Goal: Task Accomplishment & Management: Manage account settings

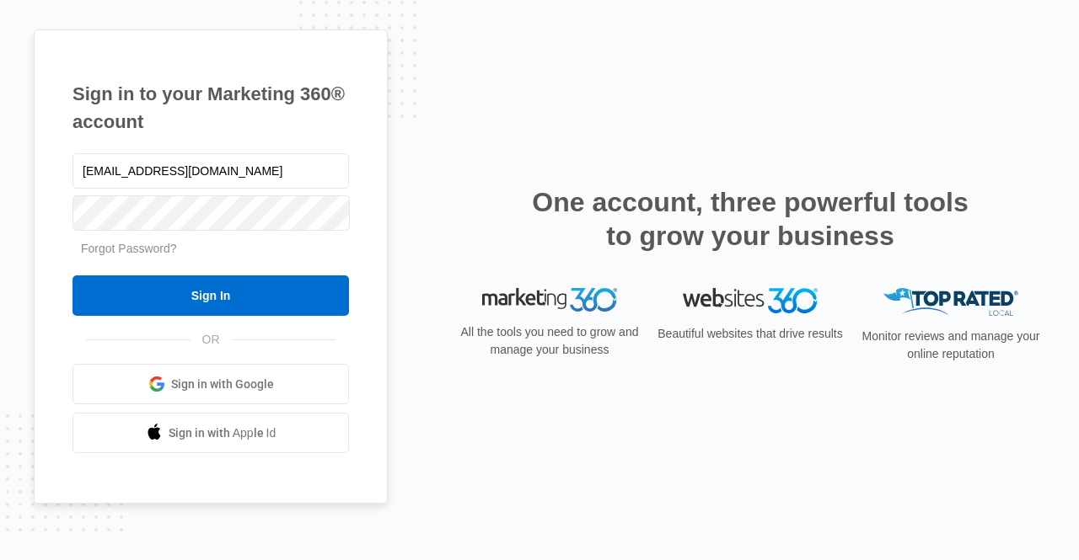
type input "[EMAIL_ADDRESS][DOMAIN_NAME]"
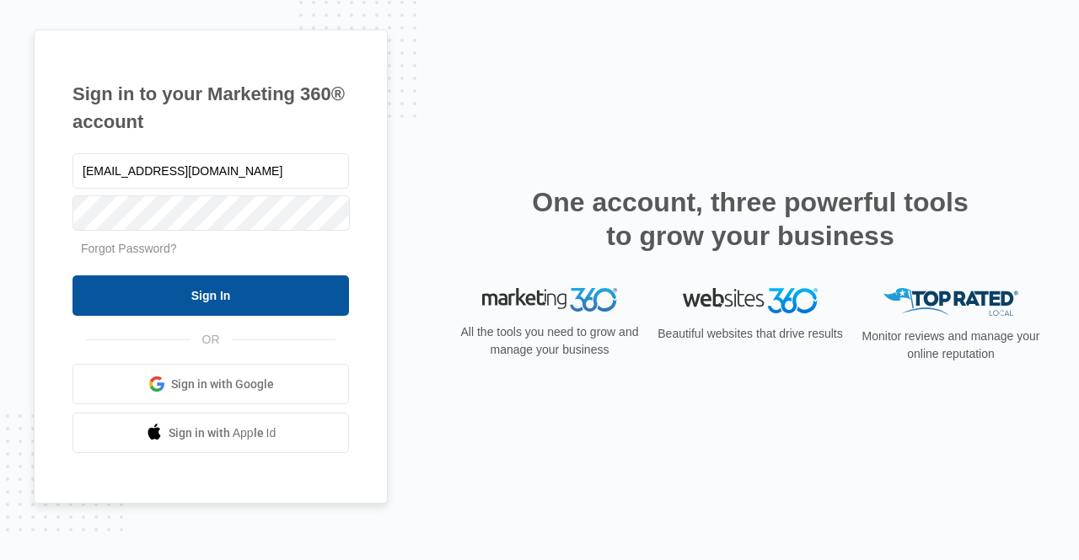
click at [278, 293] on input "Sign In" at bounding box center [210, 296] width 276 height 40
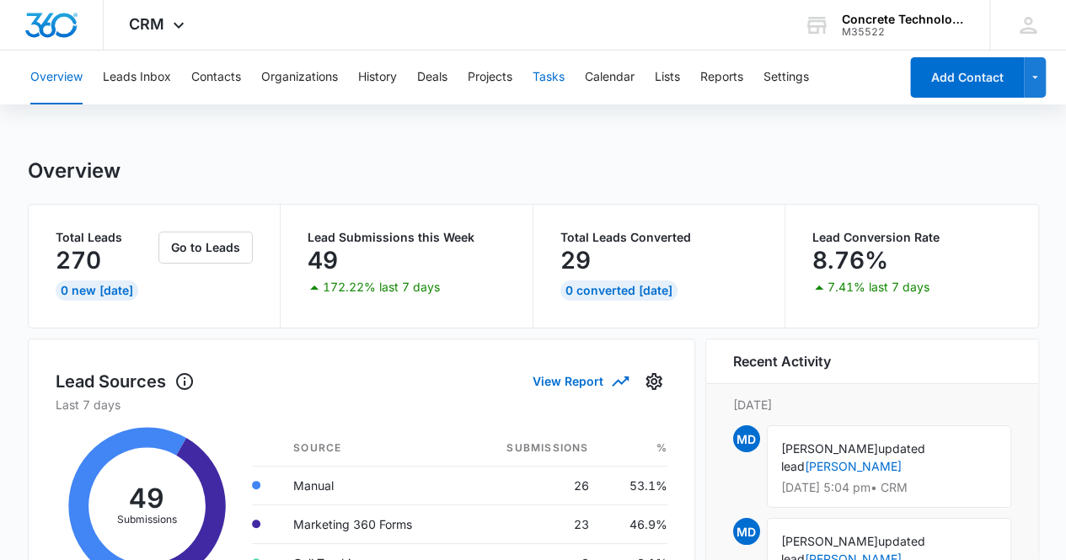
click at [554, 85] on button "Tasks" at bounding box center [549, 78] width 32 height 54
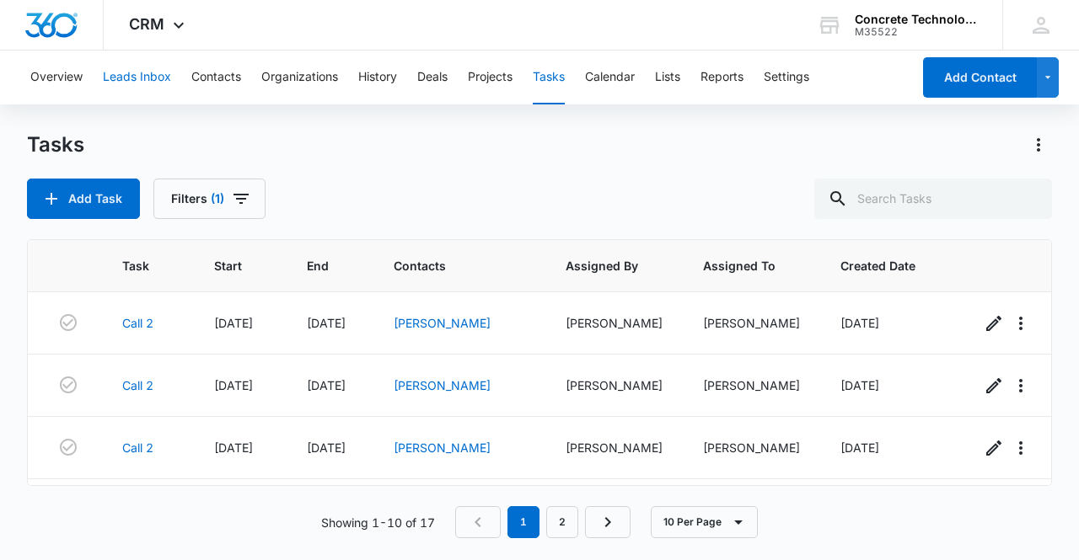
click at [142, 75] on button "Leads Inbox" at bounding box center [137, 78] width 68 height 54
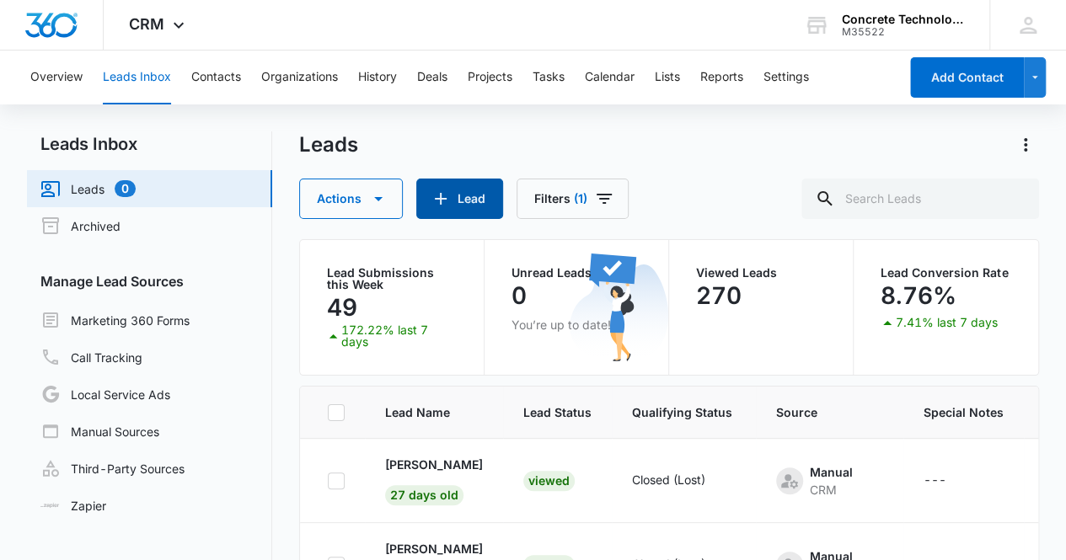
click at [442, 200] on icon "button" at bounding box center [441, 199] width 20 height 20
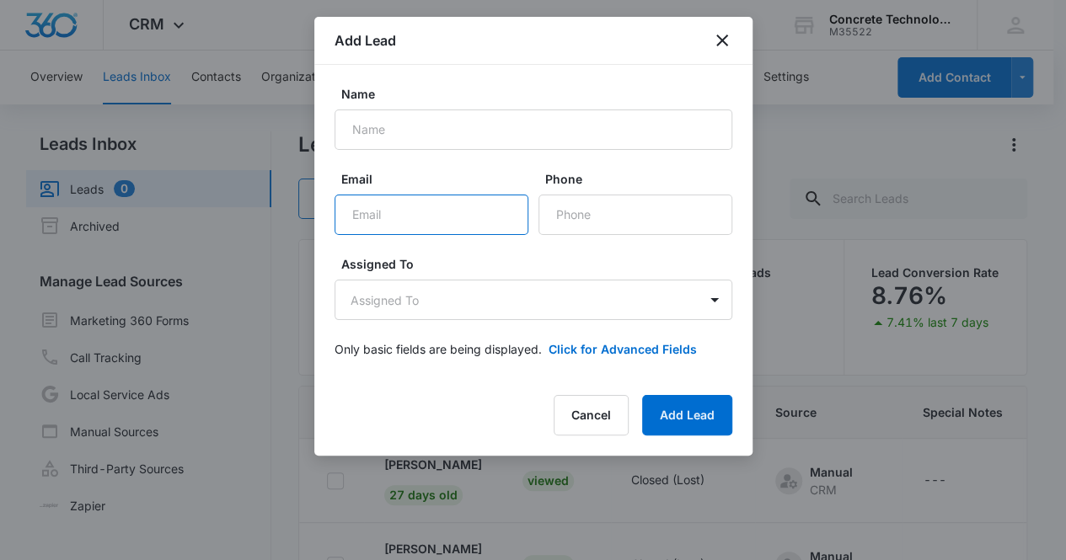
click at [397, 217] on input "Email" at bounding box center [432, 215] width 194 height 40
paste input "goldie.penciel10@gmail.com"
type input "goldie.penciel10@gmail.com"
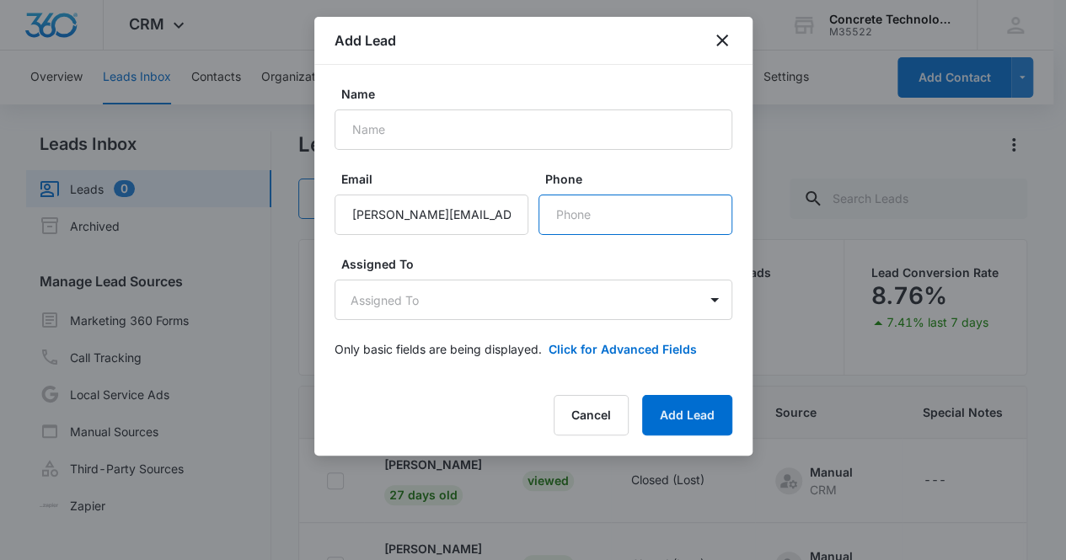
click at [606, 217] on input "Phone" at bounding box center [635, 215] width 194 height 40
paste input "(980) 271-8555"
type input "(980) 271-8555"
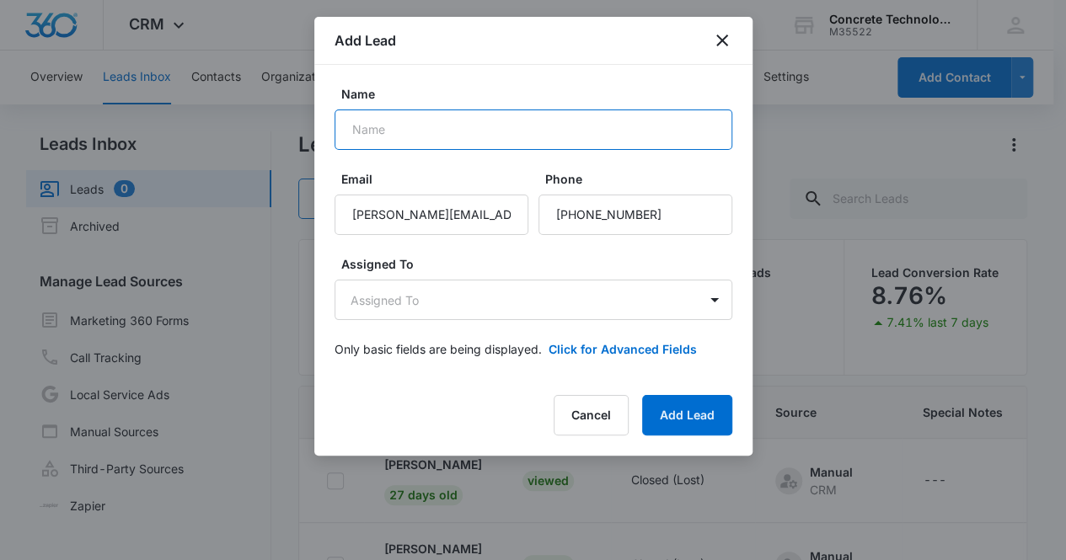
click at [375, 137] on input "Name" at bounding box center [534, 130] width 398 height 40
type input "Robin Butcher"
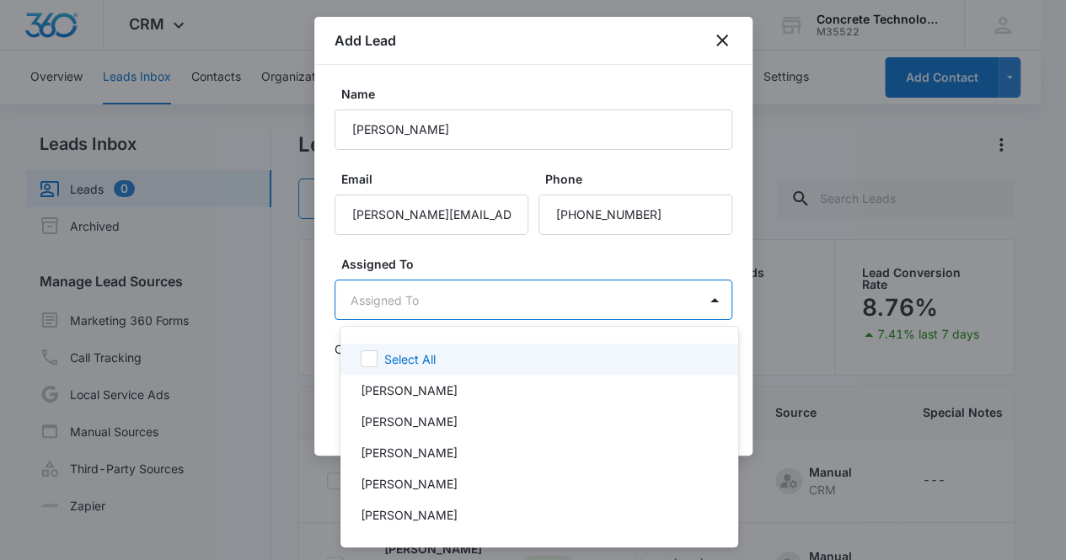
click at [547, 301] on body "CRM Apps Reputation Websites Forms CRM Email Social Content Ads Intelligence Fi…" at bounding box center [533, 280] width 1066 height 560
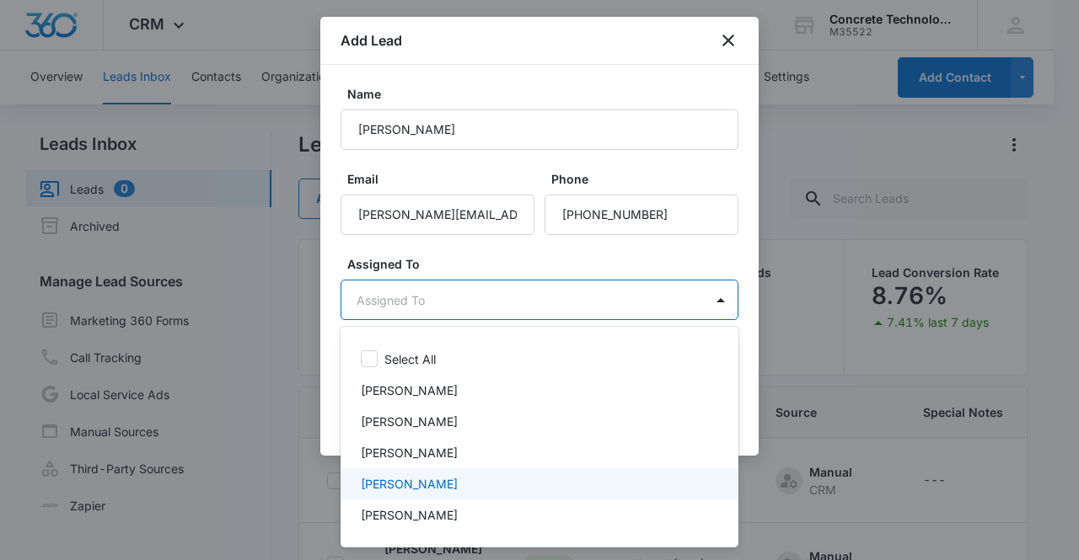
click at [445, 481] on div "Mike Delduca" at bounding box center [538, 484] width 354 height 18
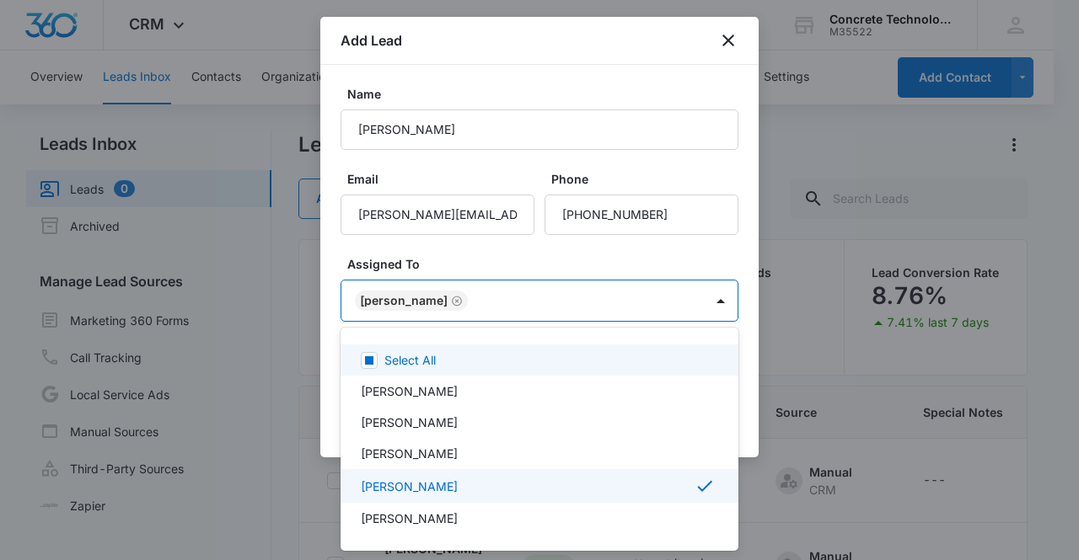
click at [400, 297] on div at bounding box center [539, 280] width 1079 height 560
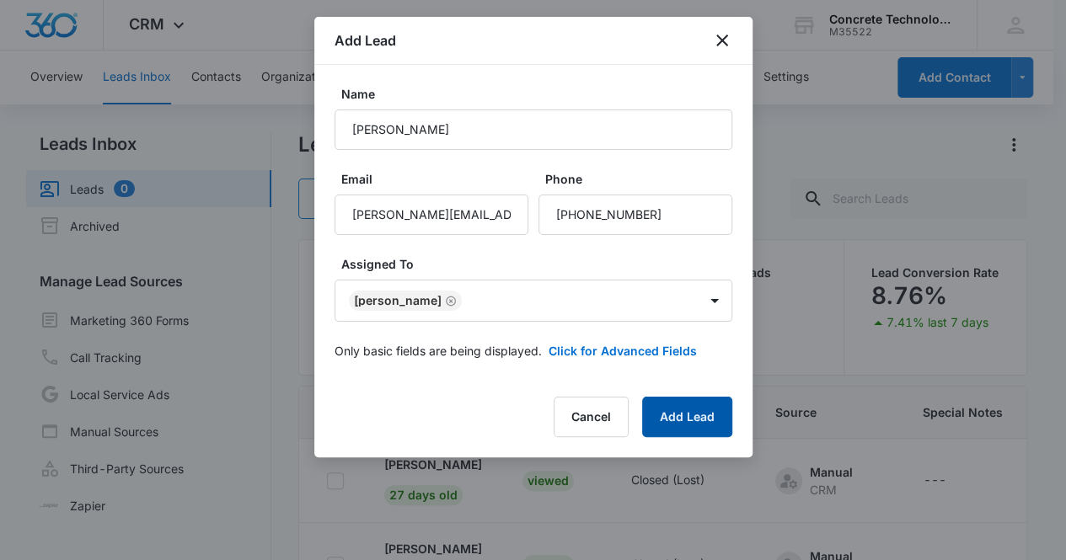
click at [683, 422] on button "Add Lead" at bounding box center [687, 417] width 90 height 40
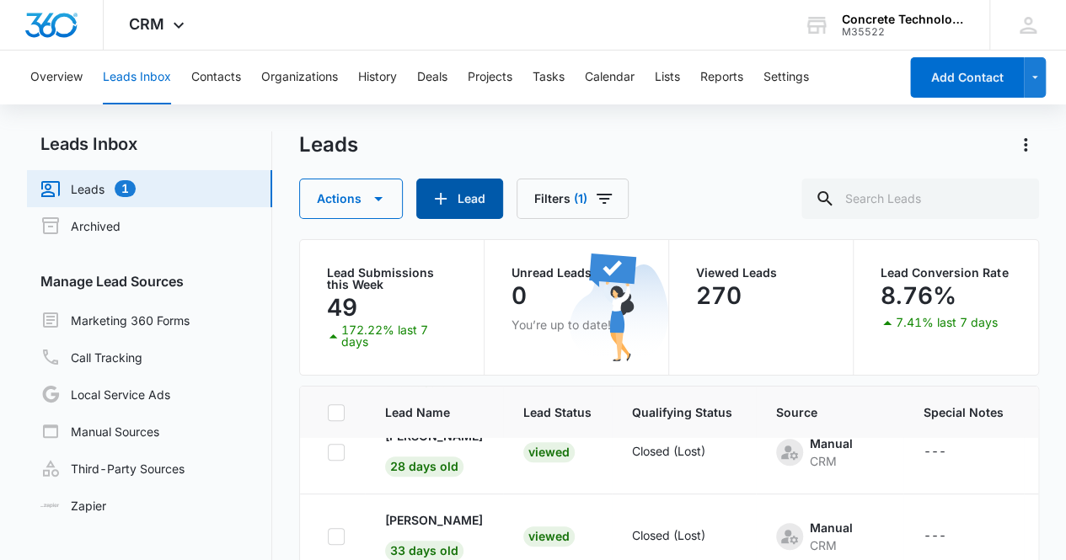
scroll to position [624, 0]
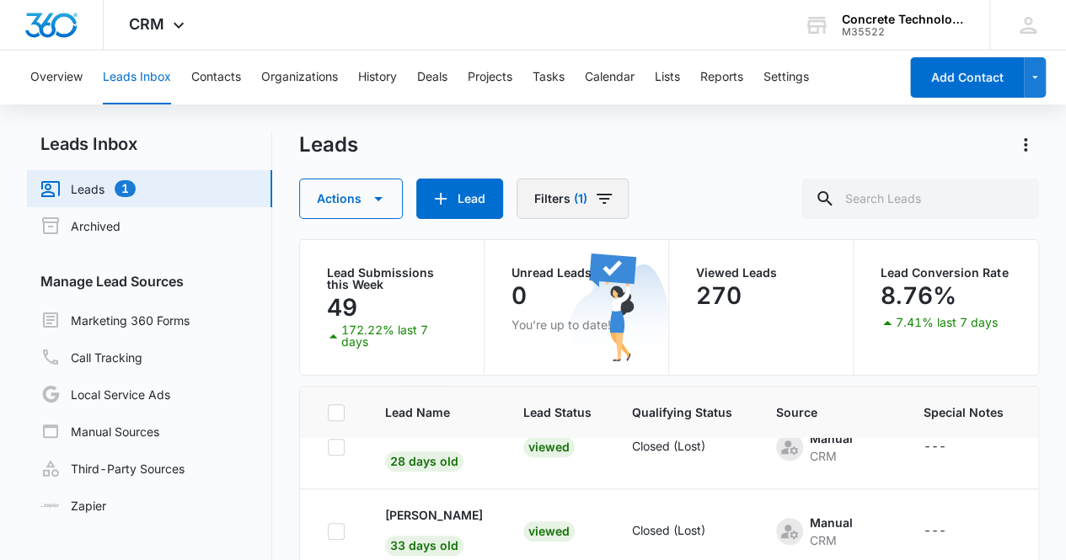
click at [602, 196] on icon "Filters" at bounding box center [604, 199] width 20 height 20
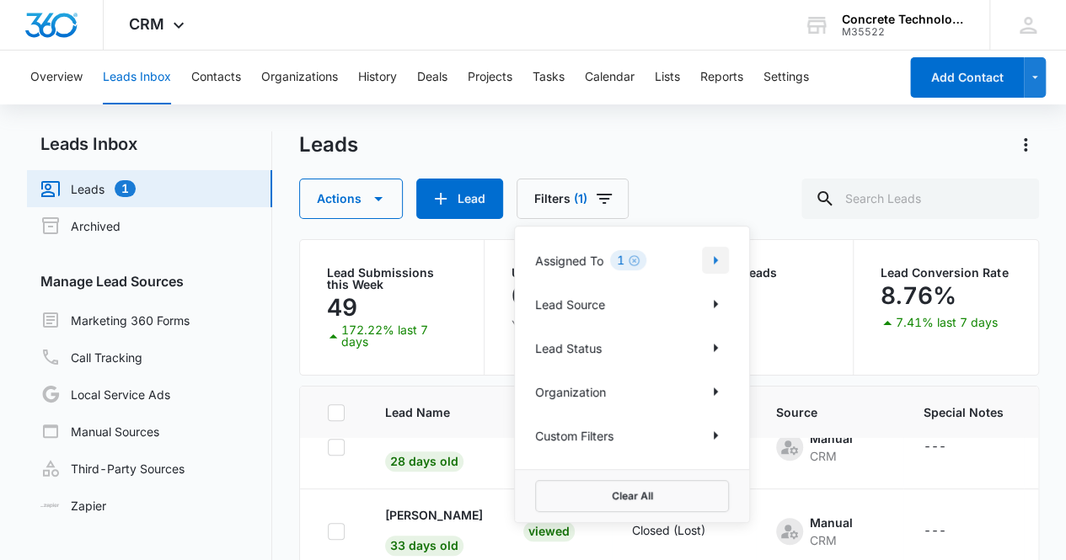
click at [709, 257] on icon "Show Assigned To filters" at bounding box center [715, 260] width 20 height 20
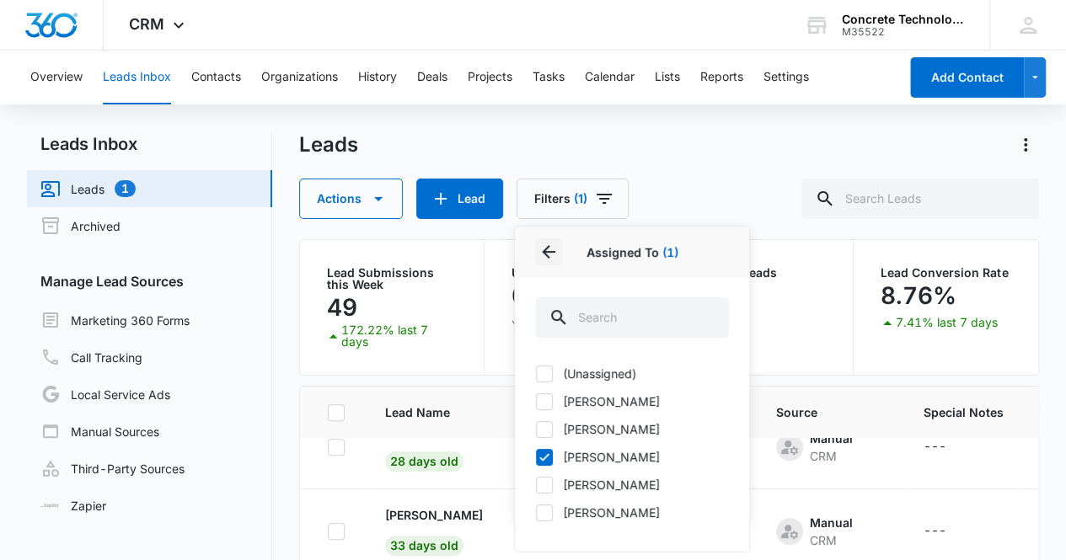
click at [549, 249] on icon "Back" at bounding box center [548, 252] width 20 height 20
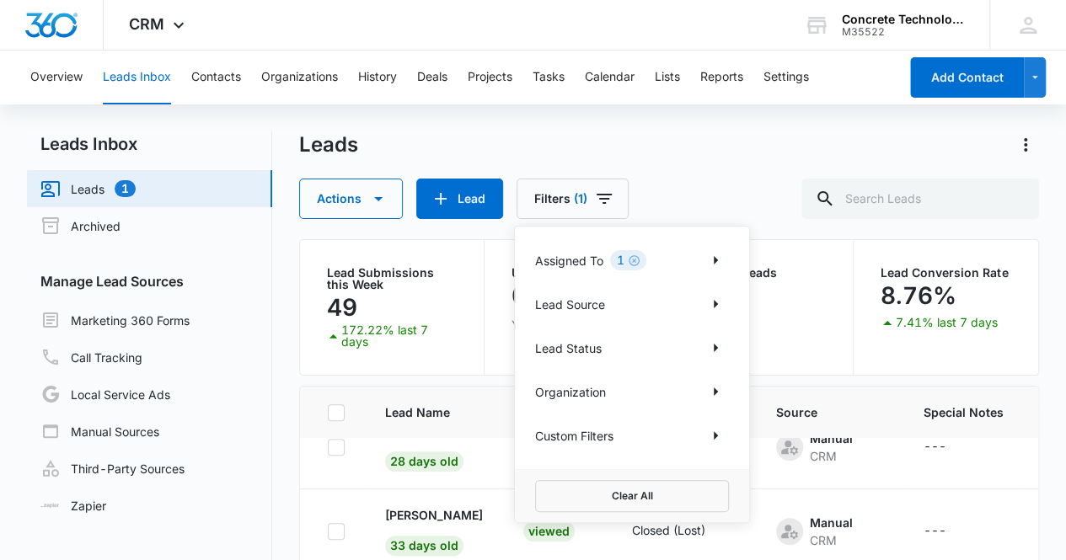
click at [669, 190] on div "Actions Lead Filters (1) Assigned To 1 Lead Source Lead Status Organization Cus…" at bounding box center [669, 199] width 741 height 40
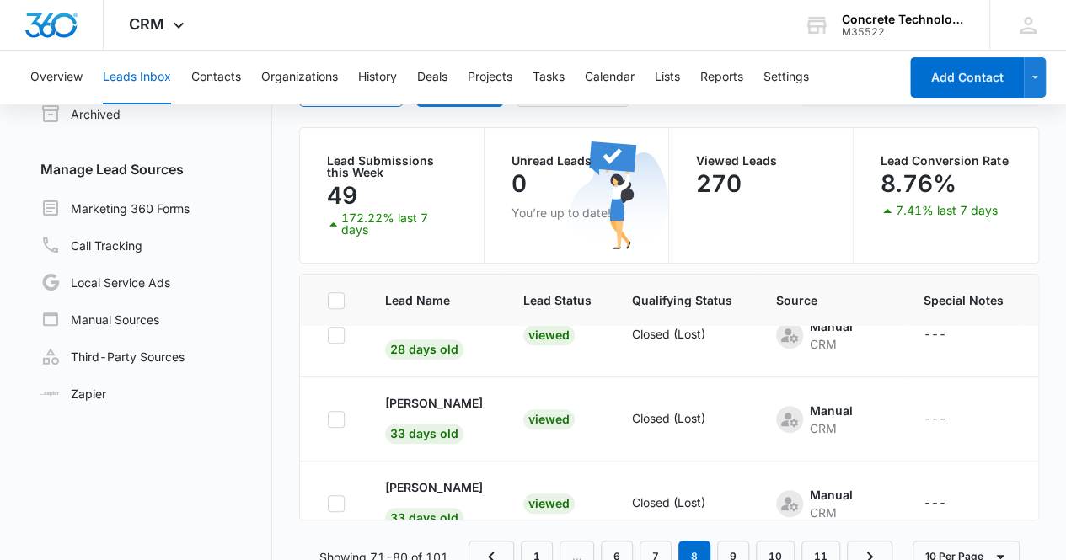
scroll to position [144, 0]
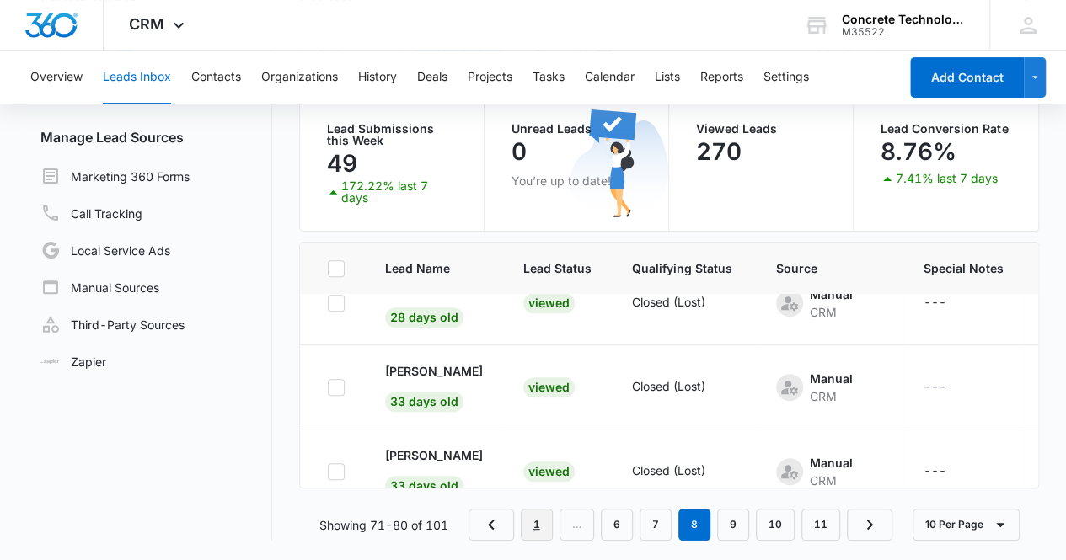
click at [535, 527] on link "1" at bounding box center [537, 525] width 32 height 32
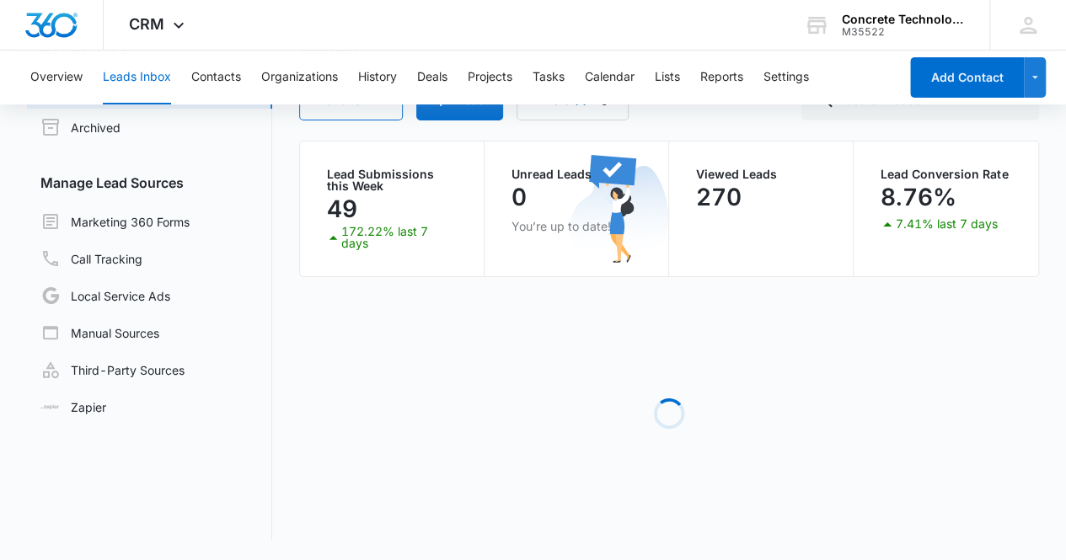
scroll to position [0, 0]
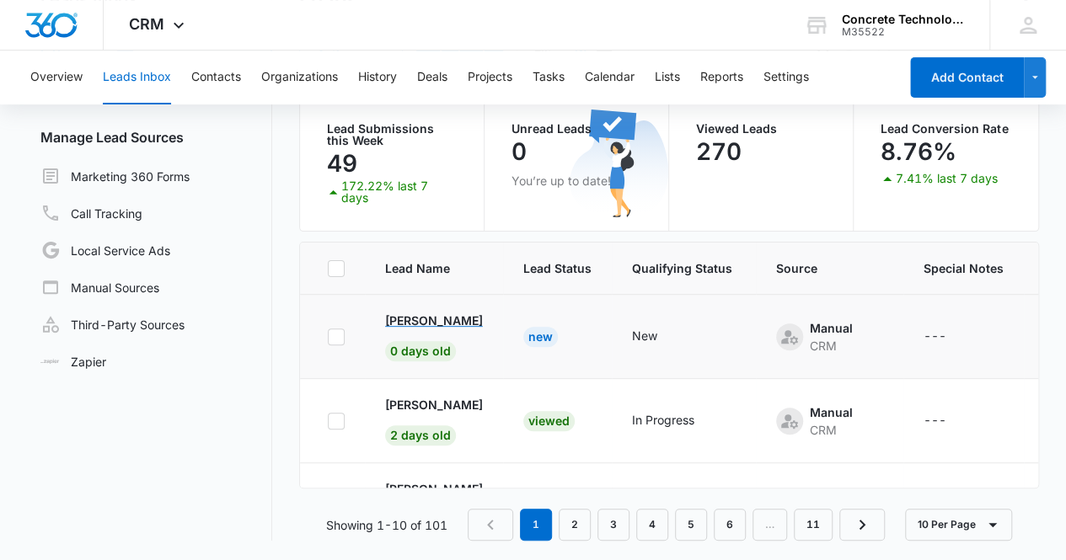
click at [442, 321] on p "Robin Butcher" at bounding box center [434, 321] width 98 height 18
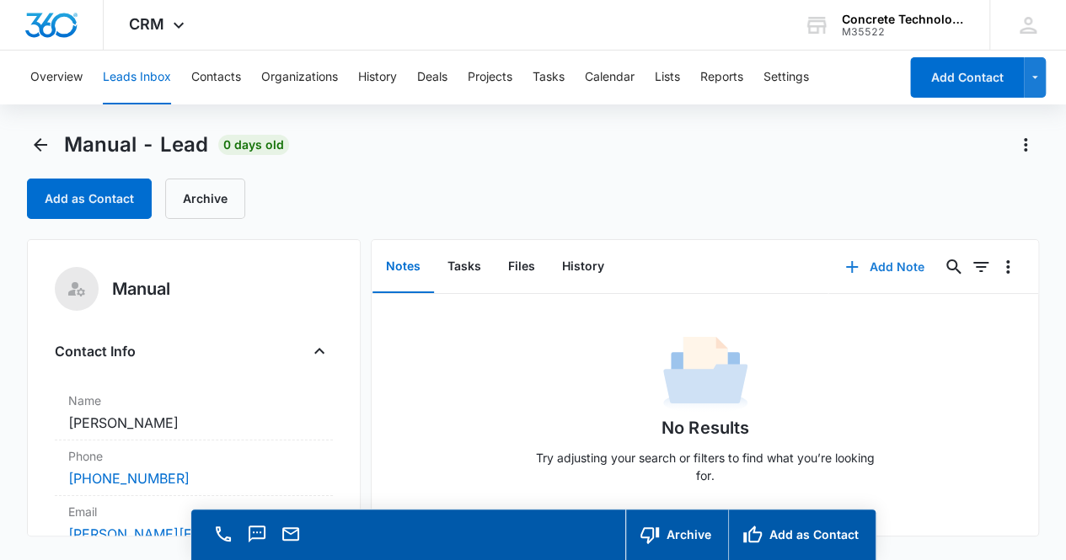
click at [869, 269] on button "Add Note" at bounding box center [884, 267] width 112 height 40
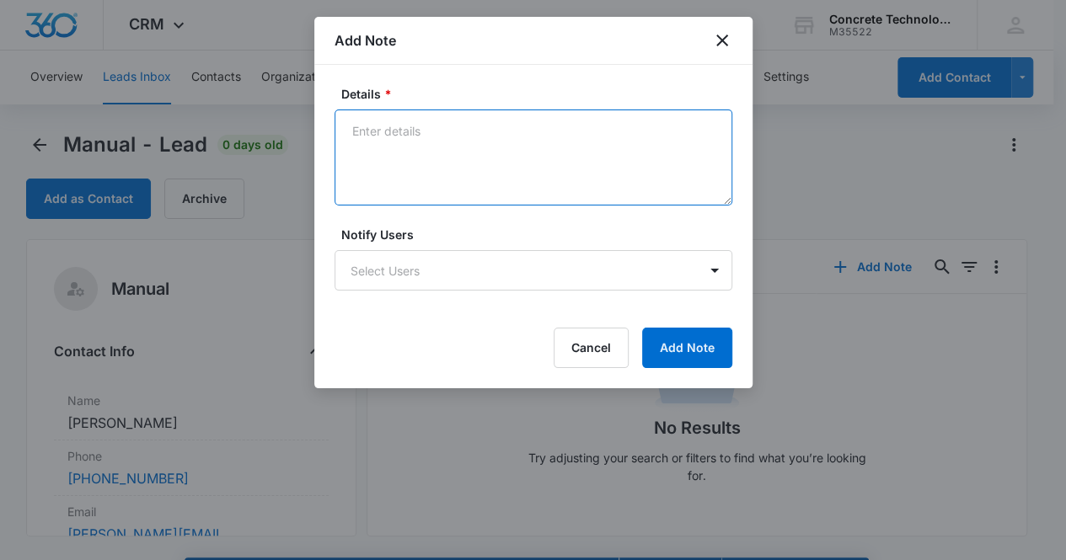
click at [442, 154] on textarea "Details *" at bounding box center [534, 158] width 398 height 96
type textarea "Voicemail, email & text"
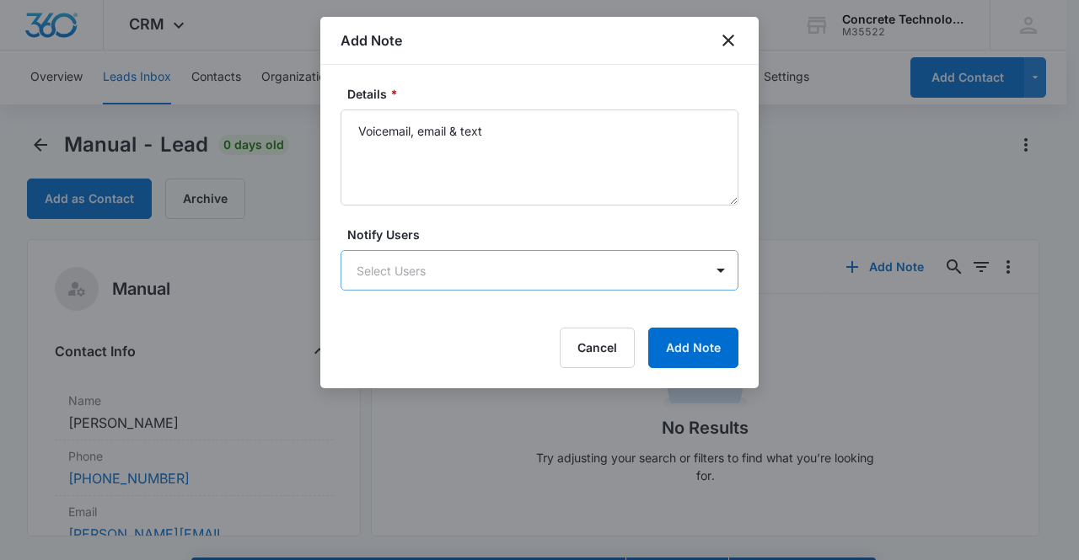
click at [490, 264] on body "CRM Apps Reputation Websites Forms CRM Email Social Content Ads Intelligence Fi…" at bounding box center [539, 304] width 1079 height 608
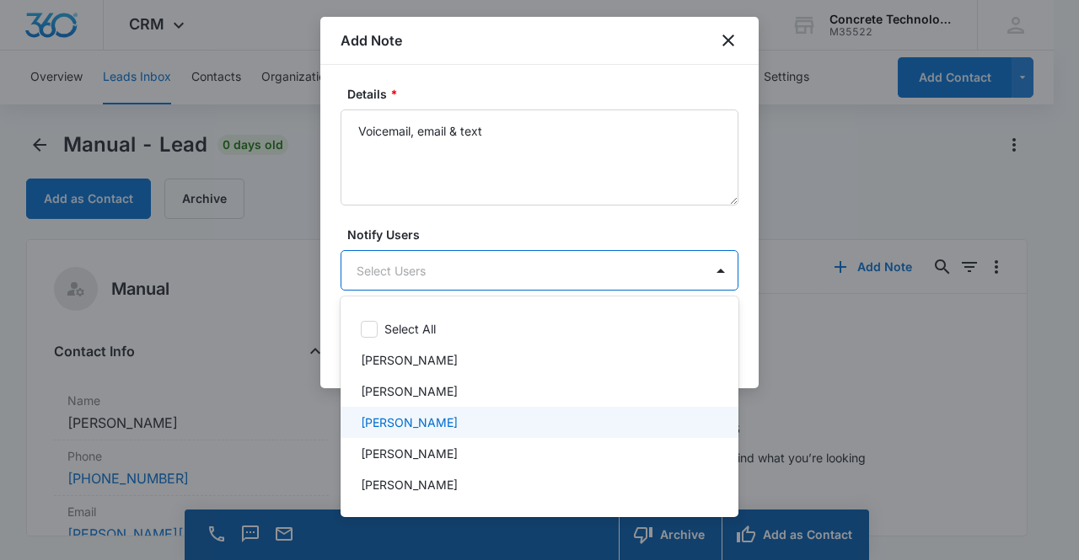
click at [475, 420] on div "Mike Delduca" at bounding box center [538, 423] width 354 height 18
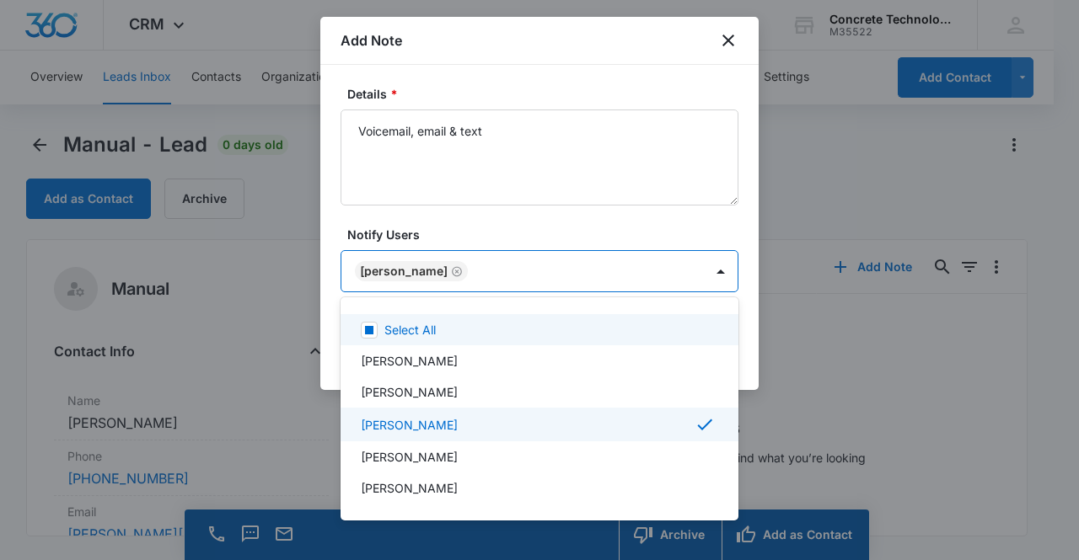
click at [412, 269] on div at bounding box center [539, 280] width 1079 height 560
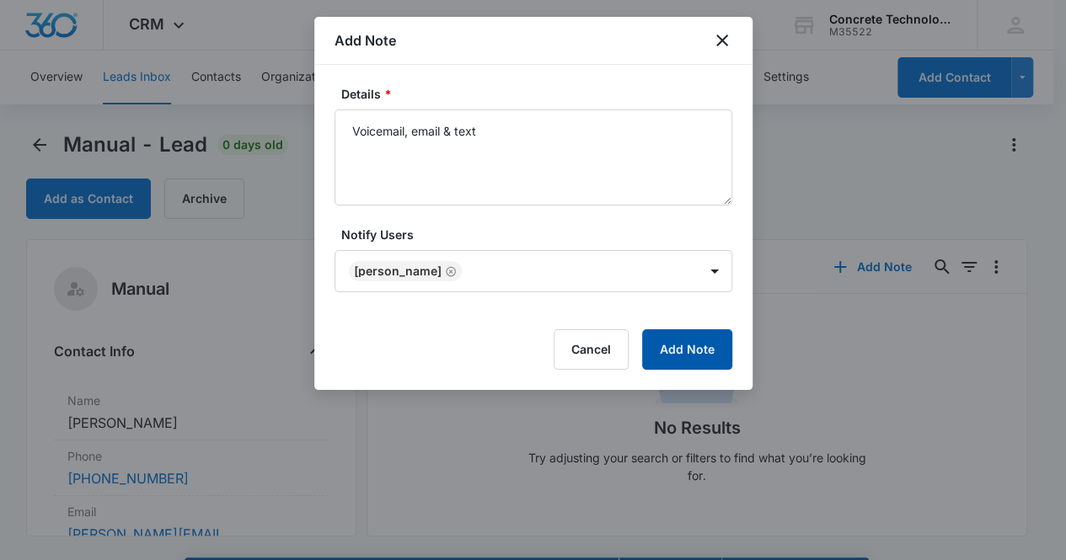
click at [686, 351] on button "Add Note" at bounding box center [687, 349] width 90 height 40
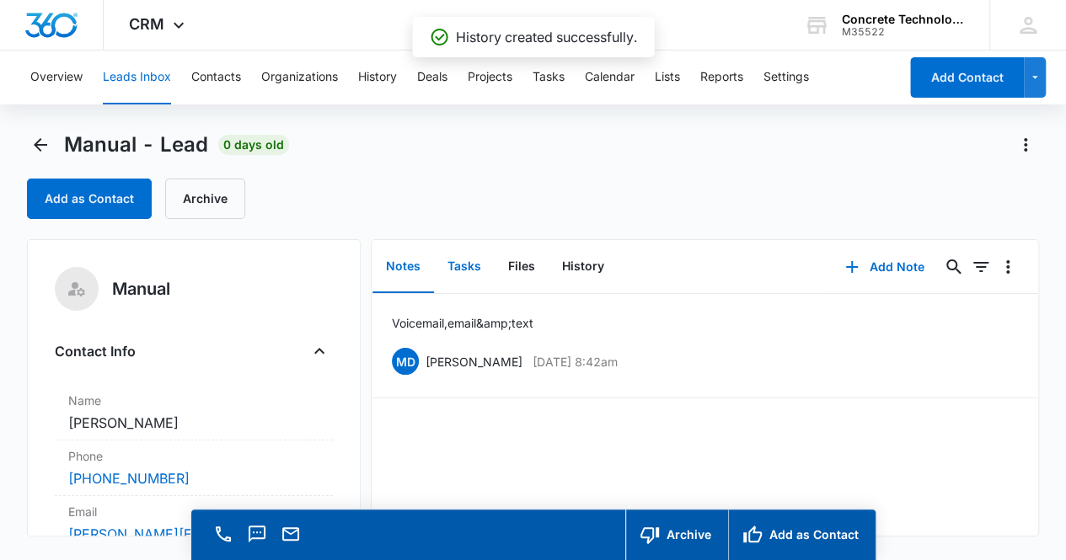
click at [469, 270] on button "Tasks" at bounding box center [464, 267] width 61 height 52
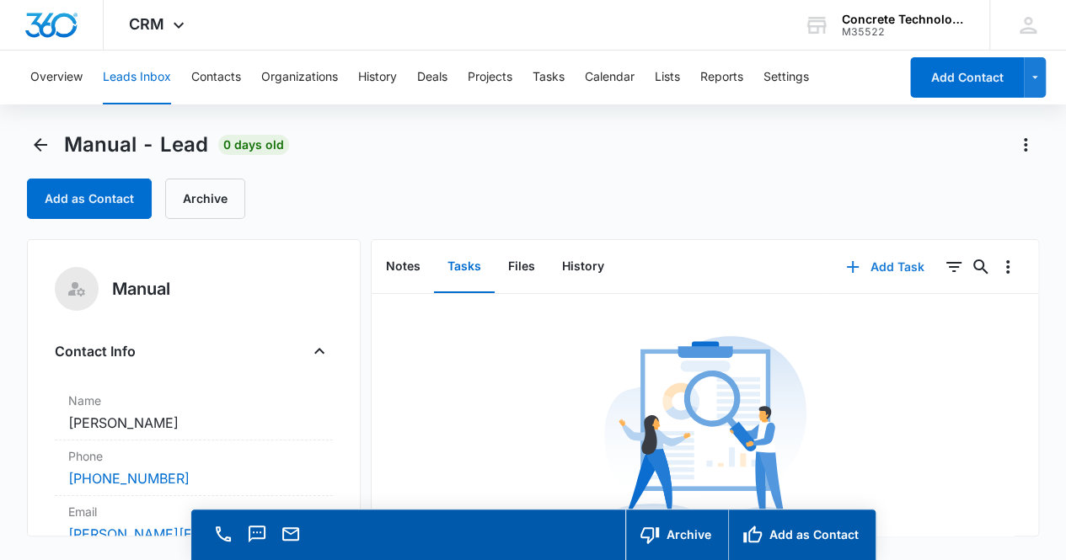
click at [876, 267] on button "Add Task" at bounding box center [884, 267] width 111 height 40
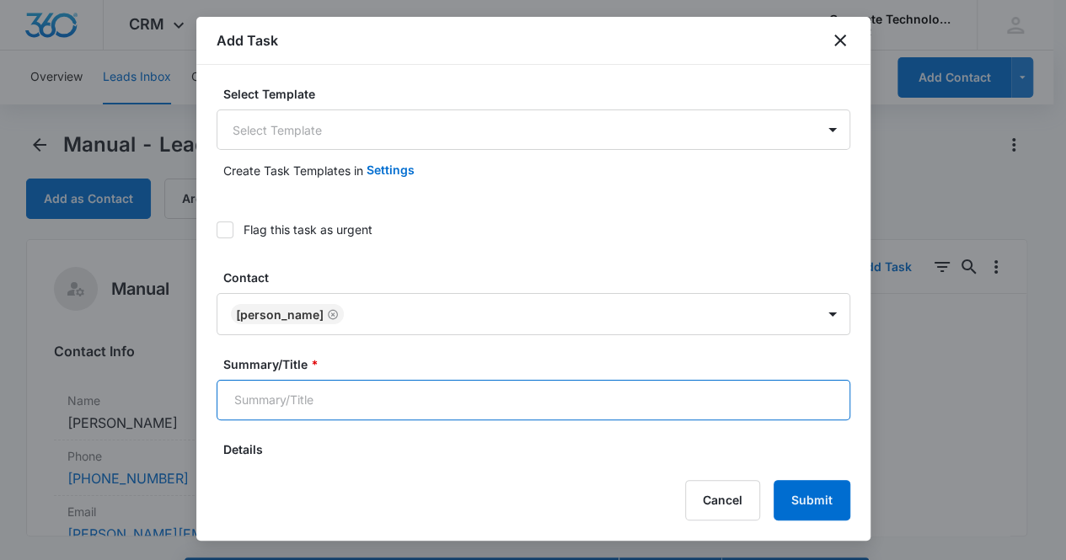
click at [514, 400] on input "Summary/Title *" at bounding box center [534, 400] width 634 height 40
type input "Call 2"
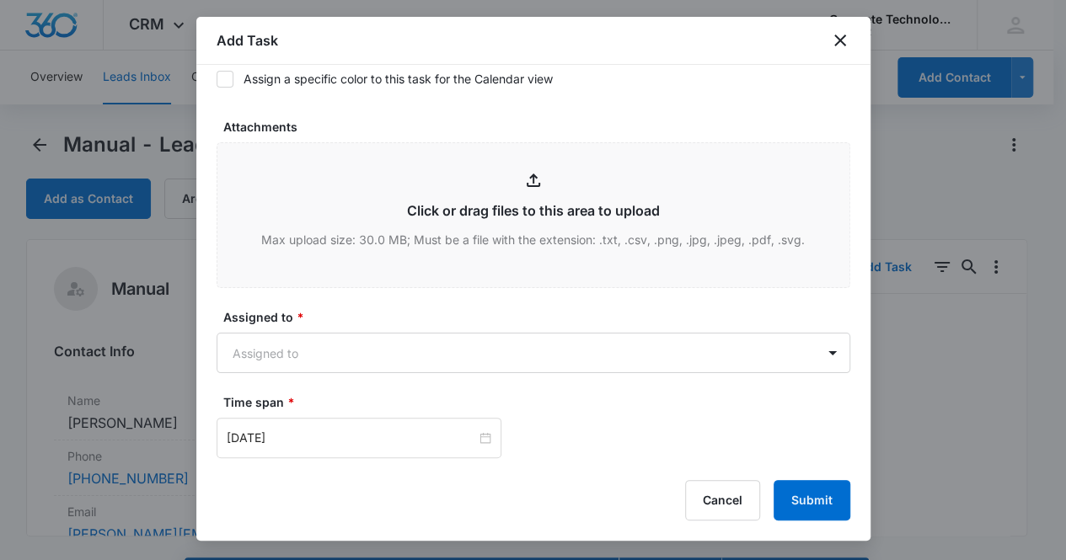
scroll to position [652, 0]
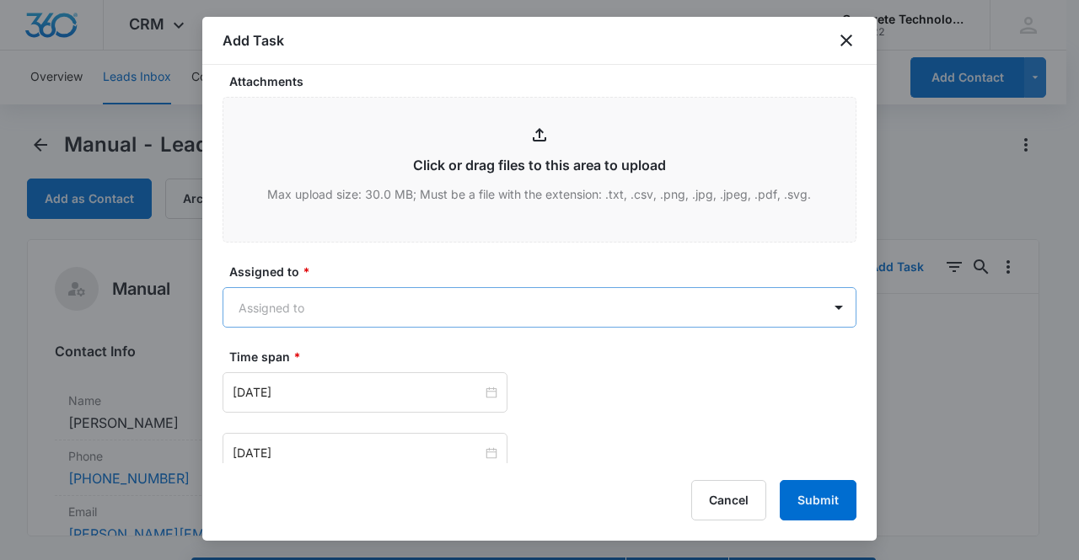
click at [445, 313] on body "CRM Apps Reputation Websites Forms CRM Email Social Content Ads Intelligence Fi…" at bounding box center [539, 304] width 1079 height 608
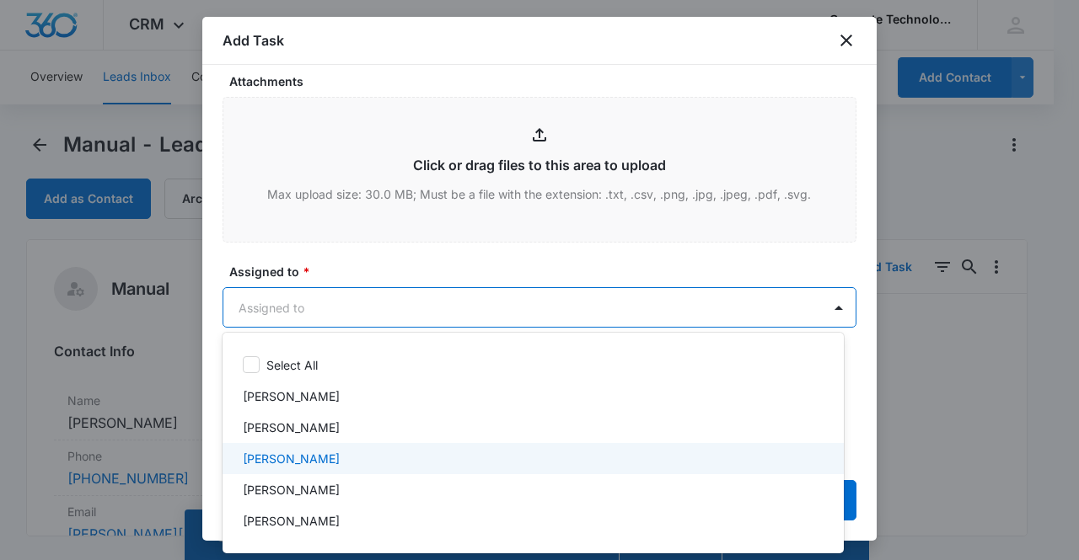
click at [382, 463] on div "Mike Delduca" at bounding box center [531, 459] width 577 height 18
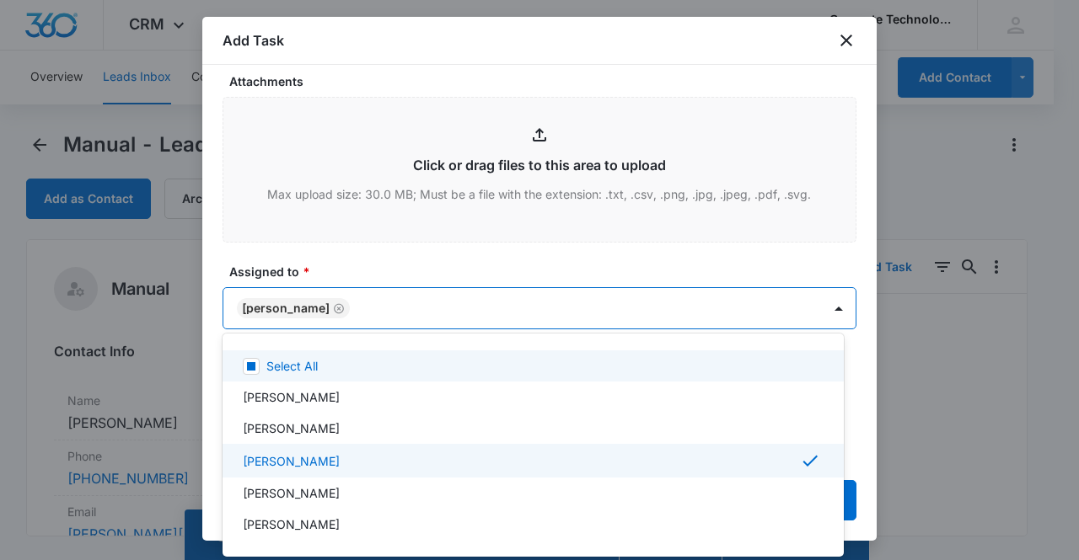
click at [287, 300] on div at bounding box center [539, 280] width 1079 height 560
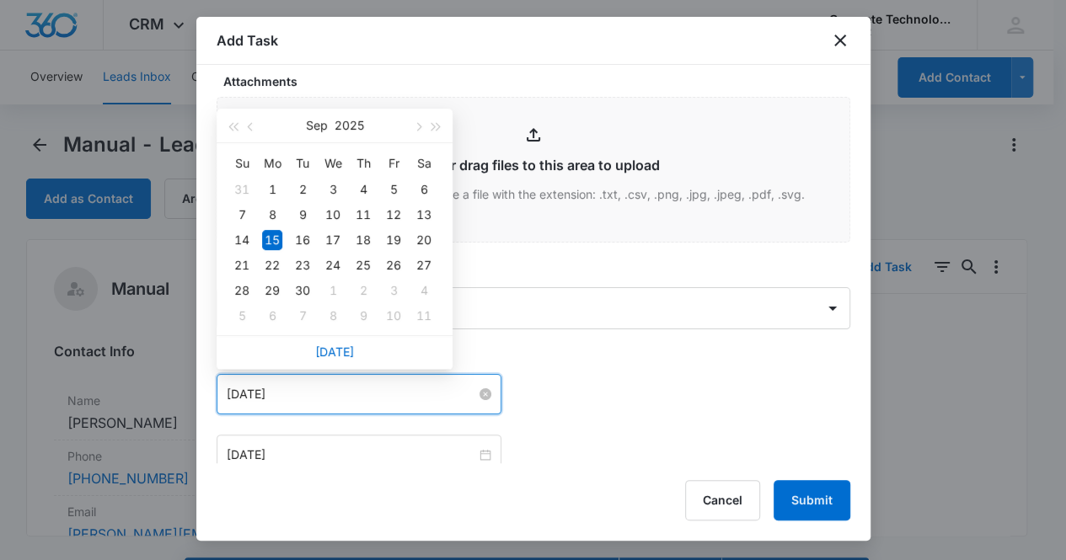
click at [393, 399] on input "Sep 15, 2025" at bounding box center [351, 394] width 249 height 19
type input "Sep 16, 2025"
click at [298, 242] on div "16" at bounding box center [302, 240] width 20 height 20
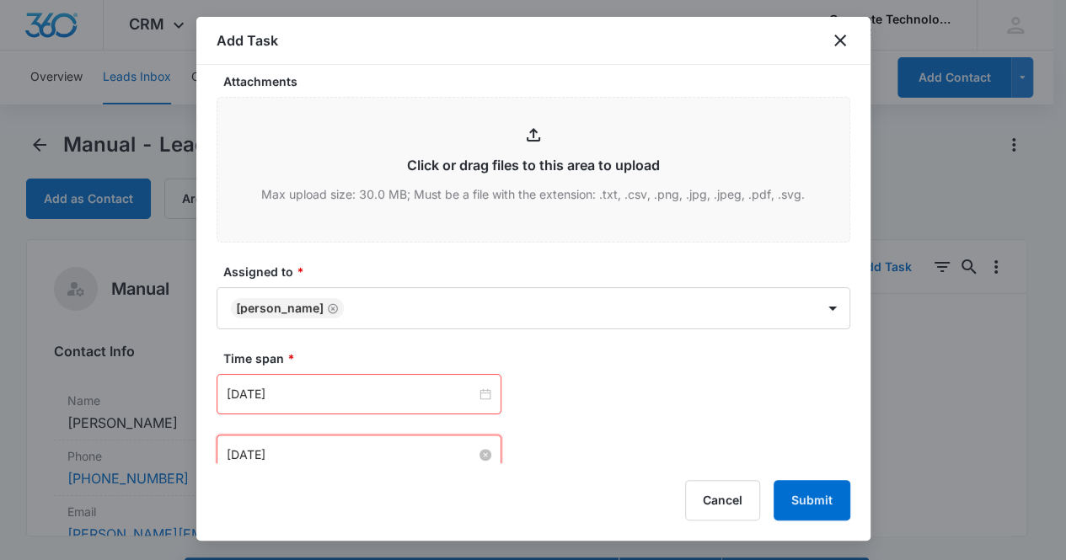
click at [362, 452] on input "Sep 15, 2025" at bounding box center [351, 455] width 249 height 19
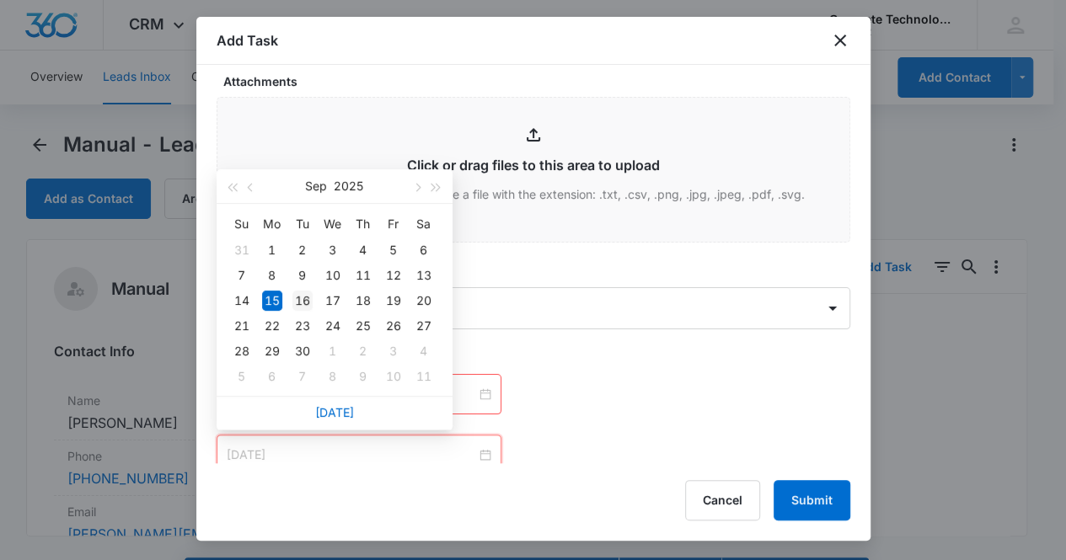
type input "Sep 16, 2025"
click at [307, 295] on div "16" at bounding box center [302, 301] width 20 height 20
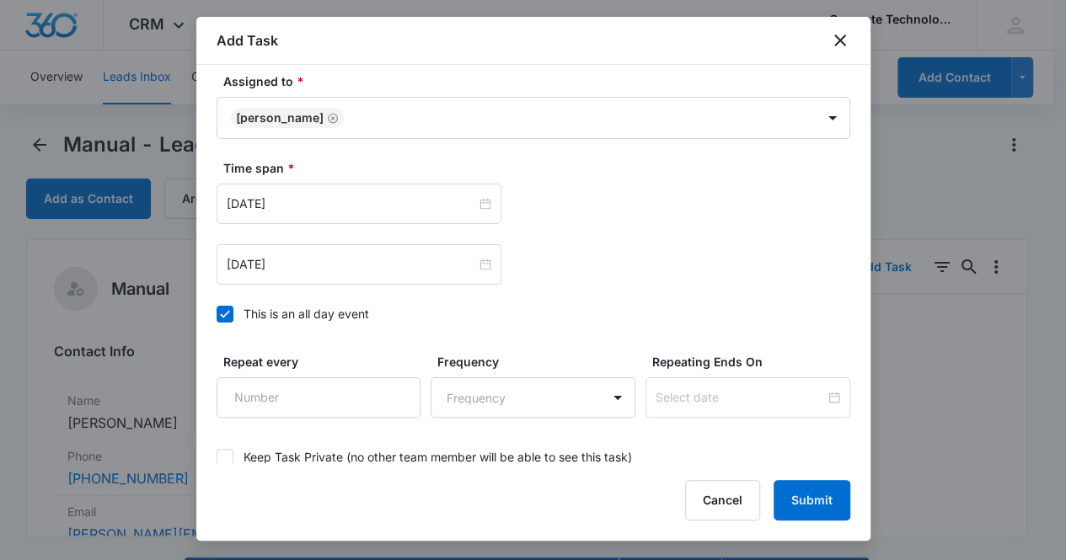
scroll to position [899, 0]
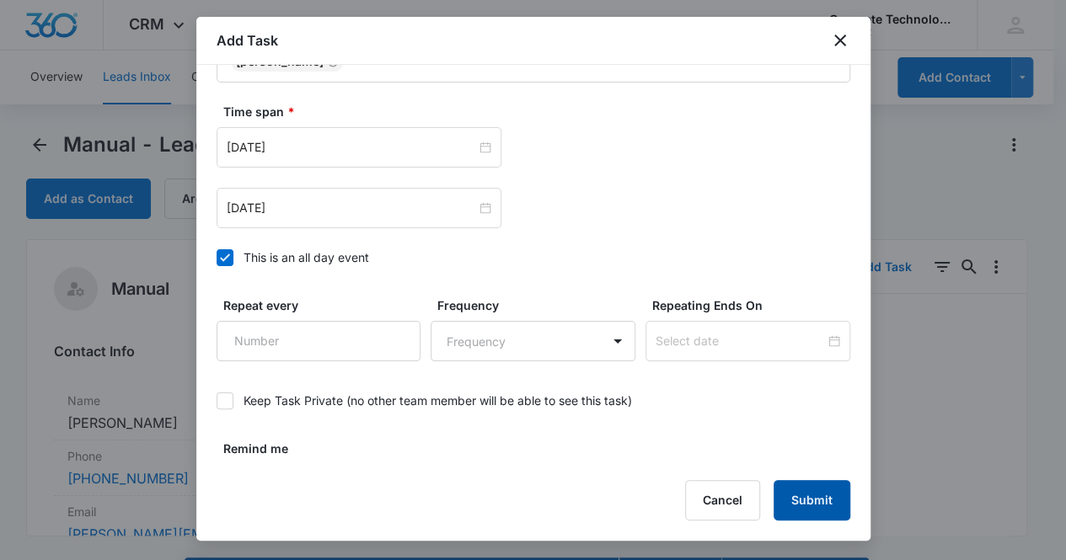
click at [815, 504] on button "Submit" at bounding box center [812, 500] width 77 height 40
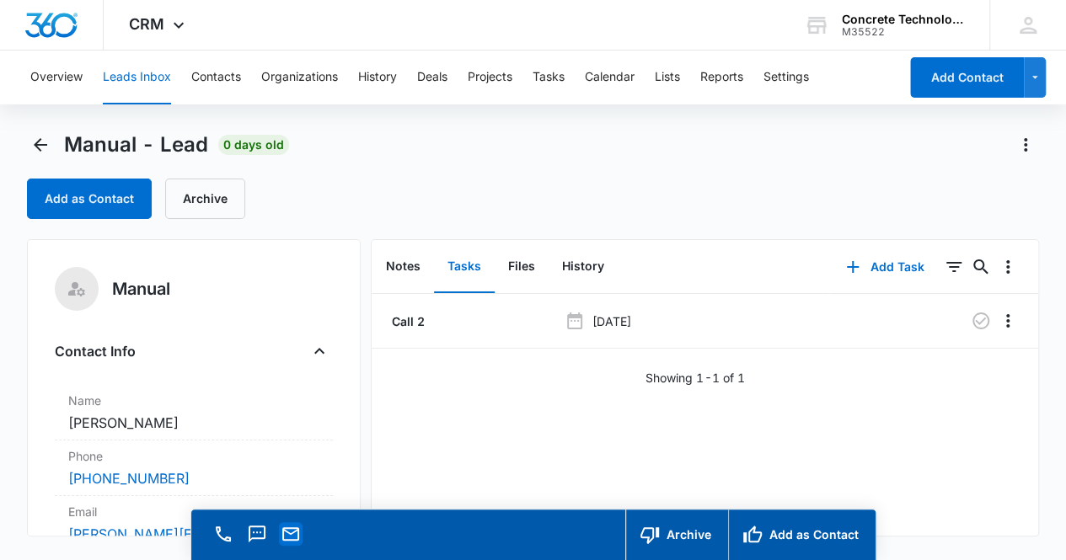
click at [290, 538] on icon "Email" at bounding box center [291, 534] width 20 height 20
click at [396, 267] on button "Notes" at bounding box center [403, 267] width 62 height 52
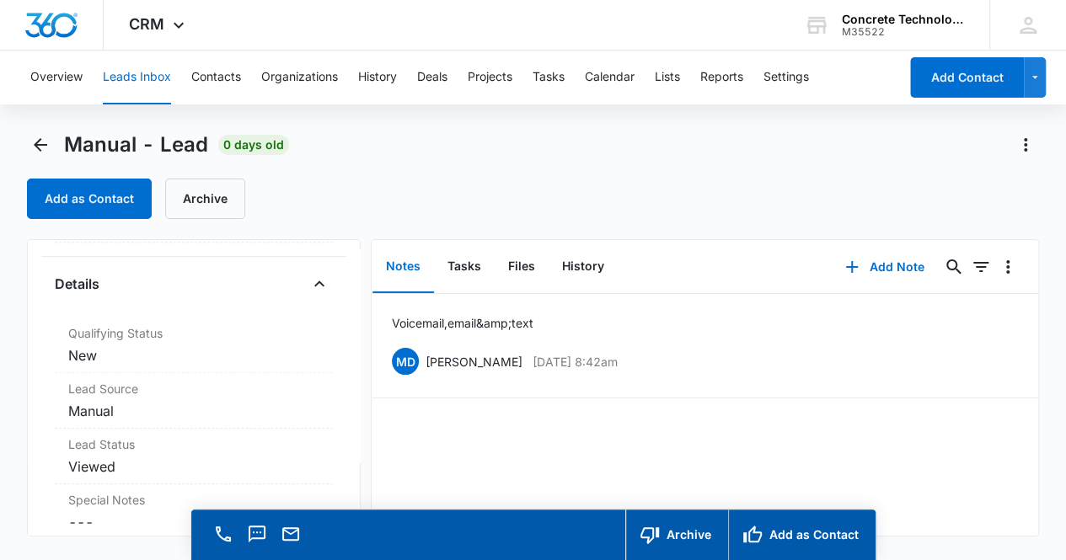
scroll to position [436, 0]
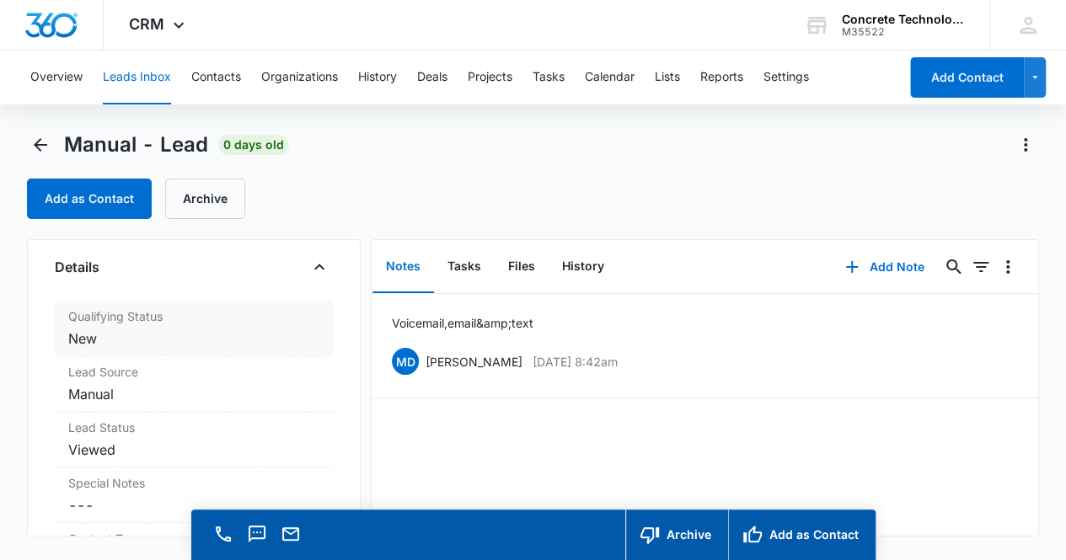
click at [235, 331] on dd "Cancel Save Changes New" at bounding box center [194, 339] width 252 height 20
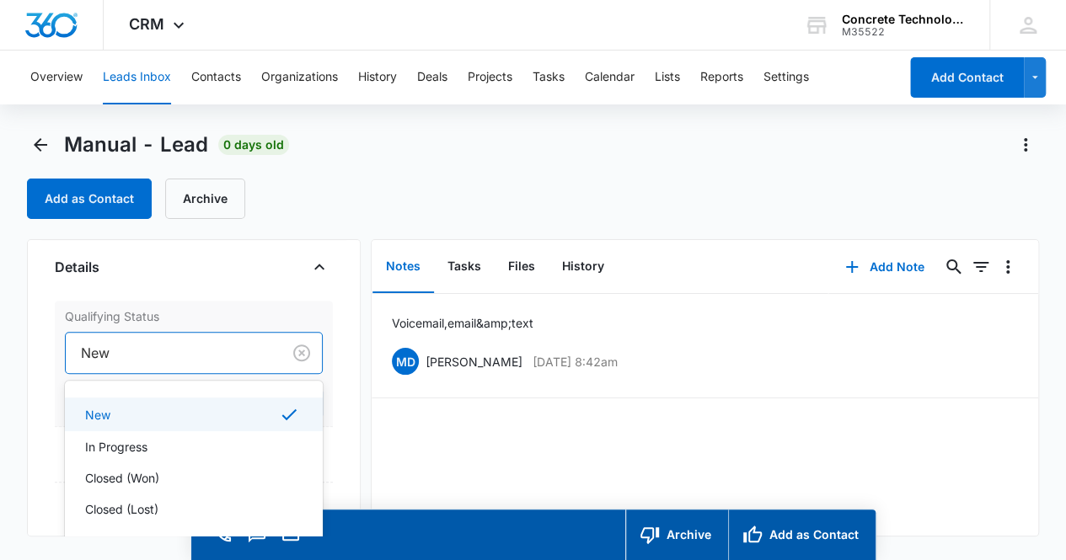
click at [238, 348] on div at bounding box center [170, 353] width 179 height 24
click at [226, 440] on div "In Progress" at bounding box center [192, 447] width 215 height 18
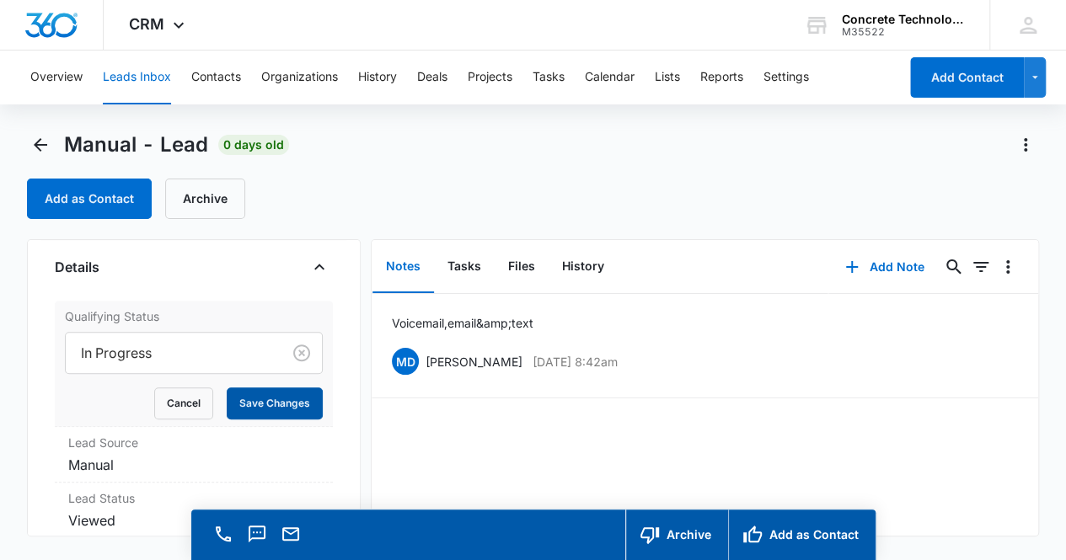
click at [261, 400] on button "Save Changes" at bounding box center [275, 404] width 96 height 32
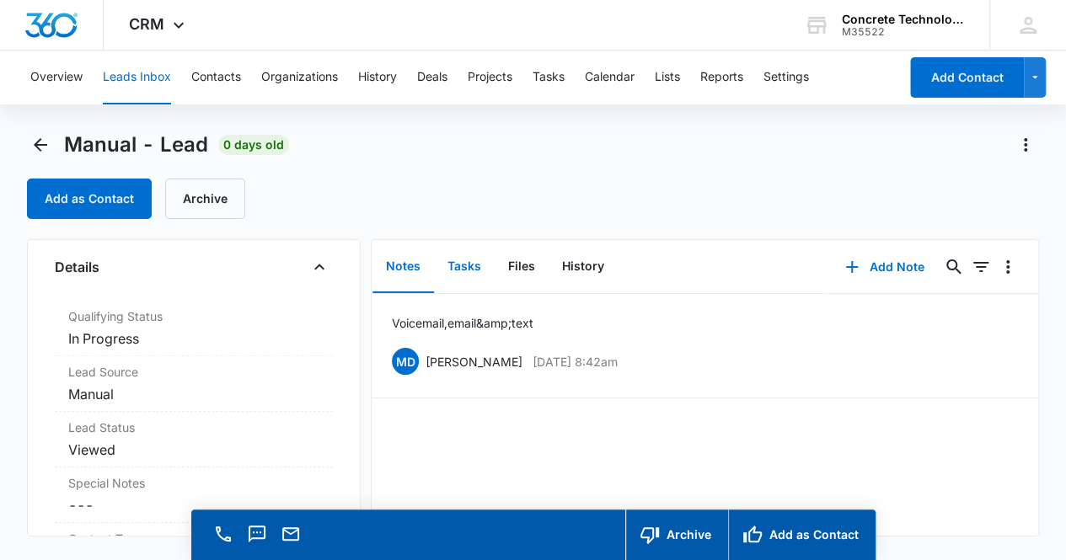
click at [459, 274] on button "Tasks" at bounding box center [464, 267] width 61 height 52
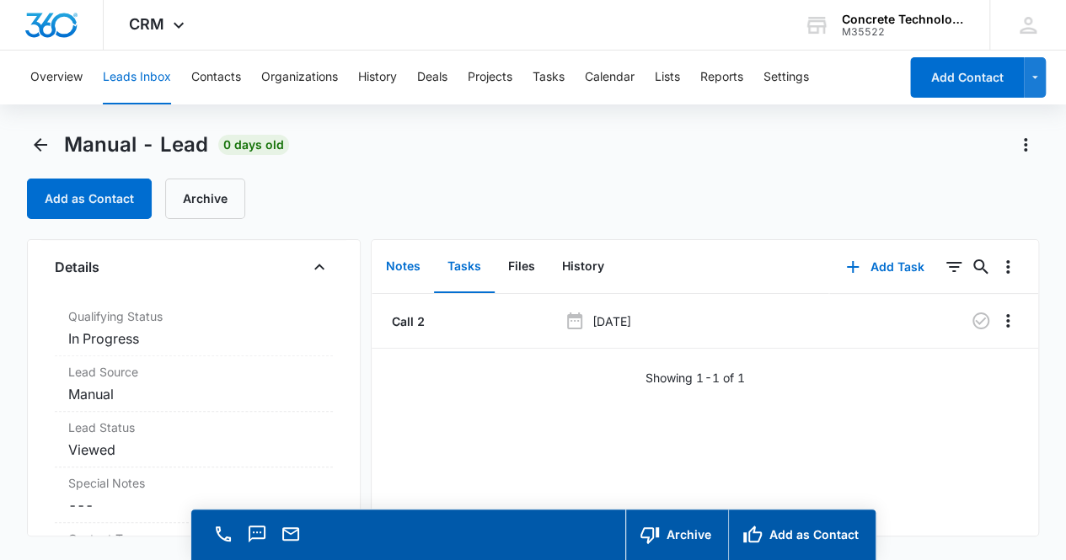
click at [394, 270] on button "Notes" at bounding box center [403, 267] width 62 height 52
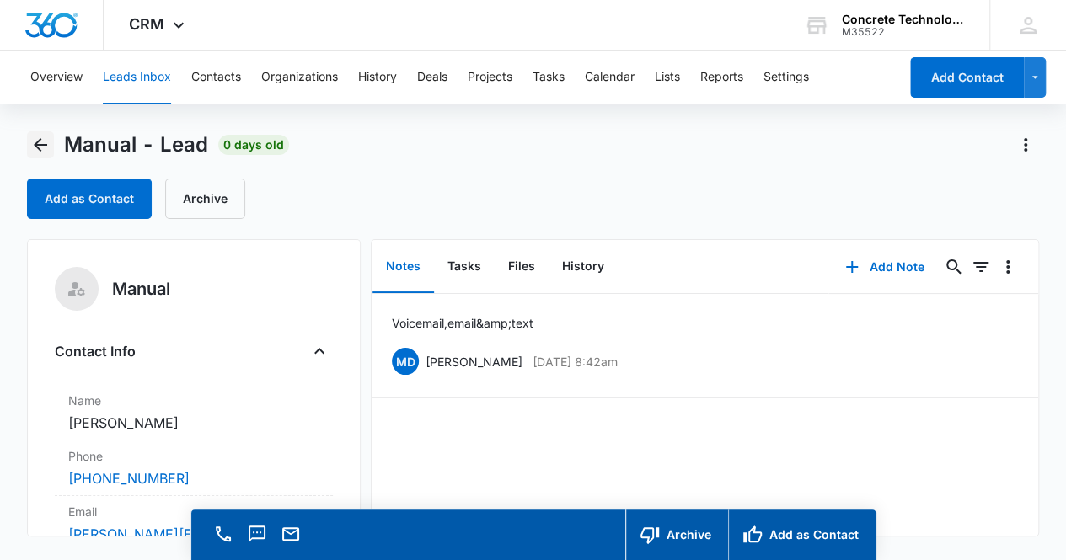
click at [38, 147] on icon "Back" at bounding box center [40, 144] width 13 height 13
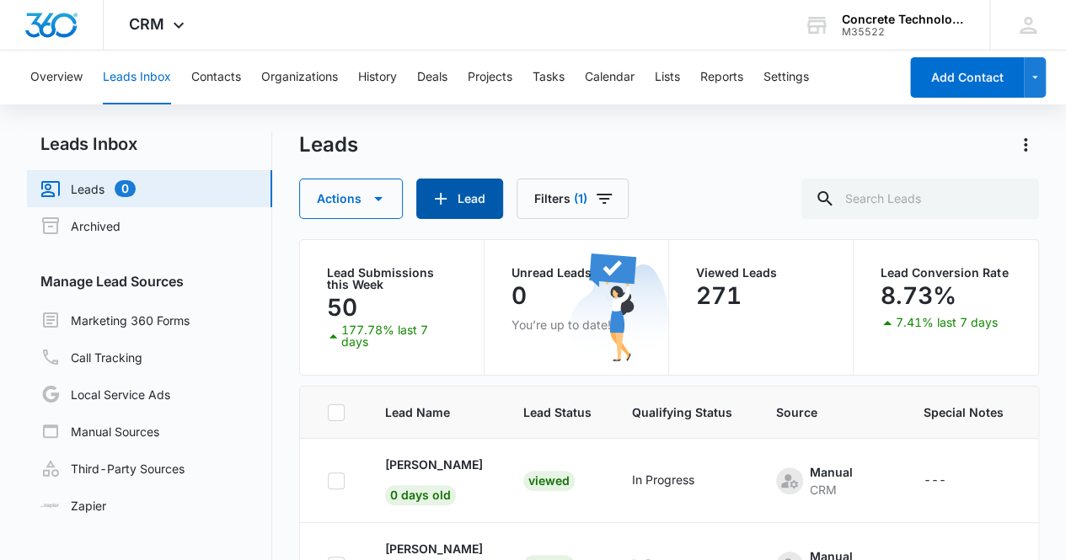
click at [468, 197] on button "Lead" at bounding box center [459, 199] width 87 height 40
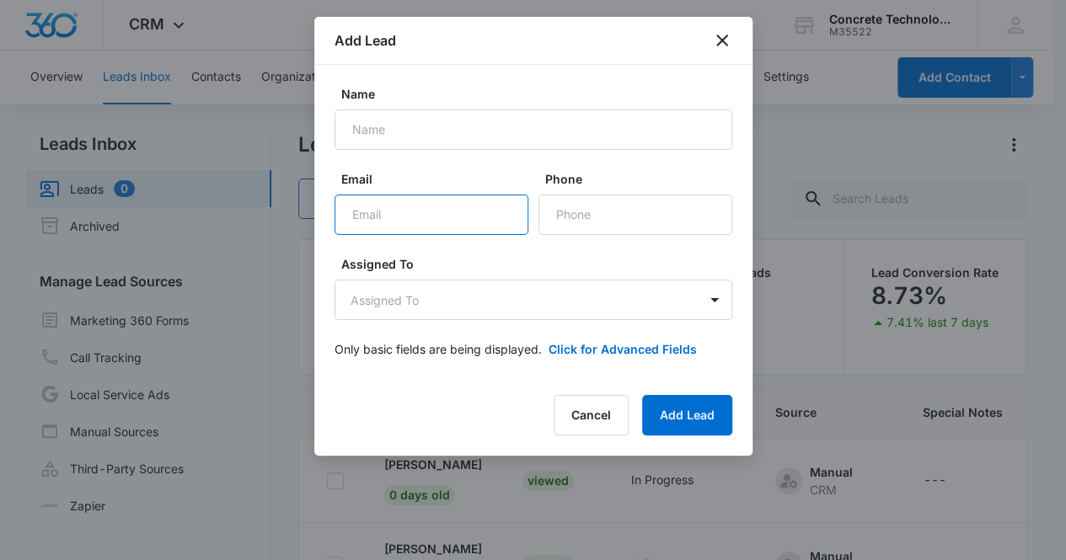
click at [367, 215] on input "Email" at bounding box center [432, 215] width 194 height 40
paste input "email 1 Thank you for inquiring about a Concrete Technology Dealership. CTi is …"
type input "email 1 Thank you for inquiring about a Concrete Technology Dealership. CTi is …"
click at [387, 215] on input "Email" at bounding box center [432, 215] width 194 height 40
paste input "bridgetteluke144@gmail.com"
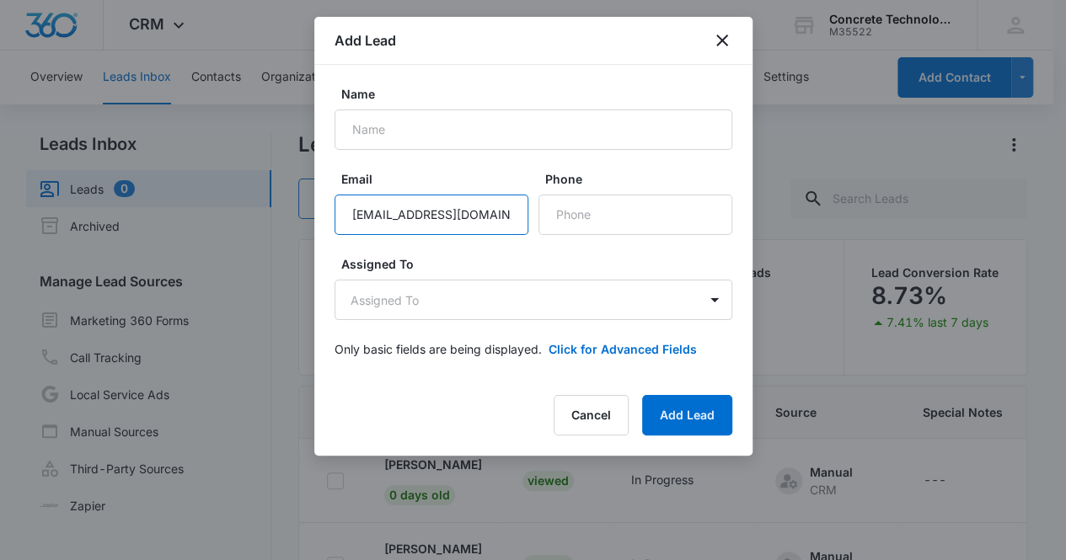
scroll to position [0, 3]
type input "bridgetteluke144@gmail.com"
click at [604, 214] on input "Phone" at bounding box center [635, 215] width 194 height 40
paste input "(251) 222-7681"
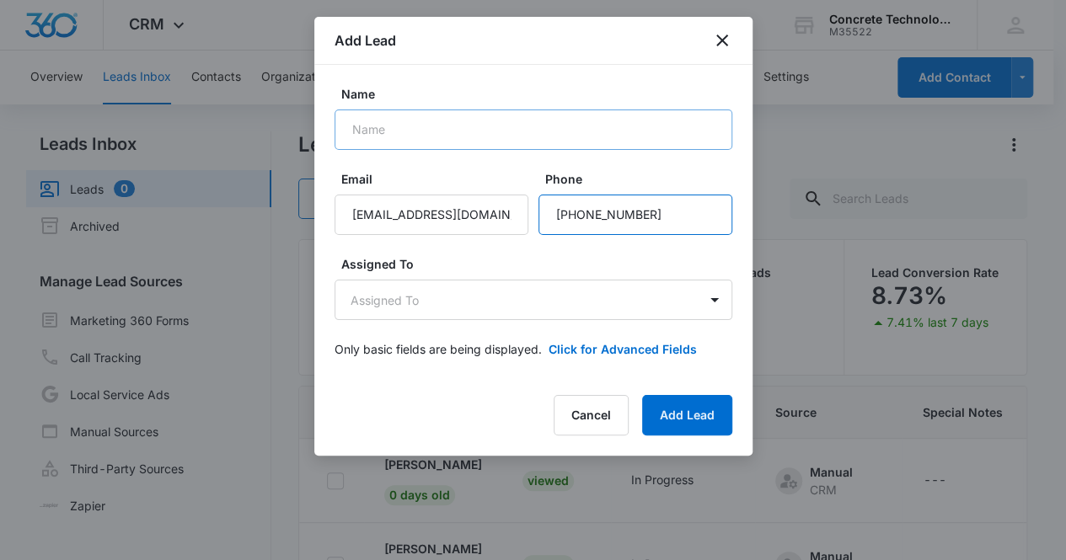
type input "(251) 222-7681"
click at [373, 134] on input "Name" at bounding box center [534, 130] width 398 height 40
type input "Bridgette Nita Luke"
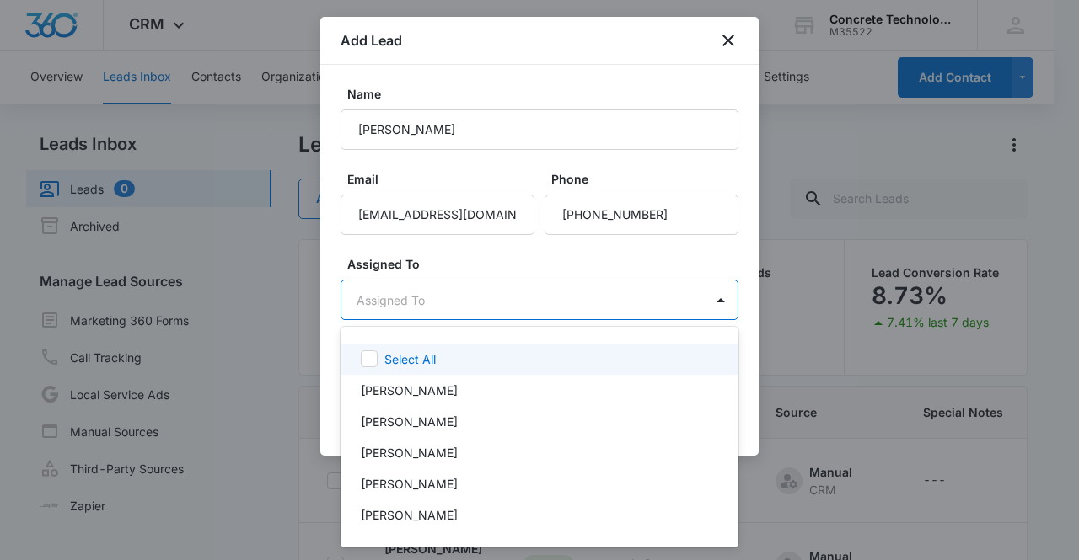
click at [524, 296] on body "CRM Apps Reputation Websites Forms CRM Email Social Content Ads Intelligence Fi…" at bounding box center [539, 280] width 1079 height 560
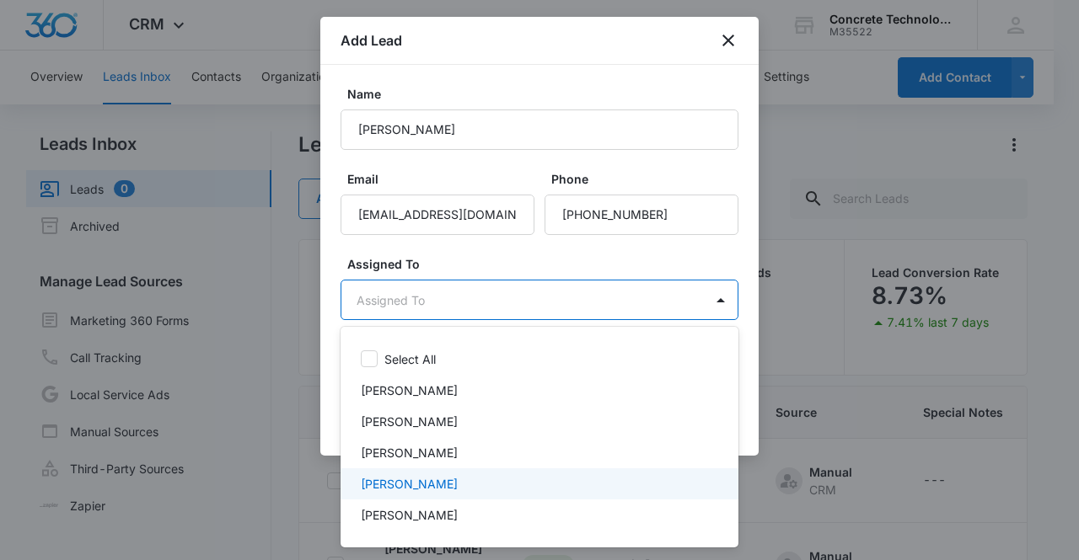
click at [482, 476] on div "Mike Delduca" at bounding box center [538, 484] width 354 height 18
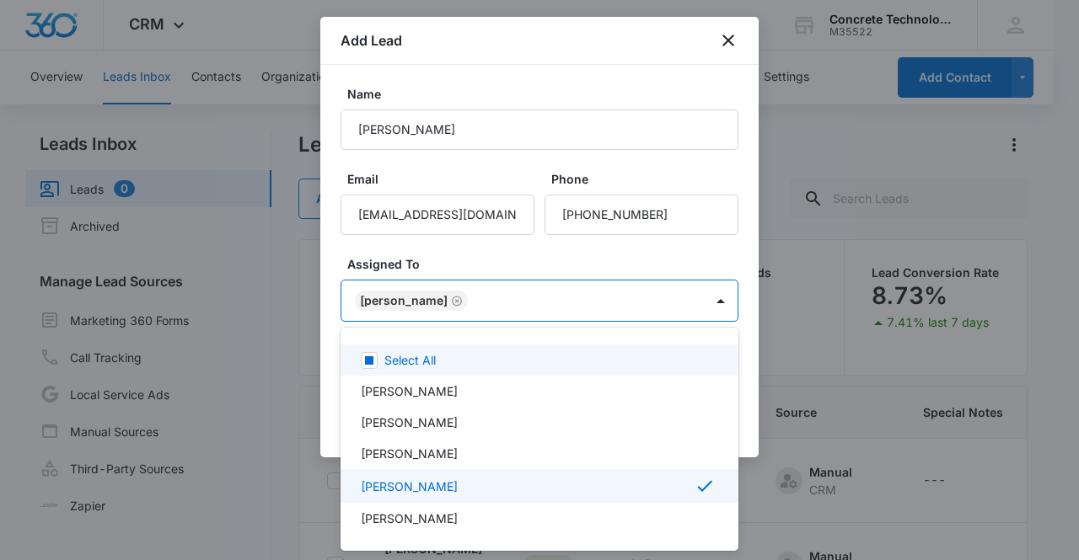
click at [399, 297] on div at bounding box center [539, 280] width 1079 height 560
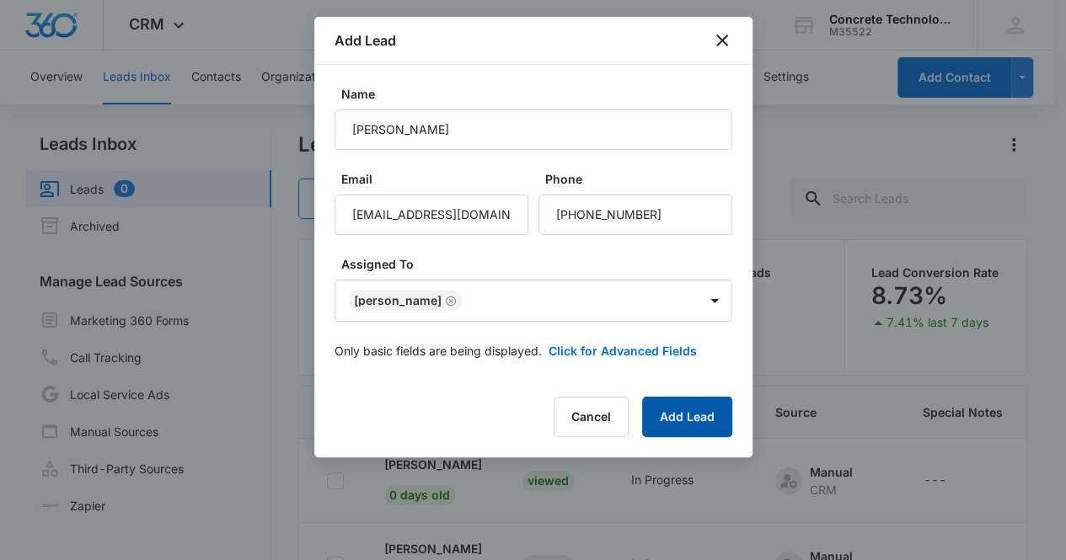
click at [684, 422] on button "Add Lead" at bounding box center [687, 417] width 90 height 40
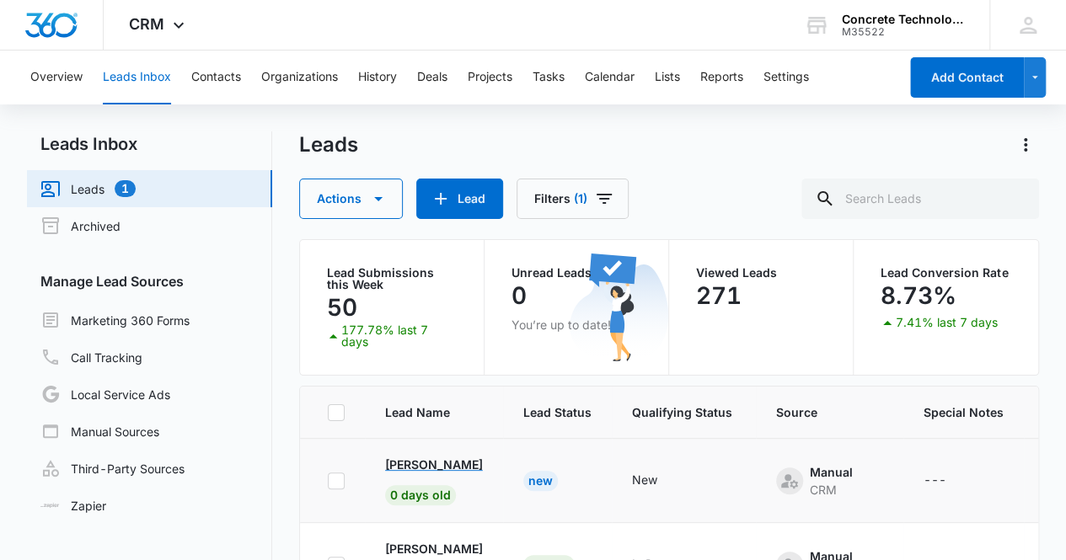
click at [435, 467] on p "Bridgette Nita Luke" at bounding box center [434, 465] width 98 height 18
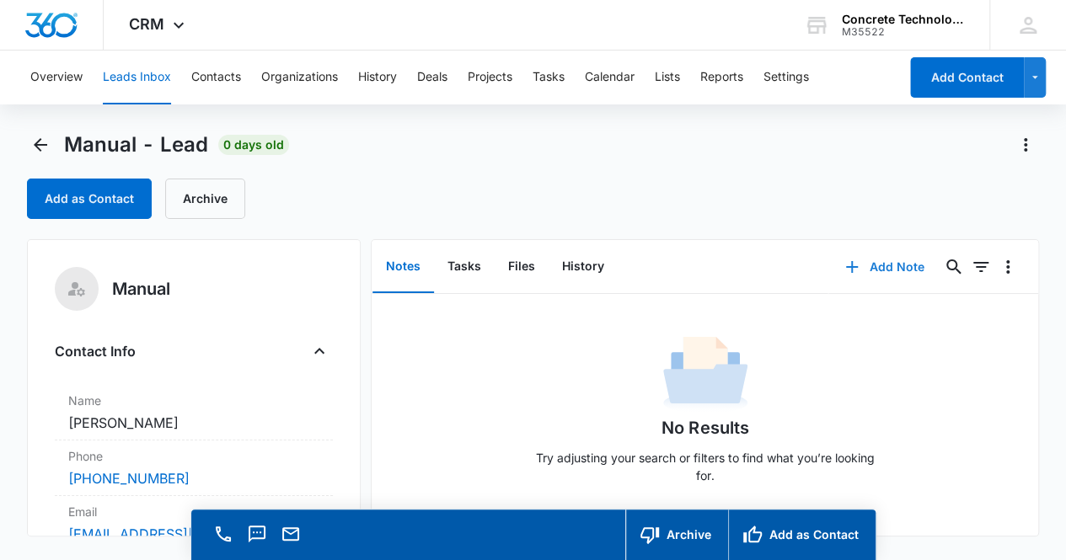
click at [859, 268] on button "Add Note" at bounding box center [884, 267] width 112 height 40
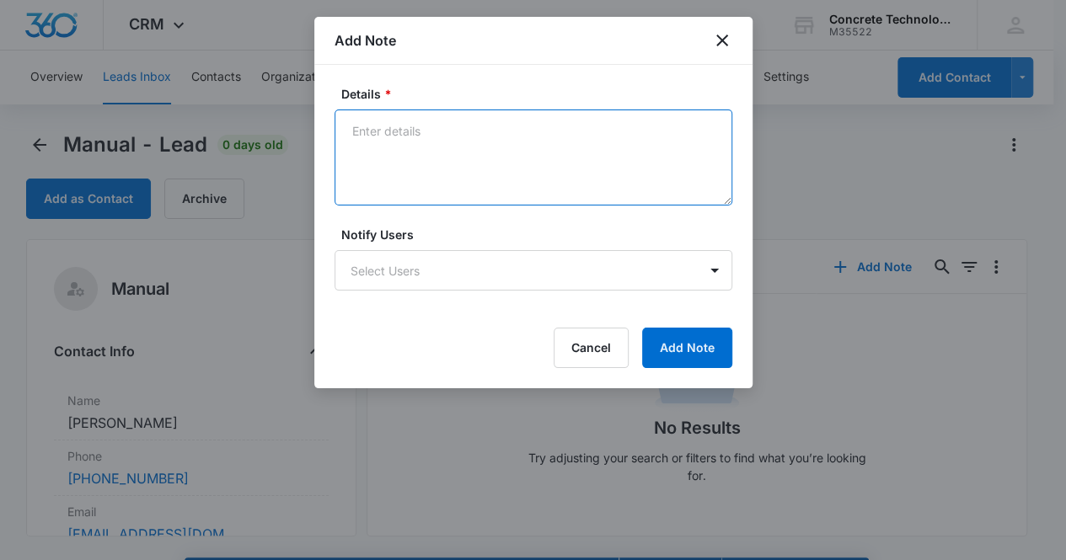
click at [484, 164] on textarea "Details *" at bounding box center [534, 158] width 398 height 96
type textarea "V"
type textarea "Mailbox is full, email & text"
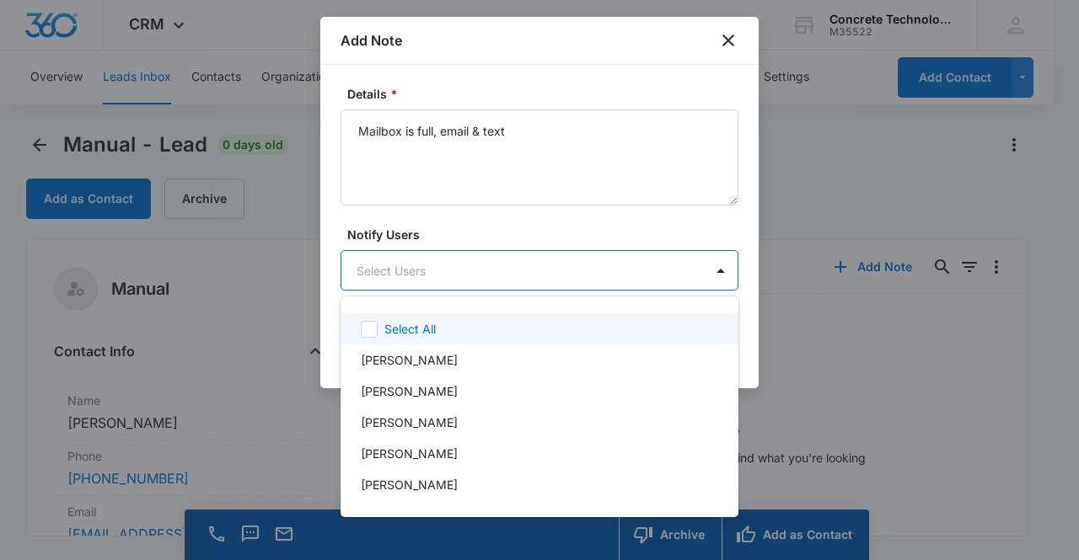
click at [511, 267] on body "CRM Apps Reputation Websites Forms CRM Email Social Content Ads Intelligence Fi…" at bounding box center [539, 280] width 1079 height 560
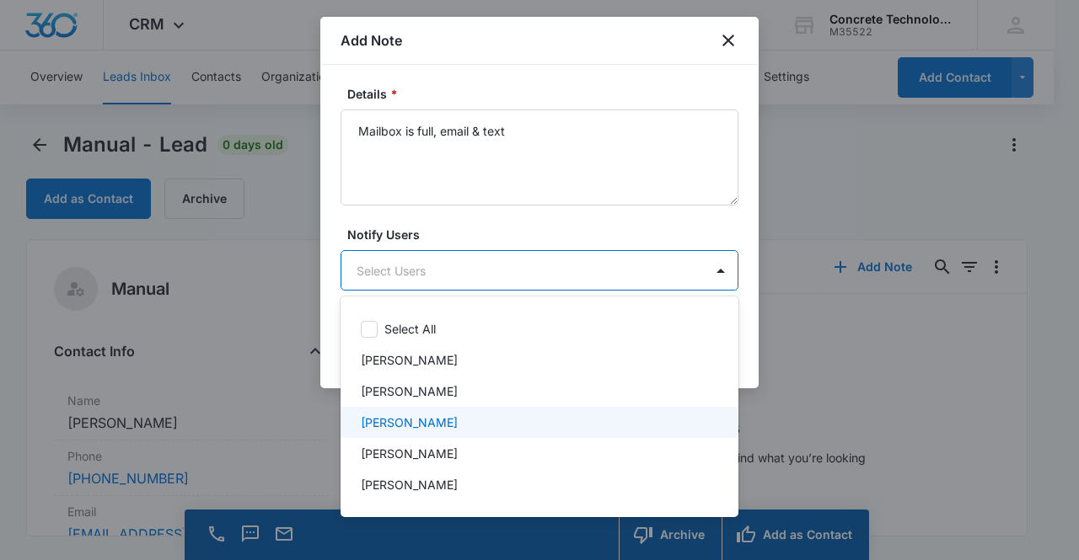
click at [476, 418] on div "Mike Delduca" at bounding box center [538, 423] width 354 height 18
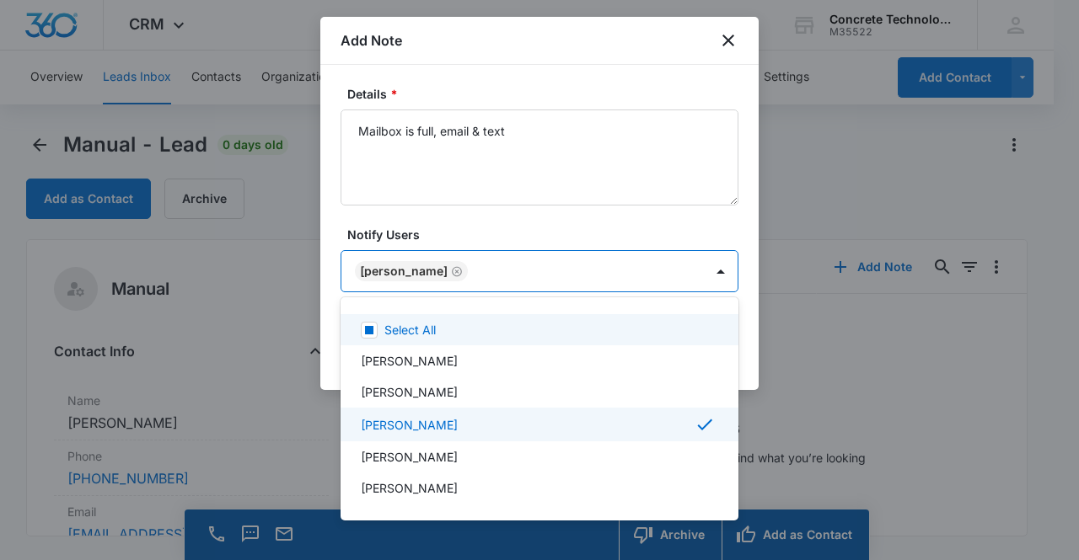
click at [423, 267] on div at bounding box center [539, 280] width 1079 height 560
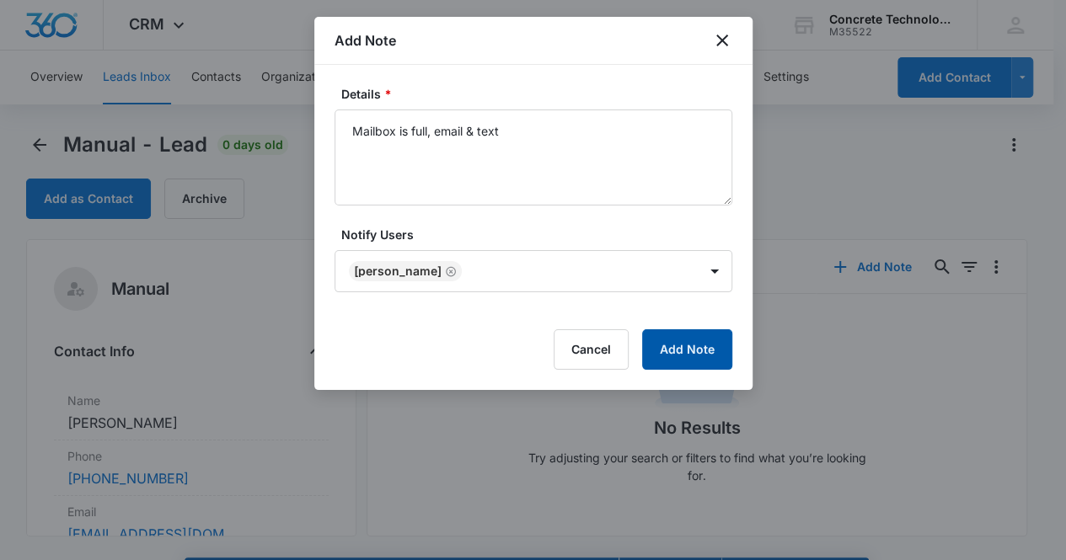
click at [697, 357] on button "Add Note" at bounding box center [687, 349] width 90 height 40
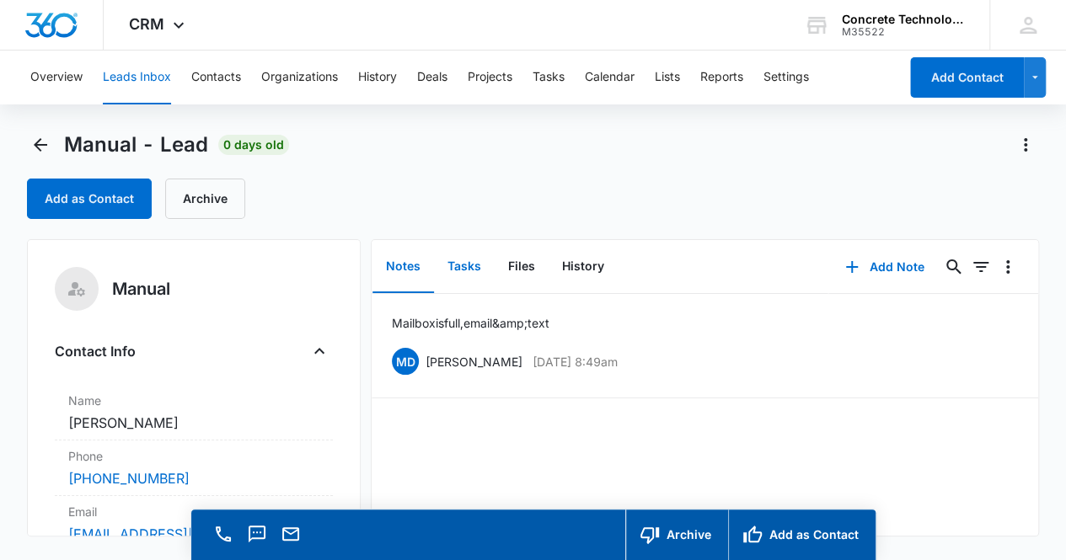
click at [467, 270] on button "Tasks" at bounding box center [464, 267] width 61 height 52
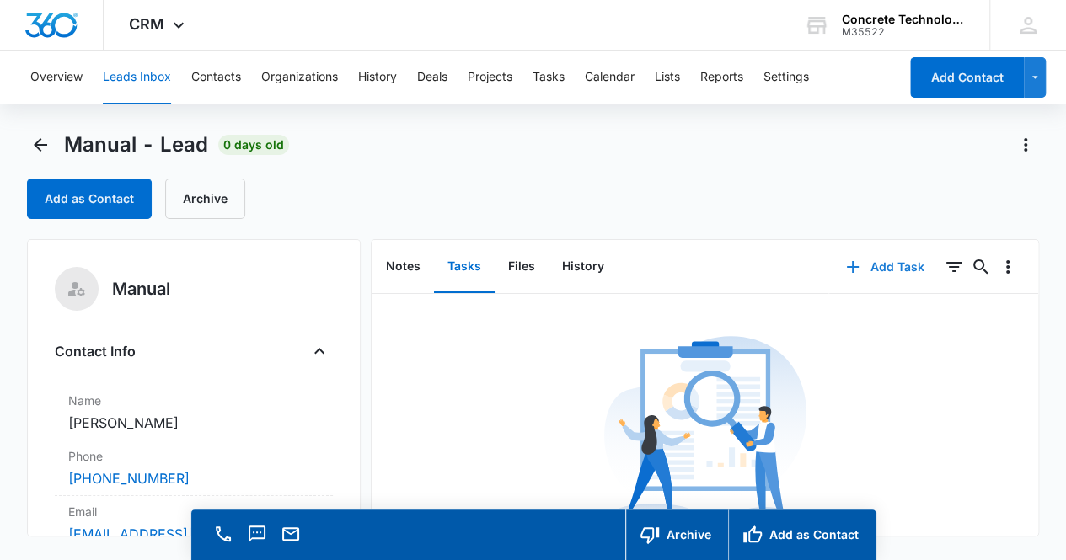
click at [886, 266] on button "Add Task" at bounding box center [884, 267] width 111 height 40
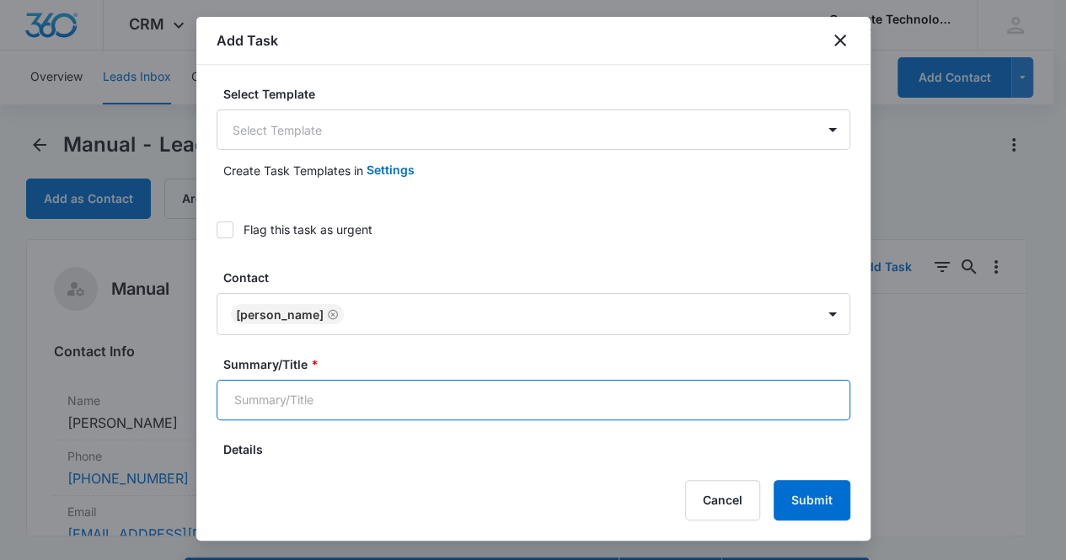
click at [388, 393] on input "Summary/Title *" at bounding box center [534, 400] width 634 height 40
type input "Call 2"
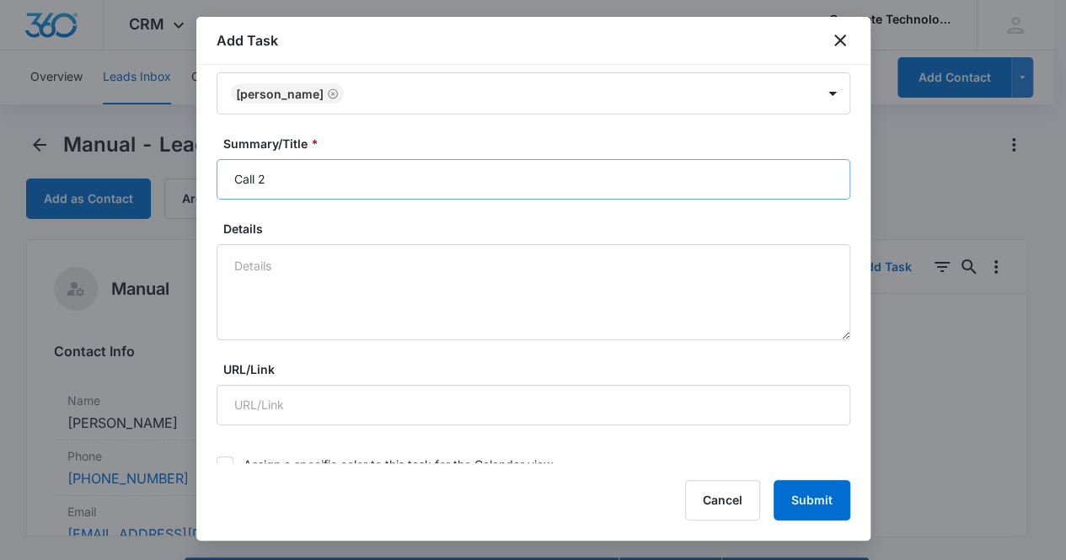
scroll to position [556, 0]
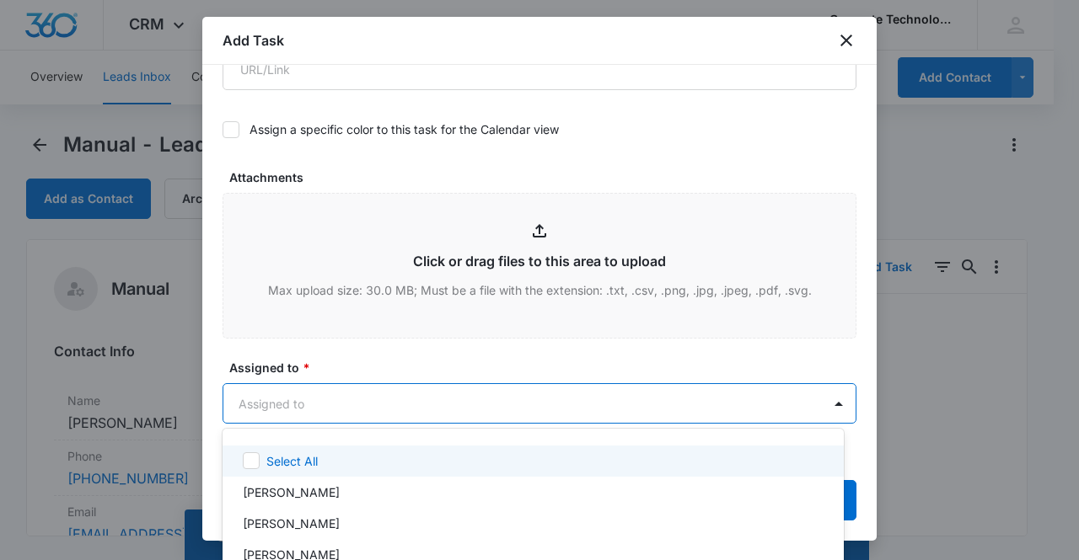
click at [377, 400] on body "CRM Apps Reputation Websites Forms CRM Email Social Content Ads Intelligence Fi…" at bounding box center [539, 280] width 1079 height 560
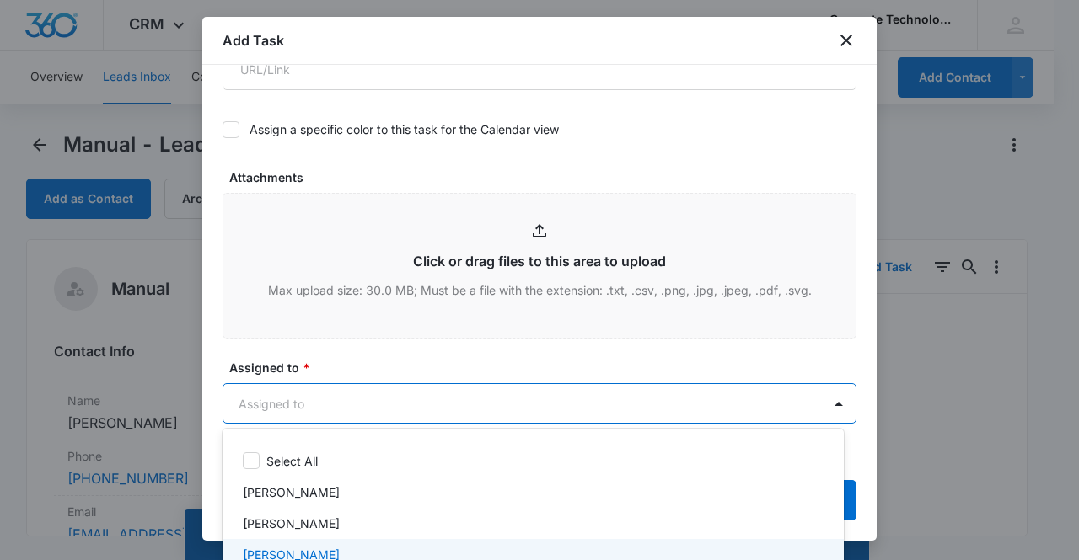
click at [349, 548] on div "Mike Delduca" at bounding box center [531, 555] width 577 height 18
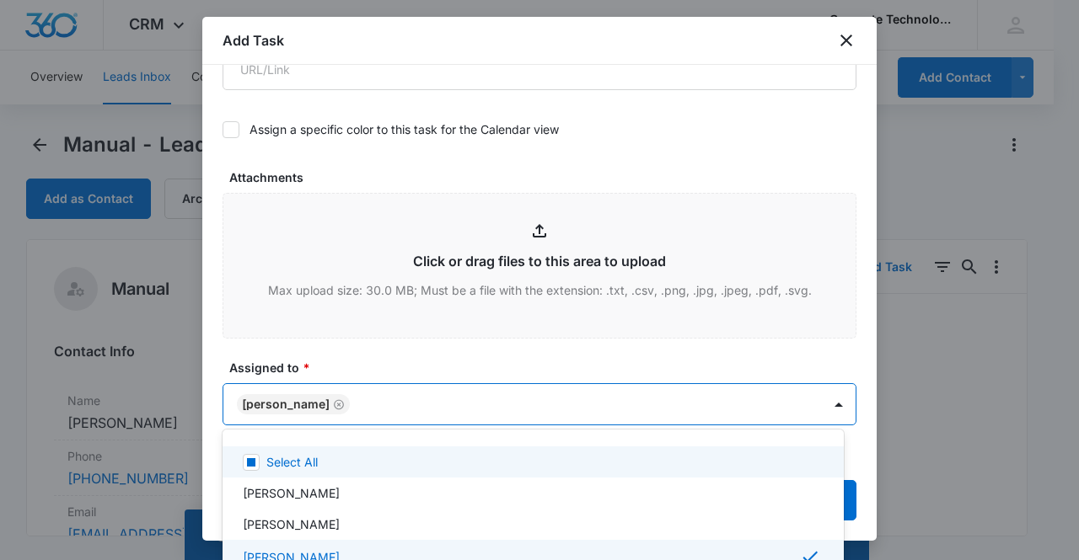
click at [302, 400] on div at bounding box center [539, 280] width 1079 height 560
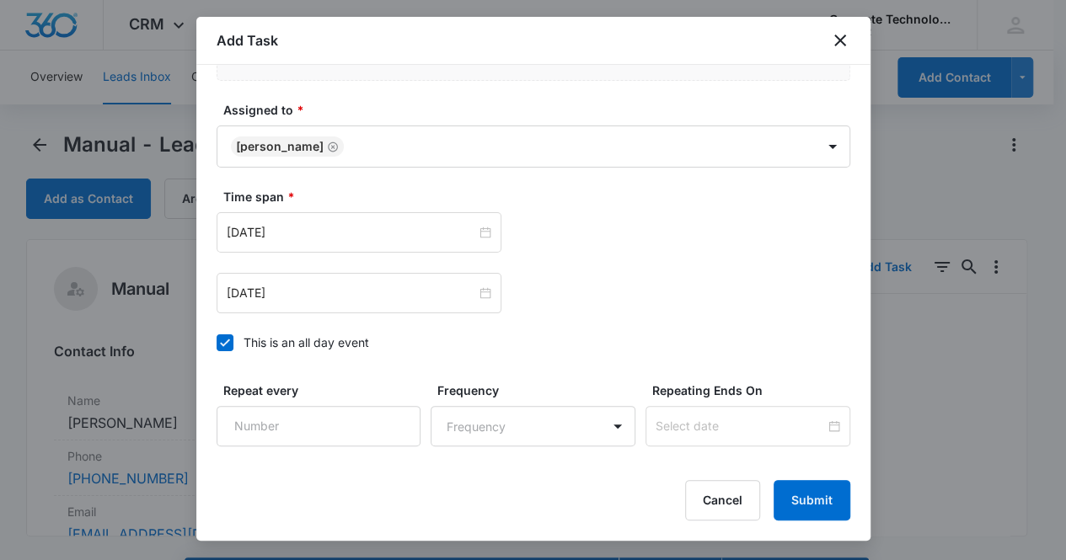
scroll to position [848, 0]
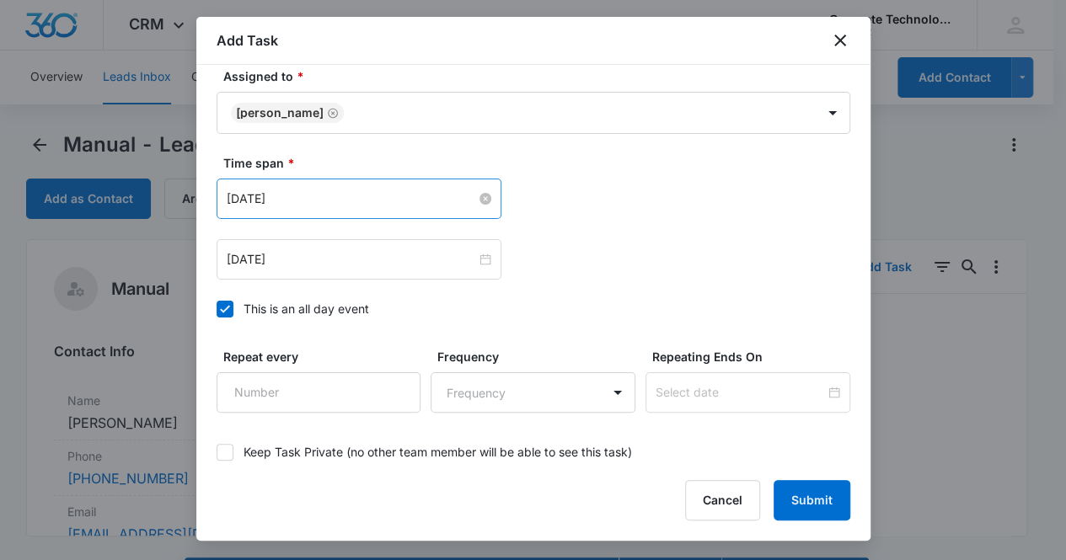
click at [363, 193] on input "Sep 15, 2025" at bounding box center [351, 199] width 249 height 19
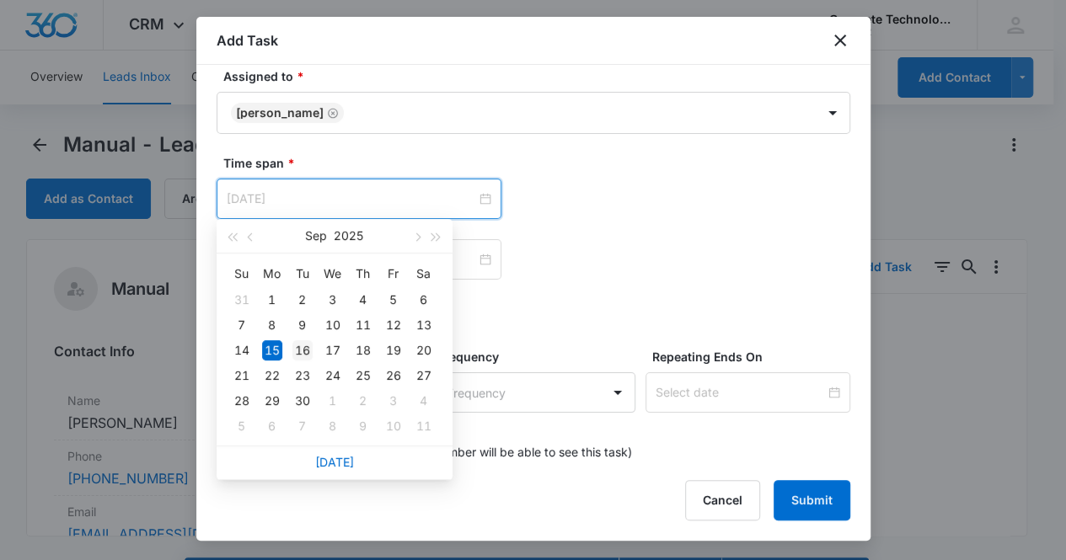
type input "Sep 16, 2025"
click at [303, 347] on div "16" at bounding box center [302, 350] width 20 height 20
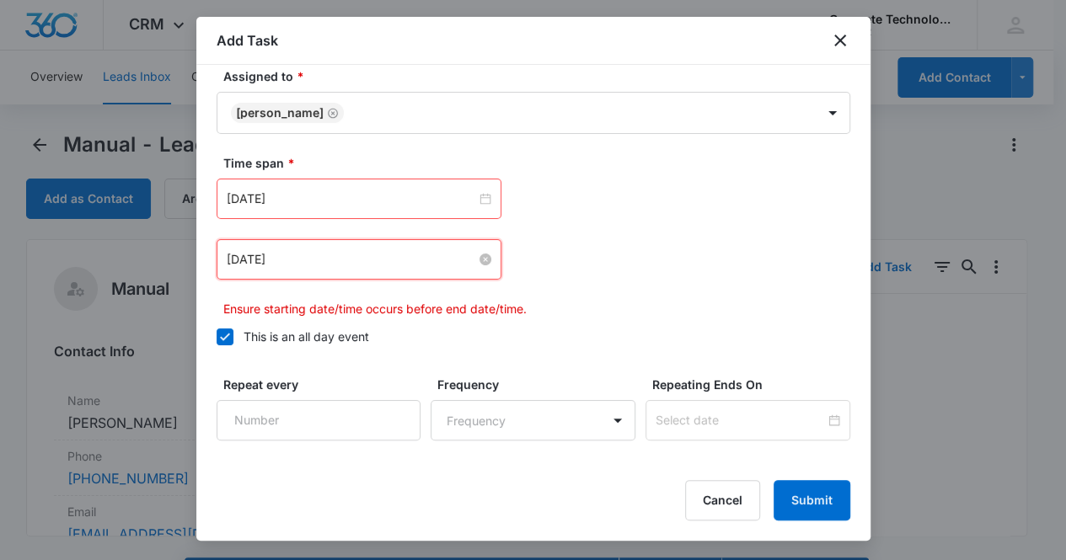
click at [347, 256] on input "Sep 15, 2025" at bounding box center [351, 259] width 249 height 19
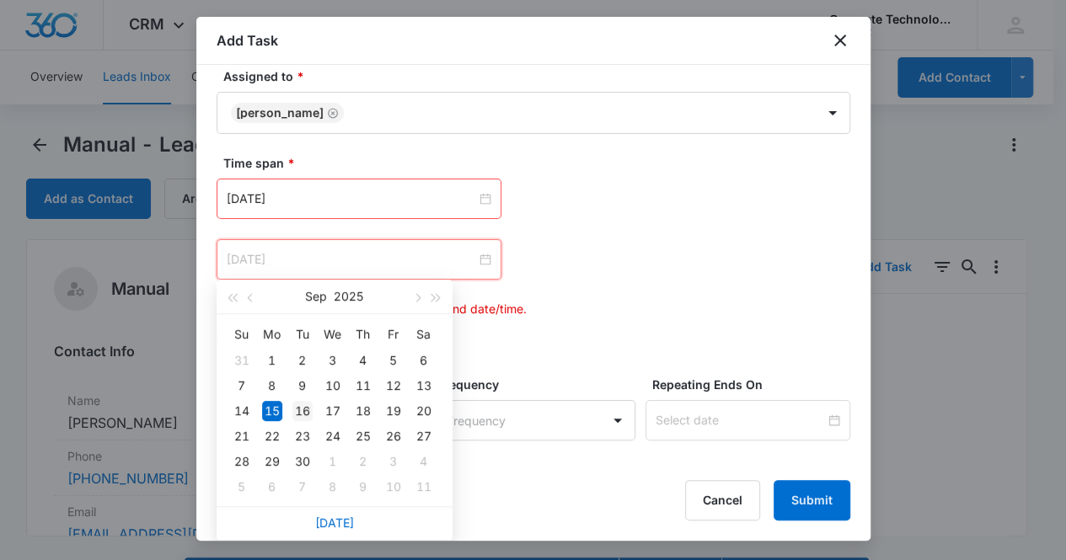
type input "Sep 16, 2025"
click at [302, 414] on div "16" at bounding box center [302, 411] width 20 height 20
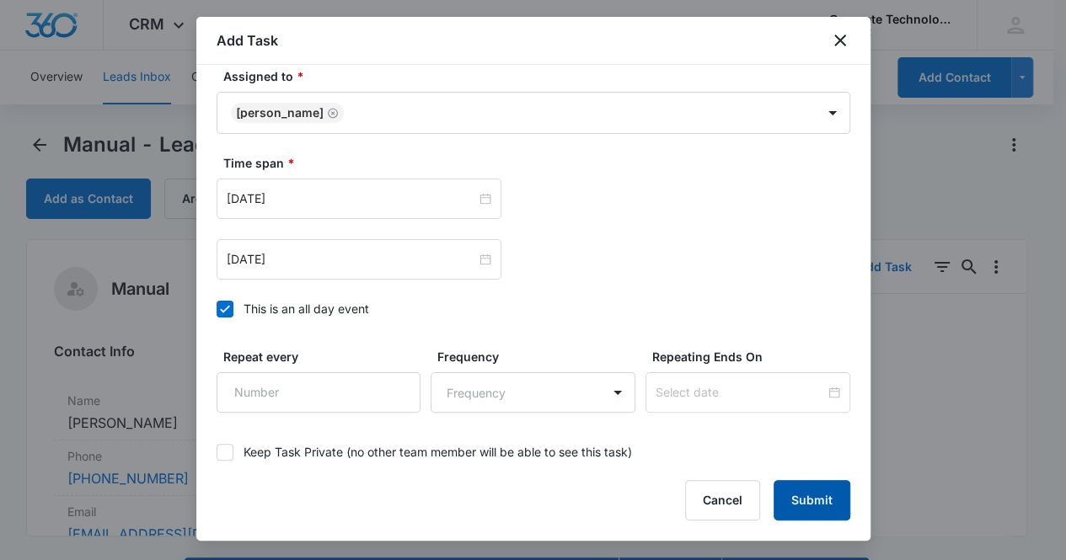
click at [796, 499] on button "Submit" at bounding box center [812, 500] width 77 height 40
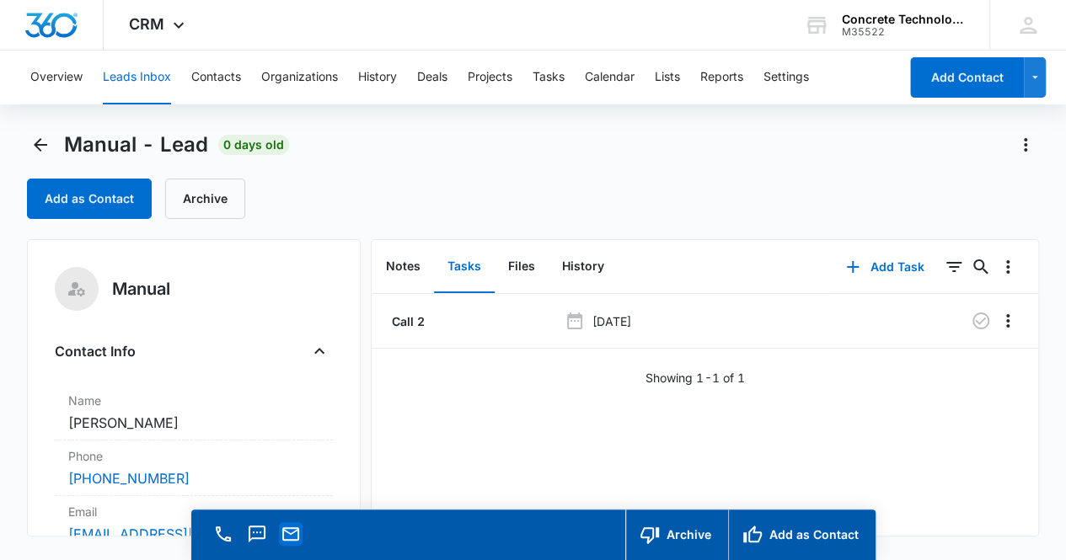
click at [295, 539] on icon "Email" at bounding box center [290, 533] width 17 height 13
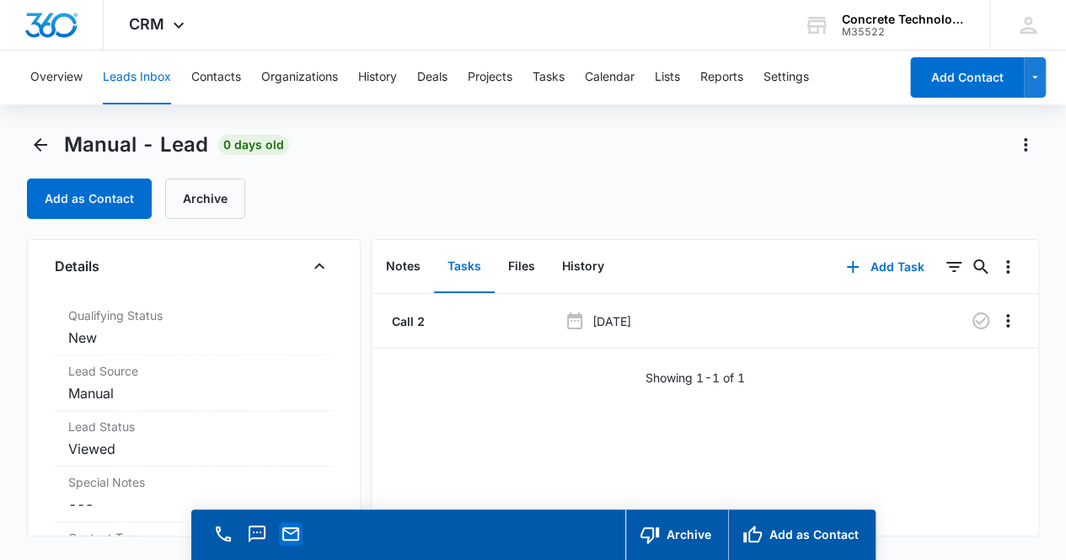
scroll to position [448, 0]
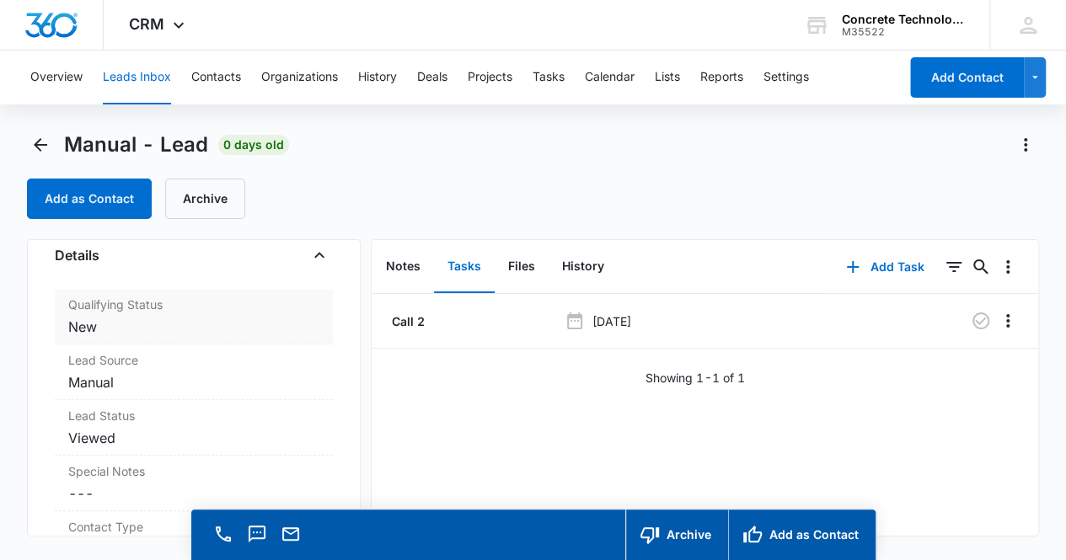
click at [148, 317] on dd "Cancel Save Changes New" at bounding box center [194, 327] width 252 height 20
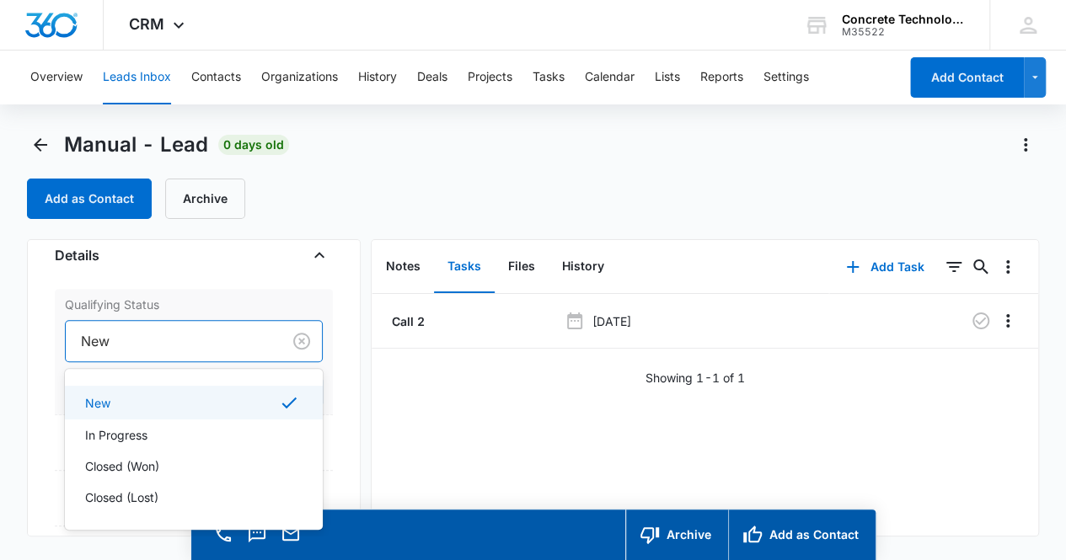
click at [149, 339] on div at bounding box center [170, 341] width 179 height 24
click at [174, 431] on div "In Progress" at bounding box center [192, 435] width 215 height 18
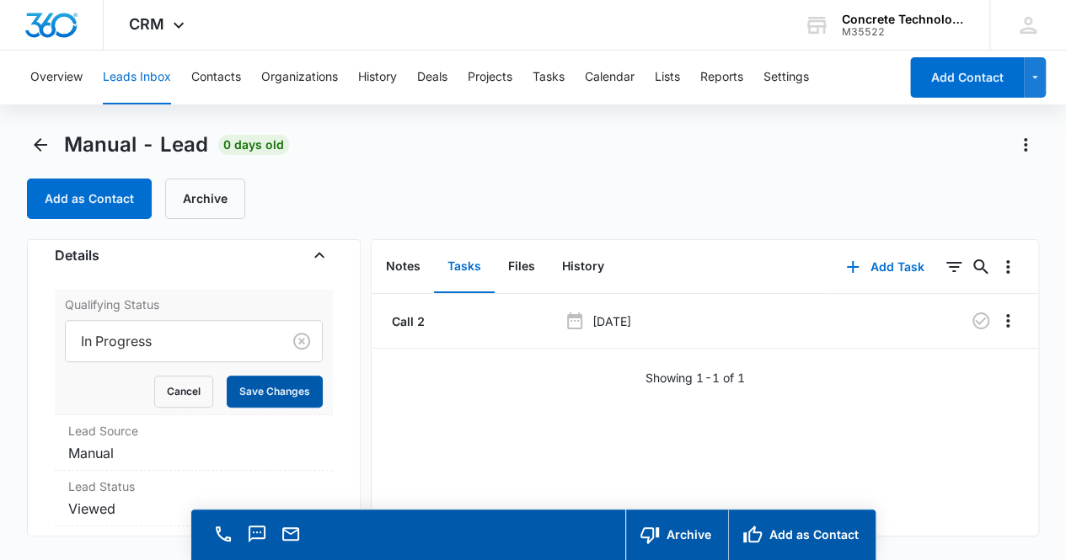
click at [273, 390] on button "Save Changes" at bounding box center [275, 392] width 96 height 32
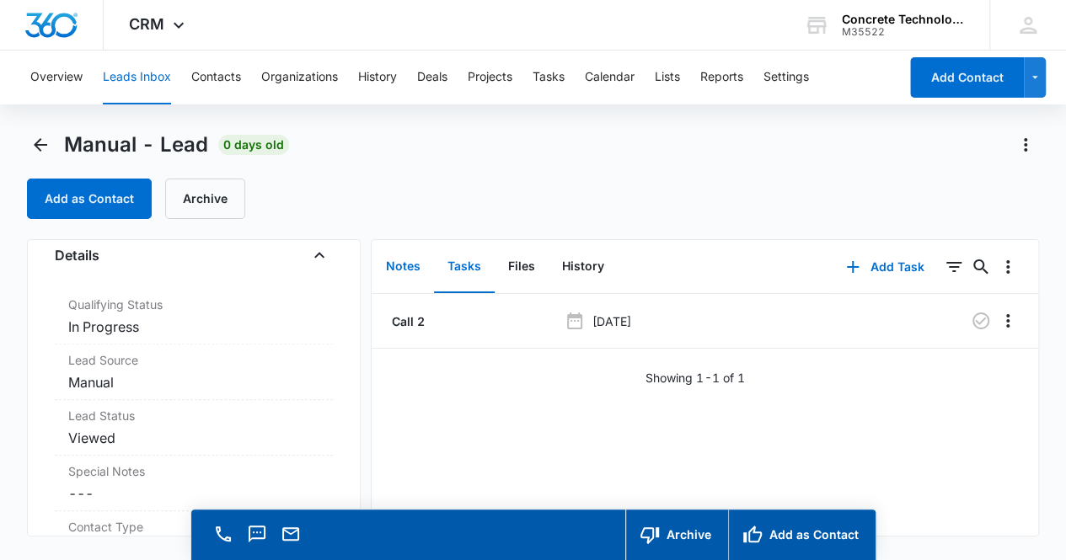
click at [409, 265] on button "Notes" at bounding box center [403, 267] width 62 height 52
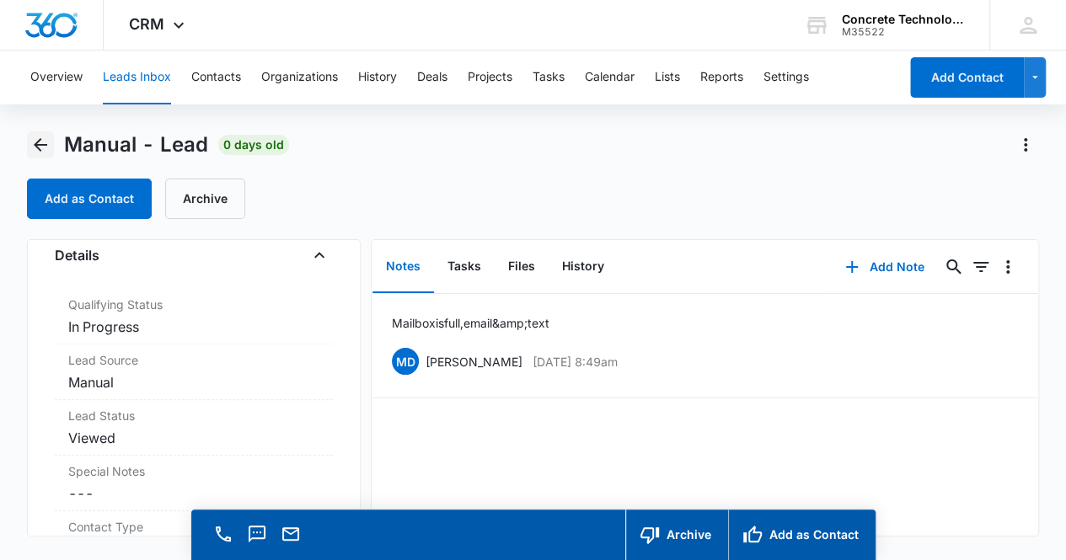
click at [36, 141] on icon "Back" at bounding box center [40, 145] width 20 height 20
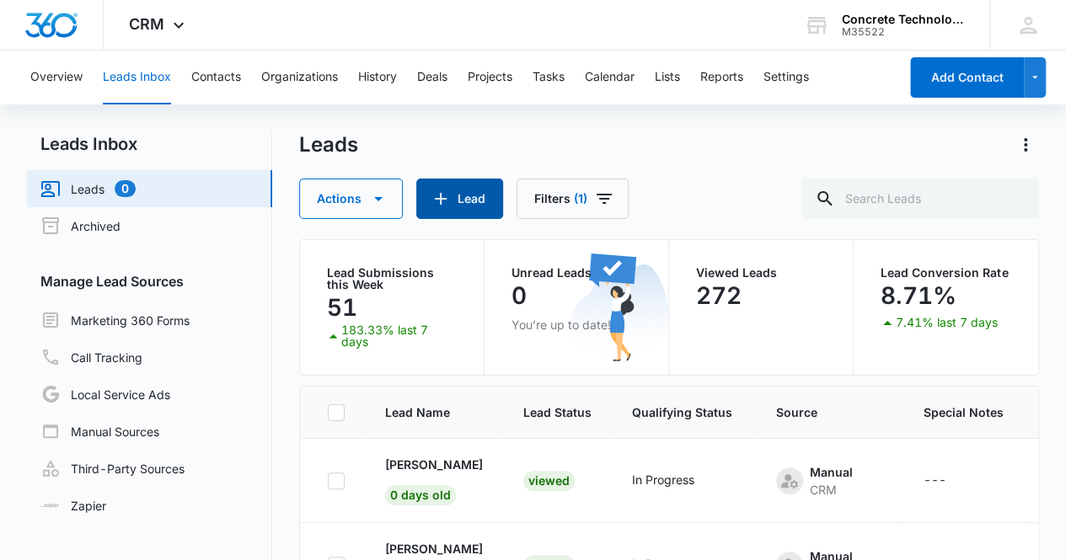
click at [472, 201] on button "Lead" at bounding box center [459, 199] width 87 height 40
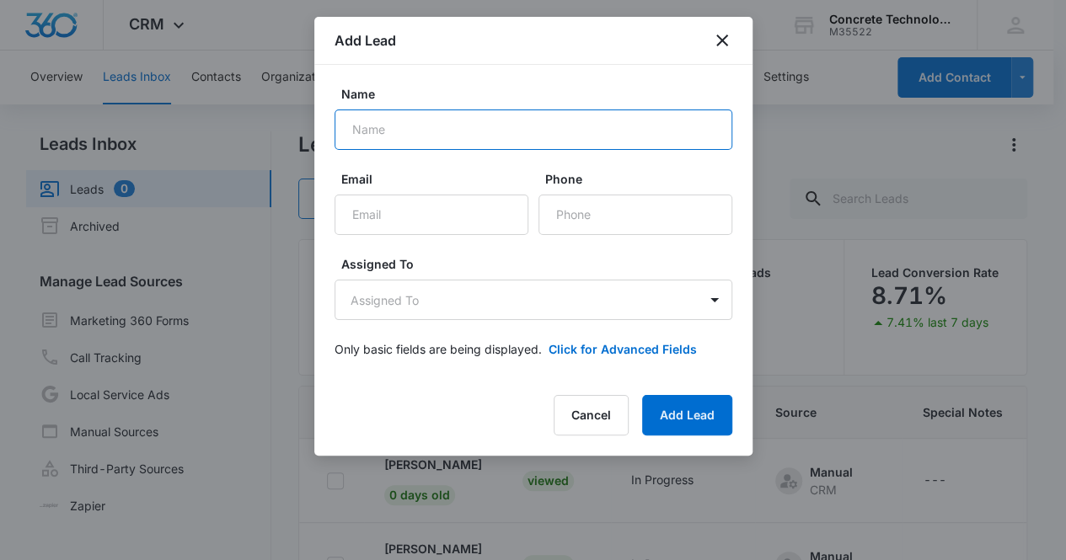
click at [411, 131] on input "Name" at bounding box center [534, 130] width 398 height 40
type input "Donnell Holman"
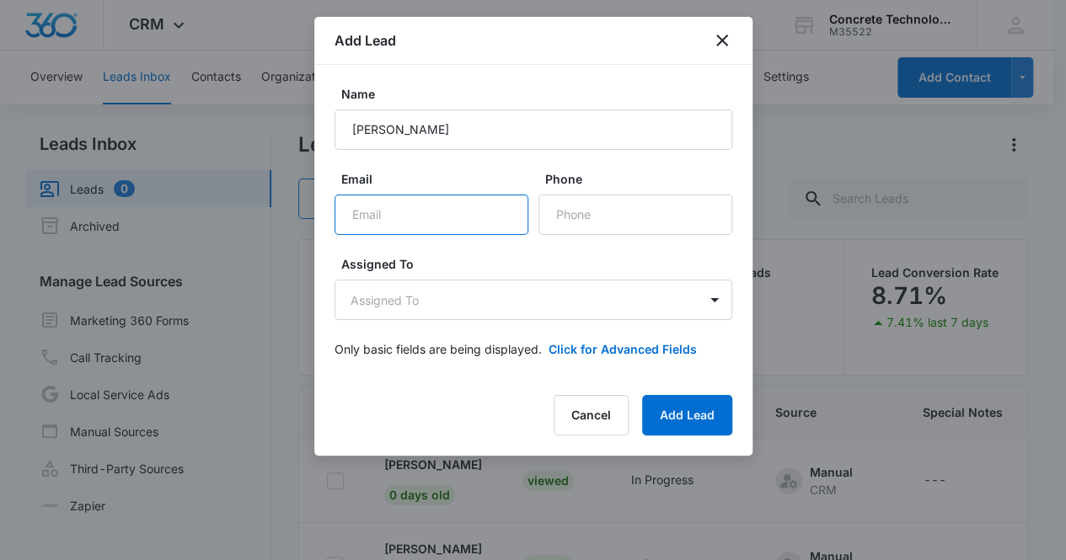
click at [390, 210] on input "Email" at bounding box center [432, 215] width 194 height 40
drag, startPoint x: 390, startPoint y: 215, endPoint x: 351, endPoint y: 221, distance: 40.0
click at [351, 221] on input "Email" at bounding box center [432, 215] width 194 height 40
click at [362, 219] on input "Email" at bounding box center [432, 215] width 194 height 40
paste input "donnellholman1956@gmail.com"
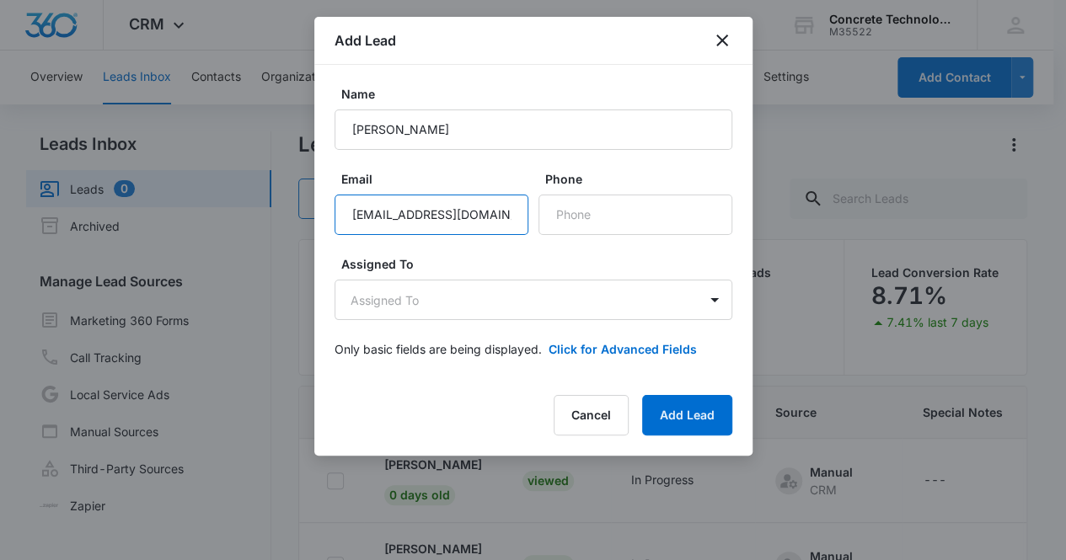
scroll to position [0, 17]
type input "donnellholman1956@gmail.com"
click at [613, 204] on input "Phone" at bounding box center [635, 215] width 194 height 40
paste input "(914) 223-4120"
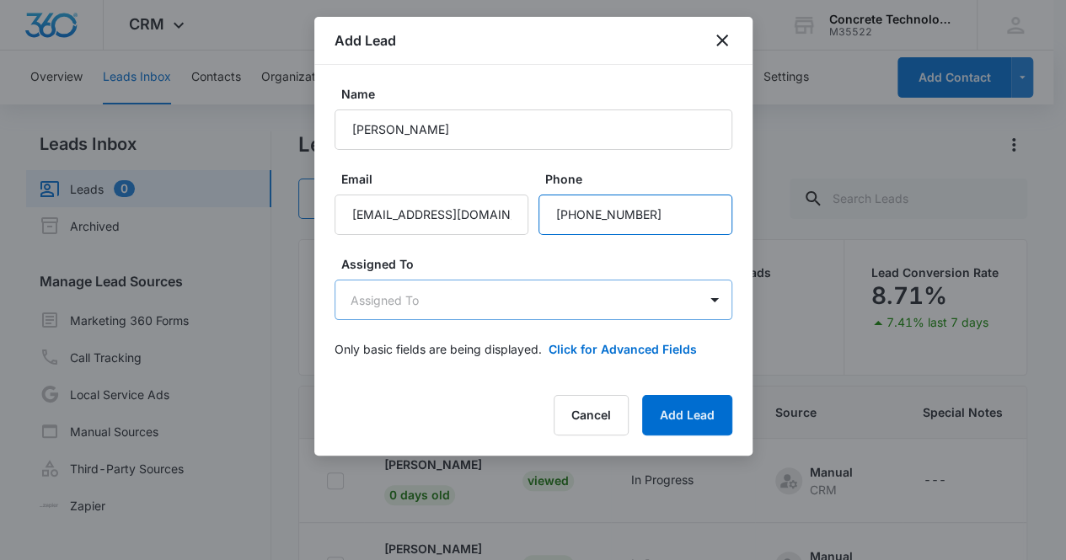
type input "(914) 223-4120"
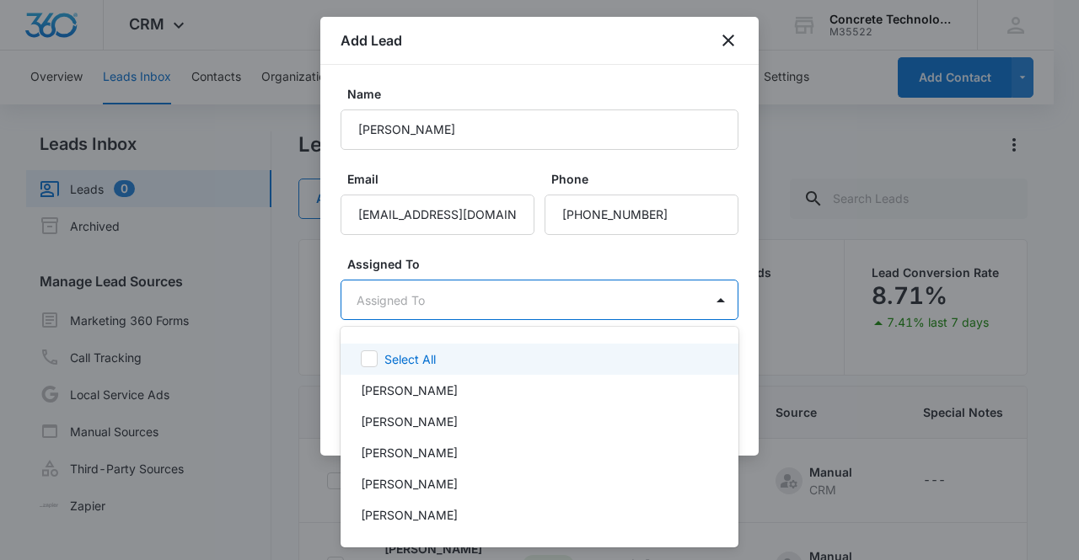
click at [459, 303] on body "CRM Apps Reputation Websites Forms CRM Email Social Content Ads Intelligence Fi…" at bounding box center [539, 280] width 1079 height 560
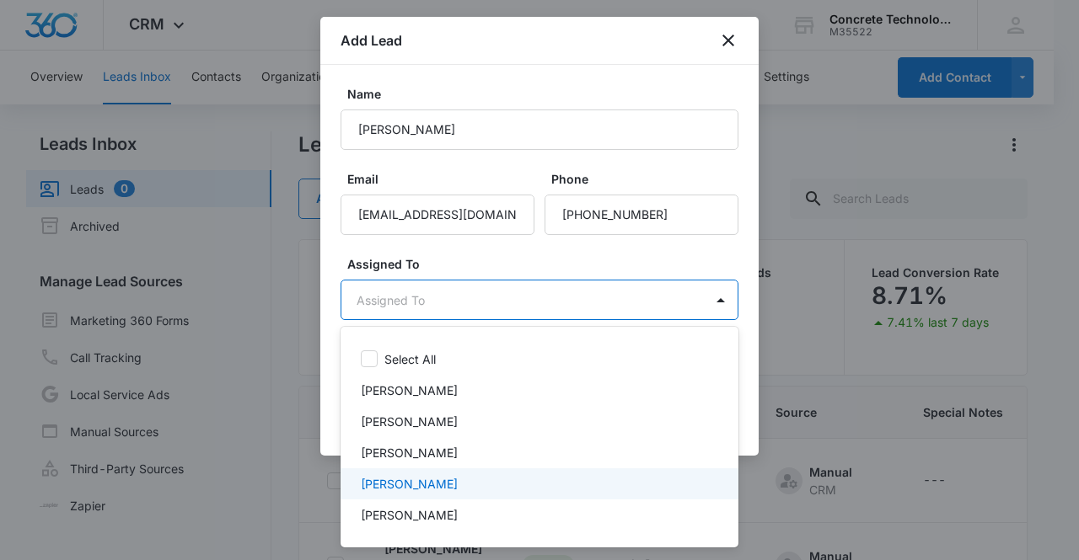
click at [447, 482] on div "Mike Delduca" at bounding box center [538, 484] width 354 height 18
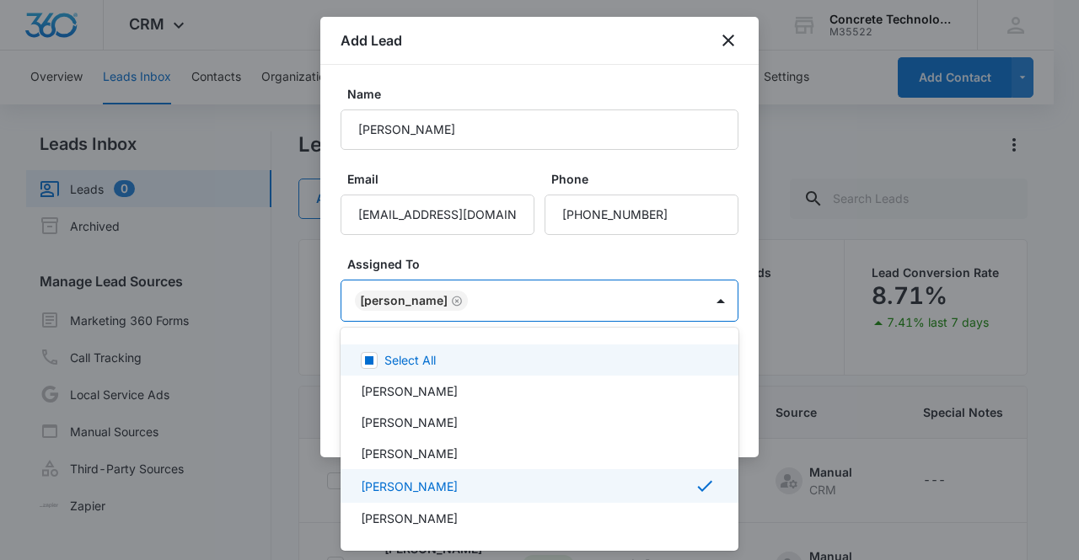
click at [398, 297] on div at bounding box center [539, 280] width 1079 height 560
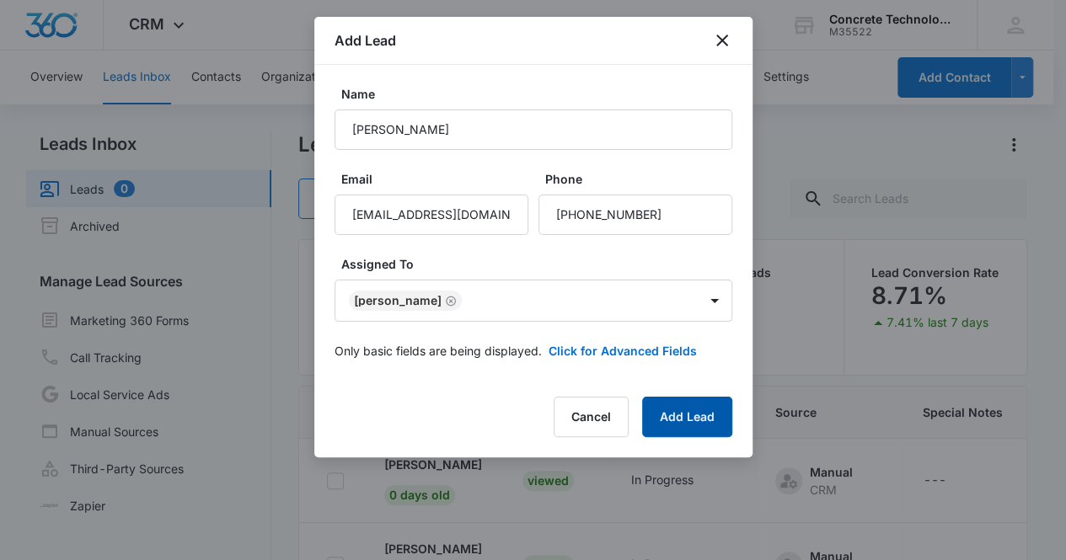
click at [683, 424] on button "Add Lead" at bounding box center [687, 417] width 90 height 40
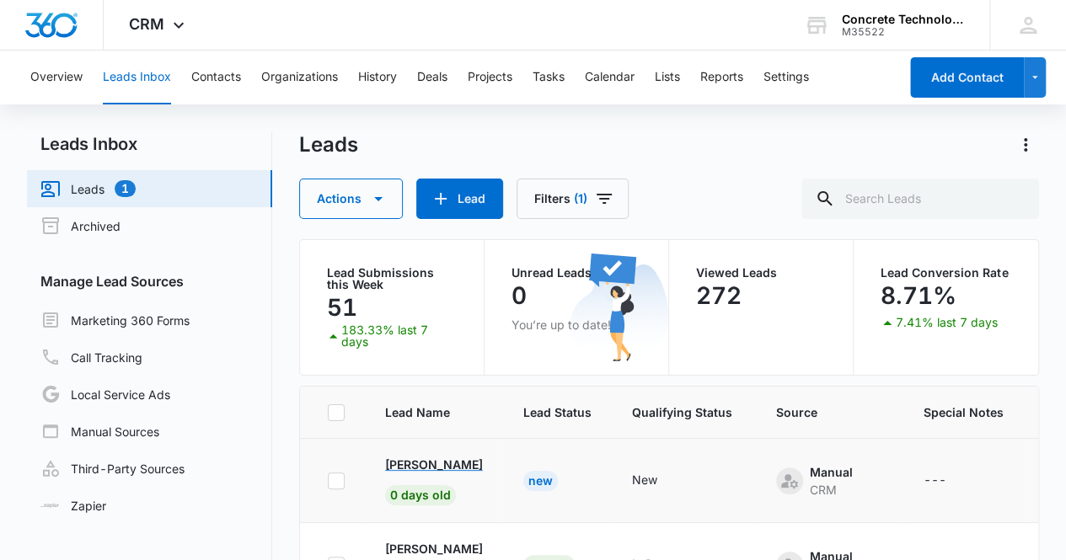
click at [425, 463] on p "Donnell Holman" at bounding box center [434, 465] width 98 height 18
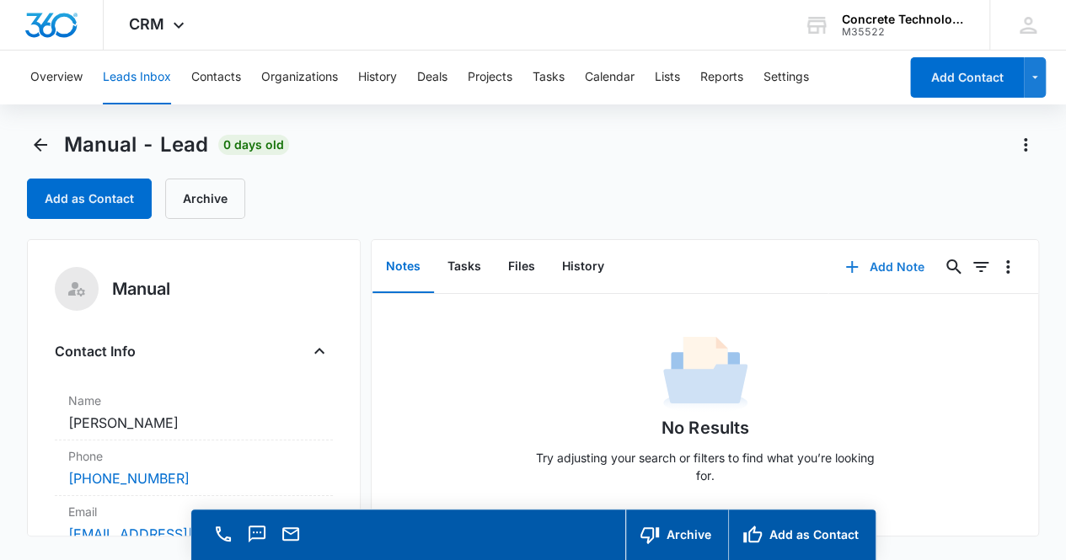
click at [866, 267] on button "Add Note" at bounding box center [884, 267] width 112 height 40
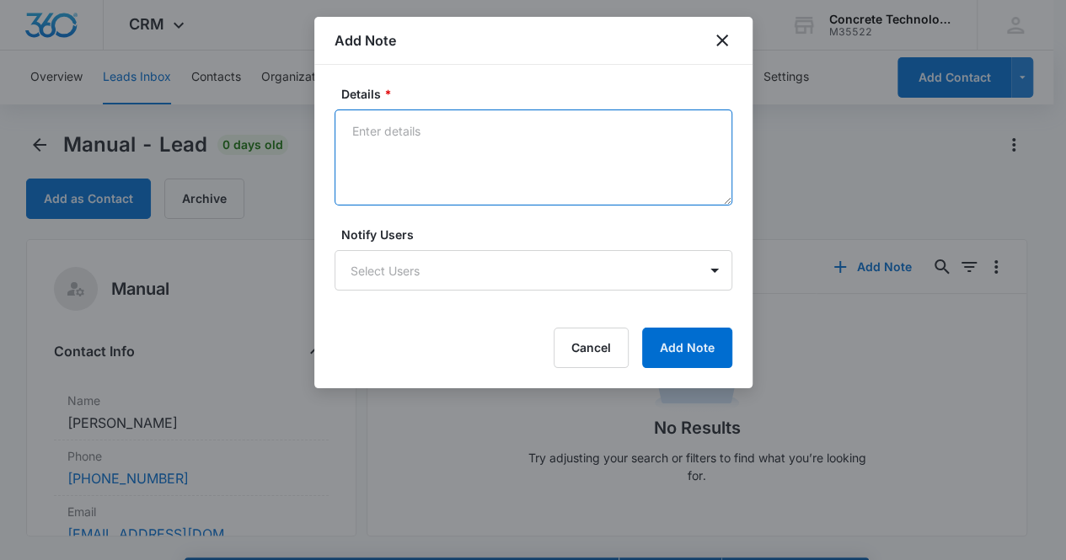
click at [465, 153] on textarea "Details *" at bounding box center [534, 158] width 398 height 96
type textarea "Voicemail, email & text"
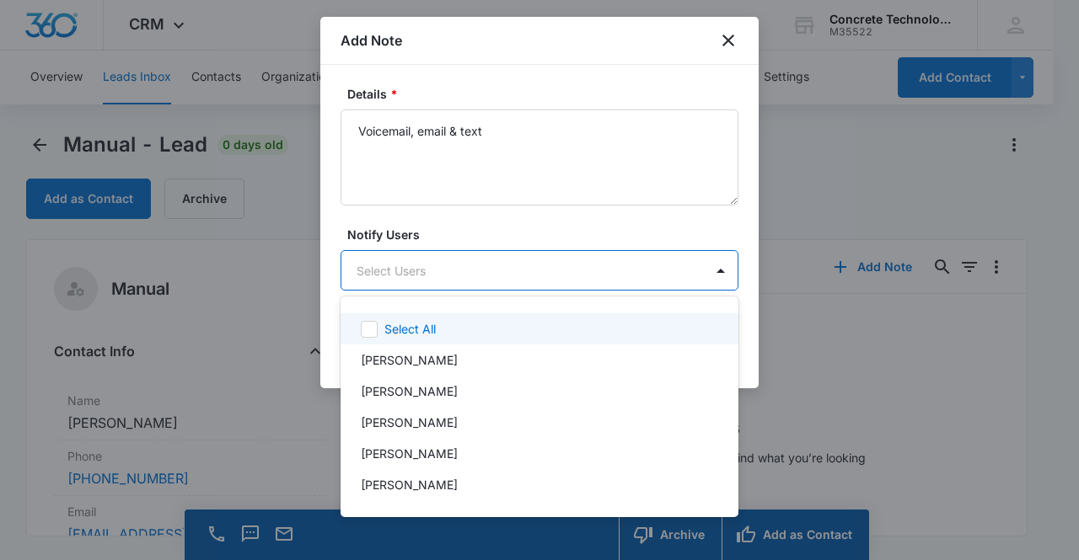
click at [483, 261] on body "CRM Apps Reputation Websites Forms CRM Email Social Content Ads Intelligence Fi…" at bounding box center [539, 280] width 1079 height 560
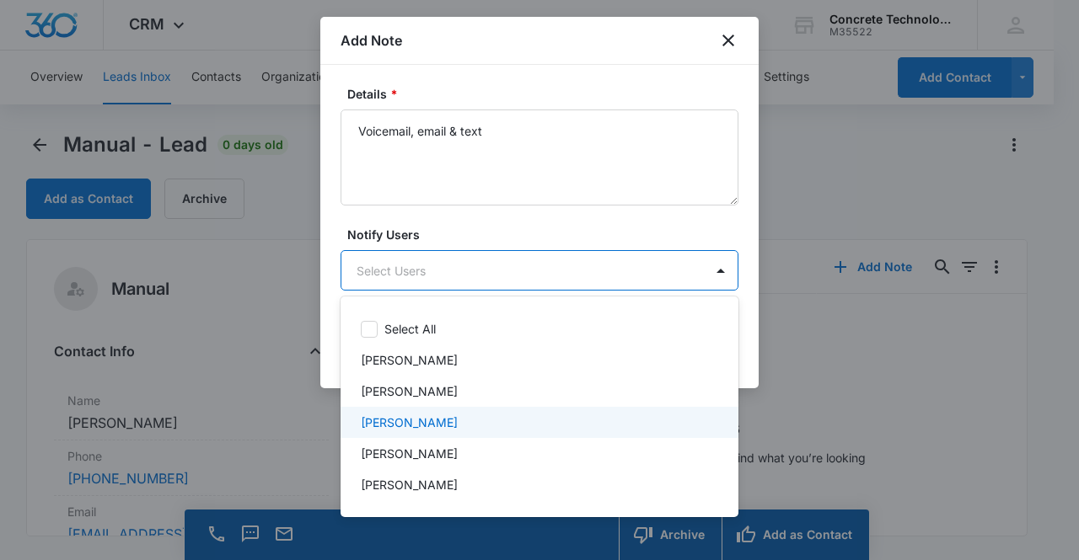
click at [463, 427] on div "Mike Delduca" at bounding box center [538, 423] width 354 height 18
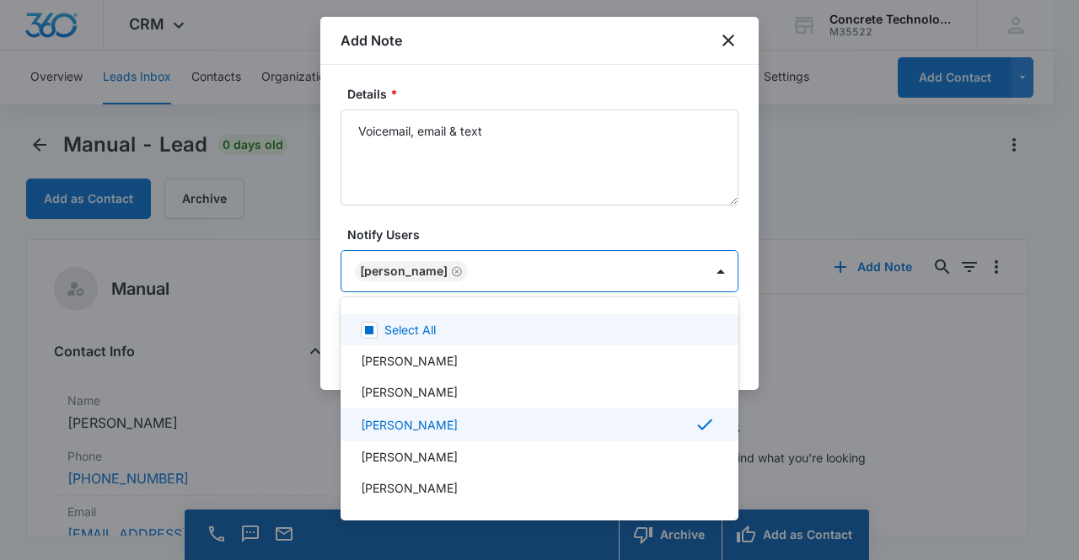
click at [417, 269] on div at bounding box center [539, 280] width 1079 height 560
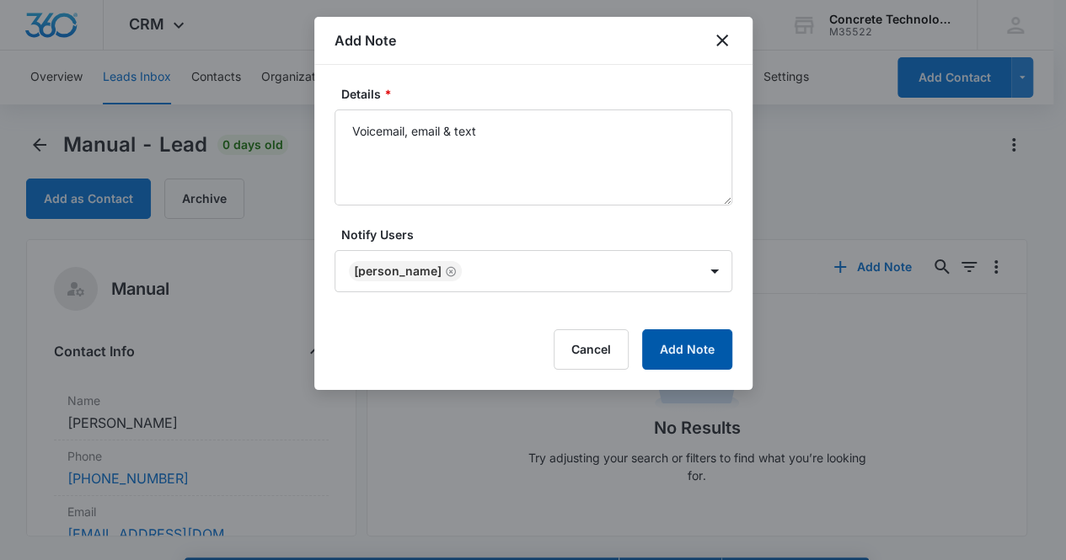
click at [696, 354] on button "Add Note" at bounding box center [687, 349] width 90 height 40
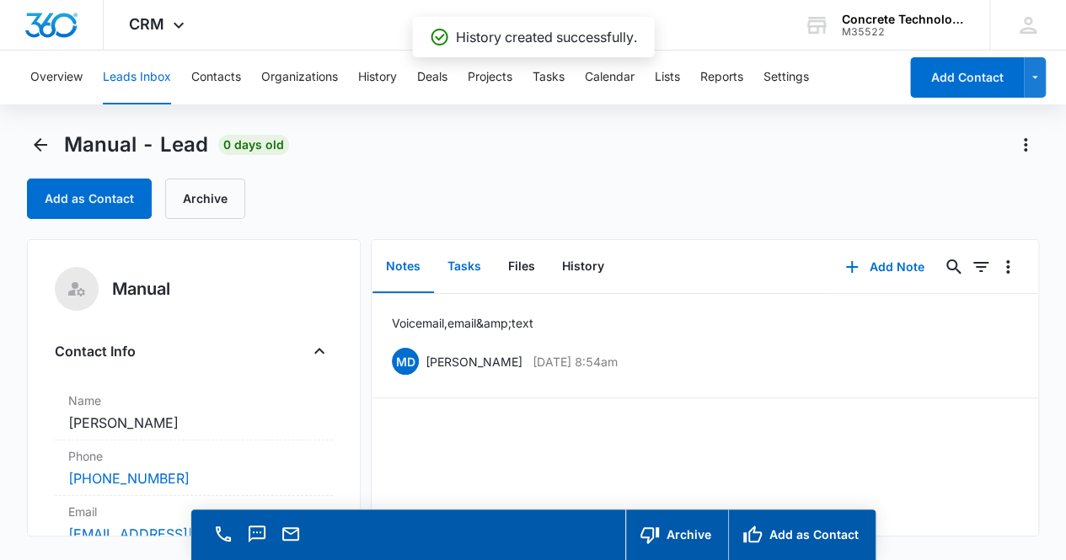
click at [452, 266] on button "Tasks" at bounding box center [464, 267] width 61 height 52
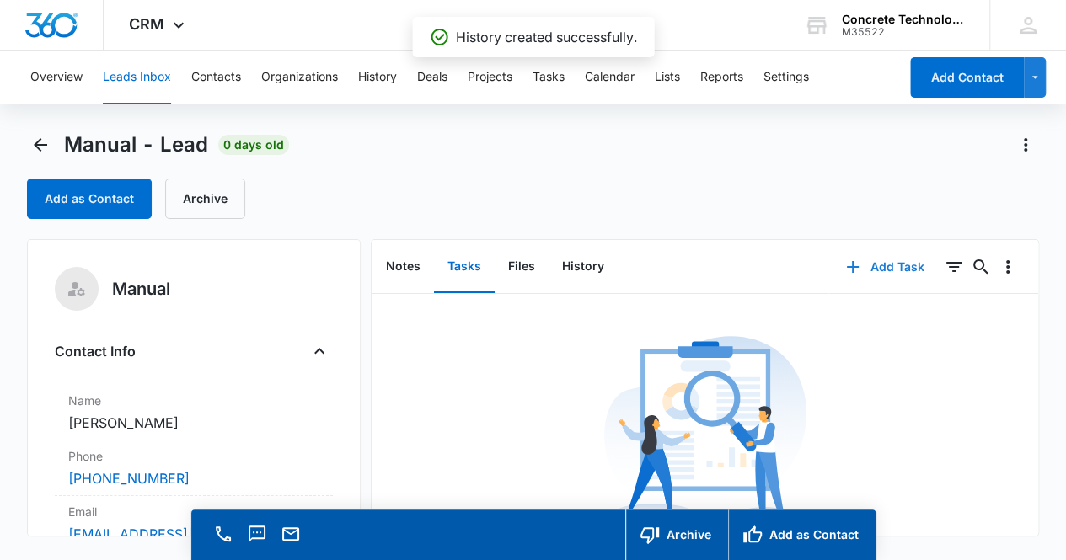
click at [892, 275] on button "Add Task" at bounding box center [884, 267] width 111 height 40
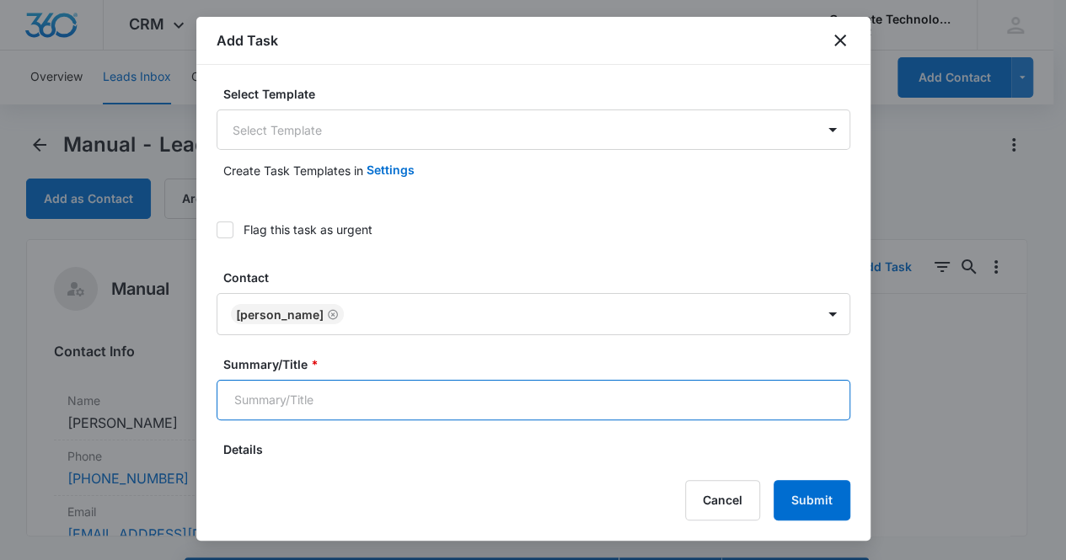
click at [360, 399] on input "Summary/Title *" at bounding box center [534, 400] width 634 height 40
type input "Call 2"
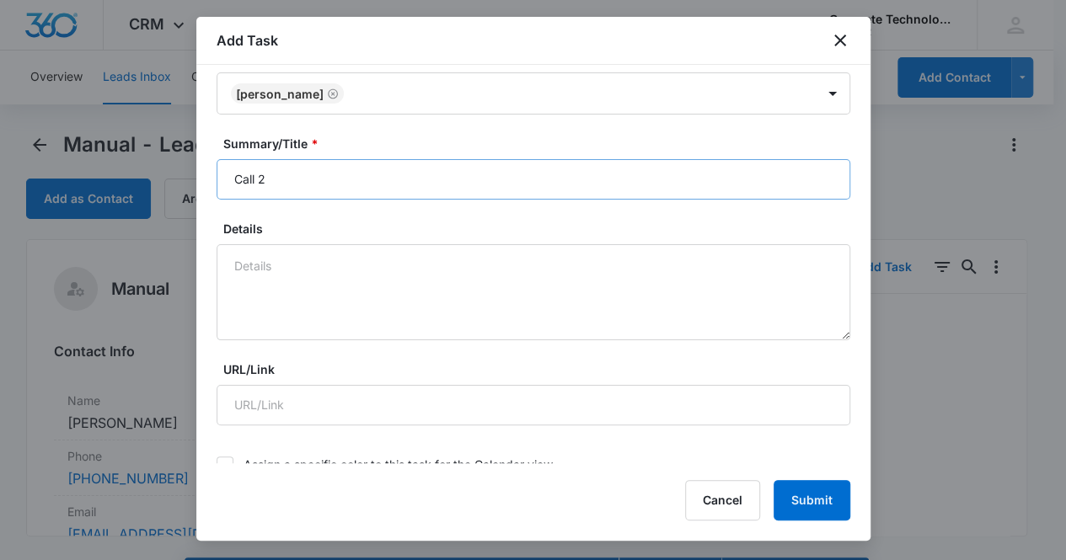
scroll to position [556, 0]
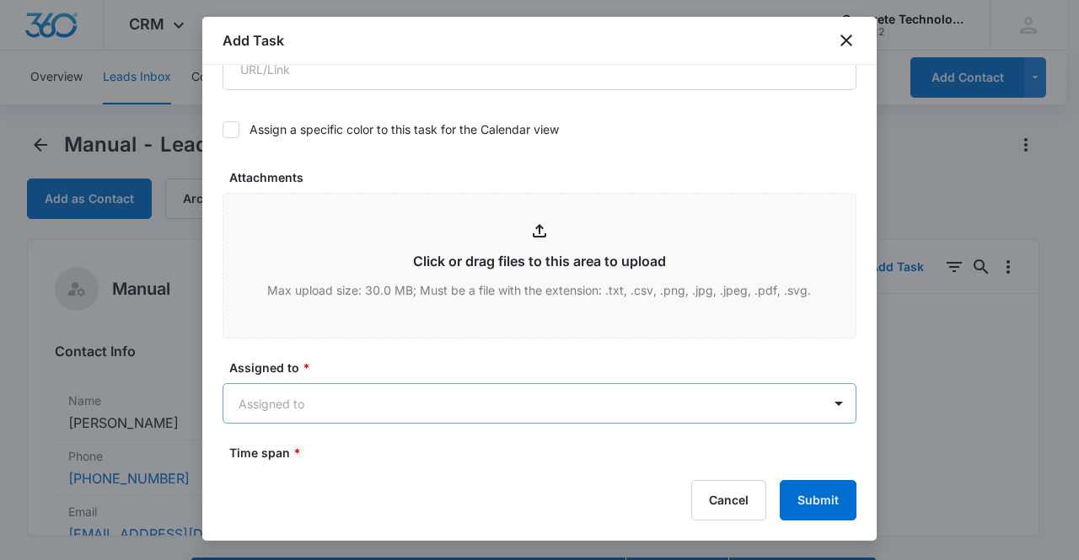
click at [369, 403] on body "CRM Apps Reputation Websites Forms CRM Email Social Content Ads Intelligence Fi…" at bounding box center [539, 304] width 1079 height 608
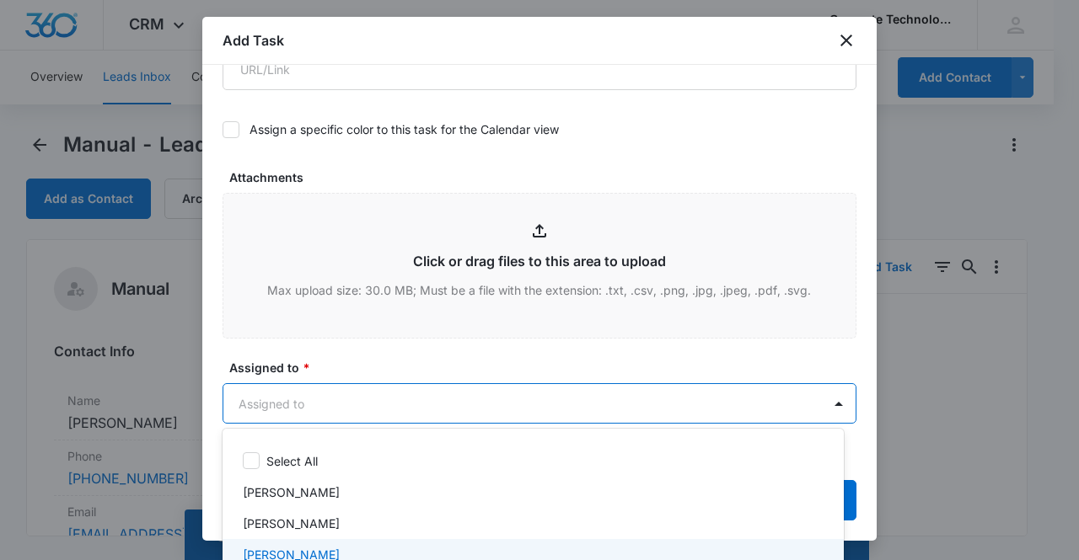
click at [340, 554] on div "Mike Delduca" at bounding box center [531, 555] width 577 height 18
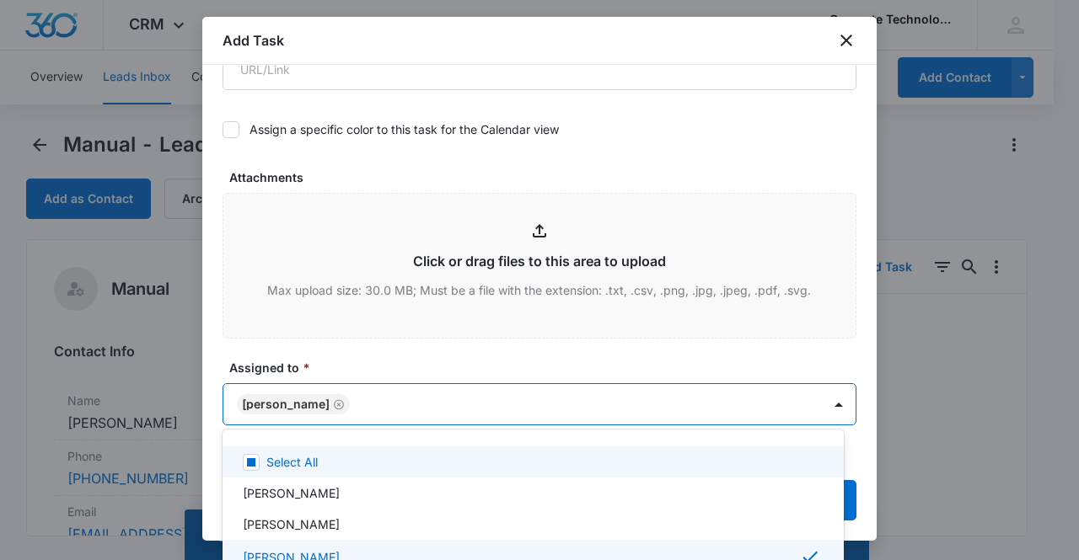
click at [297, 399] on div at bounding box center [539, 280] width 1079 height 560
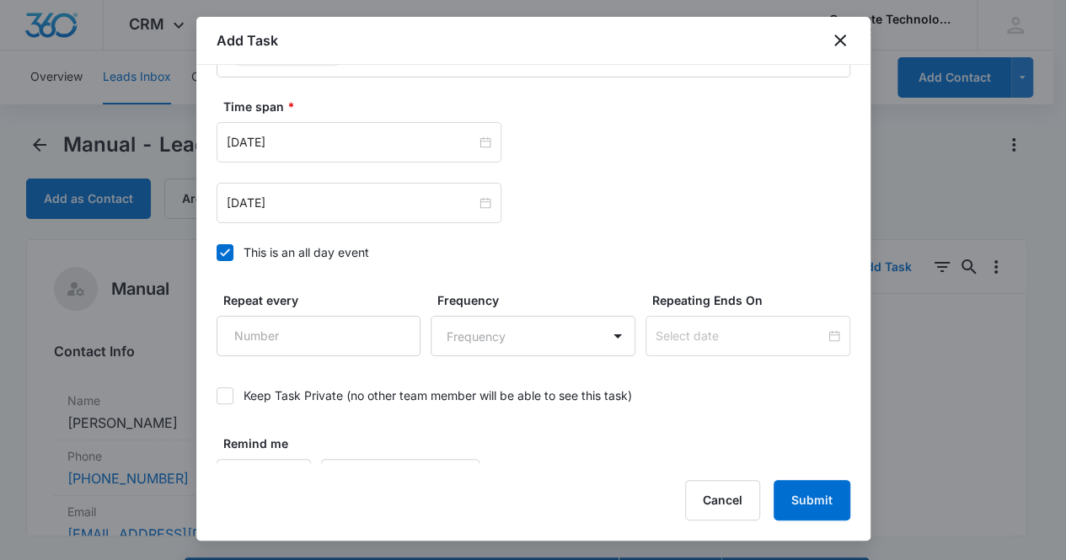
scroll to position [915, 0]
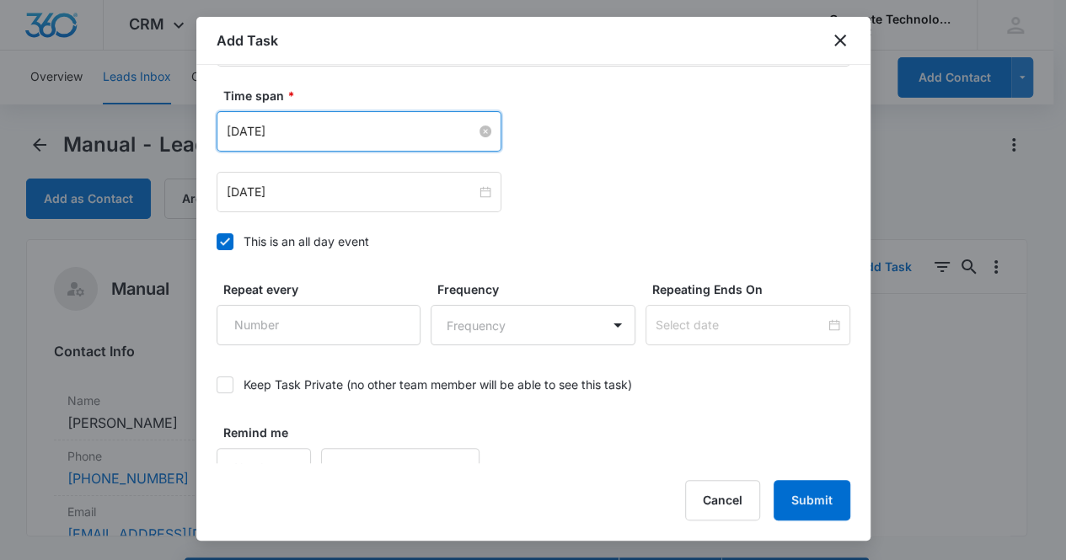
click at [391, 129] on input "Sep 15, 2025" at bounding box center [351, 131] width 249 height 19
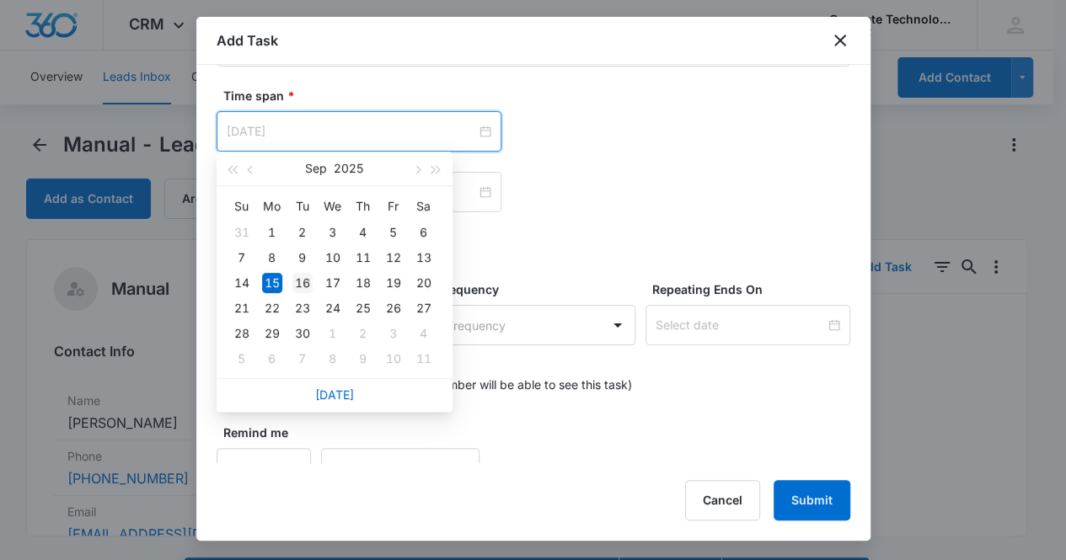
type input "Sep 16, 2025"
click at [303, 281] on div "16" at bounding box center [302, 283] width 20 height 20
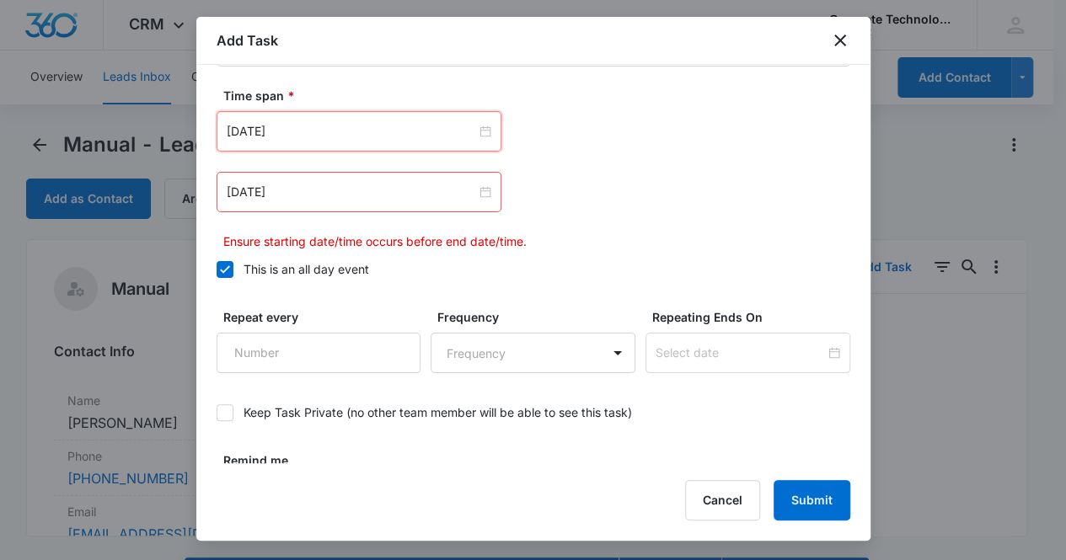
click at [330, 177] on div "Sep 15, 2025" at bounding box center [359, 192] width 285 height 40
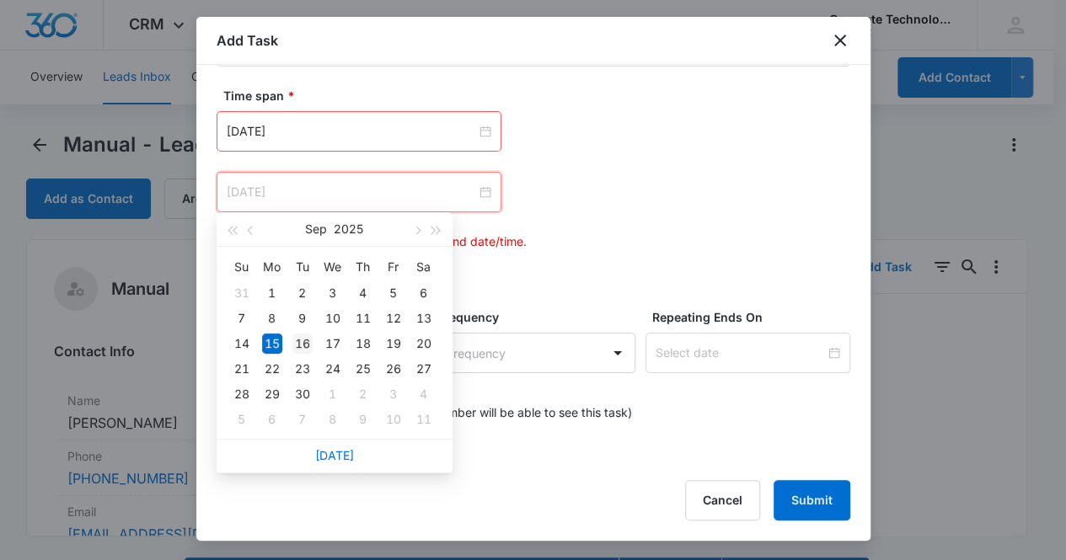
type input "Sep 16, 2025"
click at [302, 341] on div "16" at bounding box center [302, 344] width 20 height 20
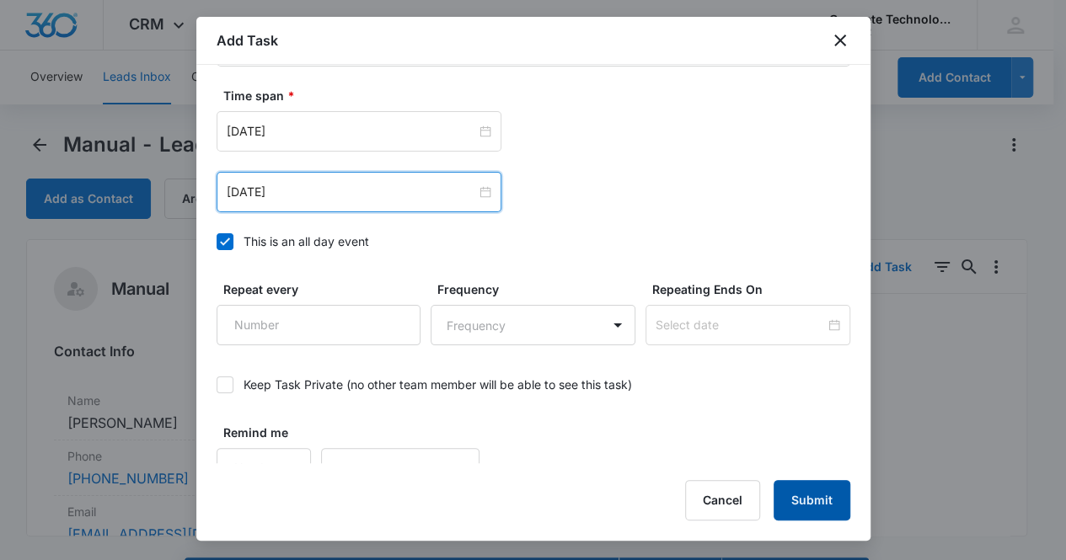
click at [837, 506] on button "Submit" at bounding box center [812, 500] width 77 height 40
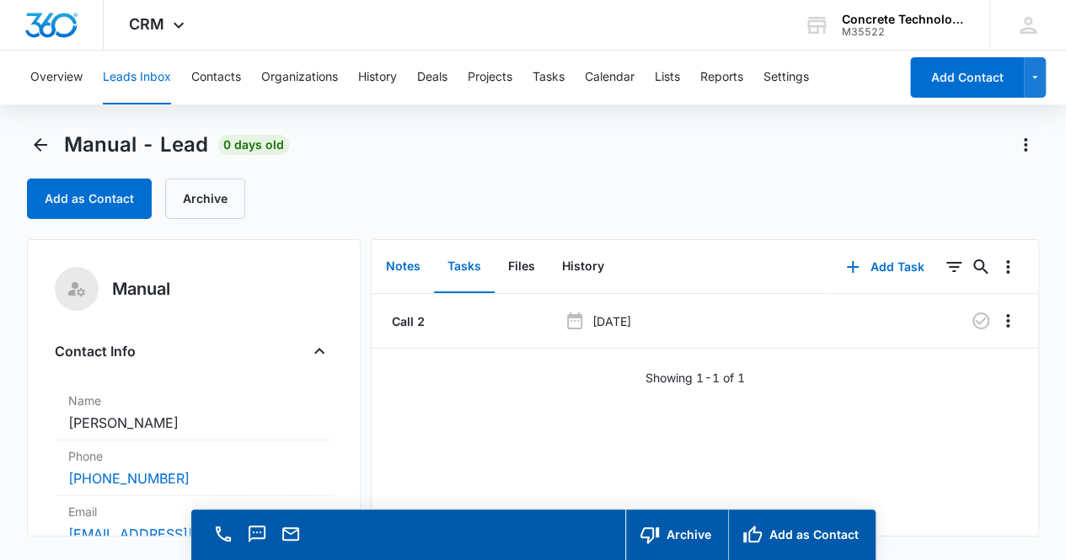
click at [416, 269] on button "Notes" at bounding box center [403, 267] width 62 height 52
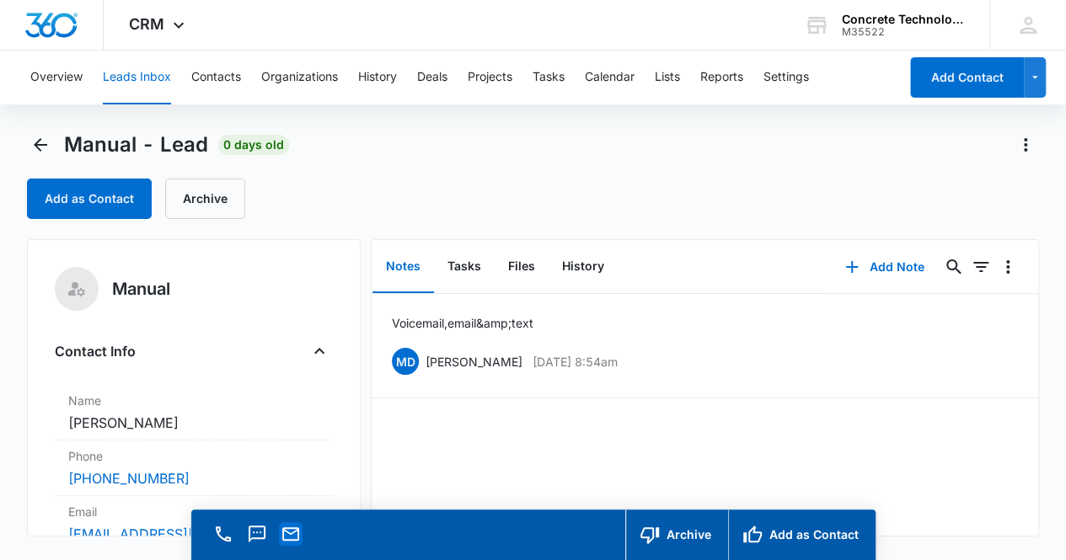
click at [295, 541] on icon "Email" at bounding box center [291, 534] width 20 height 20
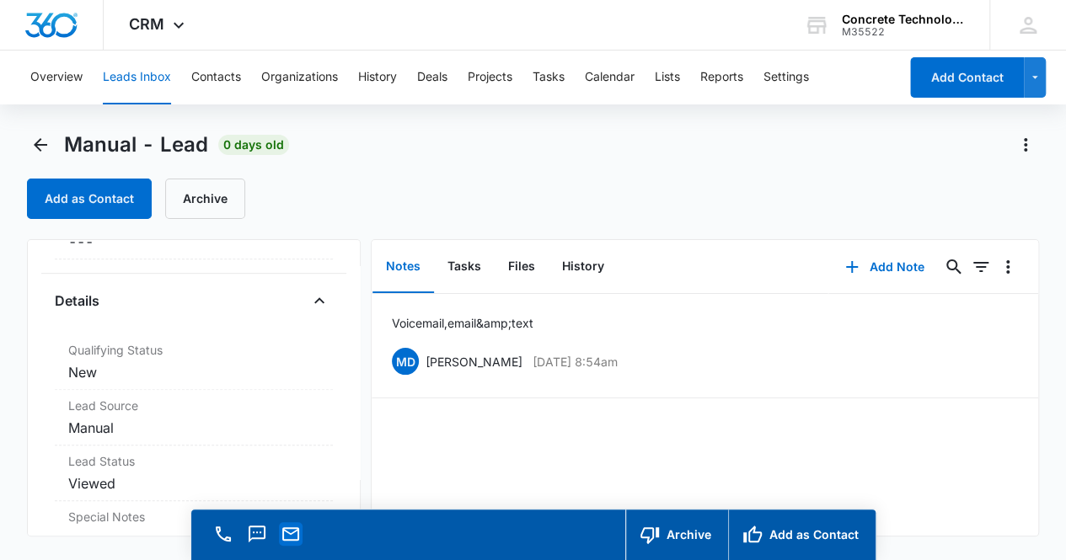
scroll to position [448, 0]
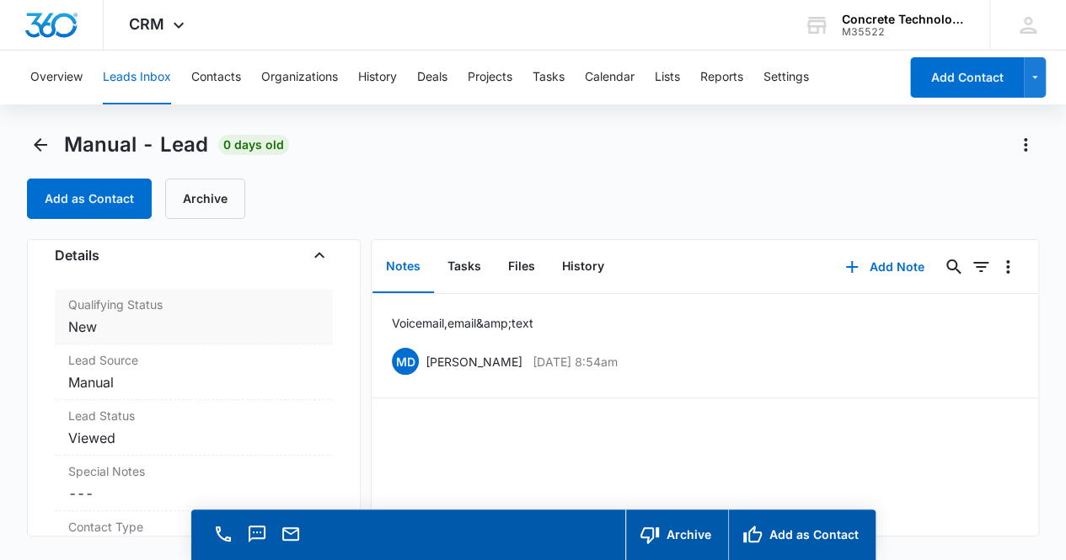
click at [179, 323] on dd "Cancel Save Changes New" at bounding box center [194, 327] width 252 height 20
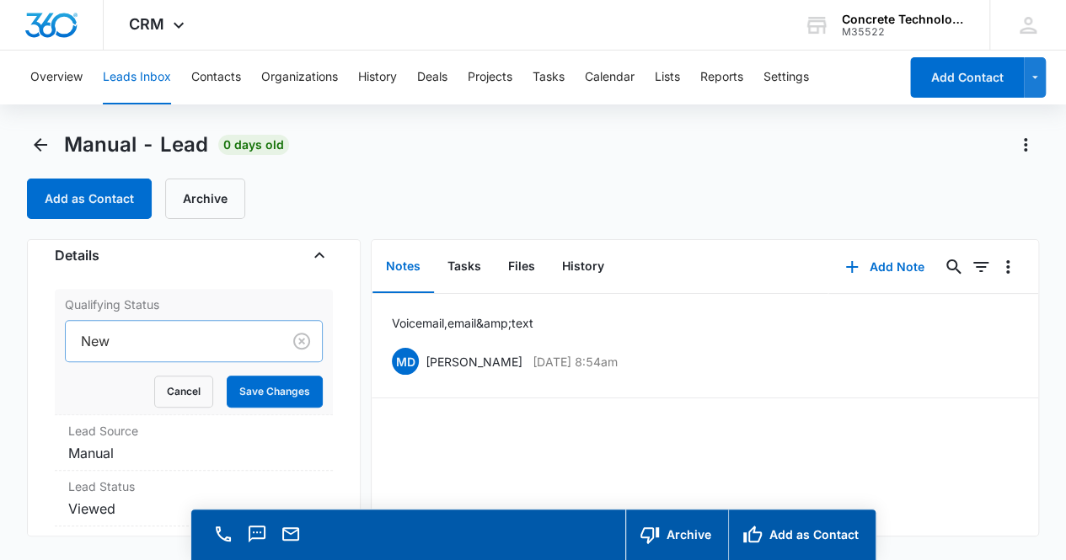
click at [190, 335] on div at bounding box center [170, 341] width 179 height 24
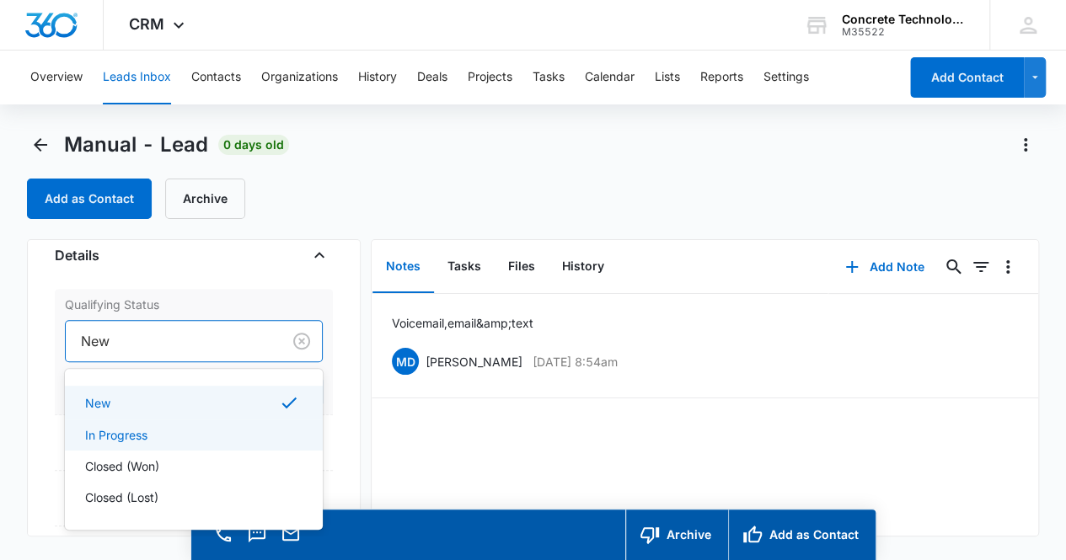
click at [163, 434] on div "In Progress" at bounding box center [192, 435] width 215 height 18
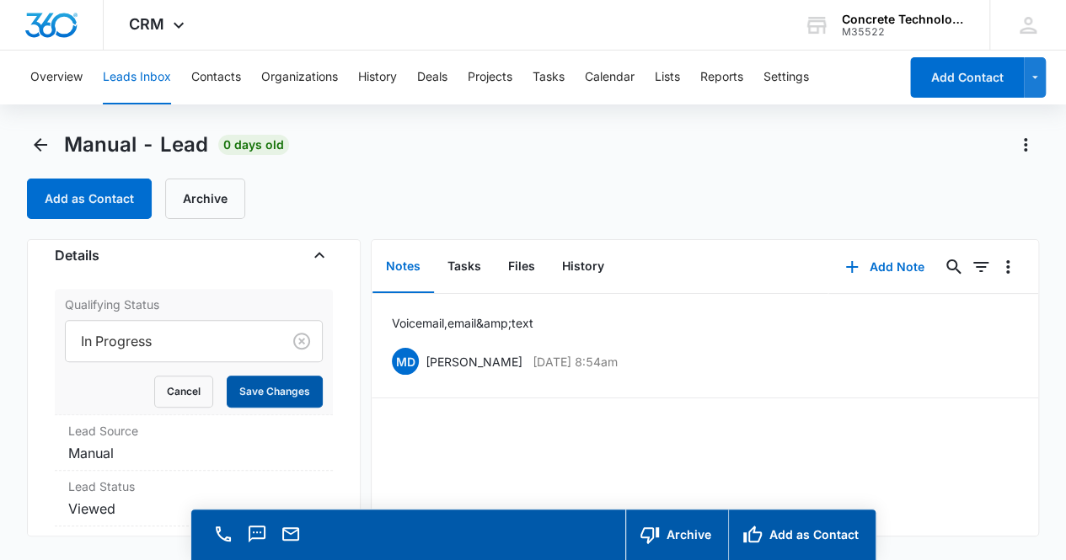
click at [253, 383] on button "Save Changes" at bounding box center [275, 392] width 96 height 32
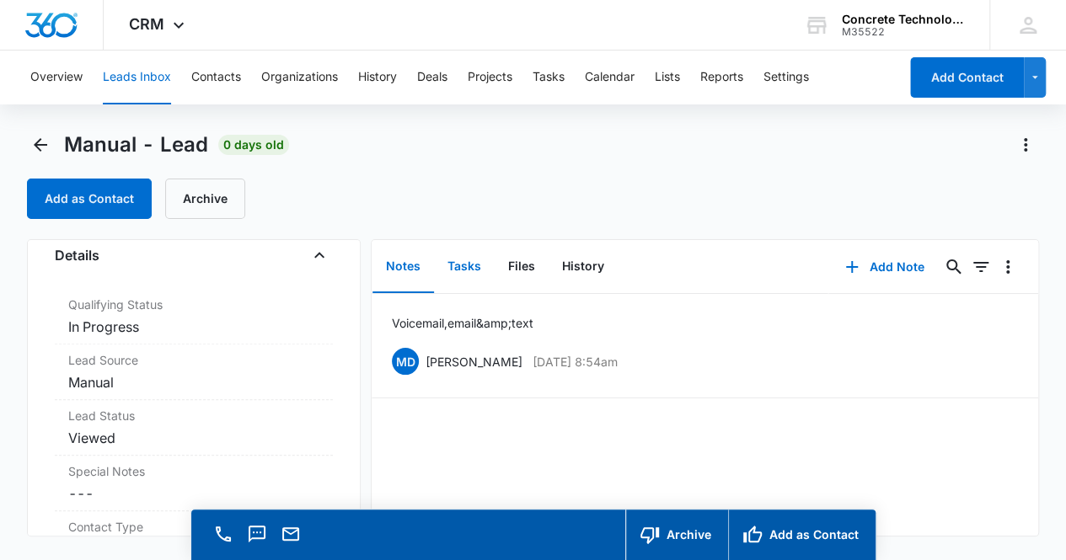
click at [475, 272] on button "Tasks" at bounding box center [464, 267] width 61 height 52
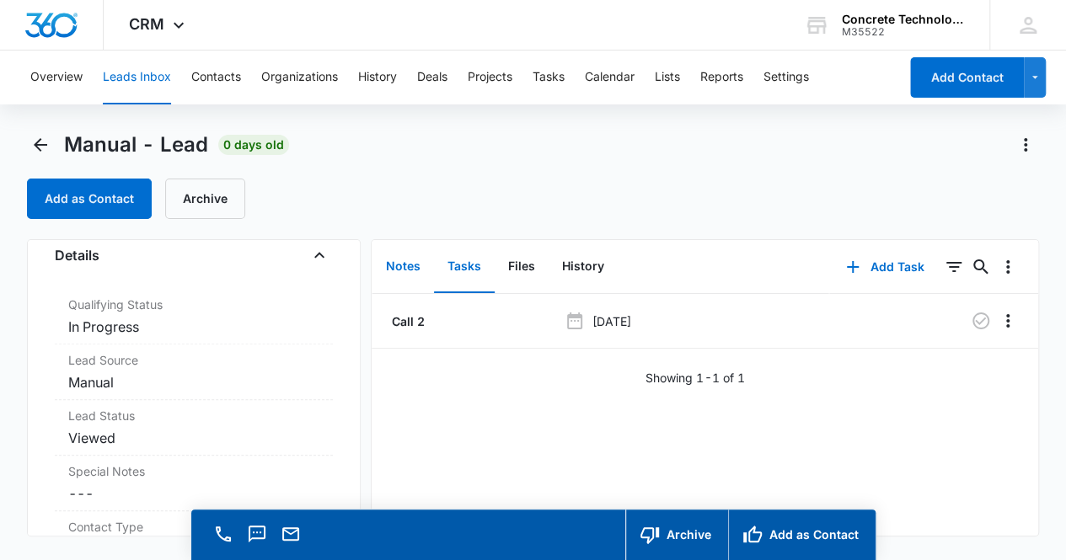
click at [413, 262] on button "Notes" at bounding box center [403, 267] width 62 height 52
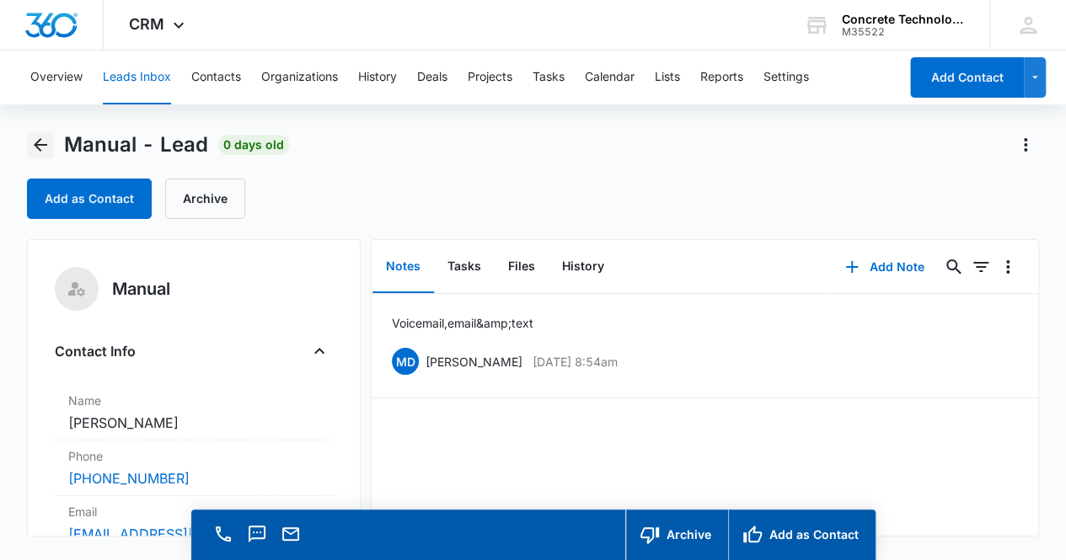
click at [44, 146] on icon "Back" at bounding box center [40, 144] width 13 height 13
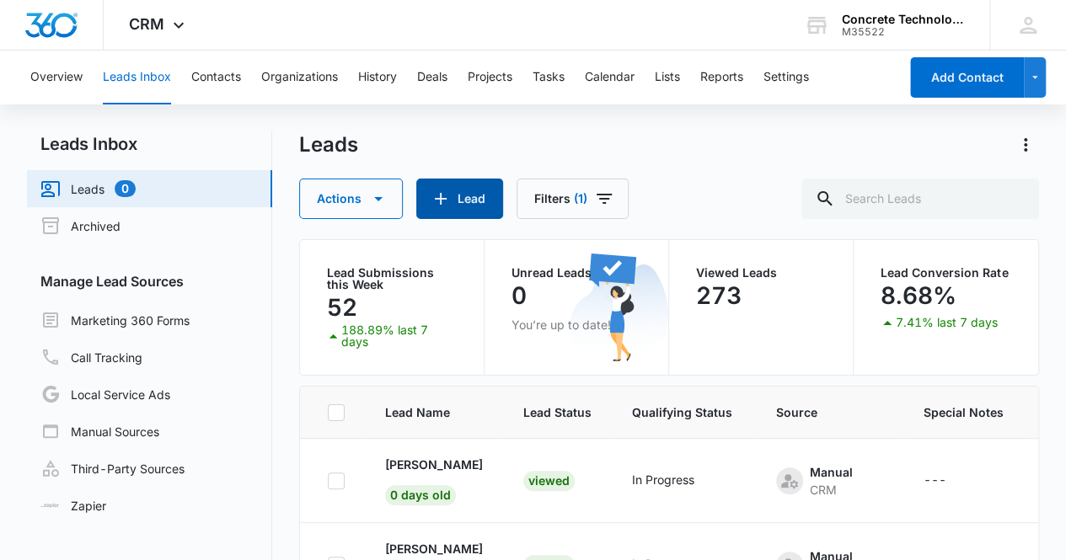
click at [472, 204] on button "Lead" at bounding box center [459, 199] width 87 height 40
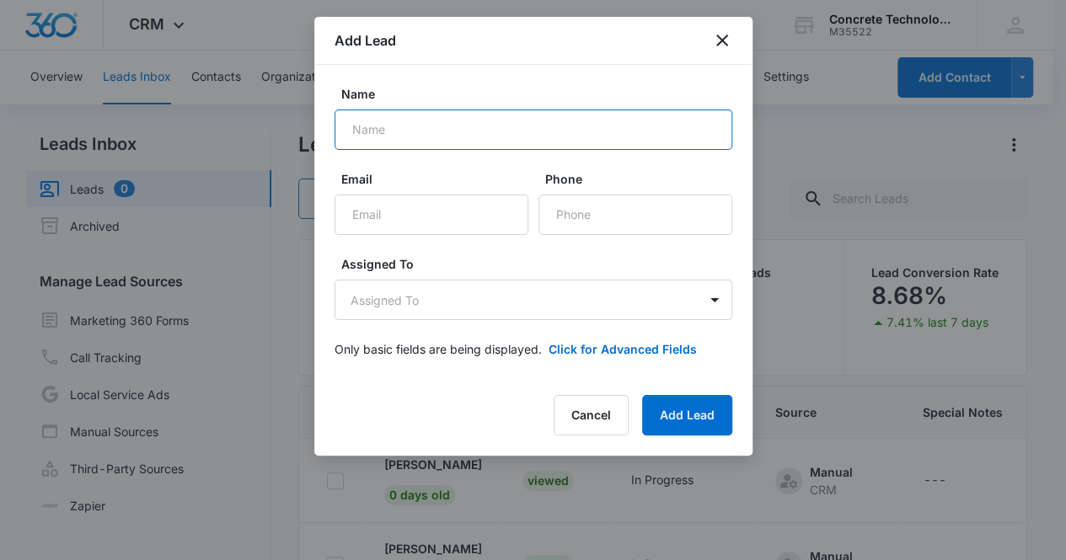
click at [451, 130] on input "Name" at bounding box center [534, 130] width 398 height 40
type input "Catrina Honeycutt"
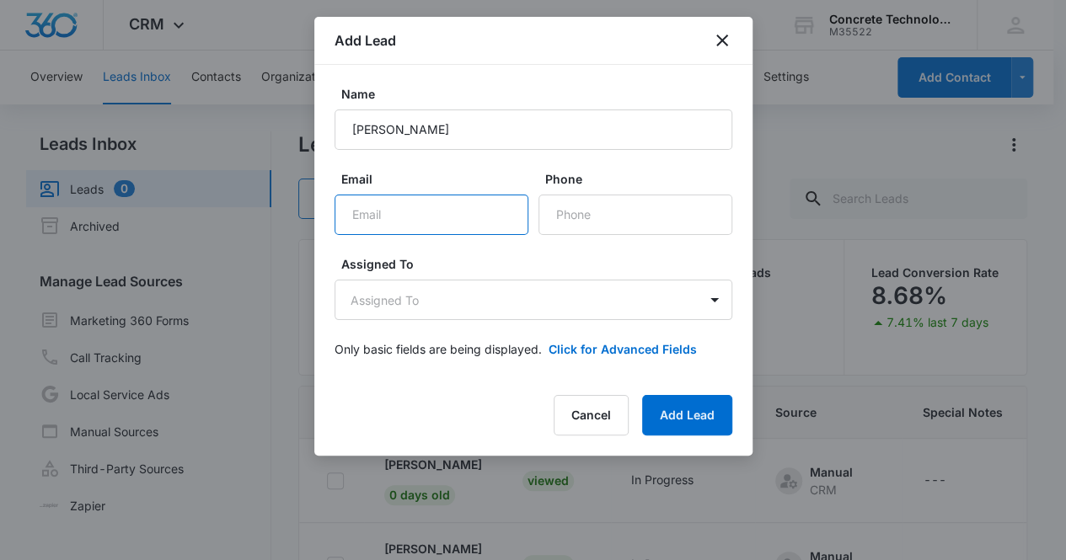
click at [380, 217] on input "Email" at bounding box center [432, 215] width 194 height 40
paste input "catrinahineycutt71@gmail.com"
type input "catrinahineycutt71@gmail.com"
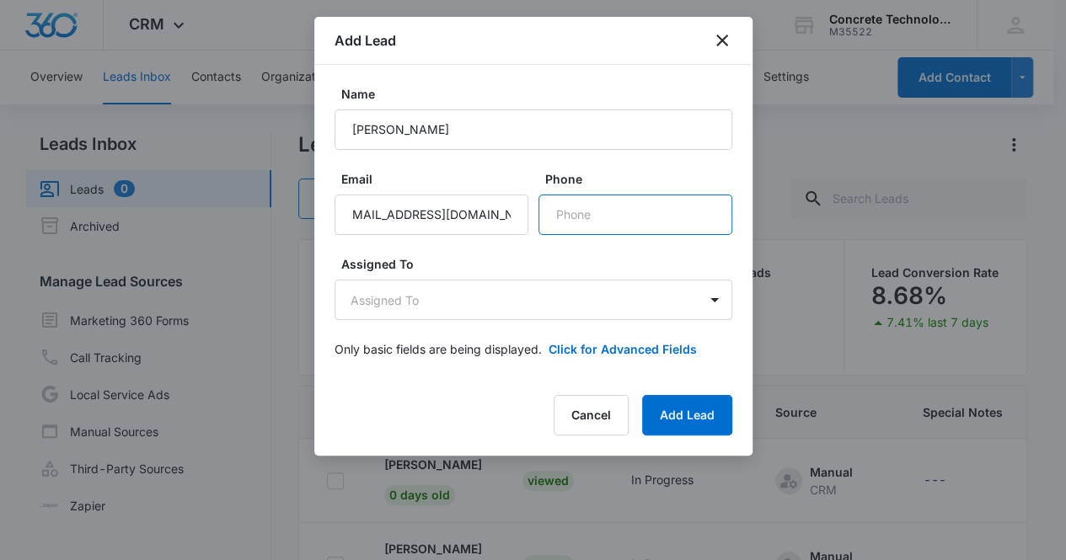
click at [579, 222] on input "Phone" at bounding box center [635, 215] width 194 height 40
click at [617, 217] on input "Phone" at bounding box center [635, 215] width 194 height 40
paste input "(423) 965-2017"
type input "(423) 965-2017"
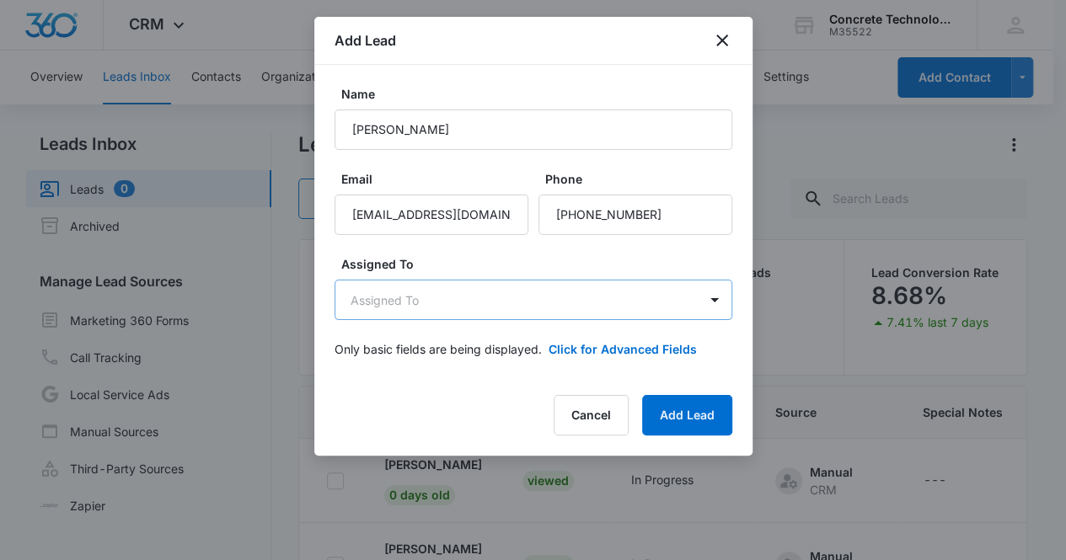
click at [490, 309] on body "CRM Apps Reputation Websites Forms CRM Email Social Content Ads Intelligence Fi…" at bounding box center [533, 352] width 1066 height 705
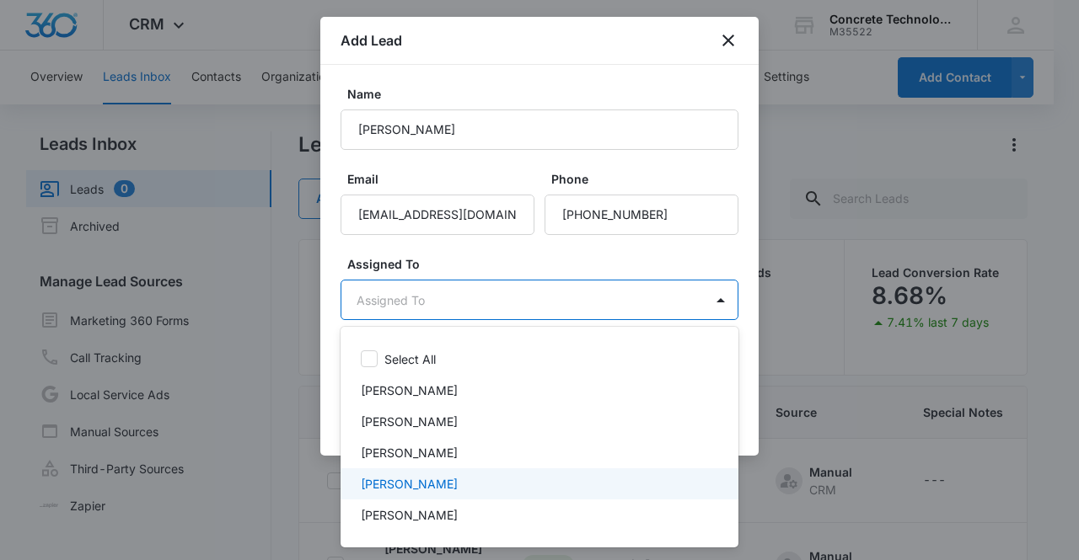
click at [454, 487] on div "Mike Delduca" at bounding box center [538, 484] width 354 height 18
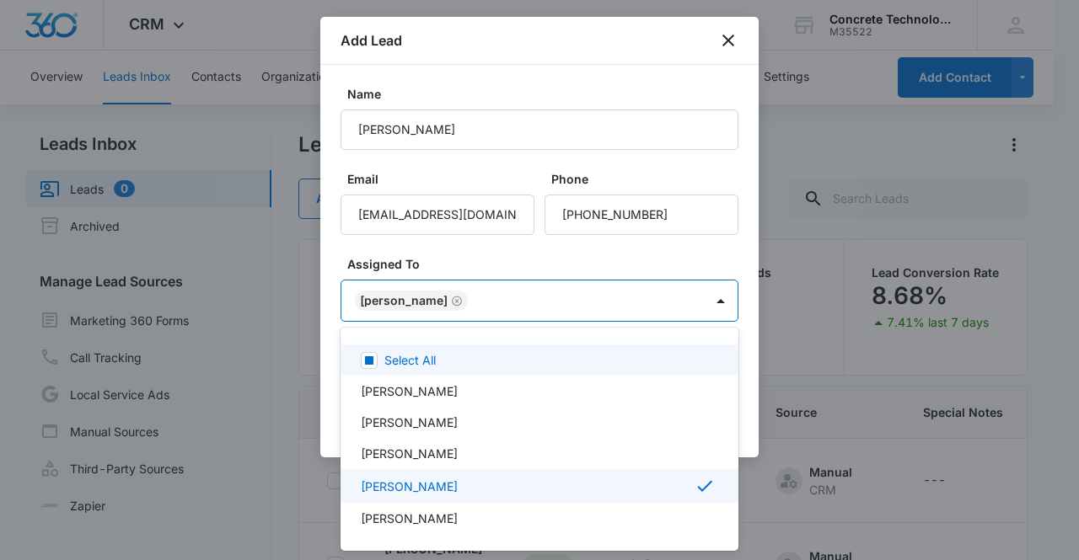
click at [397, 302] on div at bounding box center [539, 280] width 1079 height 560
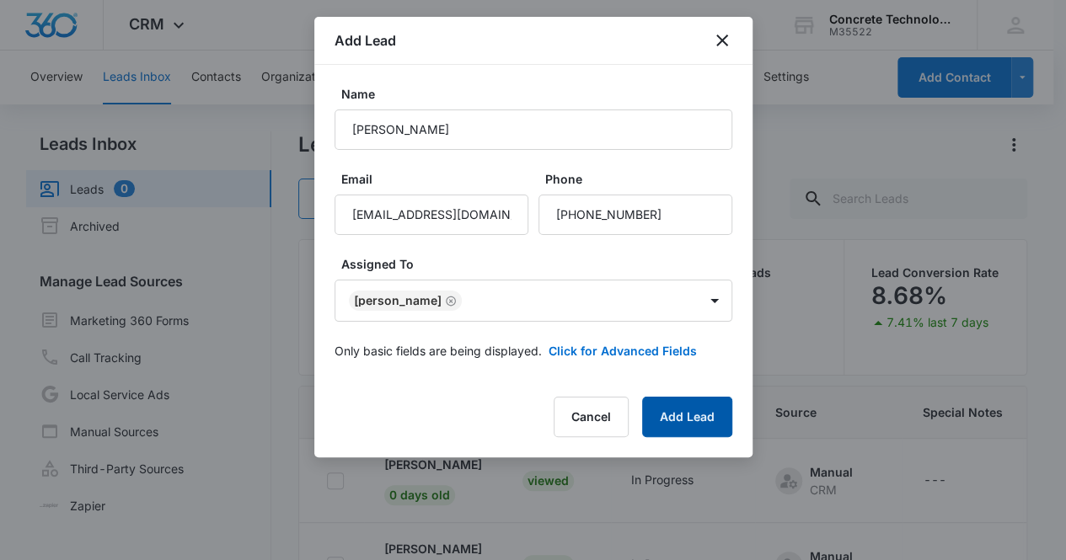
click at [676, 416] on button "Add Lead" at bounding box center [687, 417] width 90 height 40
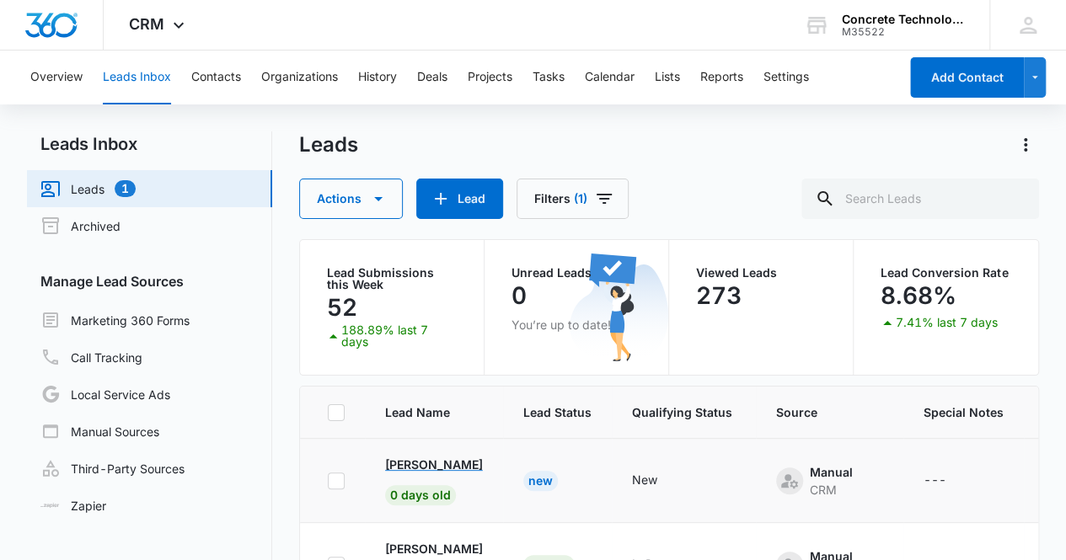
click at [425, 468] on p "Catrina Honeycutt" at bounding box center [434, 465] width 98 height 18
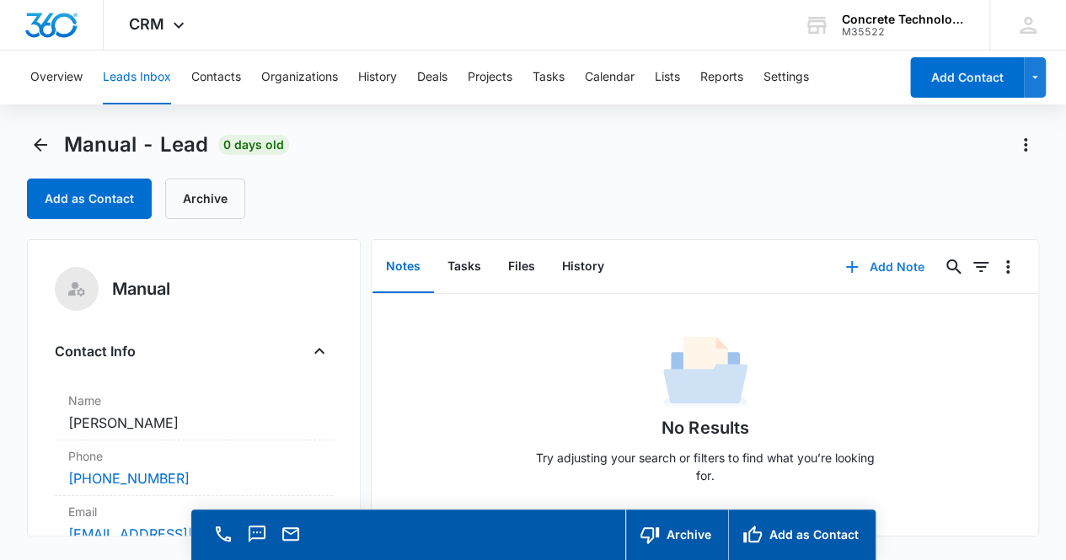
click at [883, 267] on button "Add Note" at bounding box center [884, 267] width 112 height 40
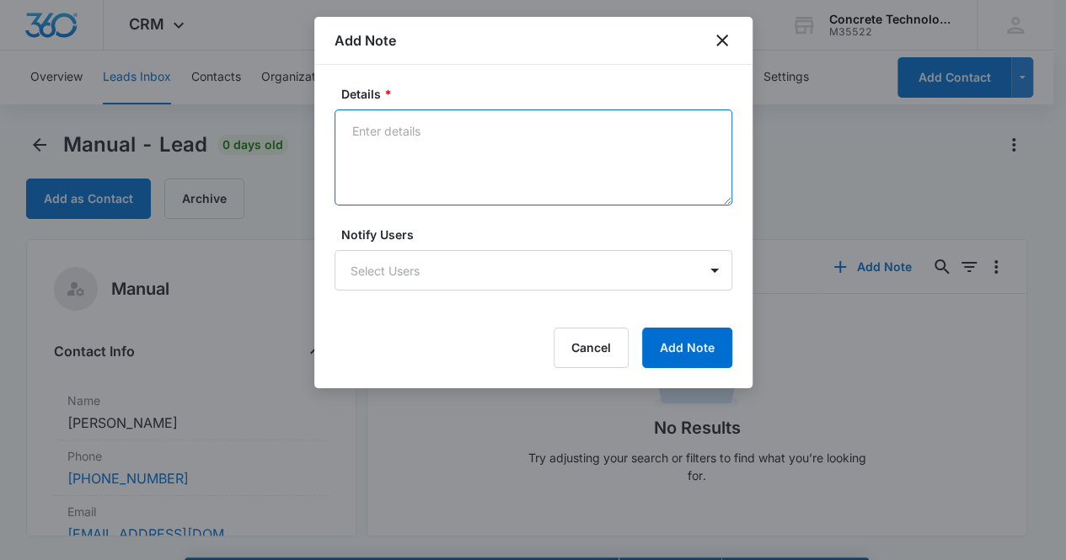
click at [356, 155] on textarea "Details *" at bounding box center [534, 158] width 398 height 96
type textarea "Voicemail, email & text"
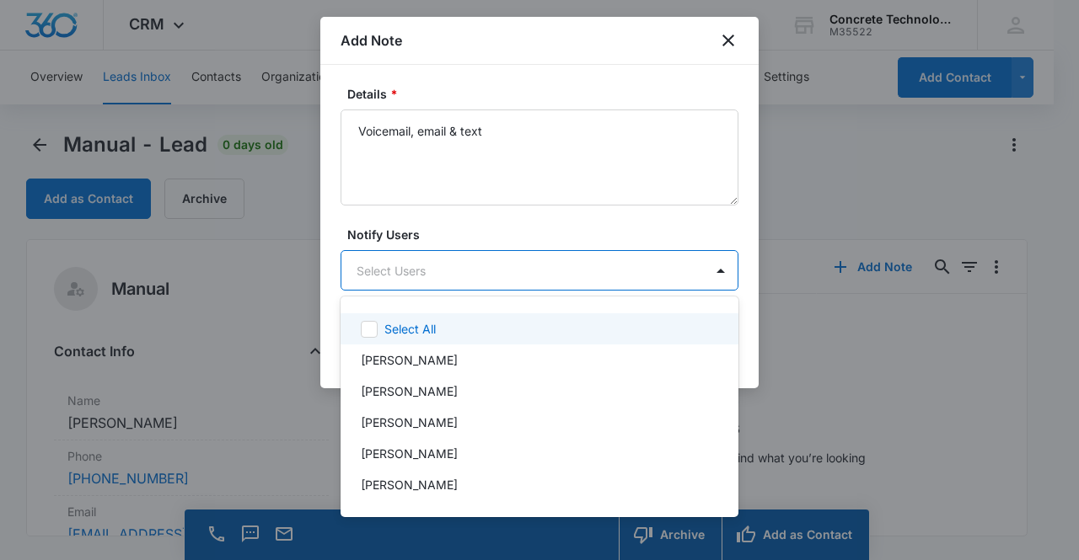
click at [441, 268] on body "CRM Apps Reputation Websites Forms CRM Email Social Content Ads Intelligence Fi…" at bounding box center [539, 280] width 1079 height 560
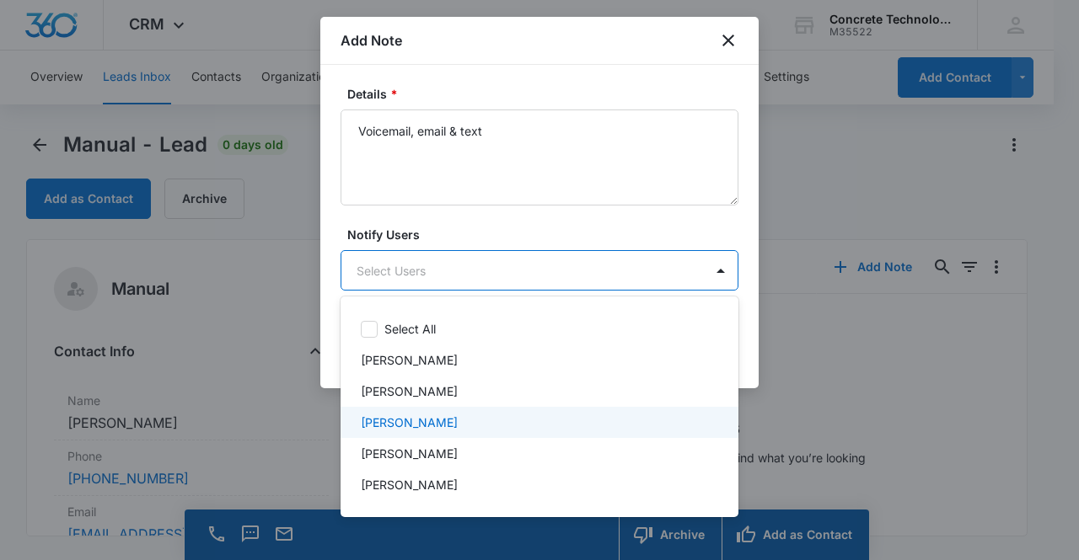
click at [457, 415] on div "Mike Delduca" at bounding box center [538, 423] width 354 height 18
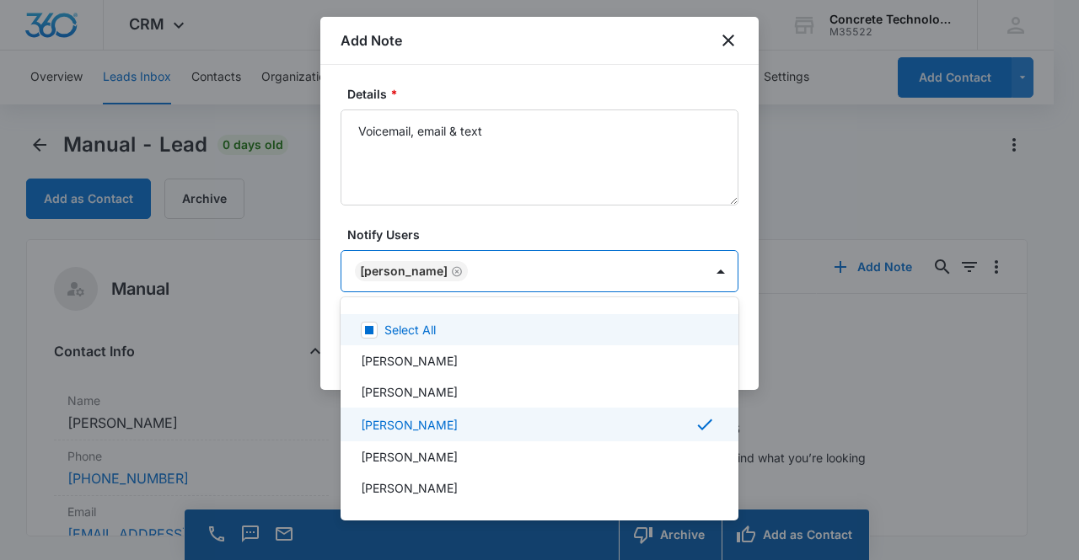
click at [399, 265] on div at bounding box center [539, 280] width 1079 height 560
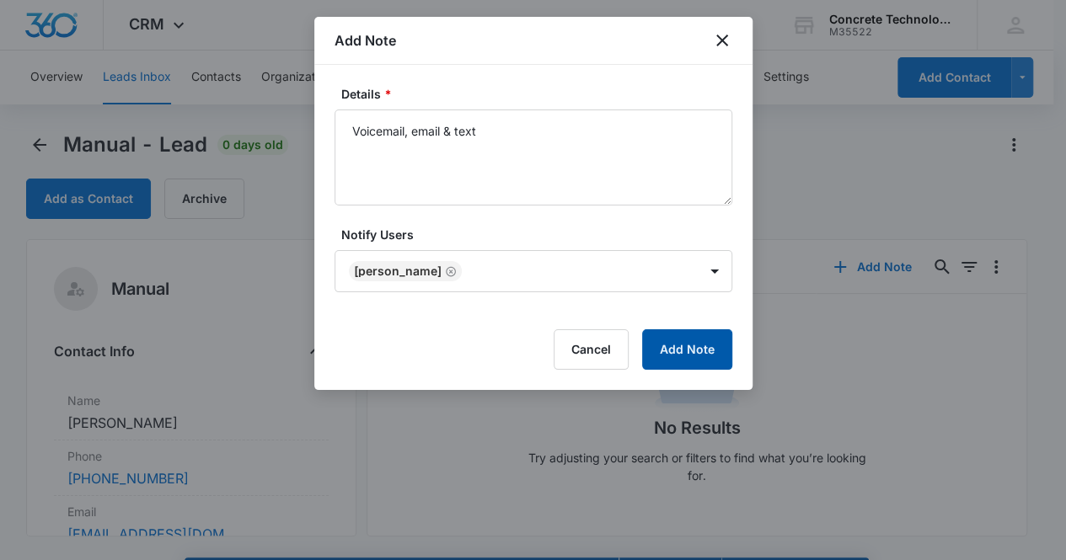
click at [695, 351] on button "Add Note" at bounding box center [687, 349] width 90 height 40
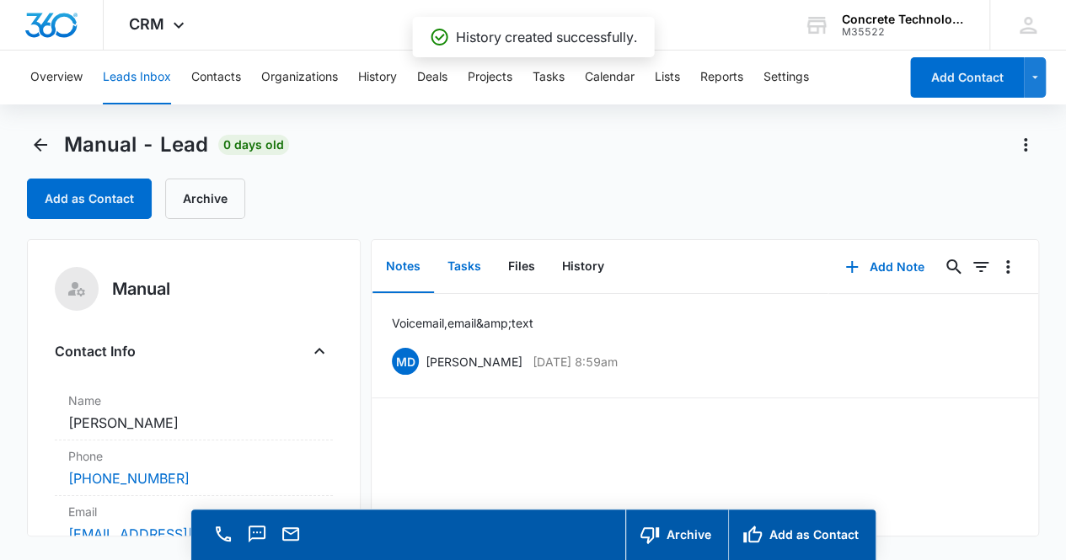
click at [467, 268] on button "Tasks" at bounding box center [464, 267] width 61 height 52
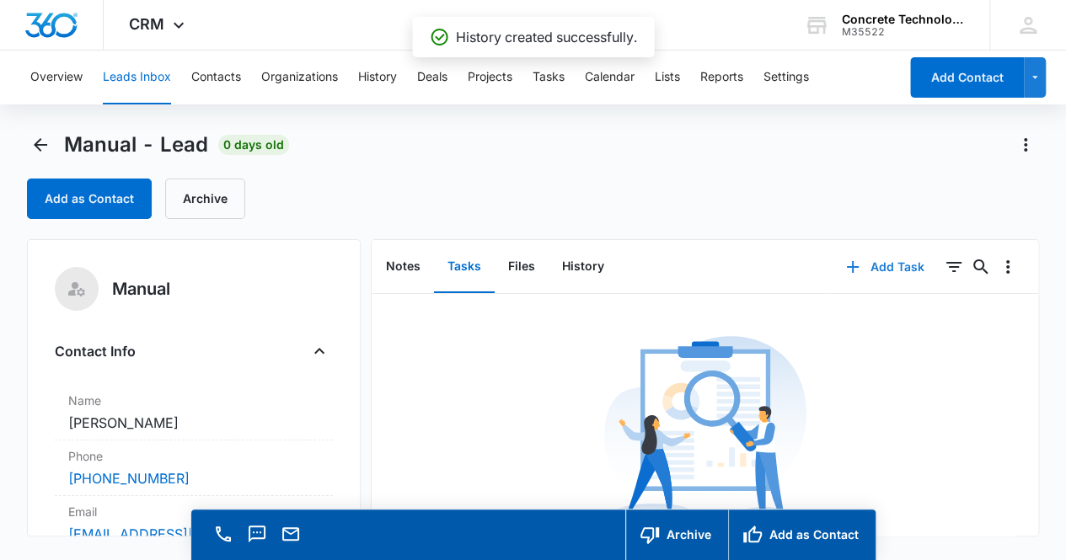
click at [873, 262] on button "Add Task" at bounding box center [884, 267] width 111 height 40
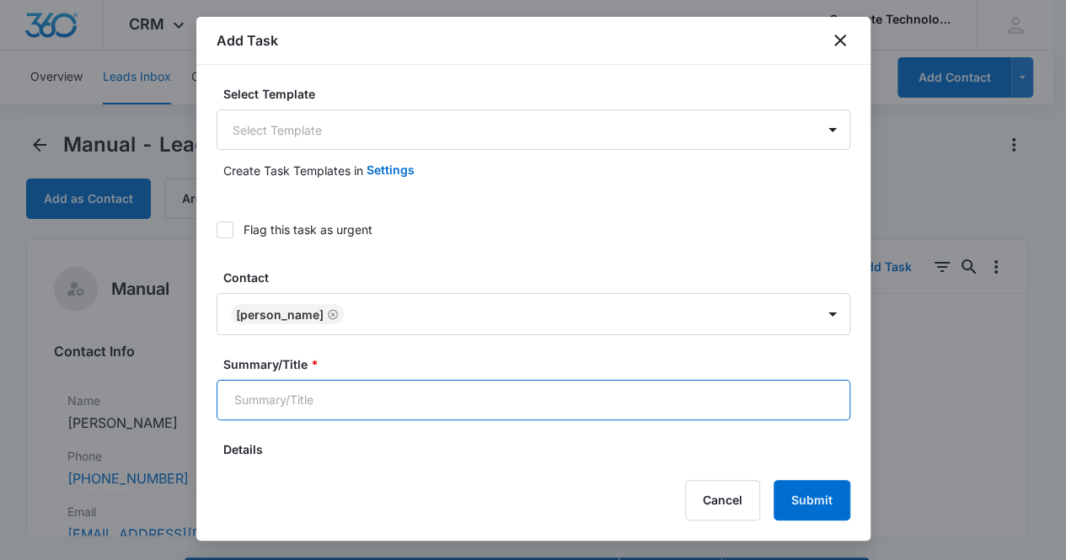
click at [416, 407] on input "Summary/Title *" at bounding box center [534, 400] width 634 height 40
type input "Call 2"
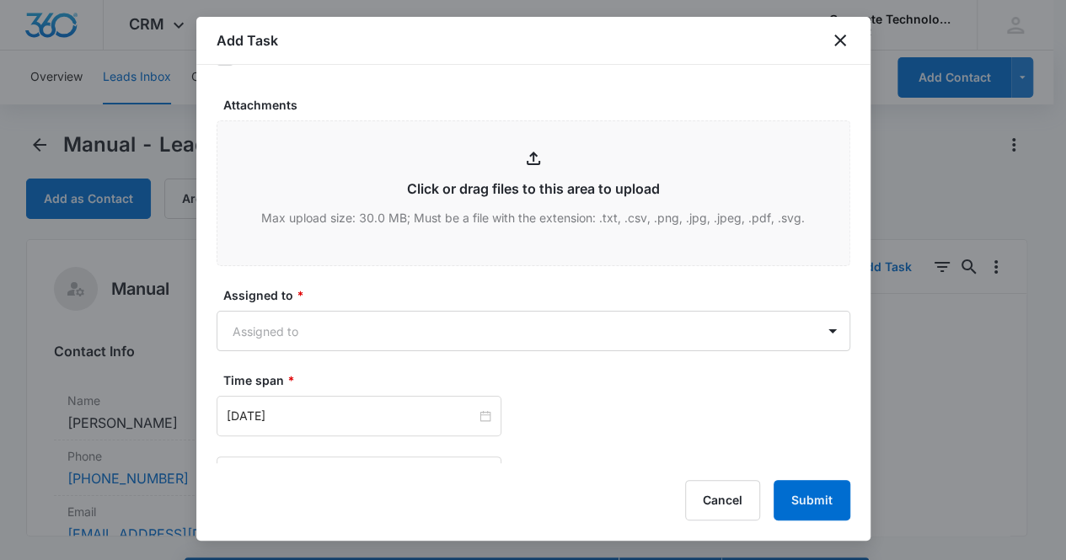
scroll to position [741, 0]
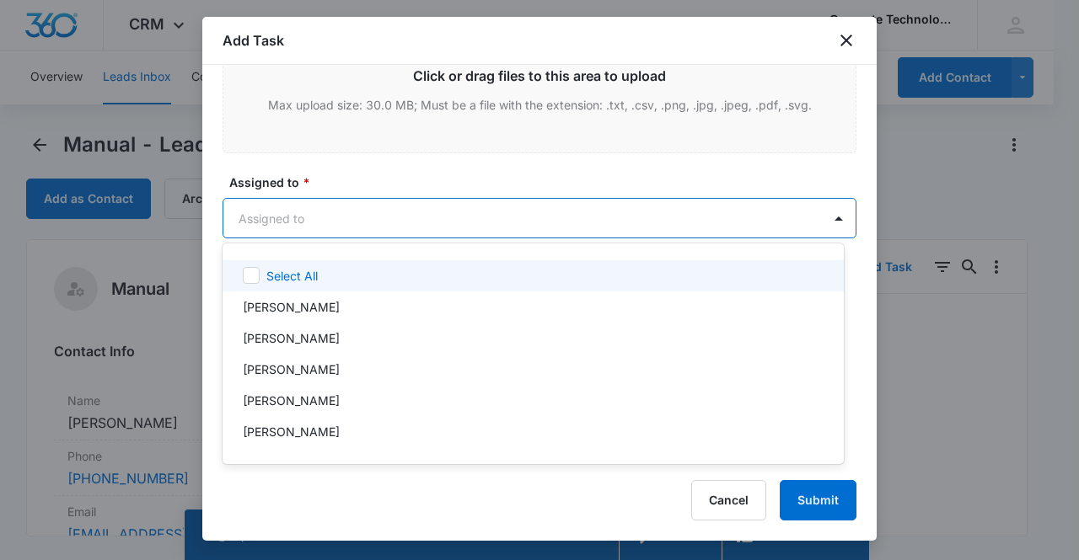
click at [351, 206] on body "CRM Apps Reputation Websites Forms CRM Email Social Content Ads Intelligence Fi…" at bounding box center [539, 280] width 1079 height 560
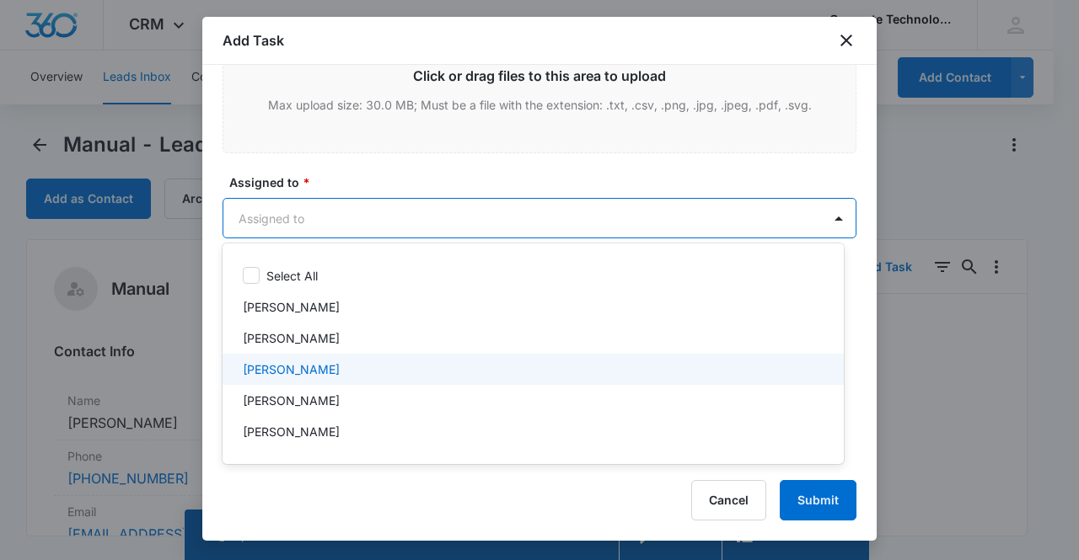
click at [364, 363] on div "Mike Delduca" at bounding box center [531, 370] width 577 height 18
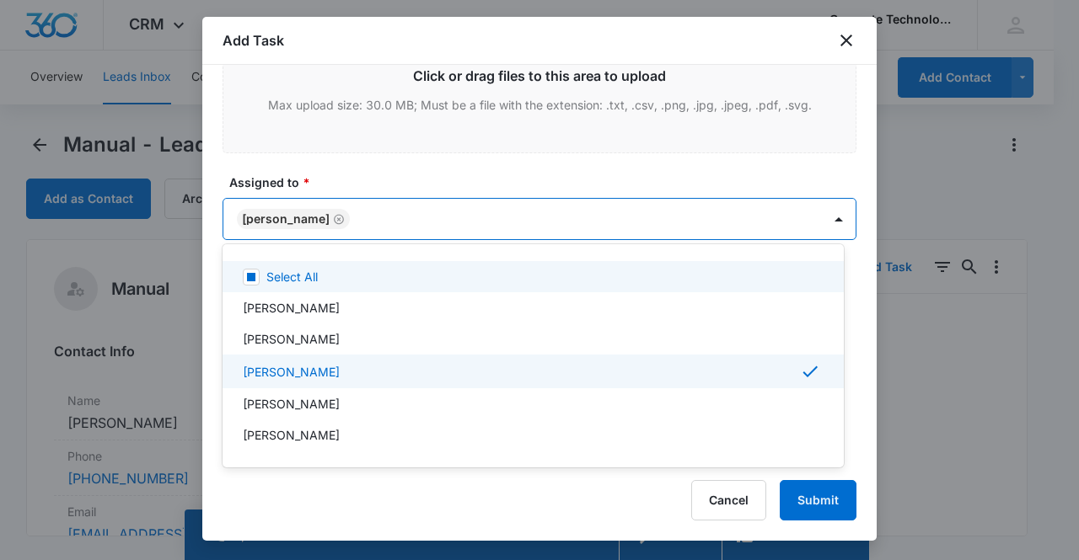
click at [295, 212] on div at bounding box center [539, 280] width 1079 height 560
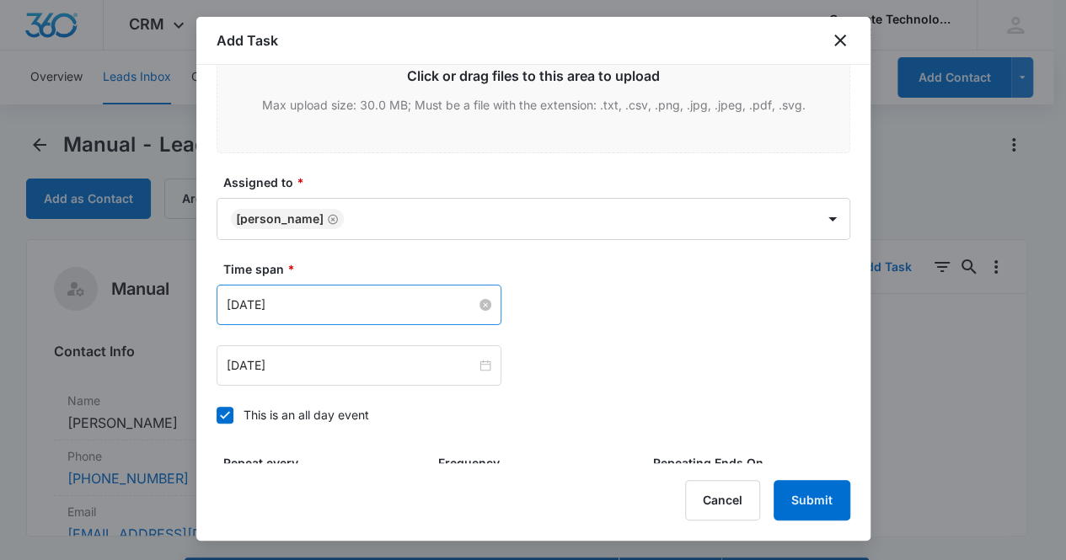
click at [335, 311] on input "Sep 15, 2025" at bounding box center [351, 305] width 249 height 19
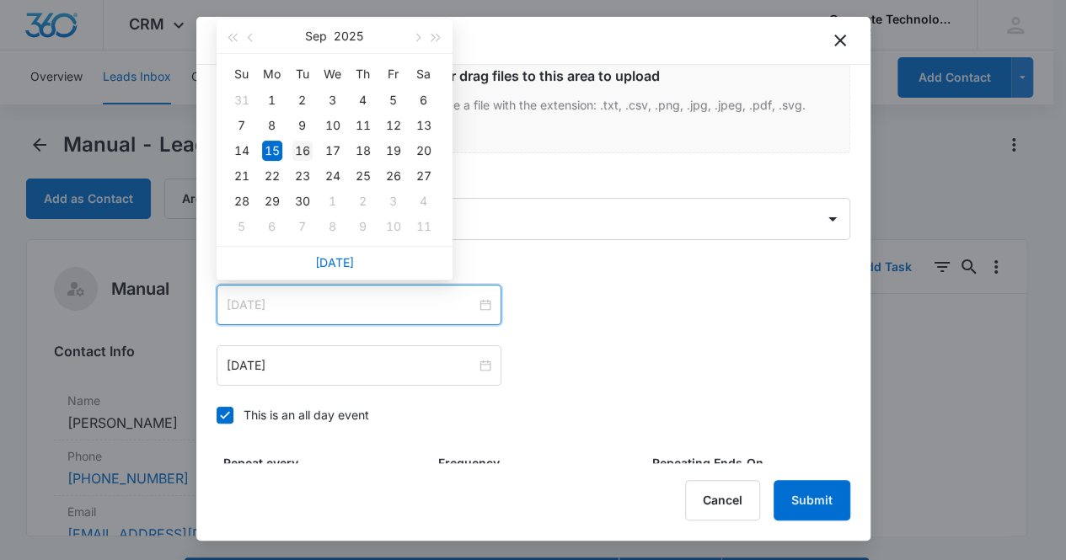
type input "Sep 16, 2025"
click at [304, 151] on div "16" at bounding box center [302, 151] width 20 height 20
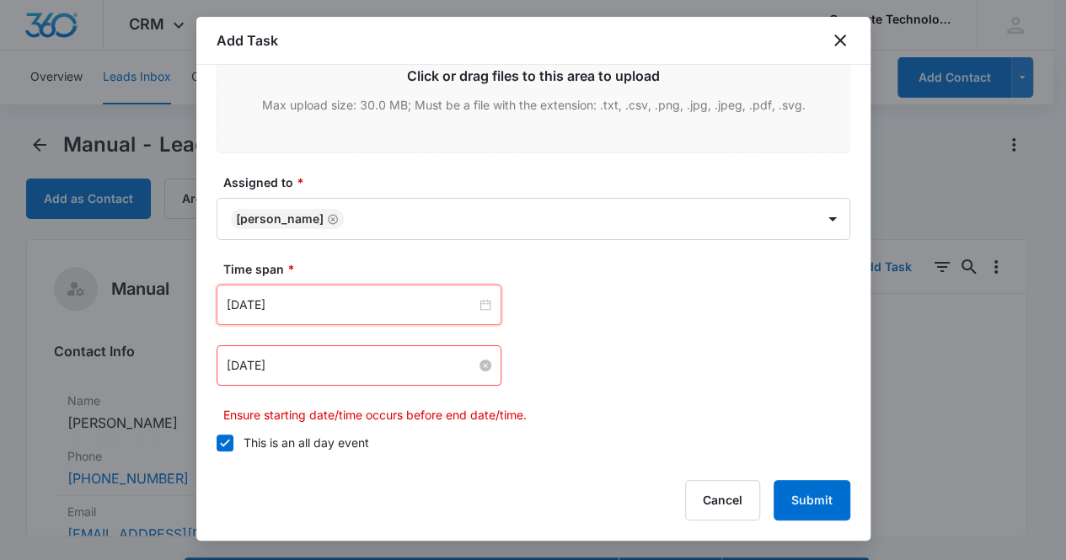
click at [335, 367] on input "Sep 15, 2025" at bounding box center [351, 365] width 249 height 19
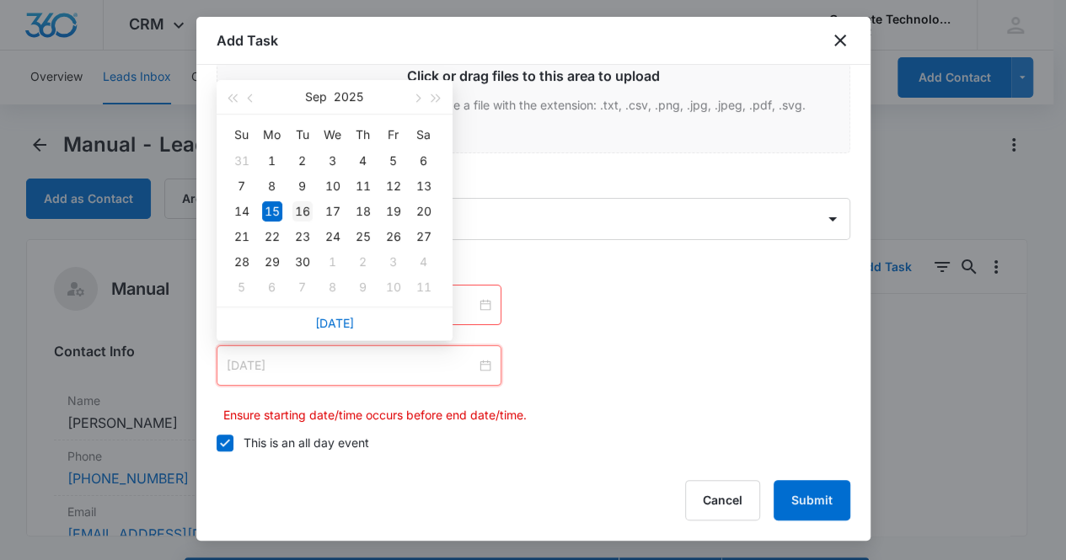
type input "Sep 16, 2025"
click at [307, 211] on div "16" at bounding box center [302, 211] width 20 height 20
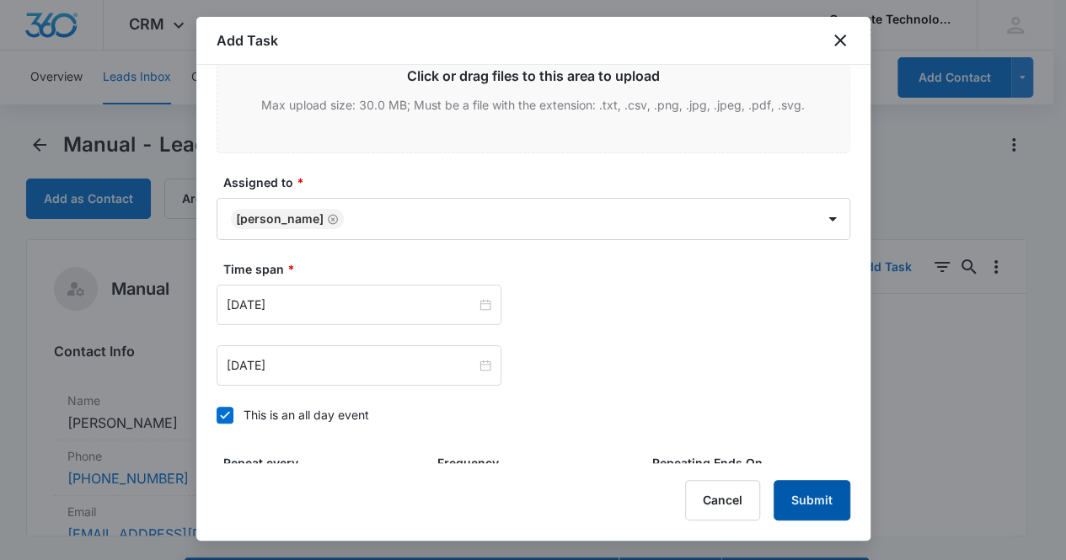
click at [800, 498] on button "Submit" at bounding box center [812, 500] width 77 height 40
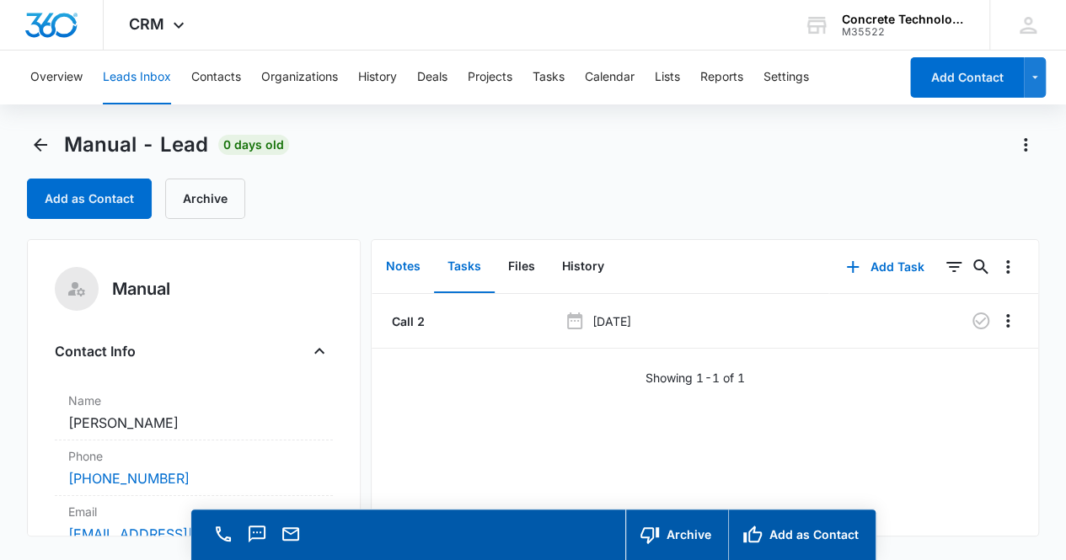
click at [401, 263] on button "Notes" at bounding box center [403, 267] width 62 height 52
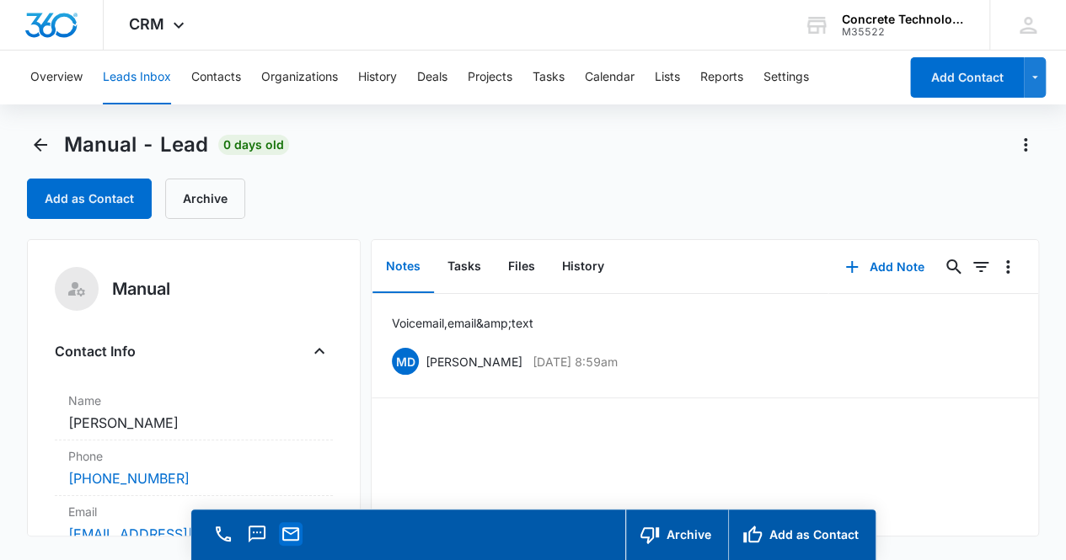
click at [292, 532] on icon "Email" at bounding box center [290, 533] width 17 height 13
click at [465, 274] on button "Tasks" at bounding box center [464, 267] width 61 height 52
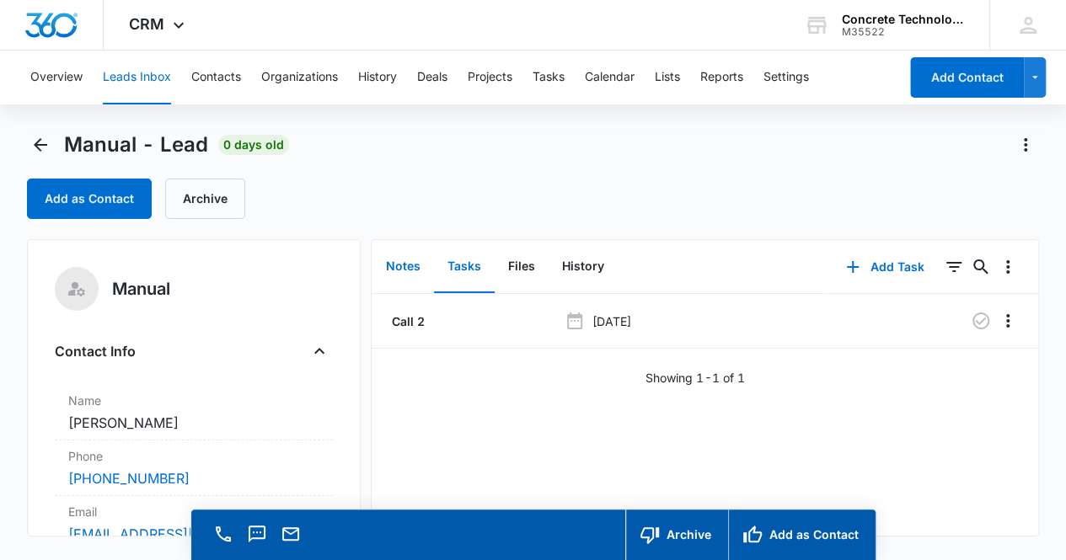
click at [410, 265] on button "Notes" at bounding box center [403, 267] width 62 height 52
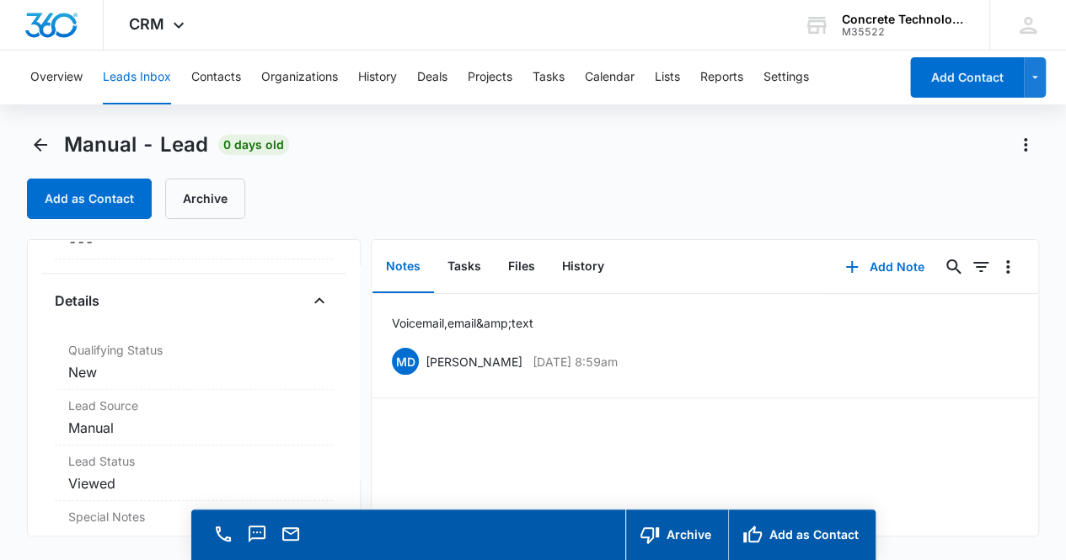
scroll to position [420, 0]
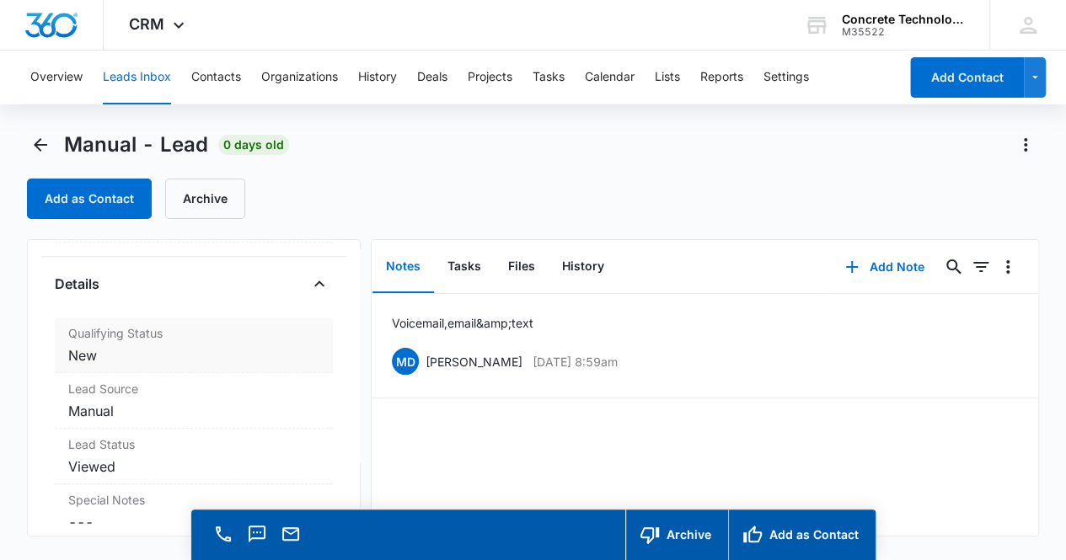
click at [194, 335] on label "Qualifying Status" at bounding box center [194, 333] width 252 height 18
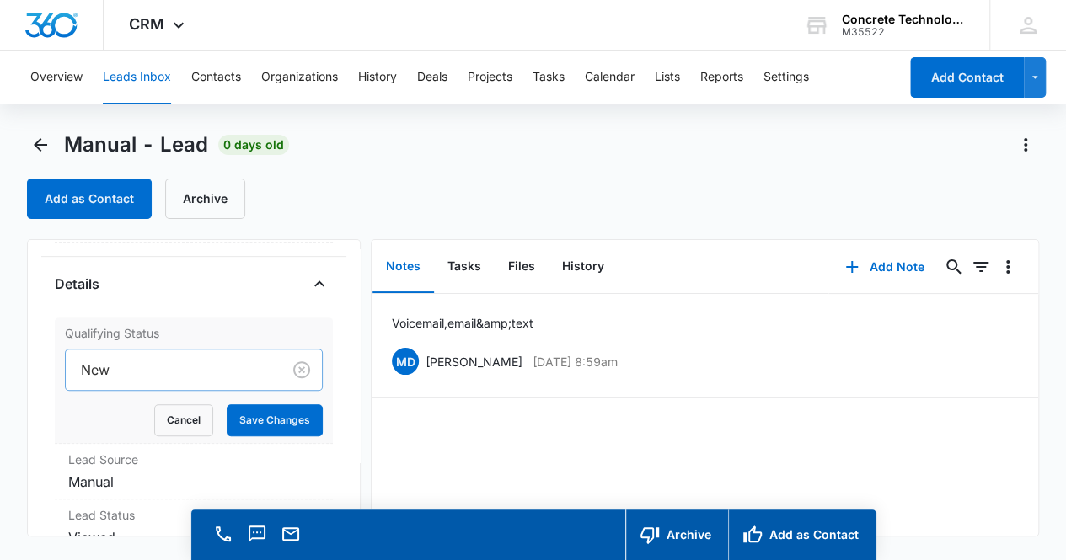
click at [185, 368] on div at bounding box center [170, 370] width 179 height 24
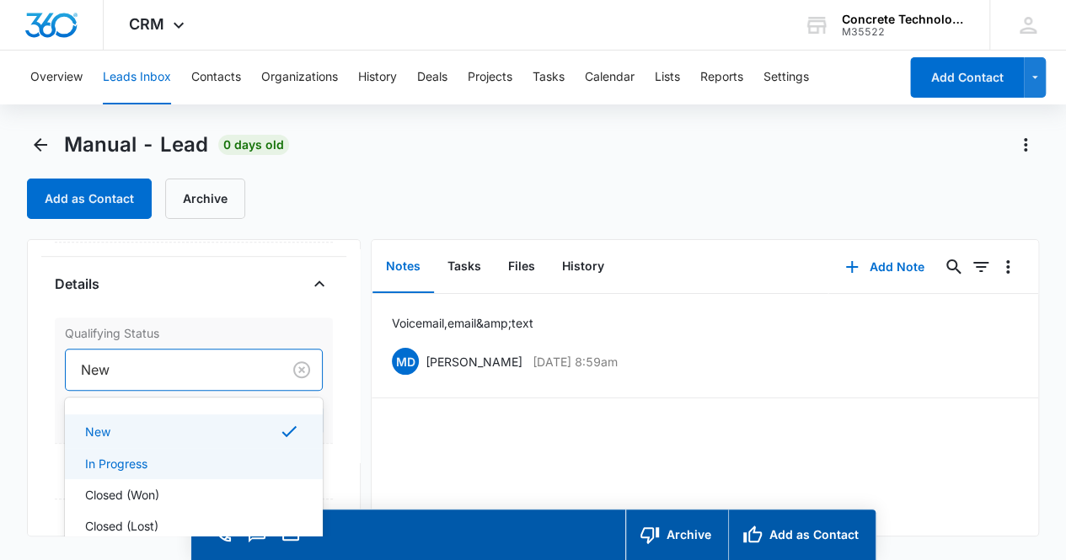
click at [190, 465] on div "In Progress" at bounding box center [192, 464] width 215 height 18
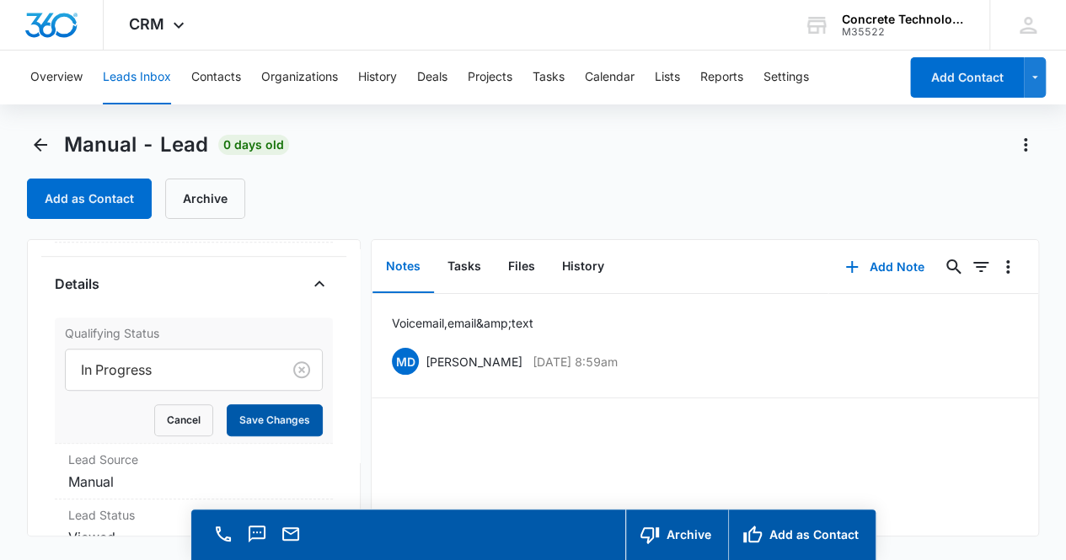
click at [259, 420] on button "Save Changes" at bounding box center [275, 420] width 96 height 32
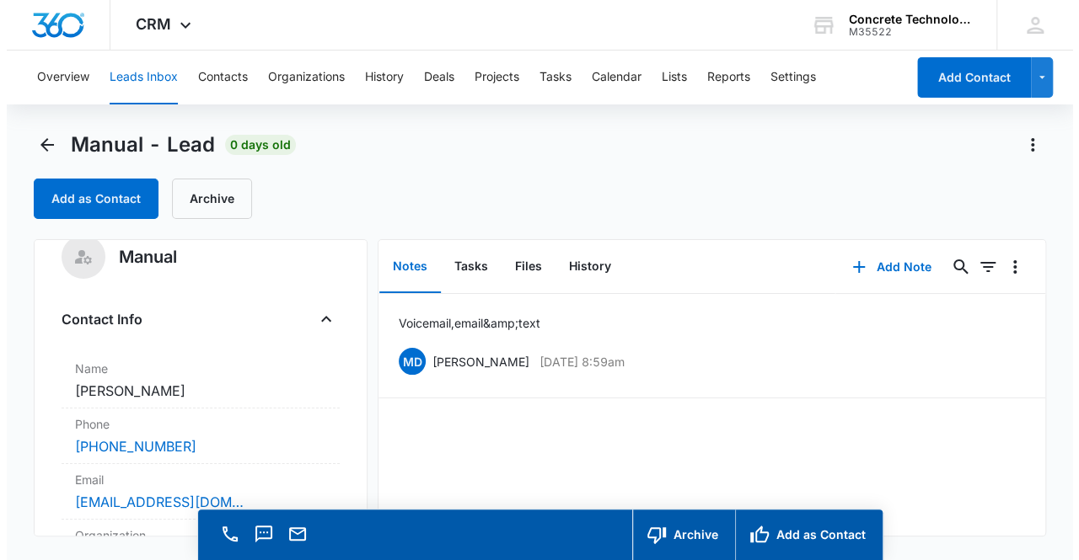
scroll to position [0, 0]
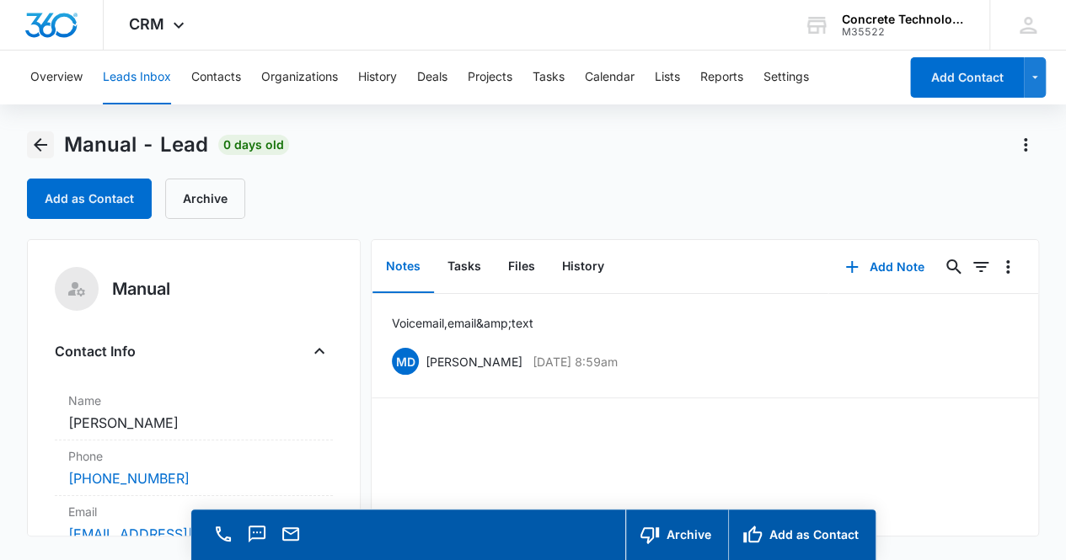
click at [41, 149] on icon "Back" at bounding box center [40, 145] width 20 height 20
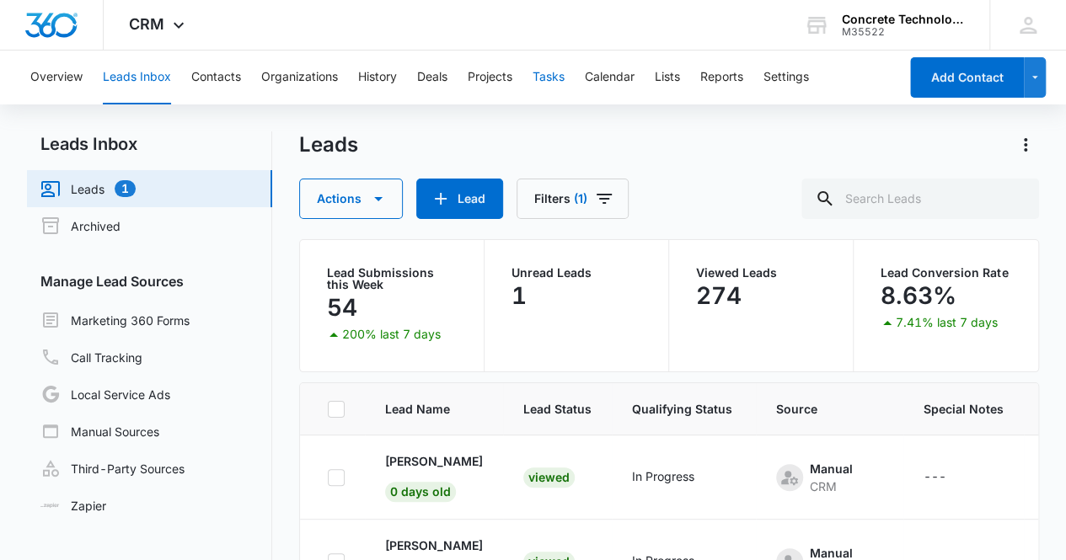
click at [551, 75] on button "Tasks" at bounding box center [549, 78] width 32 height 54
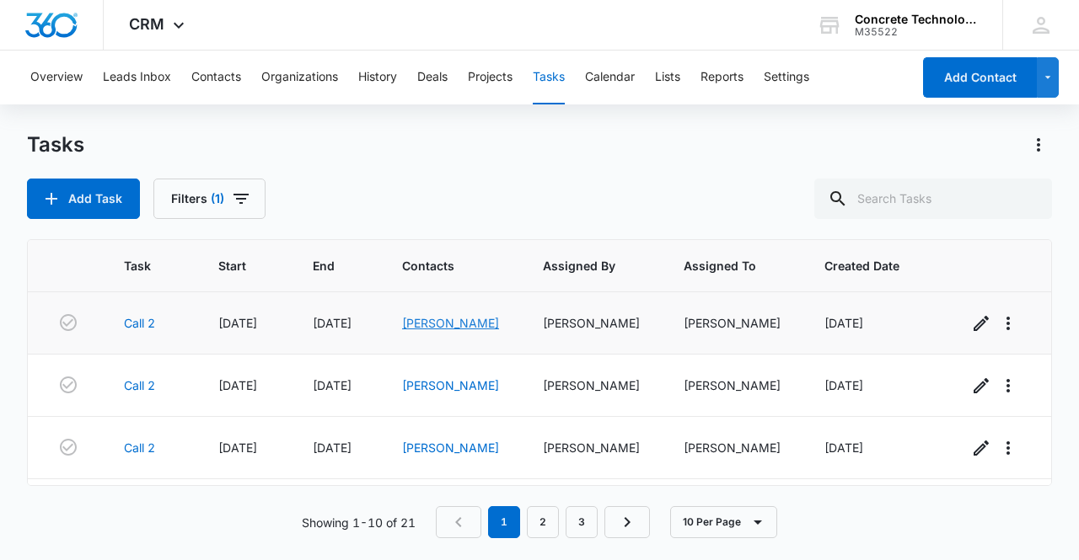
click at [436, 319] on link "Fernando Clemente" at bounding box center [450, 323] width 97 height 14
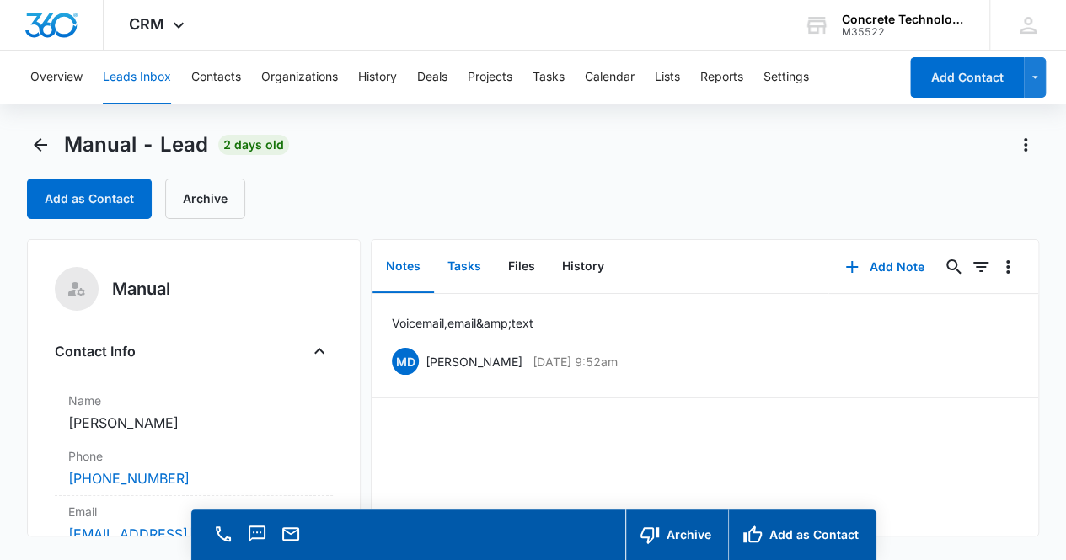
click at [468, 269] on button "Tasks" at bounding box center [464, 267] width 61 height 52
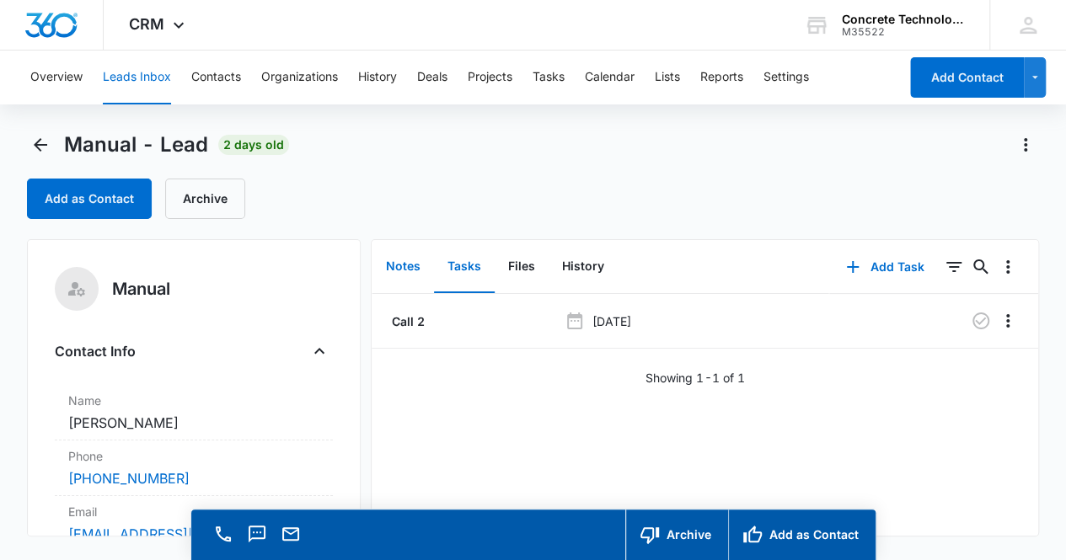
click at [408, 268] on button "Notes" at bounding box center [403, 267] width 62 height 52
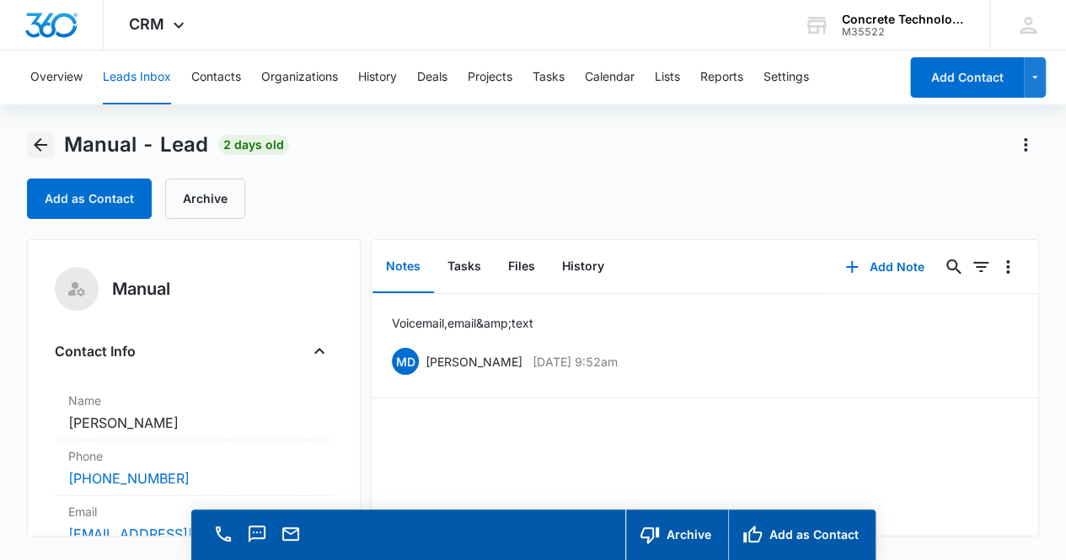
click at [42, 147] on icon "Back" at bounding box center [40, 145] width 20 height 20
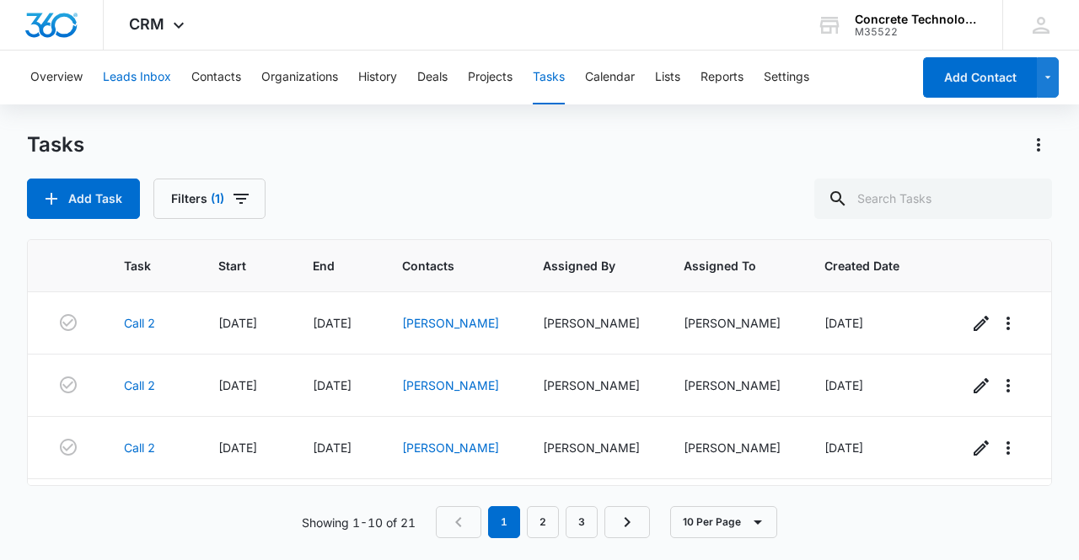
click at [142, 80] on button "Leads Inbox" at bounding box center [137, 78] width 68 height 54
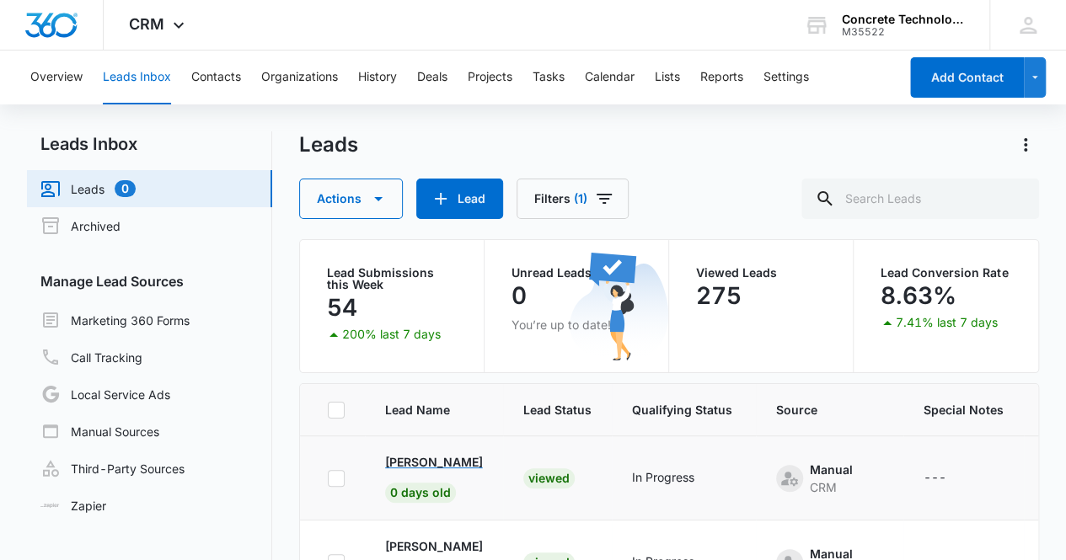
click at [447, 458] on p "Catrina Honeycutt" at bounding box center [434, 462] width 98 height 18
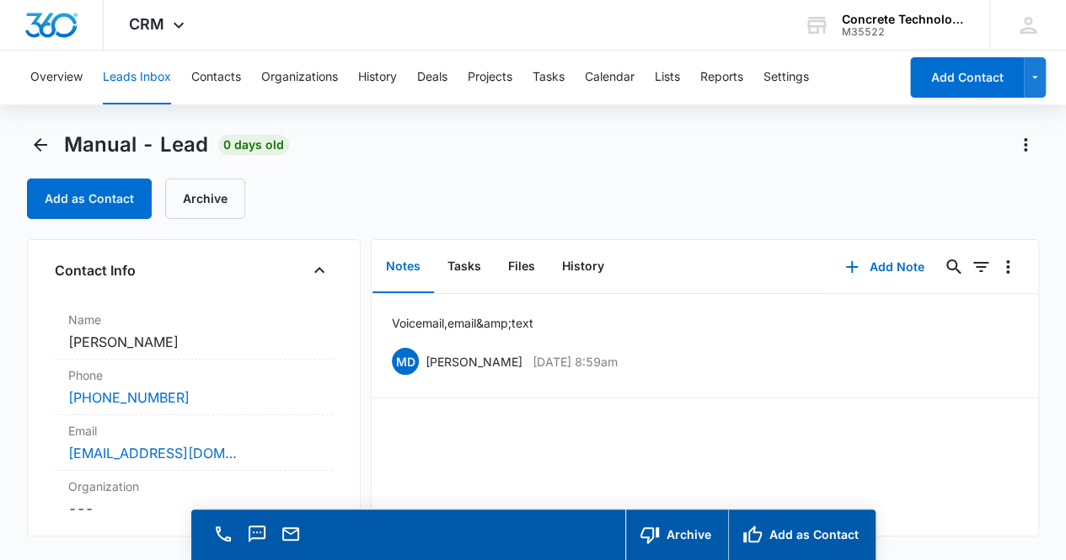
scroll to position [110, 0]
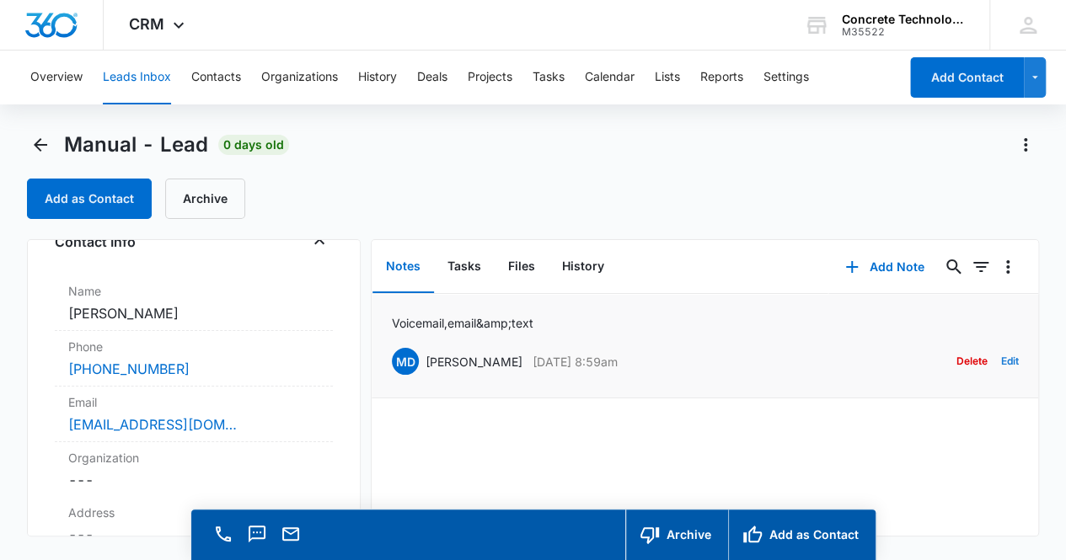
click at [1000, 360] on button "Edit" at bounding box center [1009, 361] width 18 height 32
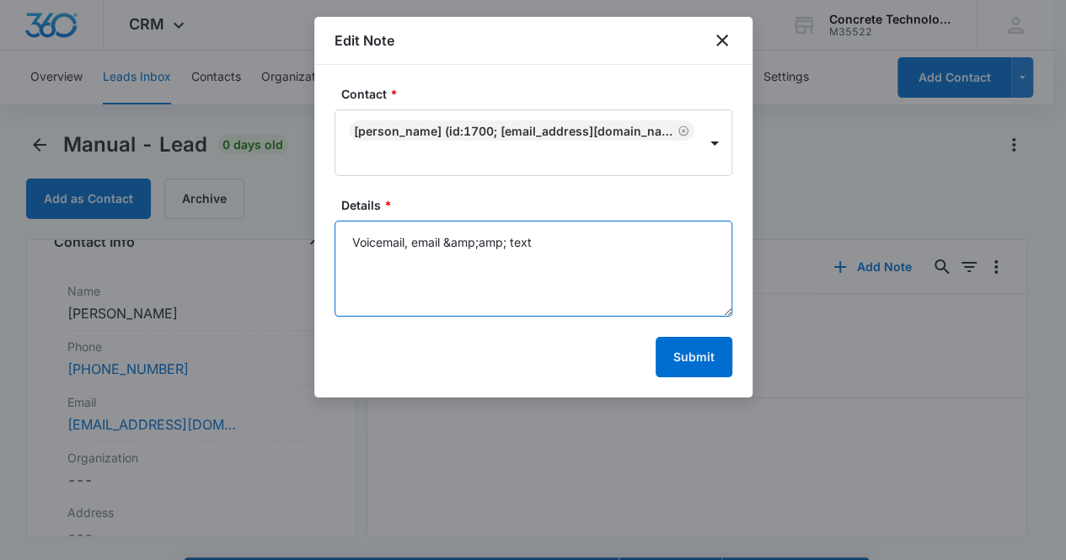
drag, startPoint x: 445, startPoint y: 239, endPoint x: 474, endPoint y: 259, distance: 34.6
click at [458, 249] on textarea "Voicemail, email &amp;amp; text" at bounding box center [534, 269] width 398 height 96
click at [599, 251] on textarea "Voicemail, email undeliverable & text" at bounding box center [534, 269] width 398 height 96
type textarea "Voicemail, email undeliverable & text"
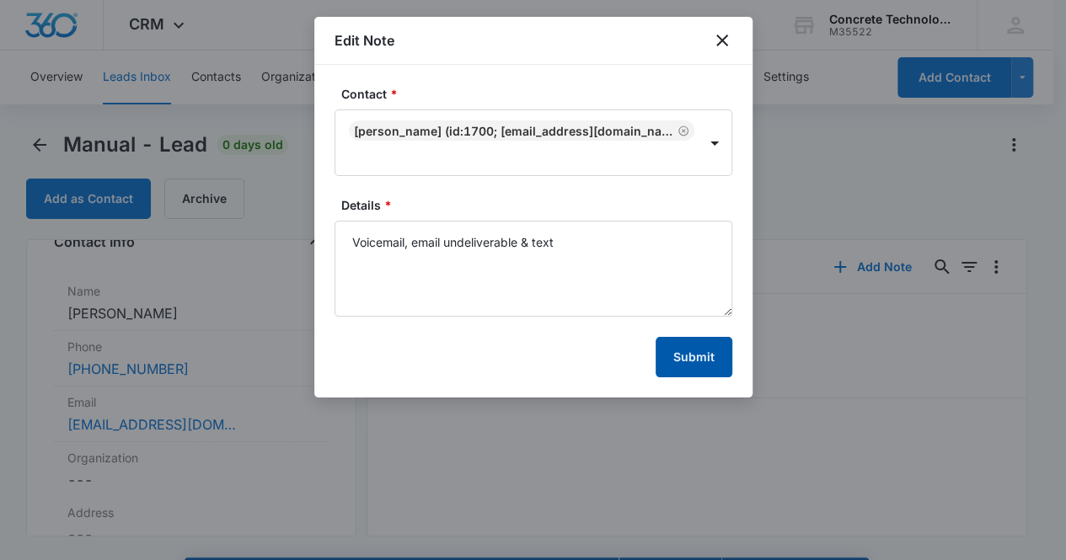
click at [700, 373] on button "Submit" at bounding box center [694, 357] width 77 height 40
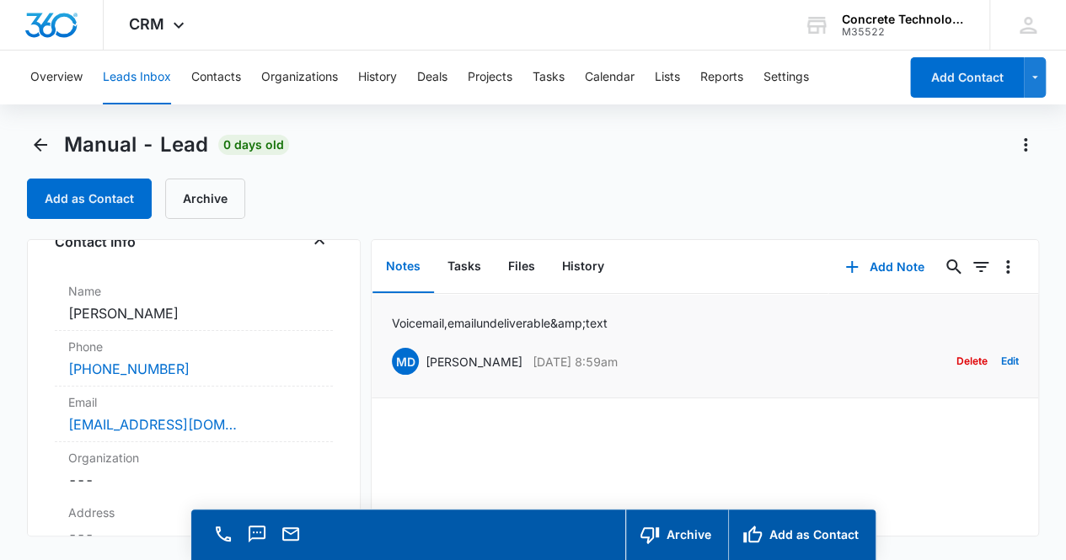
click at [430, 321] on p "Voicemail, email undeliverable &amp; text" at bounding box center [500, 323] width 216 height 18
click at [1000, 361] on button "Edit" at bounding box center [1009, 361] width 18 height 32
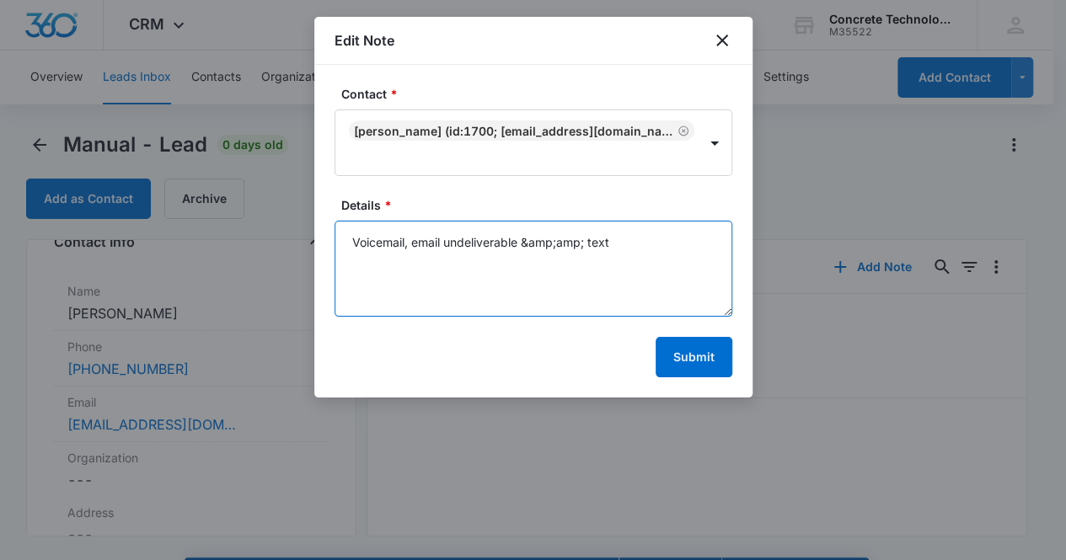
drag, startPoint x: 410, startPoint y: 244, endPoint x: 420, endPoint y: 249, distance: 11.3
click at [413, 244] on textarea "Voicemail, email undeliverable &amp;amp; text" at bounding box center [534, 269] width 398 height 96
click at [409, 242] on textarea "Voicemail, email undeliverable &amp;amp; text" at bounding box center [534, 269] width 398 height 96
type textarea "Telephone number is invalid and email undeliverable."
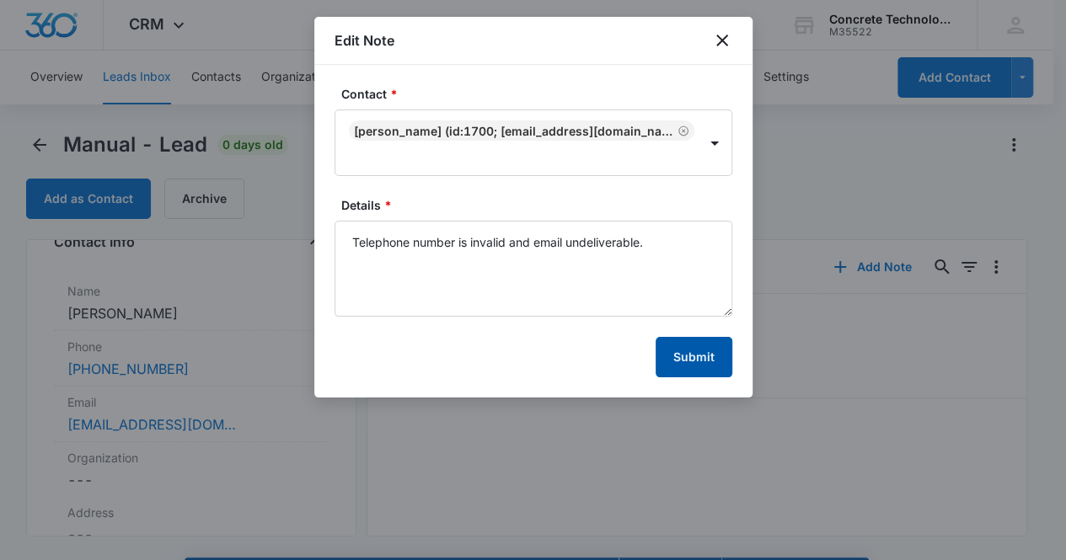
click at [669, 362] on button "Submit" at bounding box center [694, 357] width 77 height 40
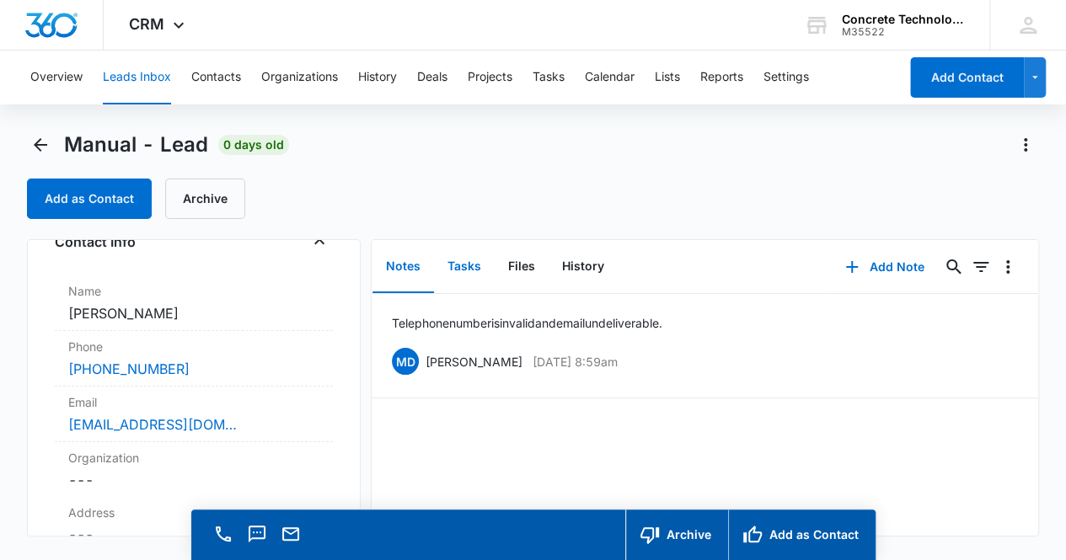
click at [468, 267] on button "Tasks" at bounding box center [464, 267] width 61 height 52
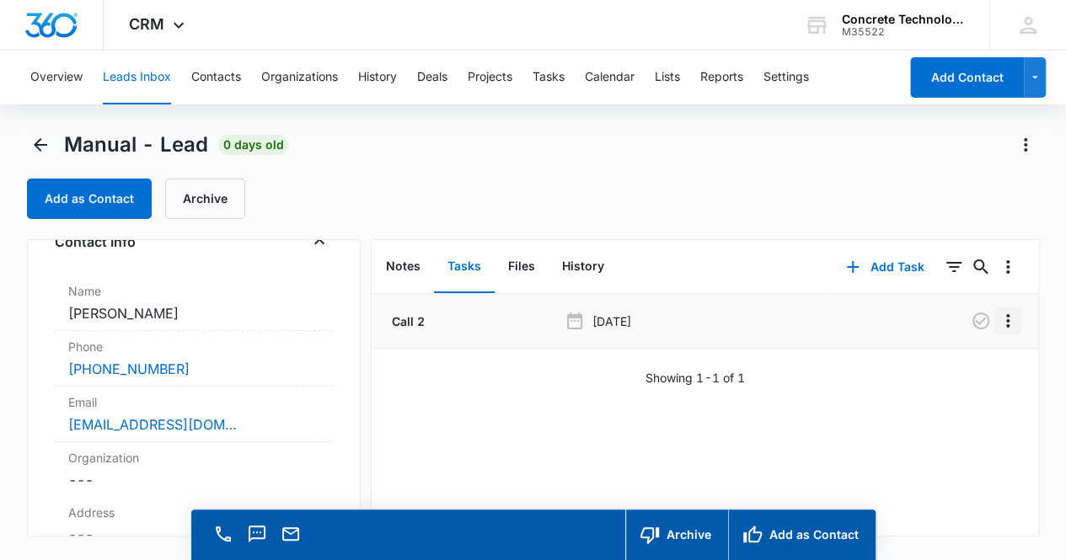
click at [998, 322] on icon "Overflow Menu" at bounding box center [1008, 321] width 20 height 20
click at [968, 397] on button "Delete" at bounding box center [960, 393] width 96 height 25
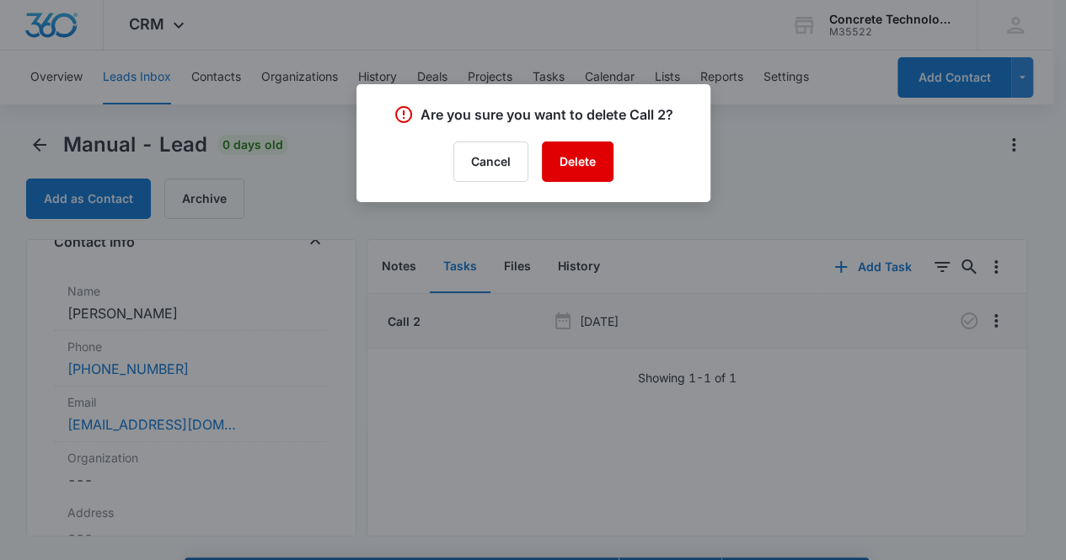
click at [575, 166] on button "Delete" at bounding box center [578, 162] width 72 height 40
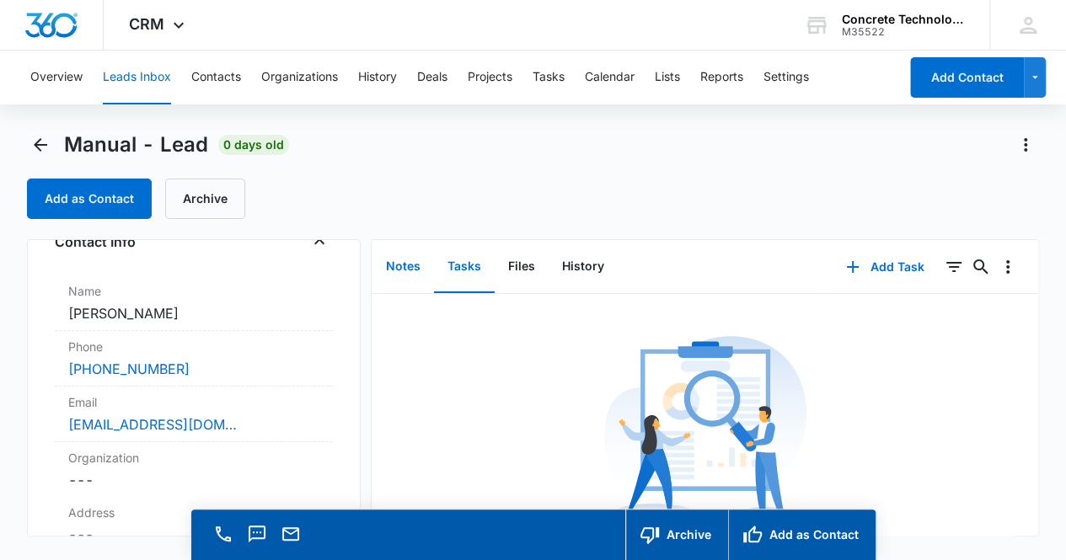
click at [408, 262] on button "Notes" at bounding box center [403, 267] width 62 height 52
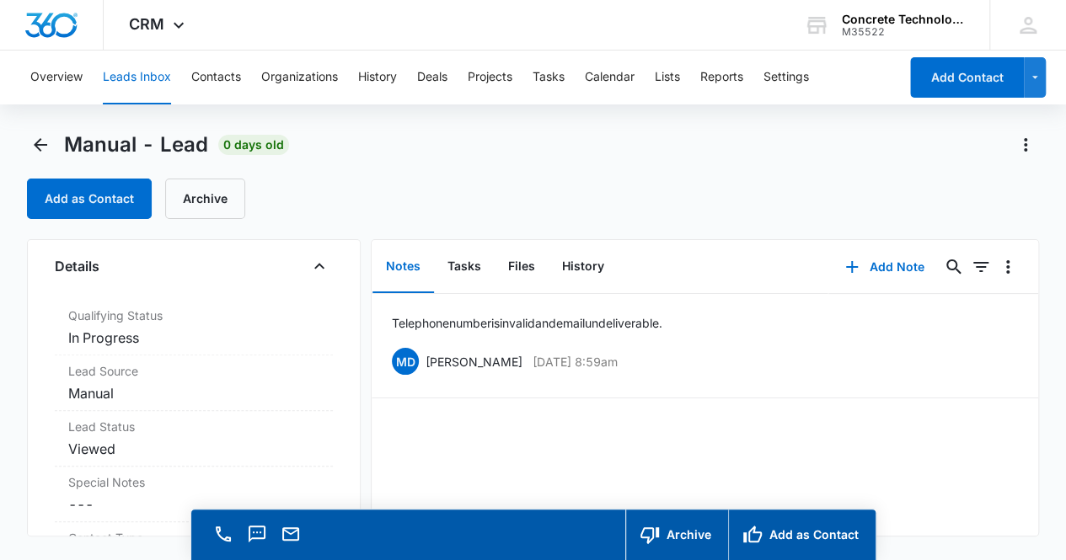
scroll to position [443, 0]
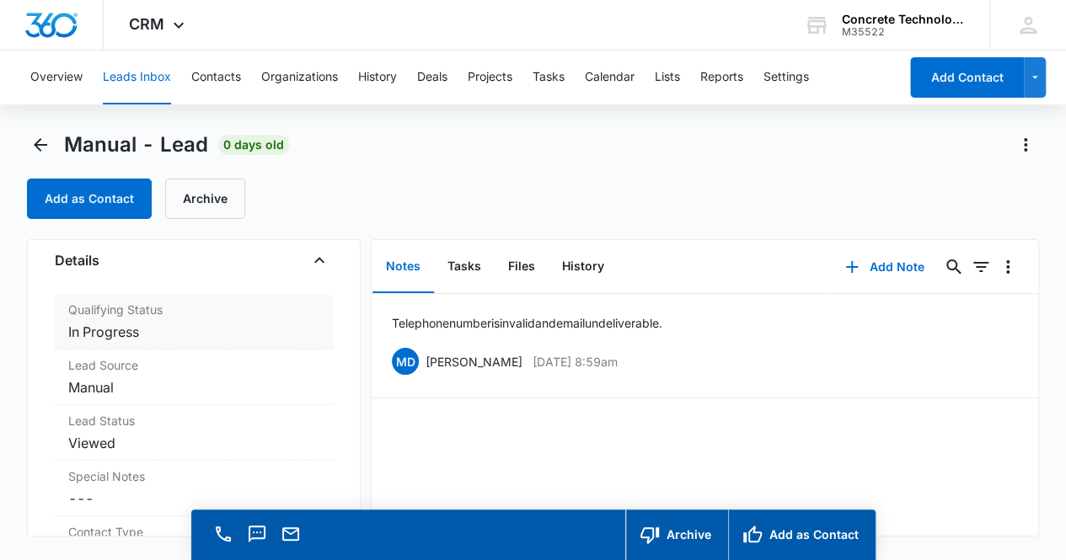
click at [226, 329] on dd "Cancel Save Changes In Progress" at bounding box center [194, 332] width 252 height 20
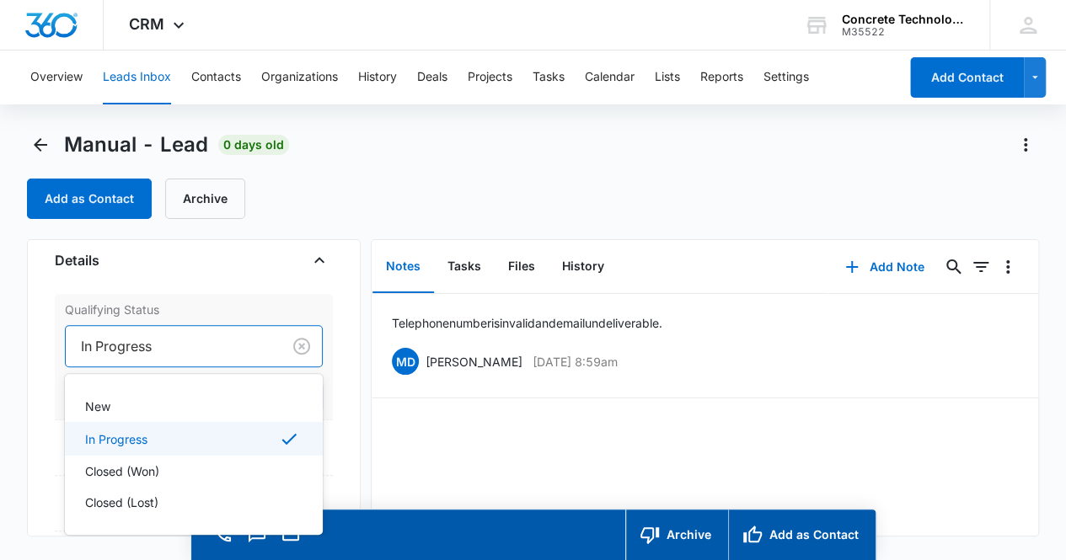
click at [211, 350] on div at bounding box center [170, 347] width 179 height 24
click at [153, 501] on p "Closed (Lost)" at bounding box center [121, 503] width 73 height 18
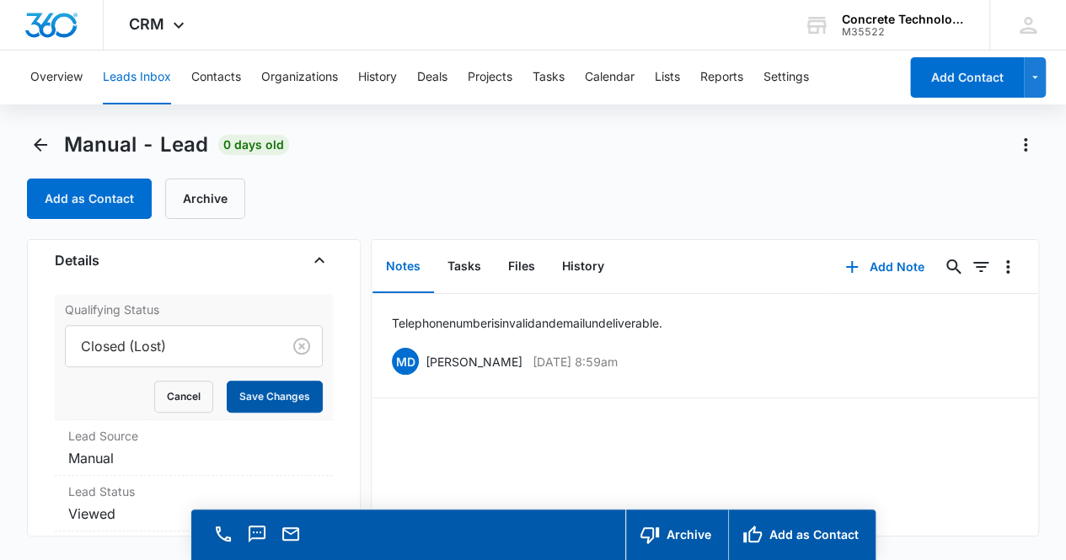
click at [256, 398] on button "Save Changes" at bounding box center [275, 397] width 96 height 32
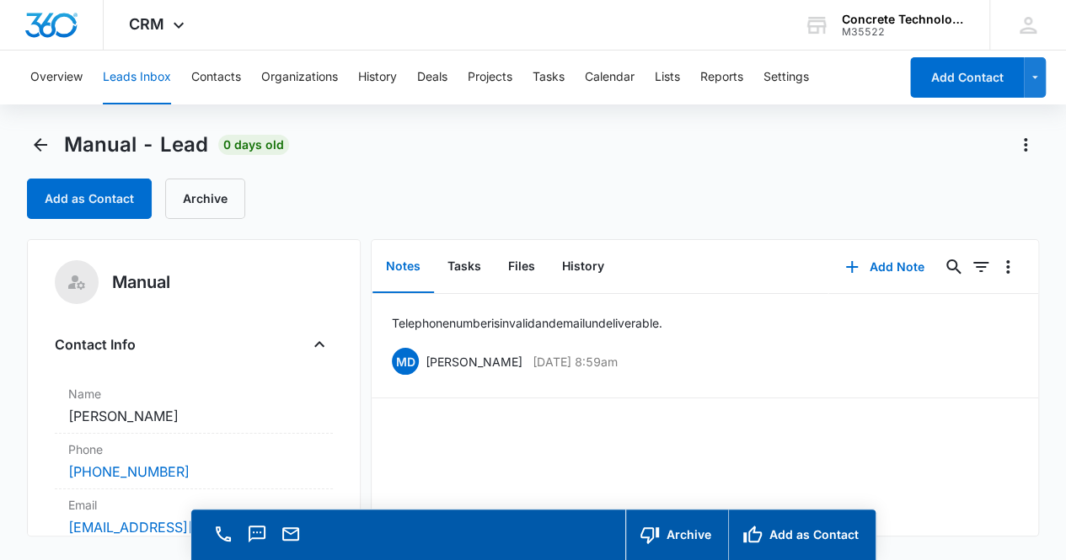
scroll to position [0, 0]
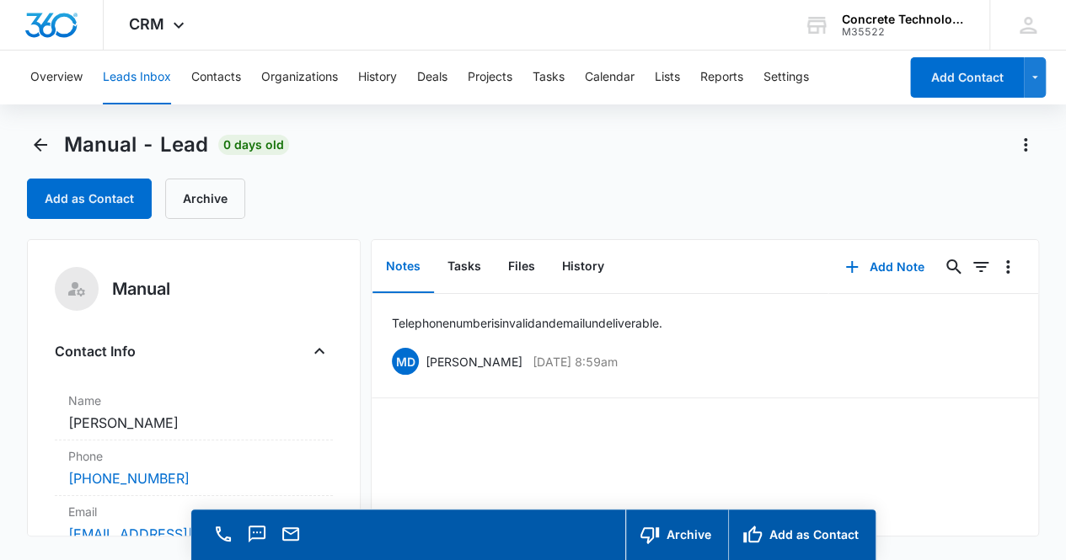
click at [138, 78] on button "Leads Inbox" at bounding box center [137, 78] width 68 height 54
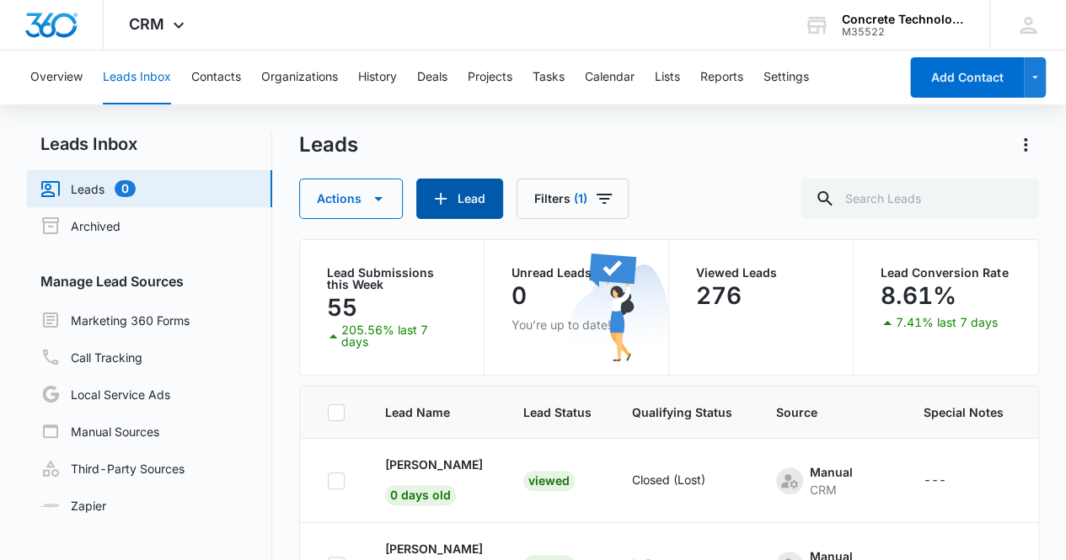
click at [475, 201] on button "Lead" at bounding box center [459, 199] width 87 height 40
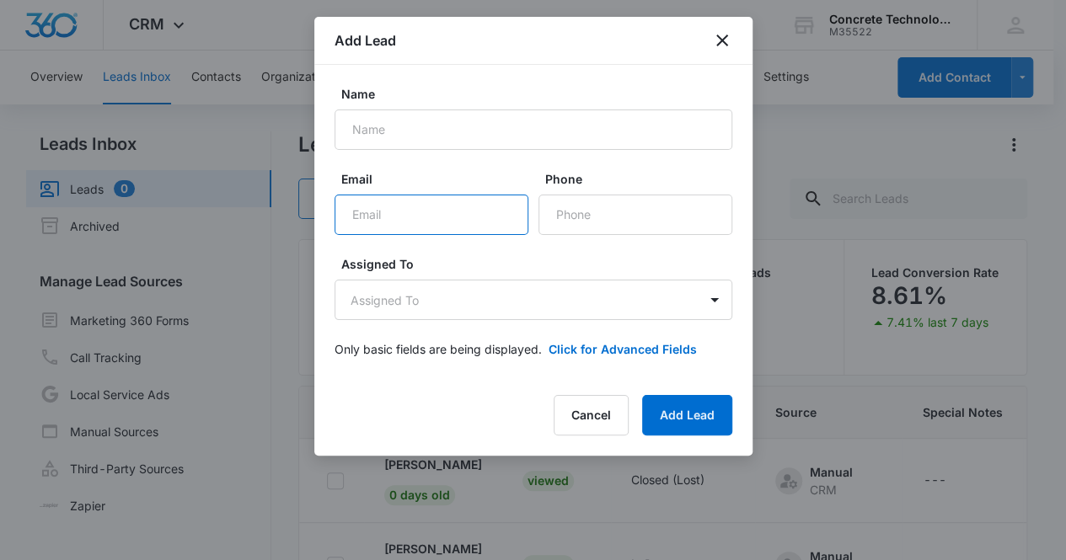
click at [414, 217] on input "Email" at bounding box center [432, 215] width 194 height 40
paste input "kingdavid.5113@gmail.com"
type input "kingdavid.5113@gmail.com"
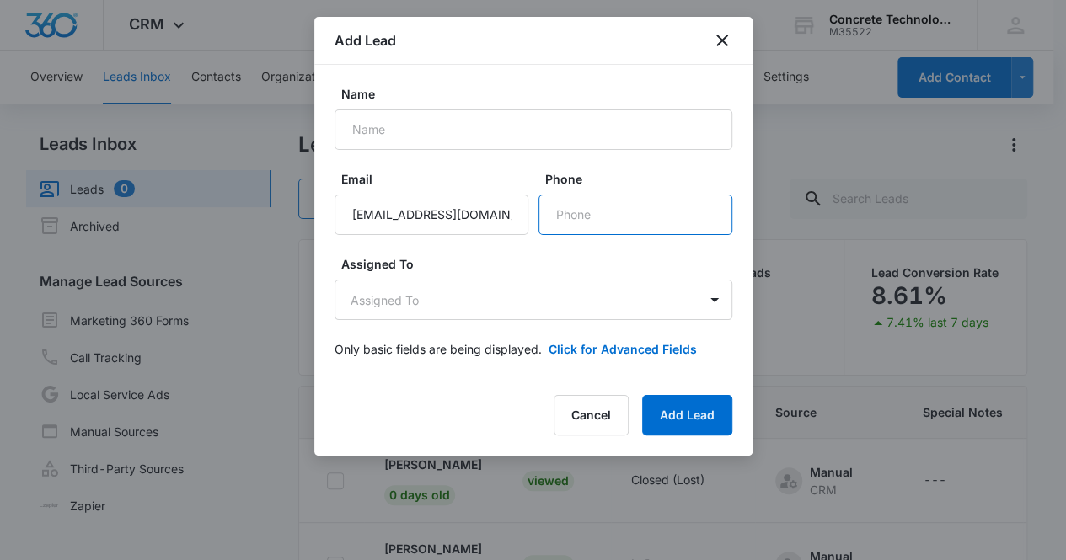
click at [607, 225] on input "Phone" at bounding box center [635, 215] width 194 height 40
paste input "(757) 390-5563"
type input "(757) 390-5563"
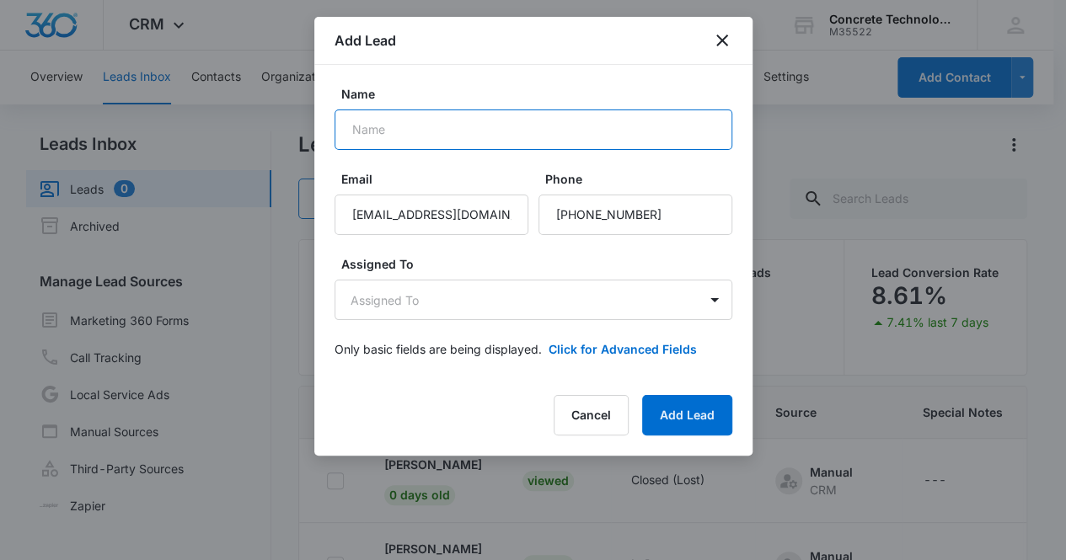
click at [415, 137] on input "Name" at bounding box center [534, 130] width 398 height 40
type input "David Griffin"
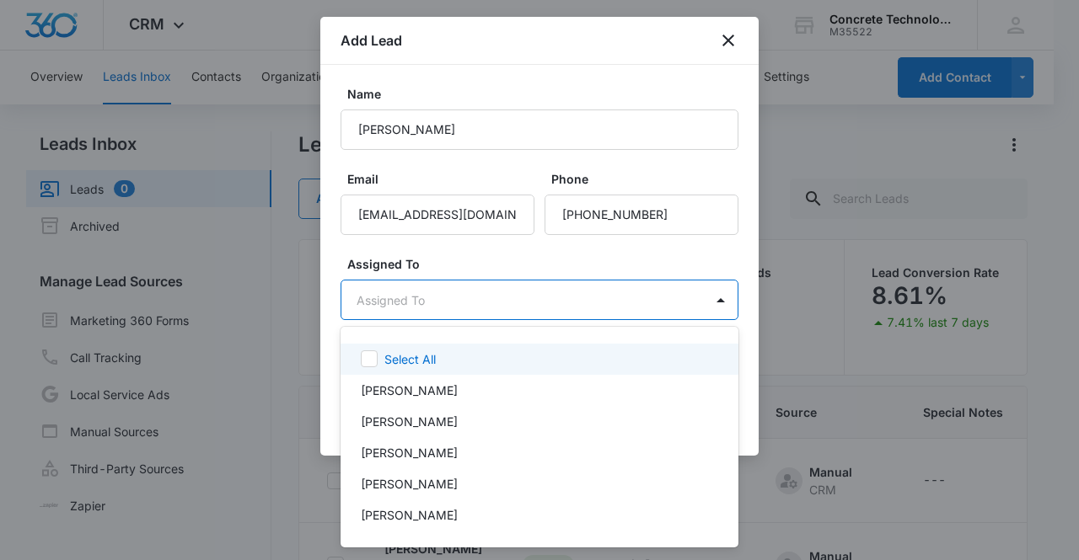
click at [479, 300] on body "CRM Apps Reputation Websites Forms CRM Email Social Content Ads Intelligence Fi…" at bounding box center [539, 280] width 1079 height 560
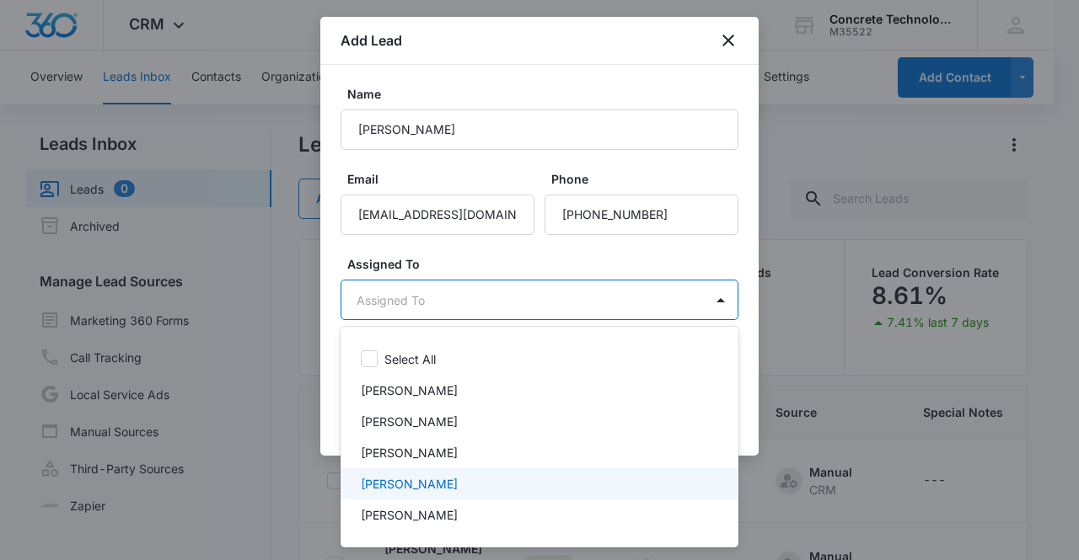
click at [436, 484] on p "Mike Delduca" at bounding box center [409, 484] width 97 height 18
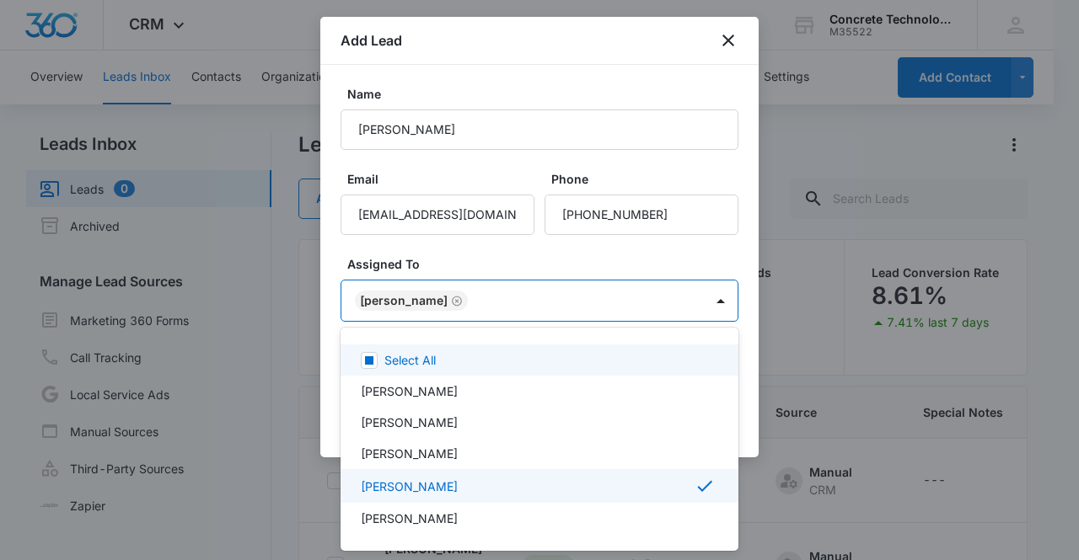
click at [416, 307] on div at bounding box center [539, 280] width 1079 height 560
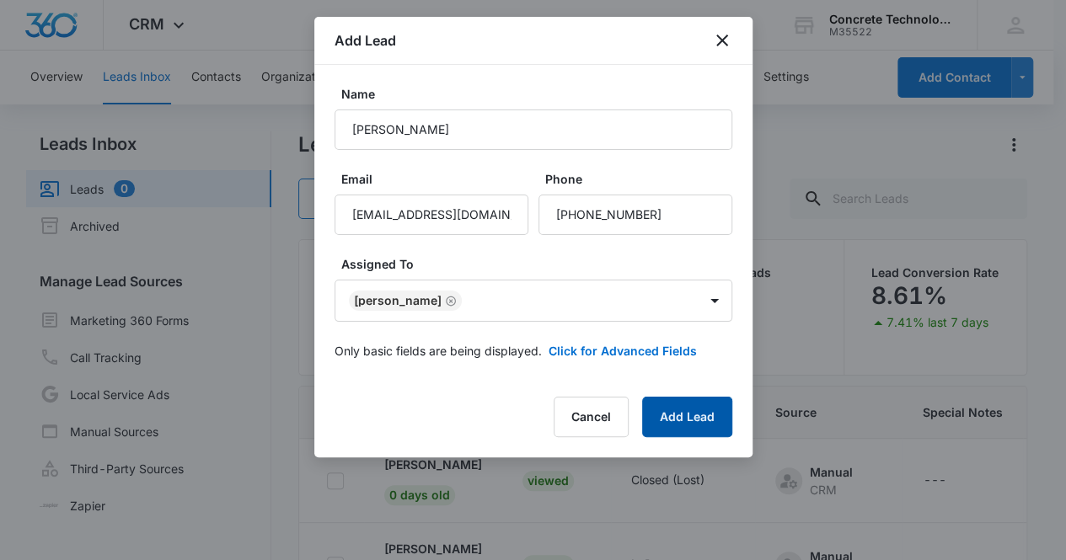
click at [685, 423] on button "Add Lead" at bounding box center [687, 417] width 90 height 40
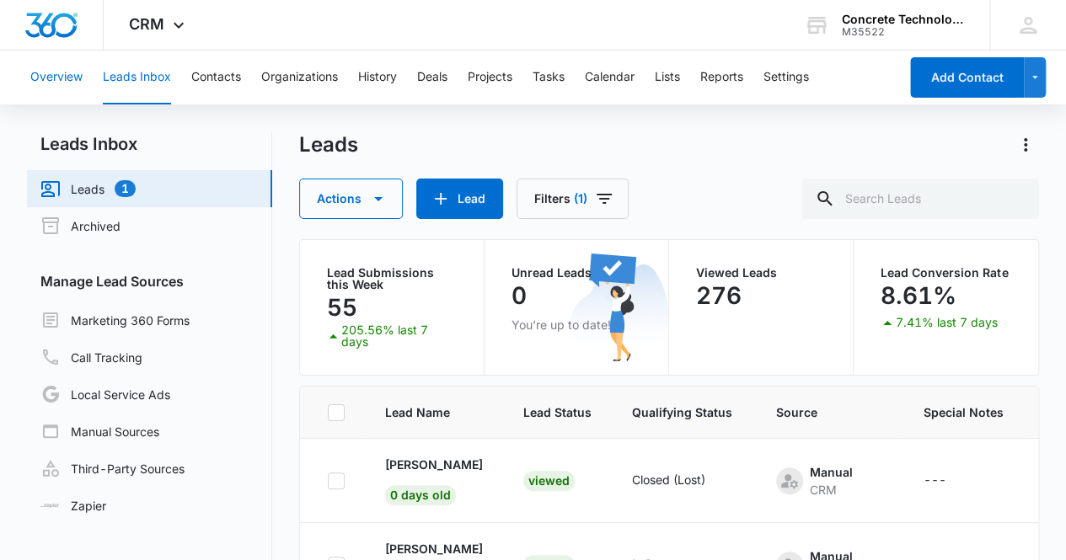
click at [62, 72] on button "Overview" at bounding box center [56, 78] width 52 height 54
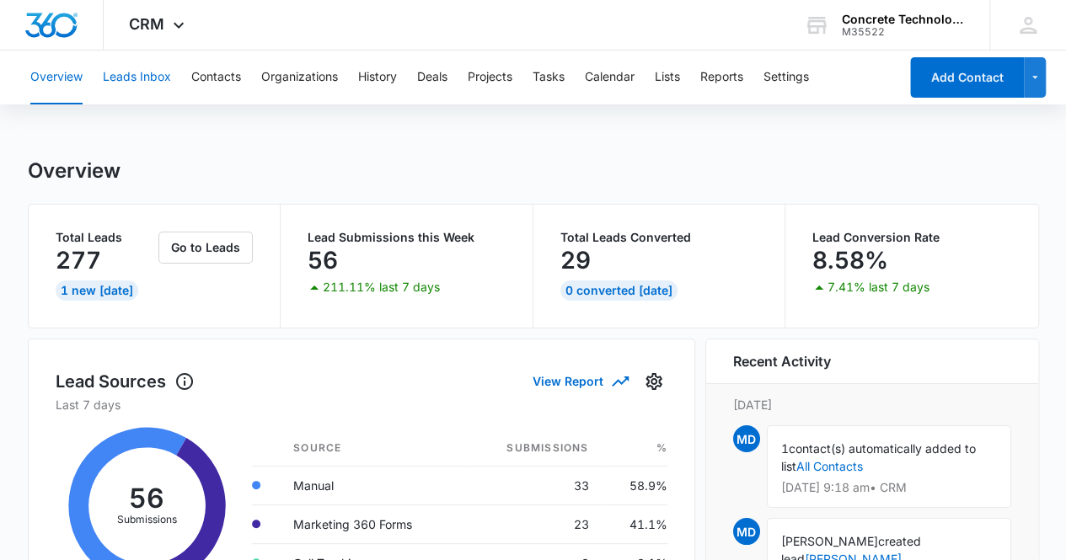
click at [146, 78] on button "Leads Inbox" at bounding box center [137, 78] width 68 height 54
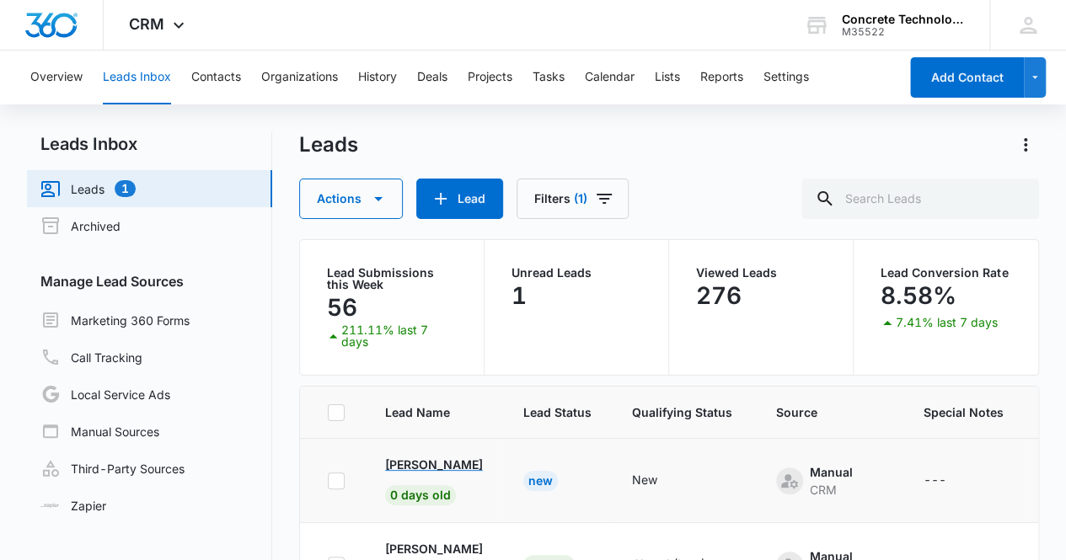
click at [444, 465] on p "David Griffin" at bounding box center [434, 465] width 98 height 18
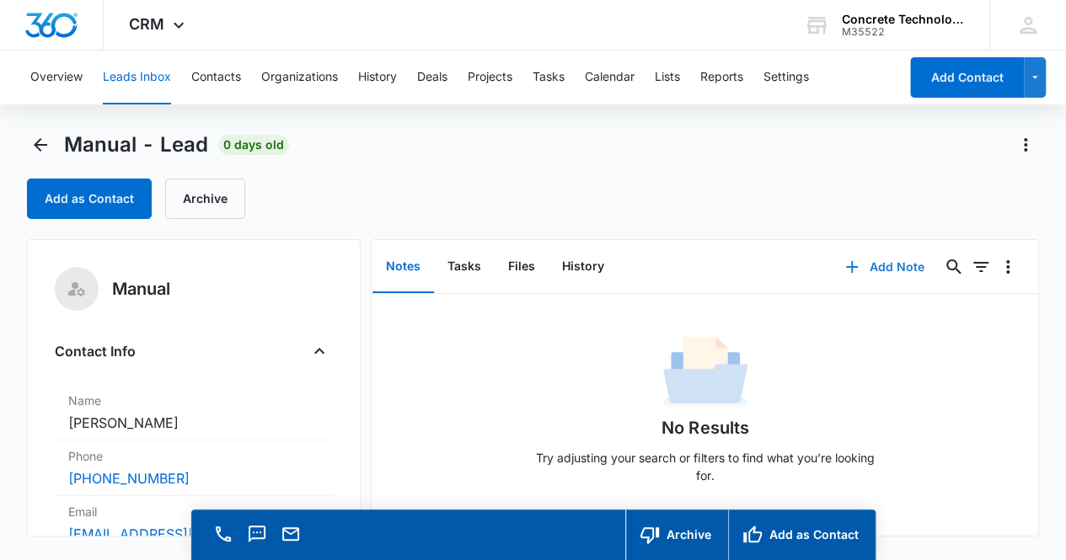
click at [888, 269] on button "Add Note" at bounding box center [884, 267] width 112 height 40
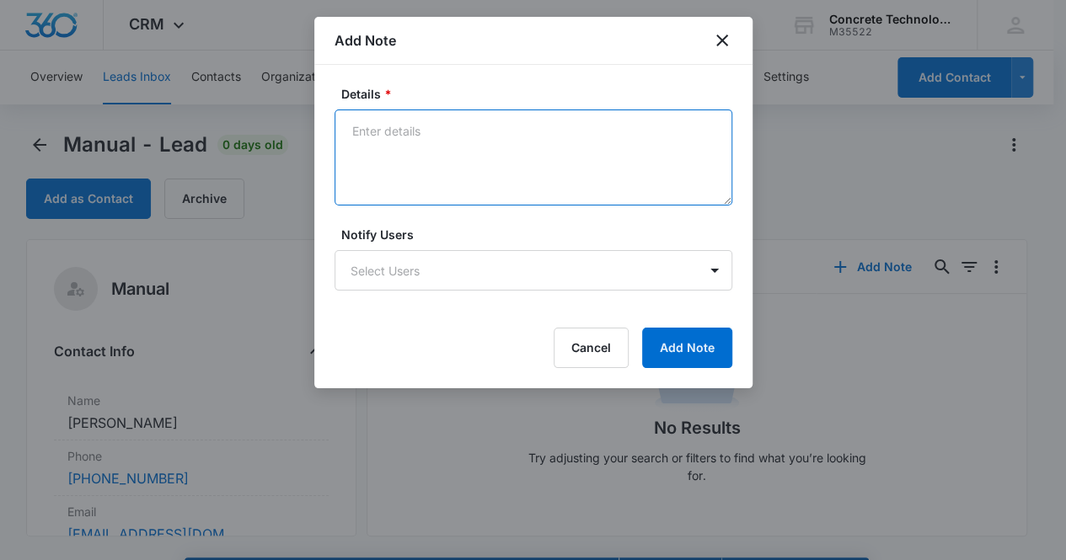
click at [501, 153] on textarea "Details *" at bounding box center [534, 158] width 398 height 96
type textarea "Voicemail, email & text"
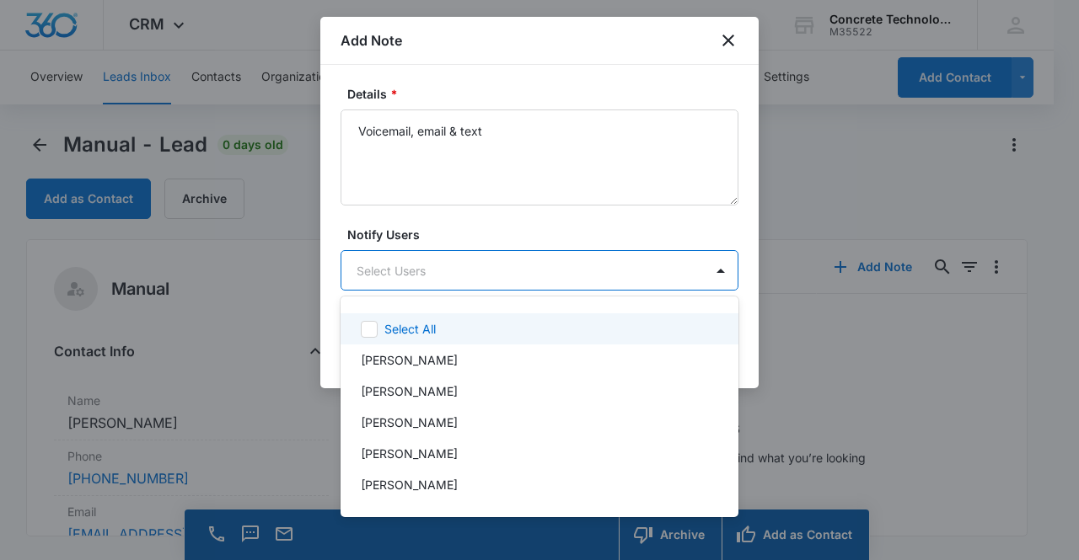
click at [475, 276] on body "CRM Apps Reputation Websites Forms CRM Email Social Content Ads Intelligence Fi…" at bounding box center [539, 280] width 1079 height 560
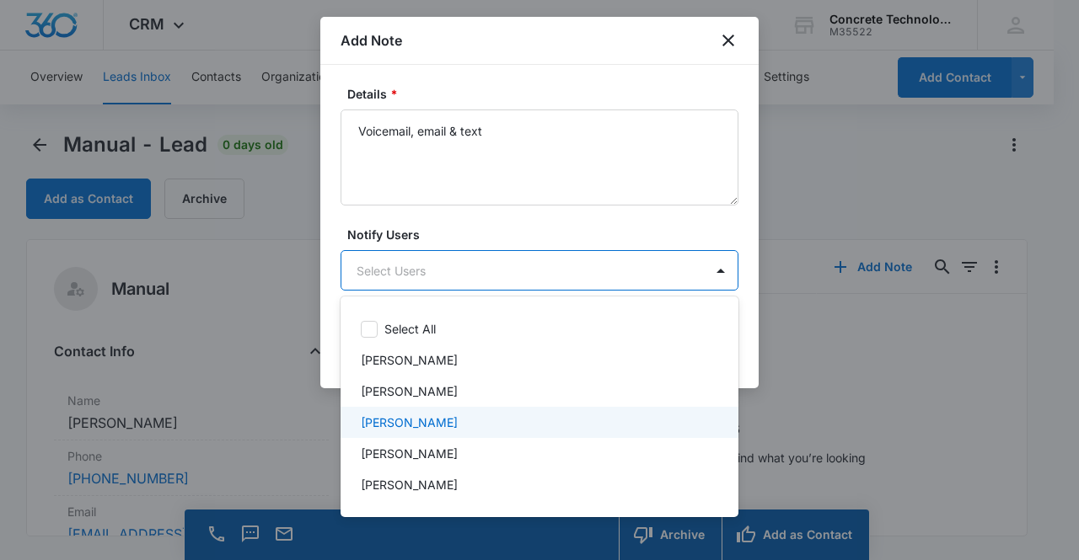
click at [452, 429] on div "Mike Delduca" at bounding box center [538, 423] width 354 height 18
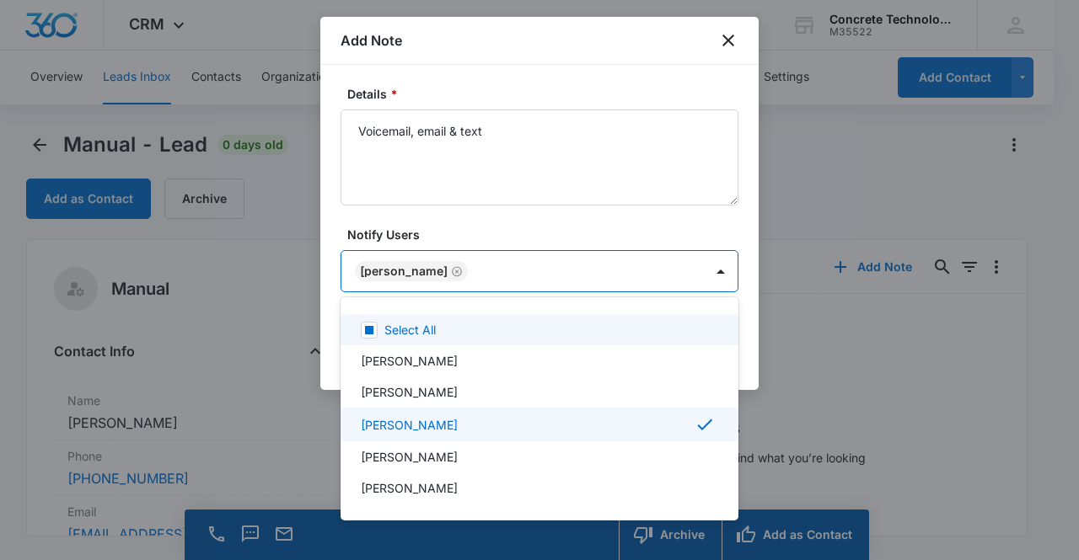
click at [413, 271] on div at bounding box center [539, 280] width 1079 height 560
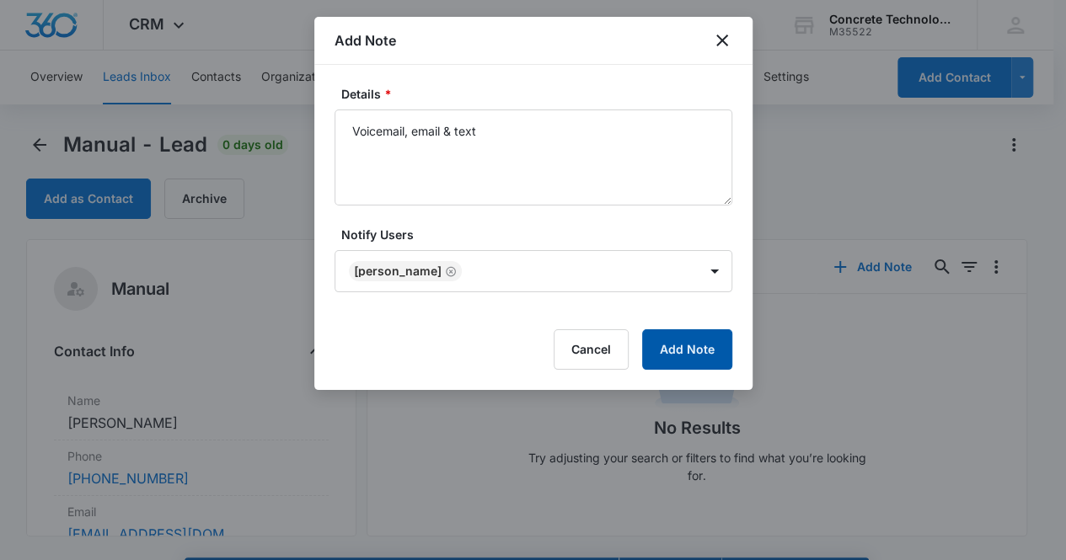
click at [691, 350] on button "Add Note" at bounding box center [687, 349] width 90 height 40
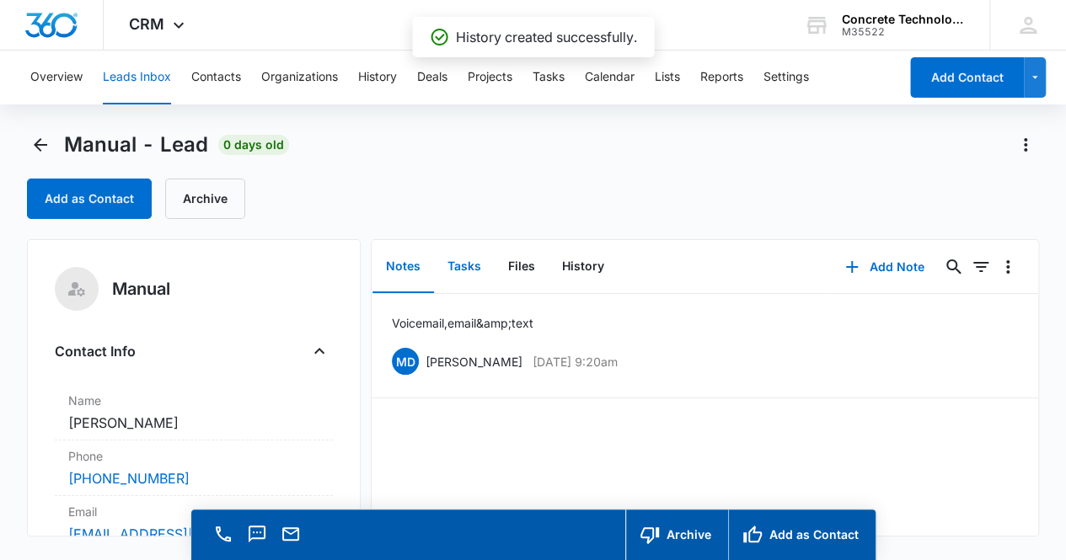
click at [472, 266] on button "Tasks" at bounding box center [464, 267] width 61 height 52
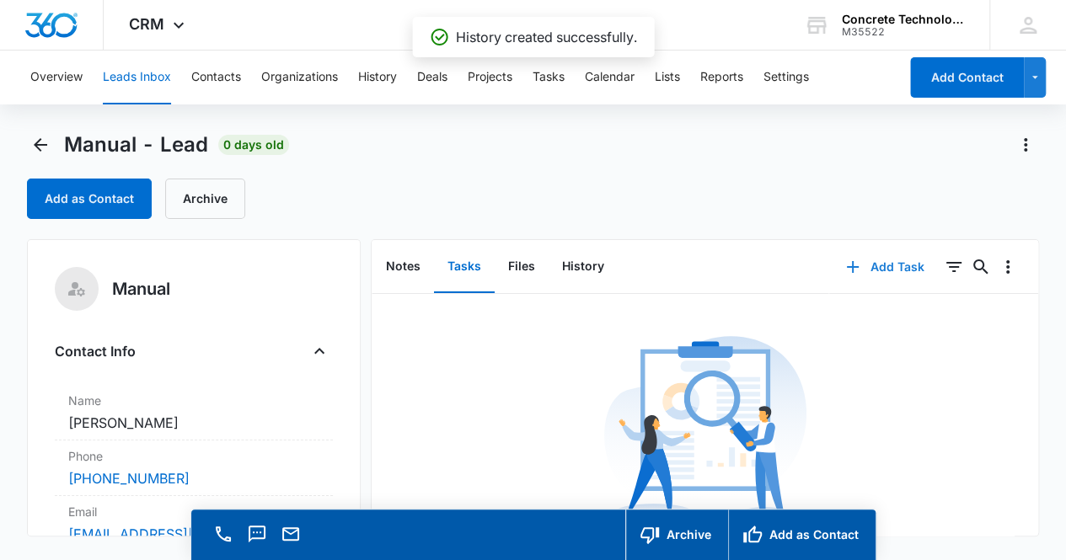
click at [881, 268] on button "Add Task" at bounding box center [884, 267] width 111 height 40
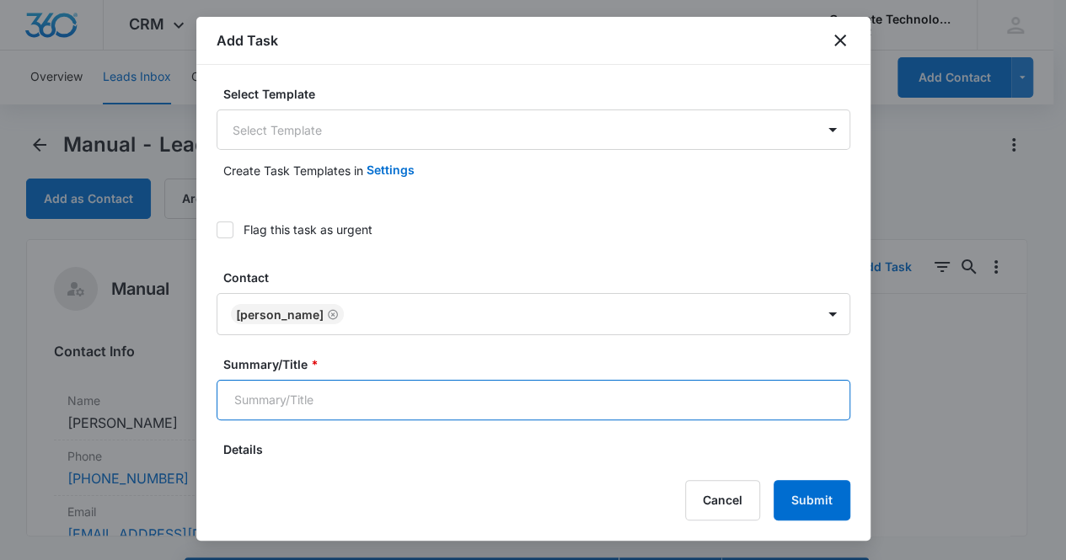
click at [442, 386] on input "Summary/Title *" at bounding box center [534, 400] width 634 height 40
type input "Call 2"
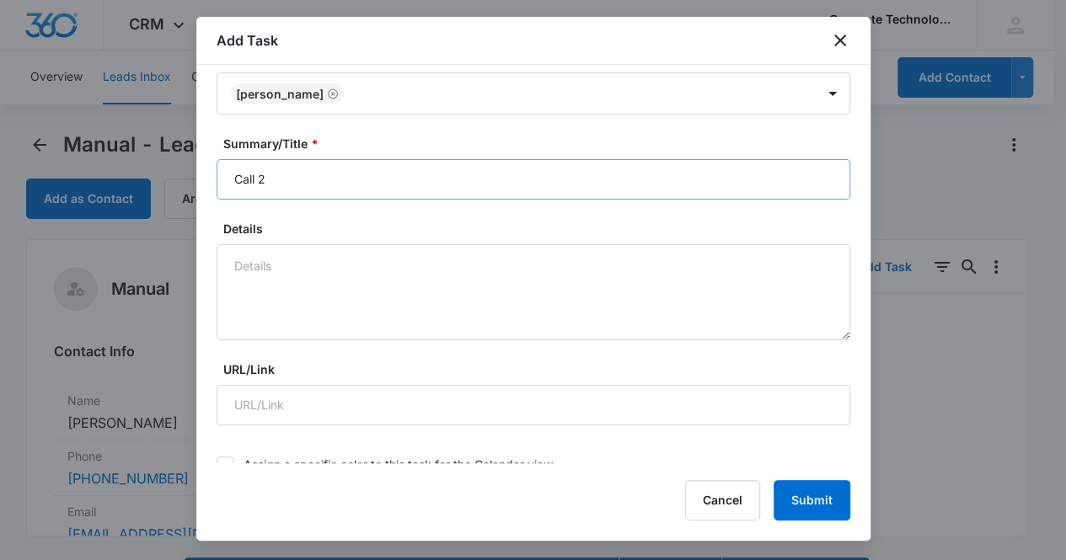
scroll to position [556, 0]
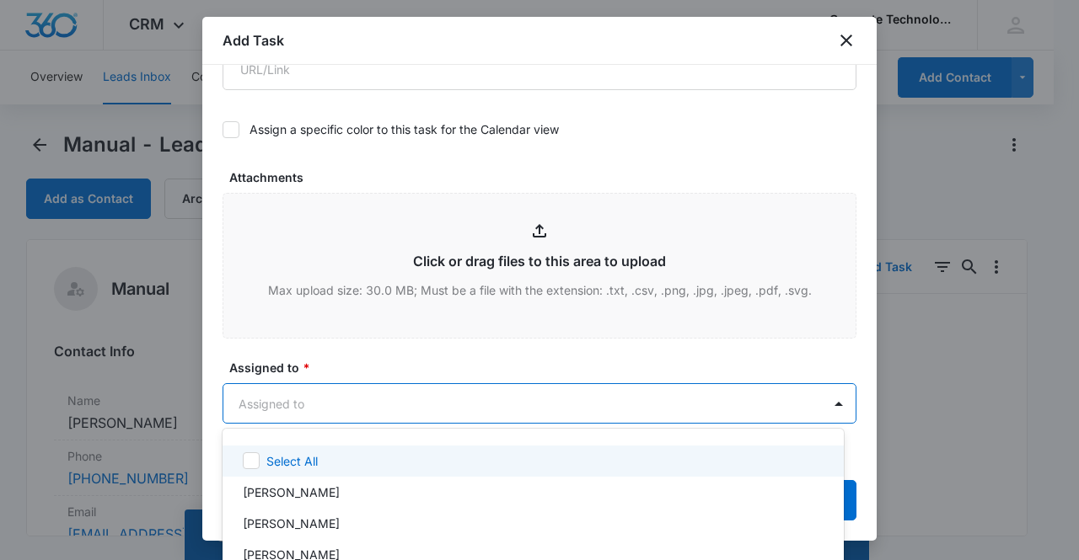
click at [421, 397] on body "CRM Apps Reputation Websites Forms CRM Email Social Content Ads Intelligence Fi…" at bounding box center [539, 280] width 1079 height 560
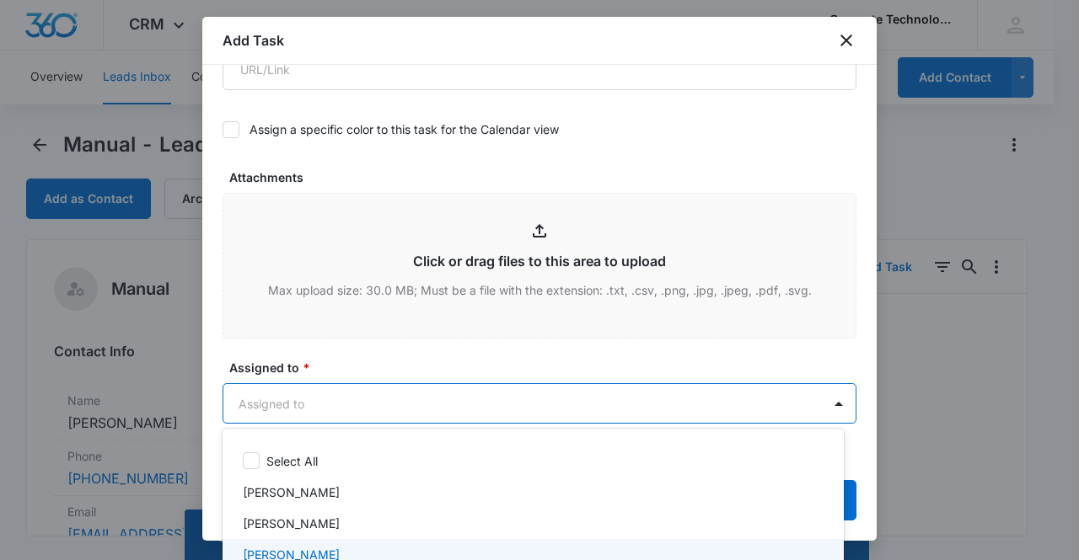
click at [401, 547] on div "Mike Delduca" at bounding box center [531, 555] width 577 height 18
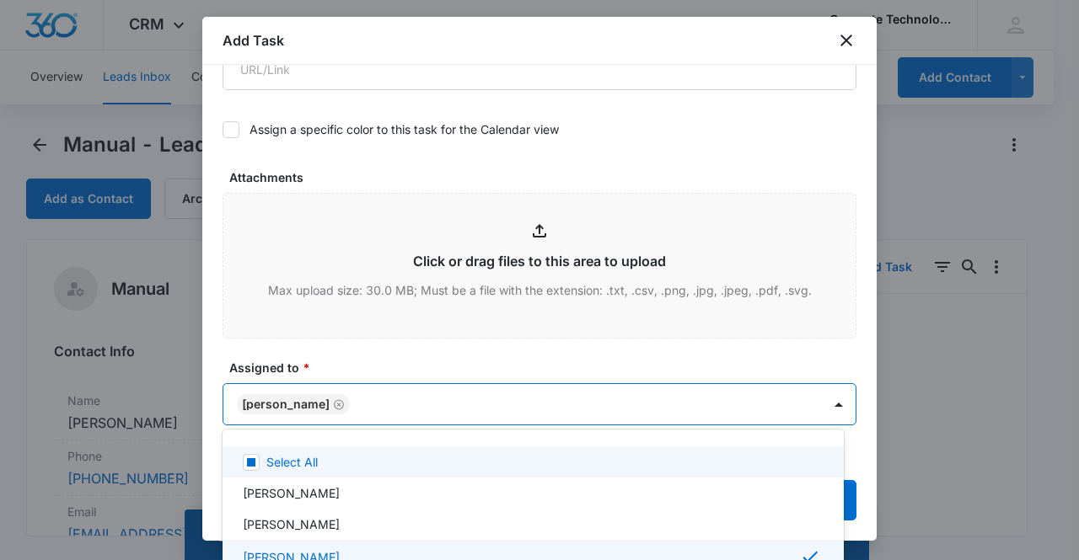
click at [300, 399] on div at bounding box center [539, 280] width 1079 height 560
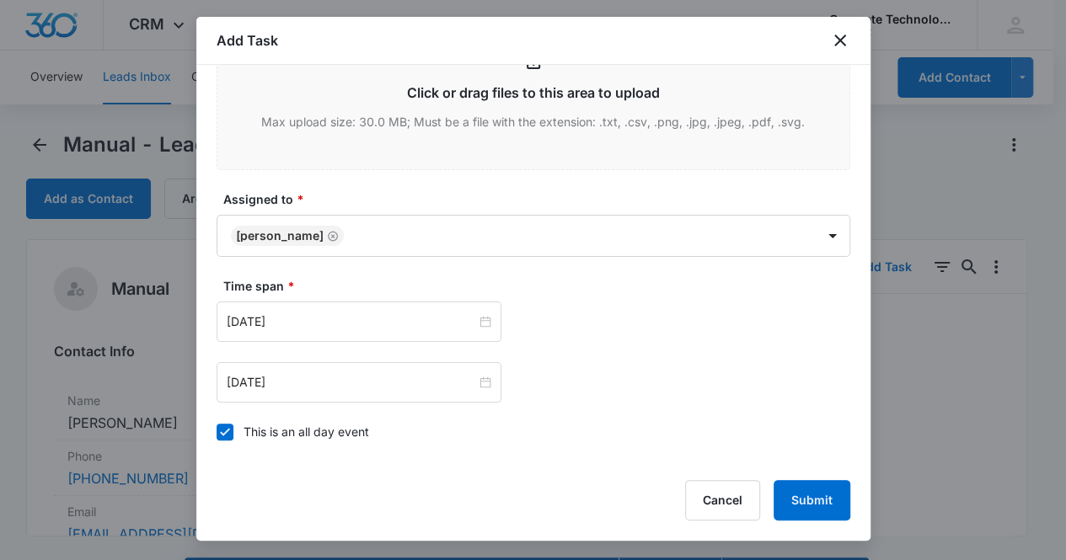
scroll to position [769, 0]
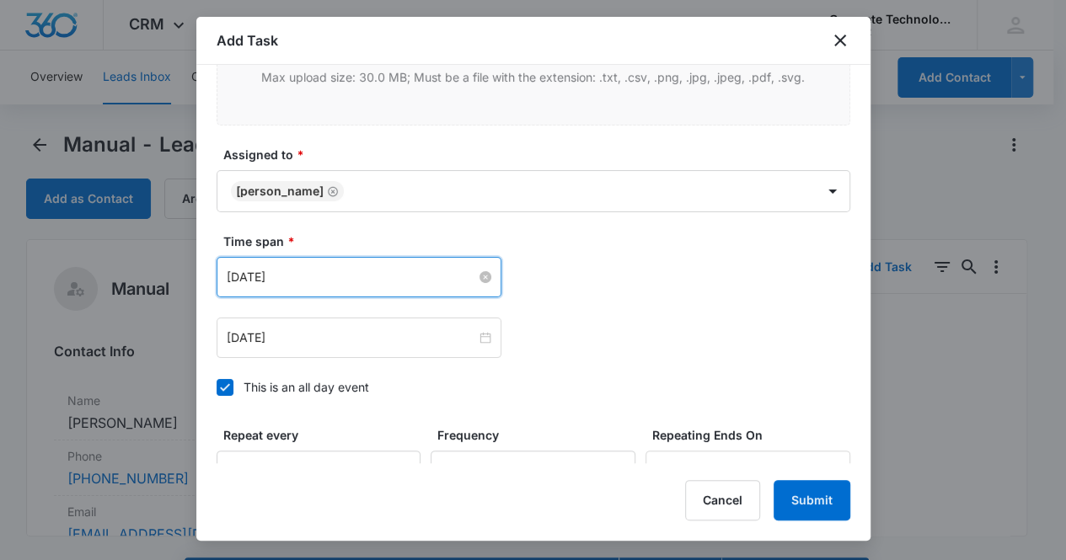
click at [383, 279] on input "Sep 15, 2025" at bounding box center [351, 277] width 249 height 19
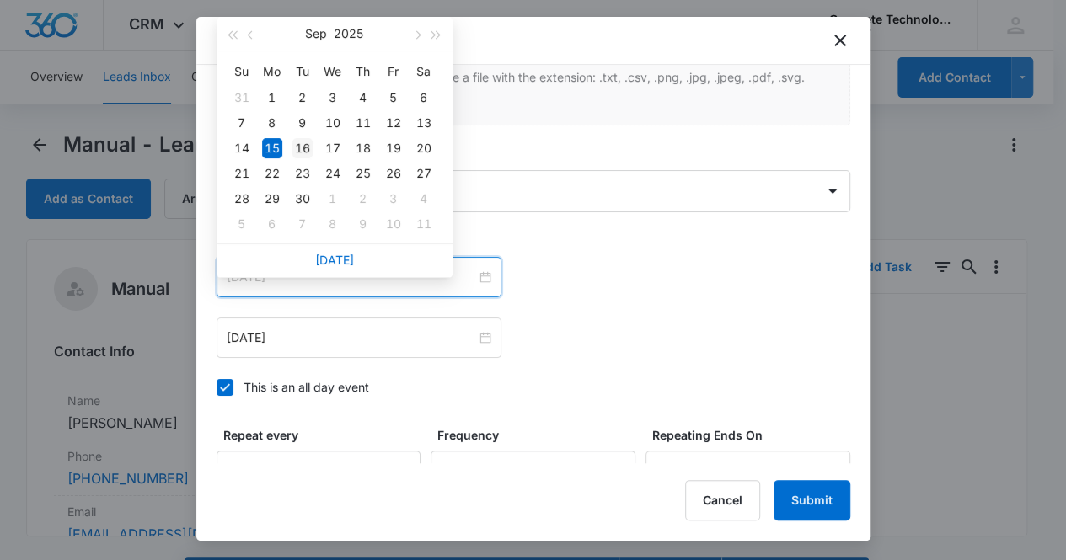
type input "Sep 16, 2025"
click at [307, 146] on div "16" at bounding box center [302, 148] width 20 height 20
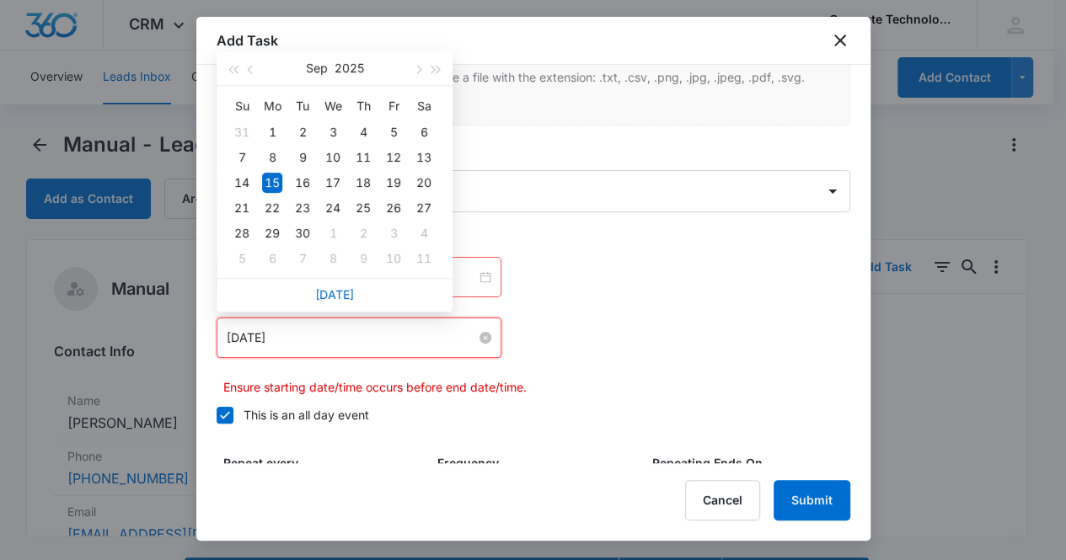
click at [332, 329] on input "Sep 15, 2025" at bounding box center [351, 338] width 249 height 19
type input "Sep 16, 2025"
click at [300, 183] on div "16" at bounding box center [302, 183] width 20 height 20
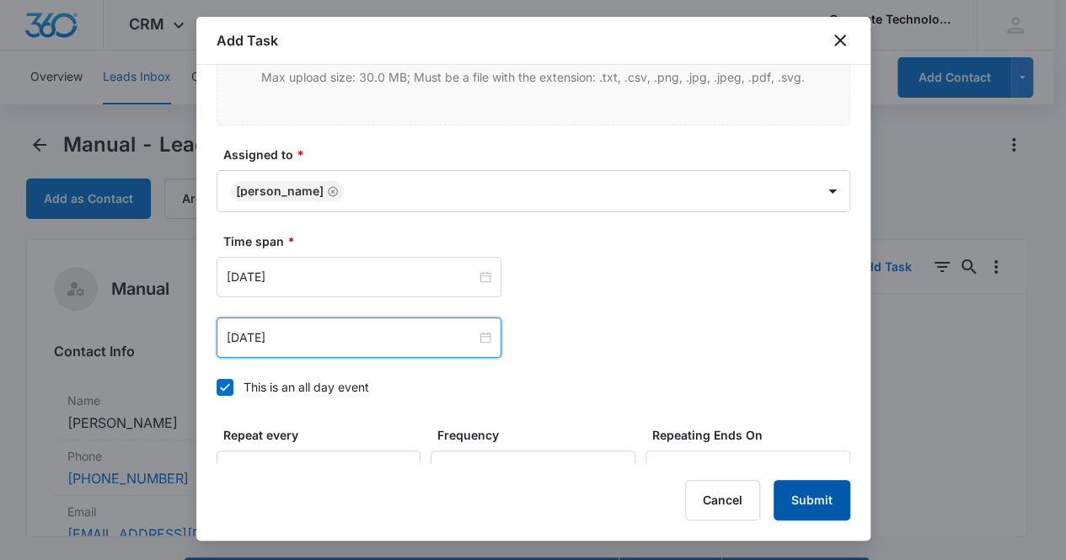
click at [804, 495] on button "Submit" at bounding box center [812, 500] width 77 height 40
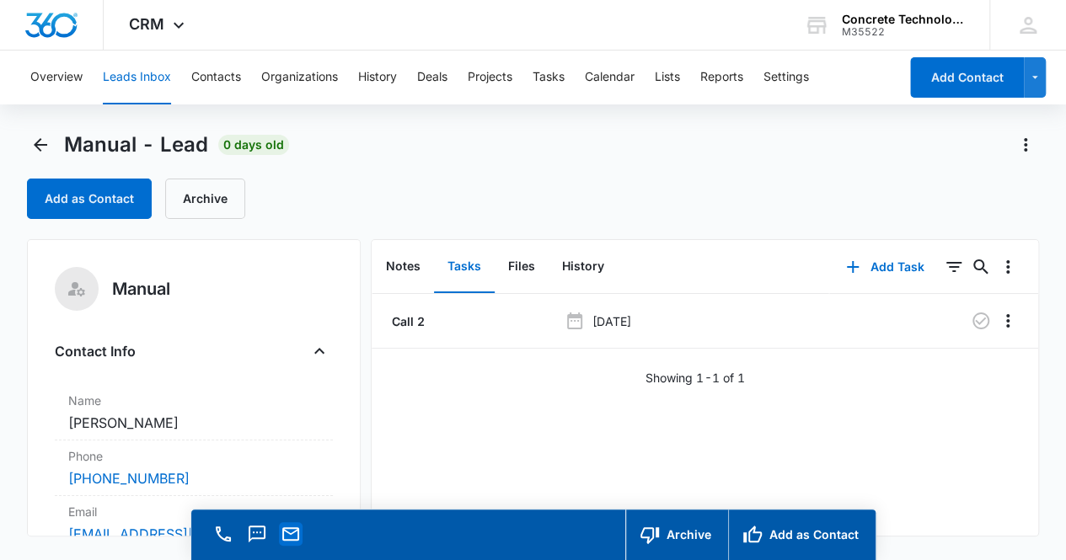
click at [296, 538] on icon "Email" at bounding box center [291, 534] width 20 height 20
click at [398, 264] on button "Notes" at bounding box center [403, 267] width 62 height 52
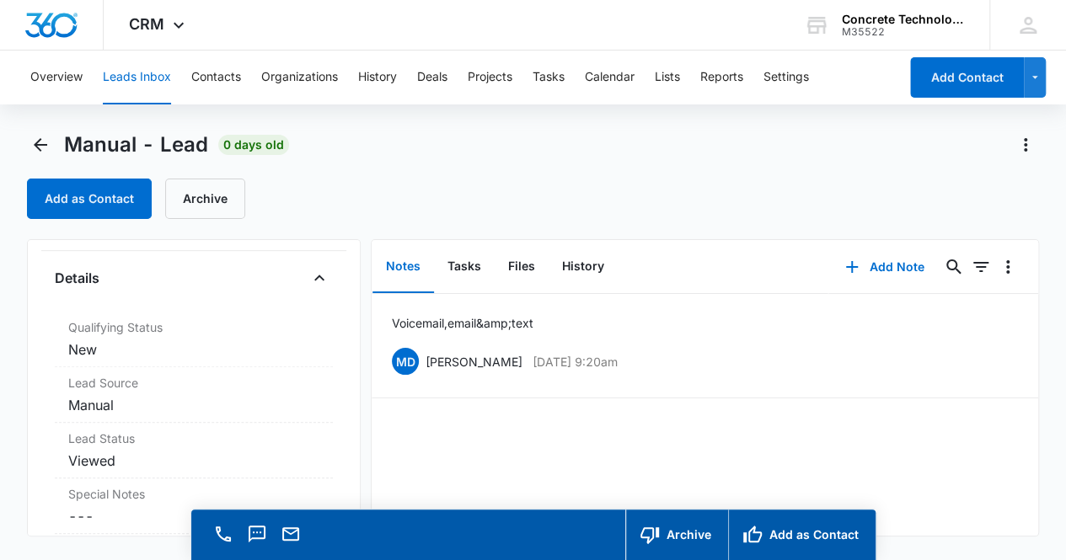
scroll to position [472, 0]
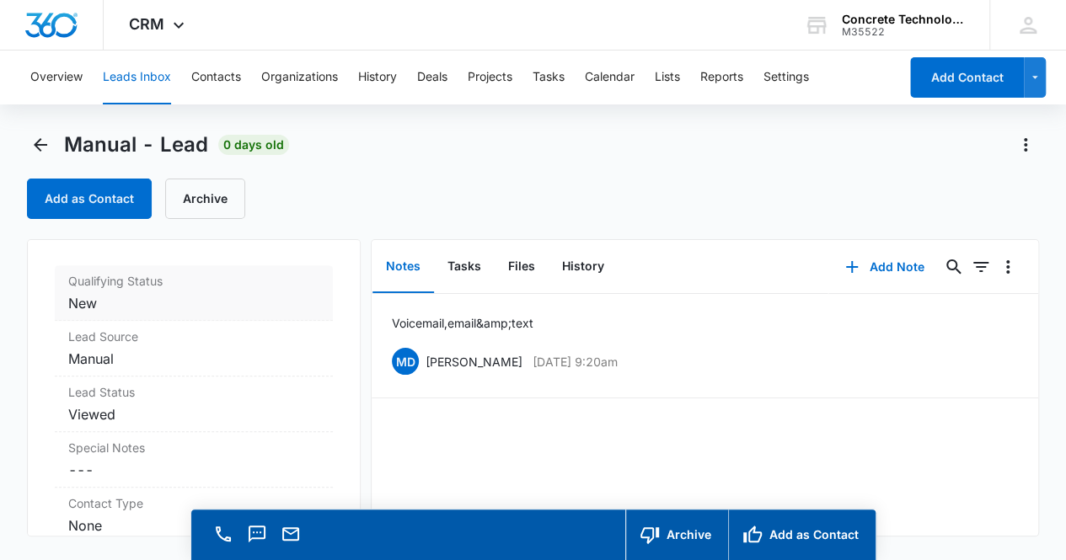
click at [204, 294] on dd "Cancel Save Changes New" at bounding box center [194, 303] width 252 height 20
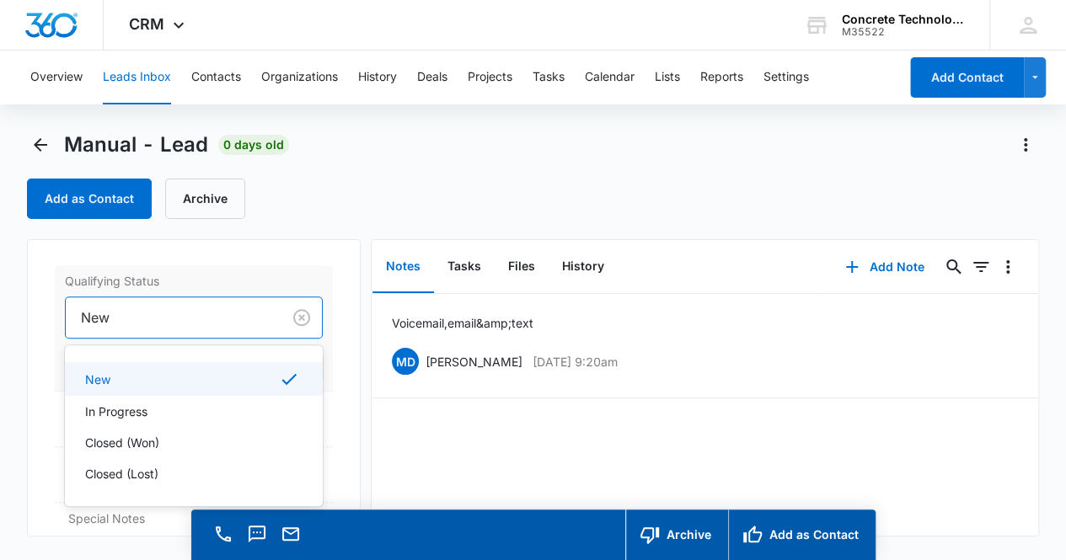
click at [175, 318] on div at bounding box center [170, 318] width 179 height 24
click at [158, 414] on div "In Progress" at bounding box center [192, 412] width 215 height 18
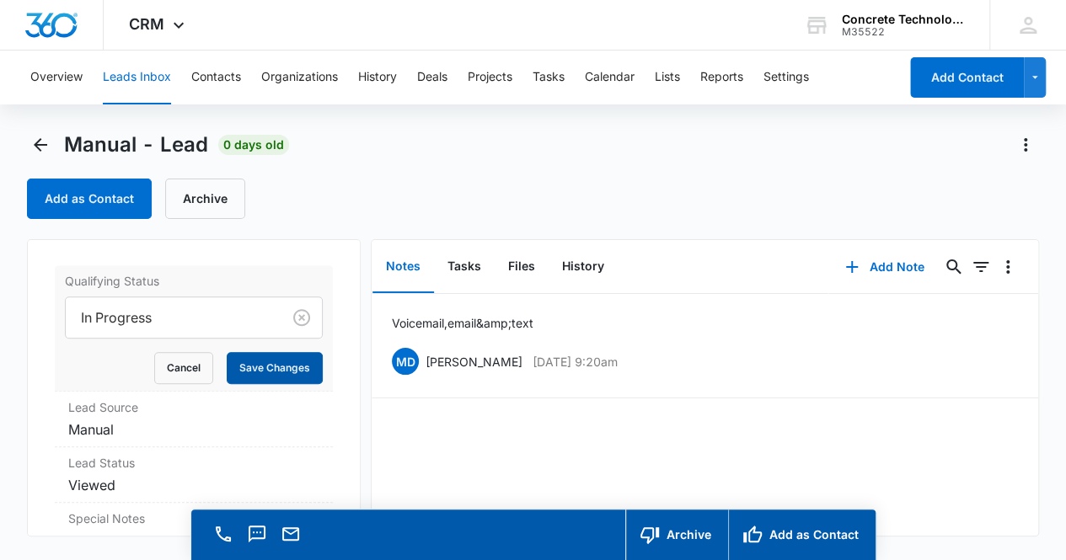
click at [273, 366] on button "Save Changes" at bounding box center [275, 368] width 96 height 32
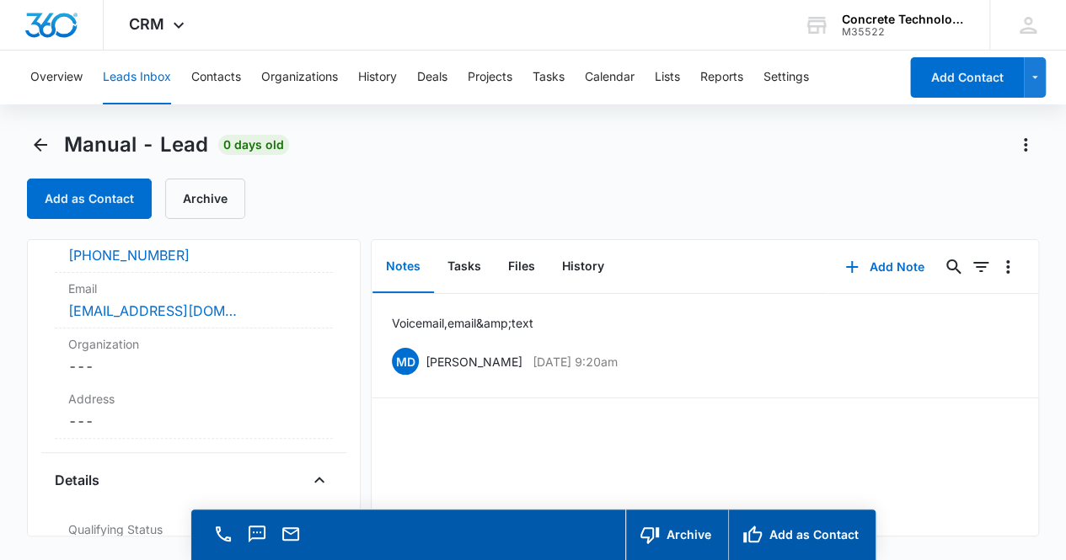
scroll to position [0, 0]
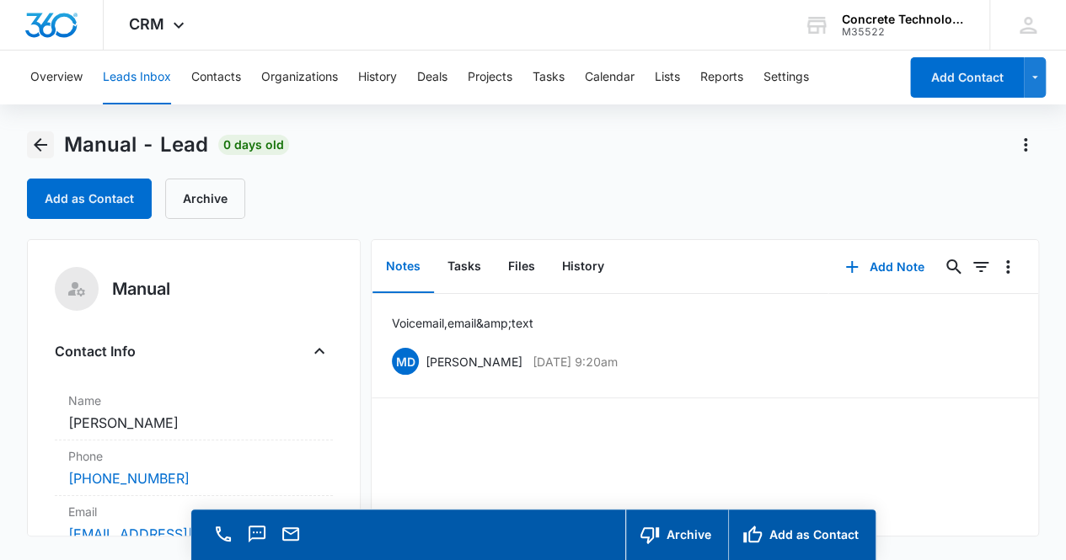
click at [33, 142] on icon "Back" at bounding box center [40, 145] width 20 height 20
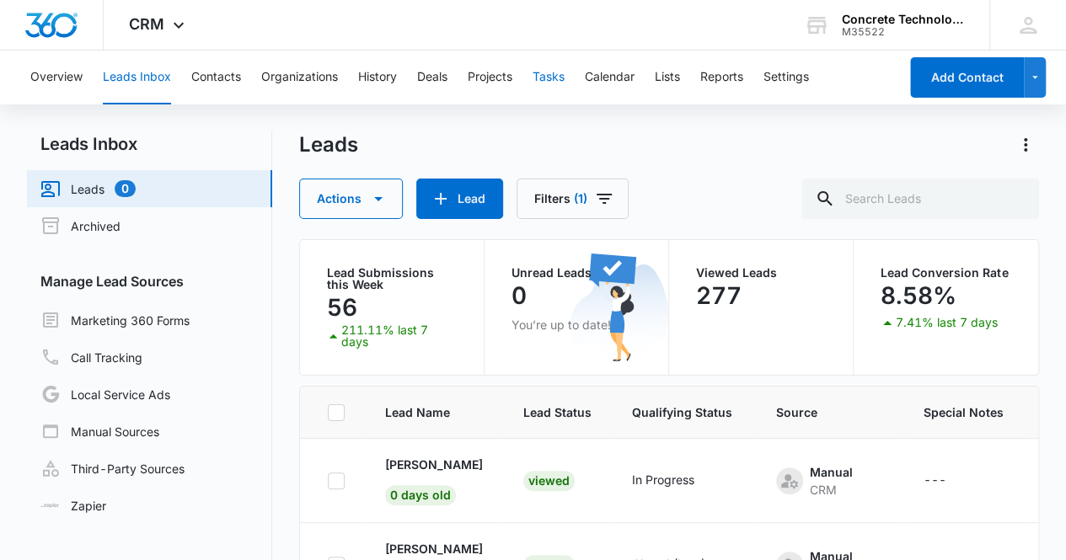
click at [546, 78] on button "Tasks" at bounding box center [549, 78] width 32 height 54
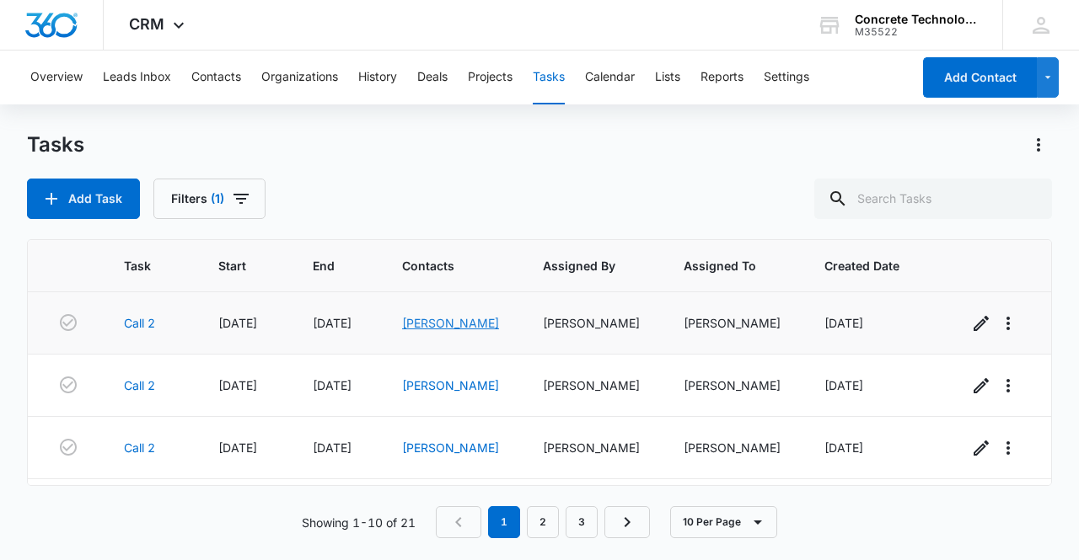
click at [433, 323] on link "Fernando Clemente" at bounding box center [450, 323] width 97 height 14
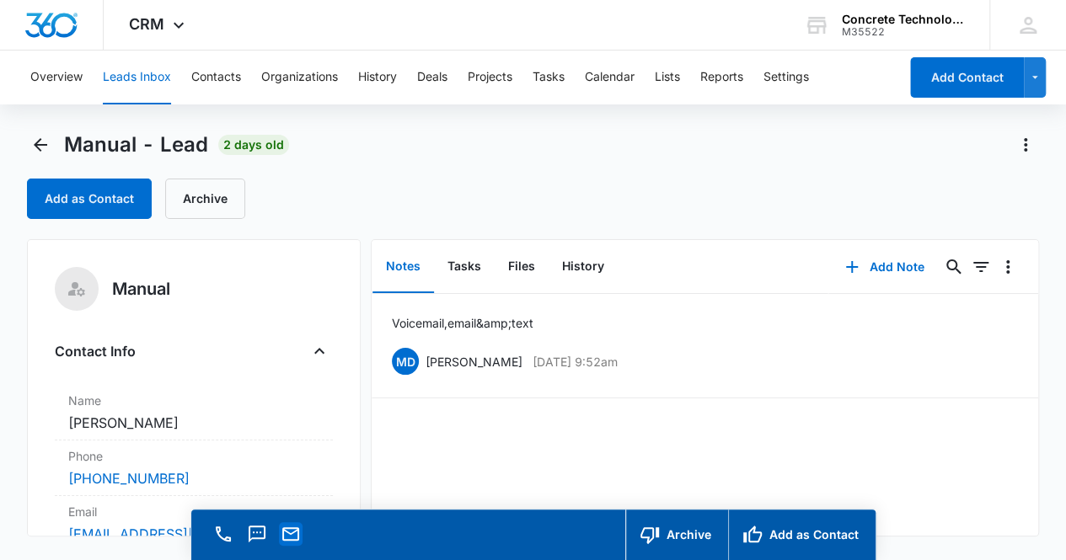
click at [288, 539] on icon "Email" at bounding box center [290, 533] width 17 height 13
click at [875, 267] on button "Add Note" at bounding box center [884, 267] width 112 height 40
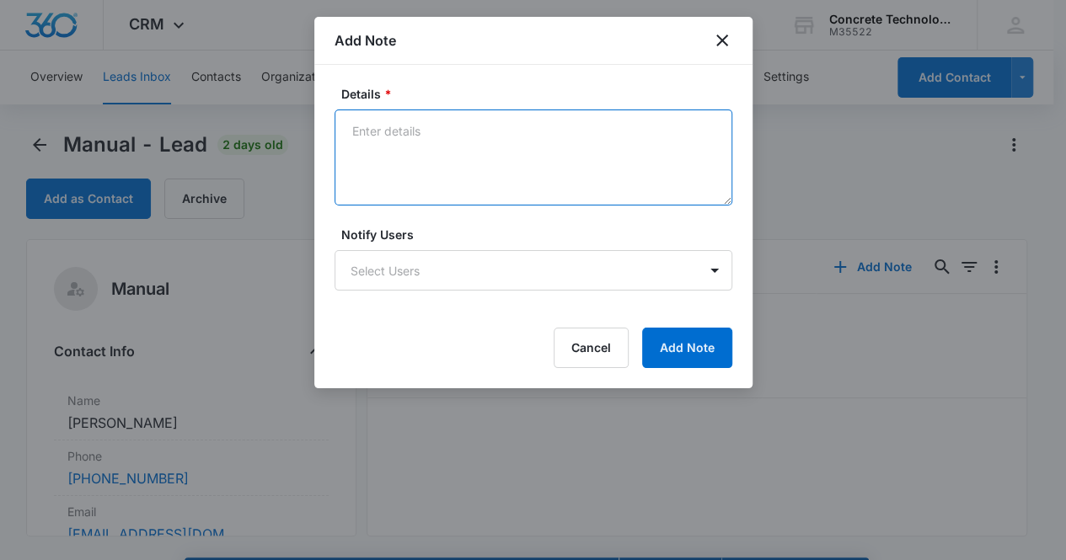
click at [391, 142] on textarea "Details *" at bounding box center [534, 158] width 398 height 96
type textarea "Fernando said he was not interested in a CTi Dealership."
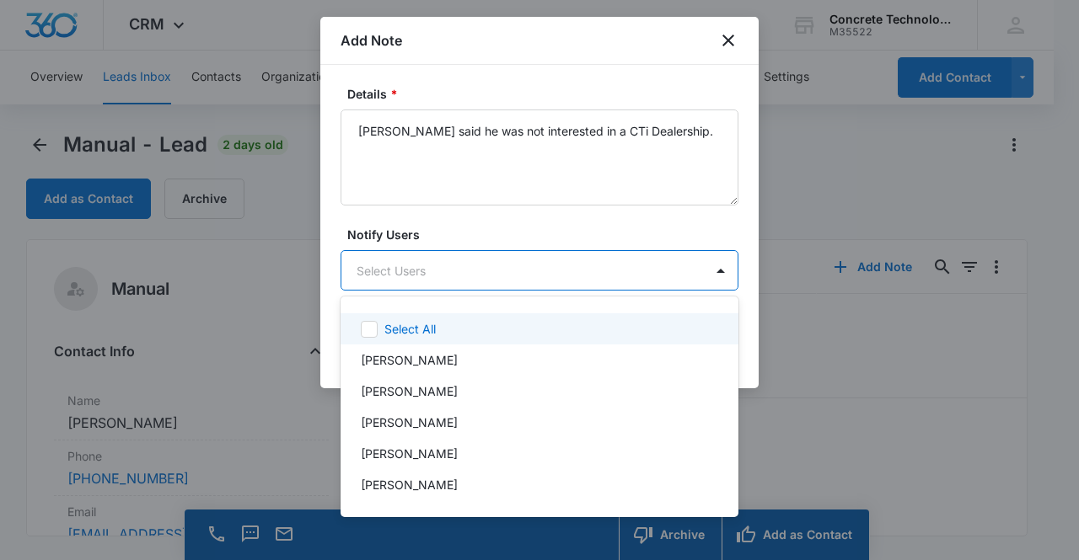
click at [501, 272] on body "CRM Apps Reputation Websites Forms CRM Email Social Content Ads Intelligence Fi…" at bounding box center [539, 280] width 1079 height 560
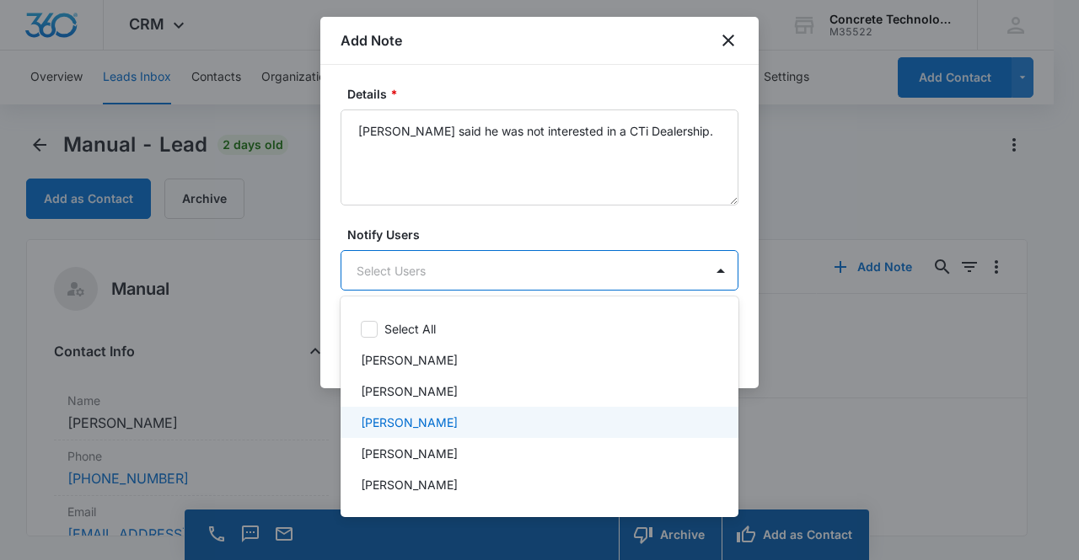
click at [427, 422] on p "Mike Delduca" at bounding box center [409, 423] width 97 height 18
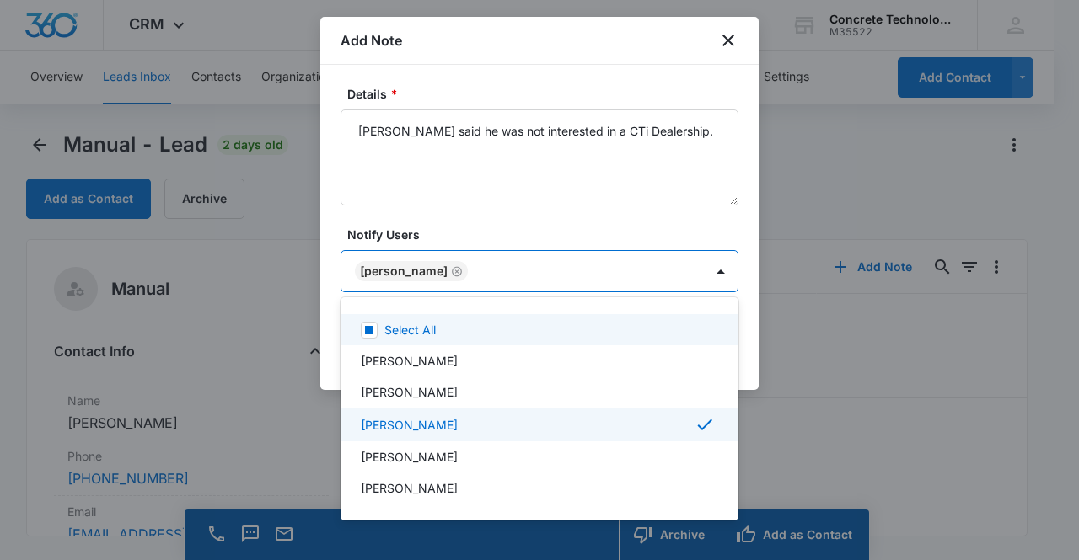
click at [399, 272] on div at bounding box center [539, 280] width 1079 height 560
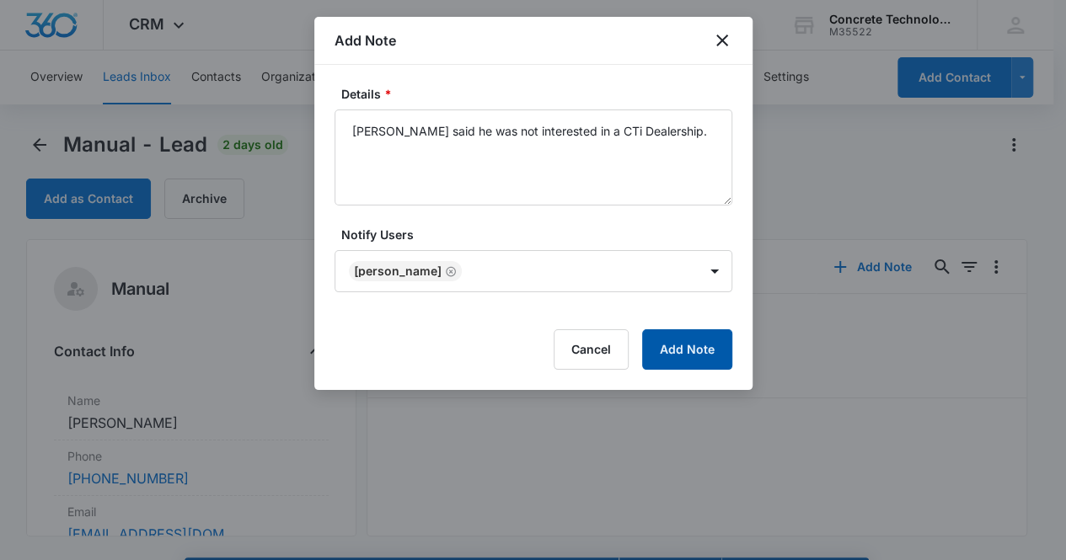
click at [680, 349] on button "Add Note" at bounding box center [687, 349] width 90 height 40
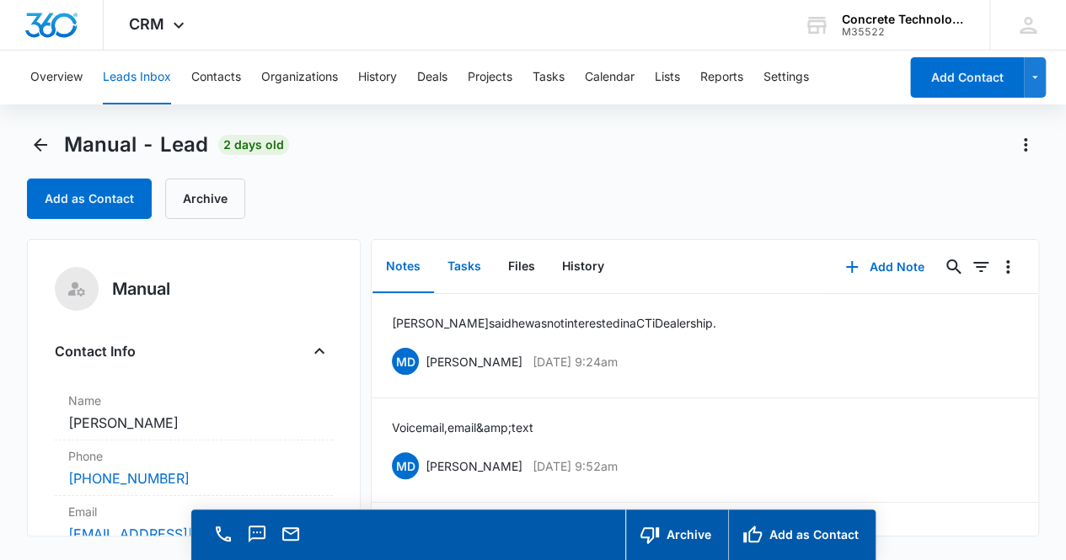
click at [455, 267] on button "Tasks" at bounding box center [464, 267] width 61 height 52
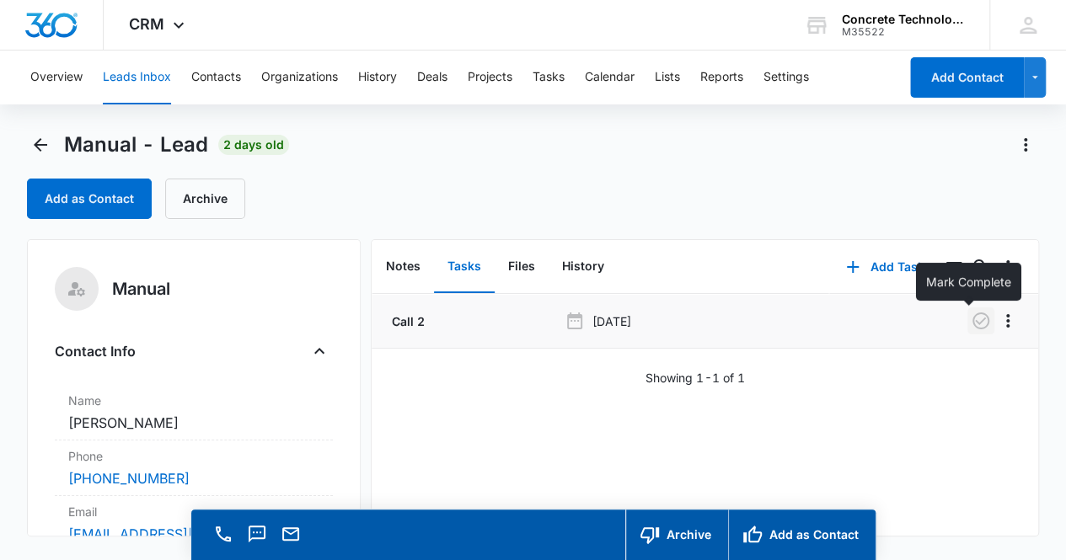
click at [972, 326] on icon "button" at bounding box center [980, 321] width 17 height 17
click at [396, 267] on button "Notes" at bounding box center [403, 267] width 62 height 52
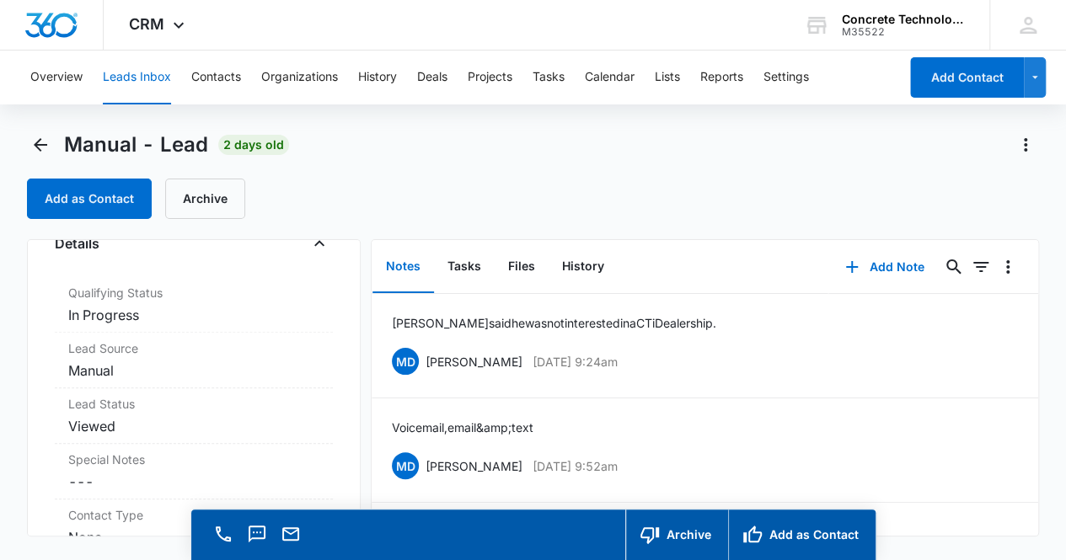
scroll to position [465, 0]
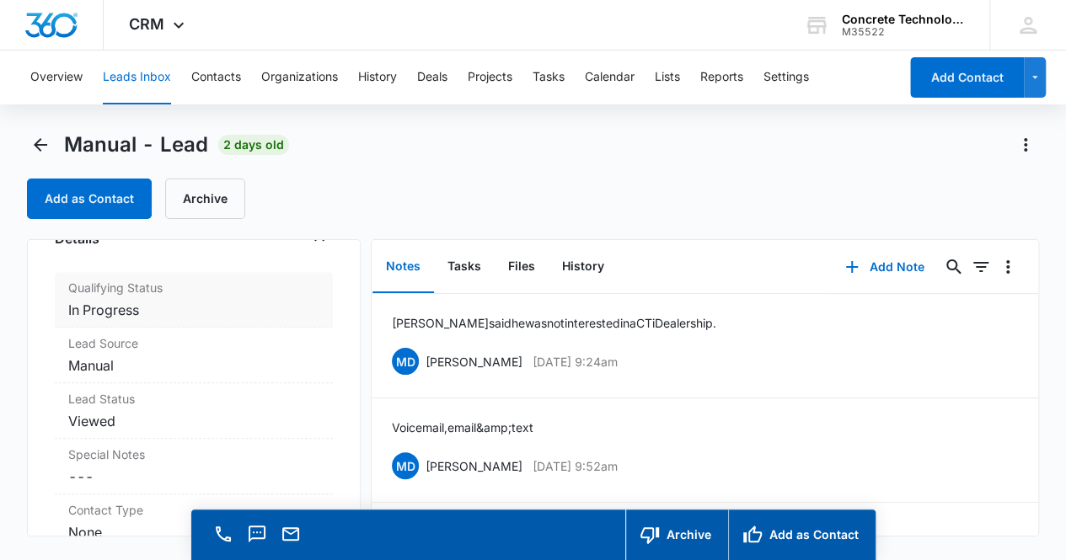
click at [230, 313] on dd "Cancel Save Changes In Progress" at bounding box center [194, 310] width 252 height 20
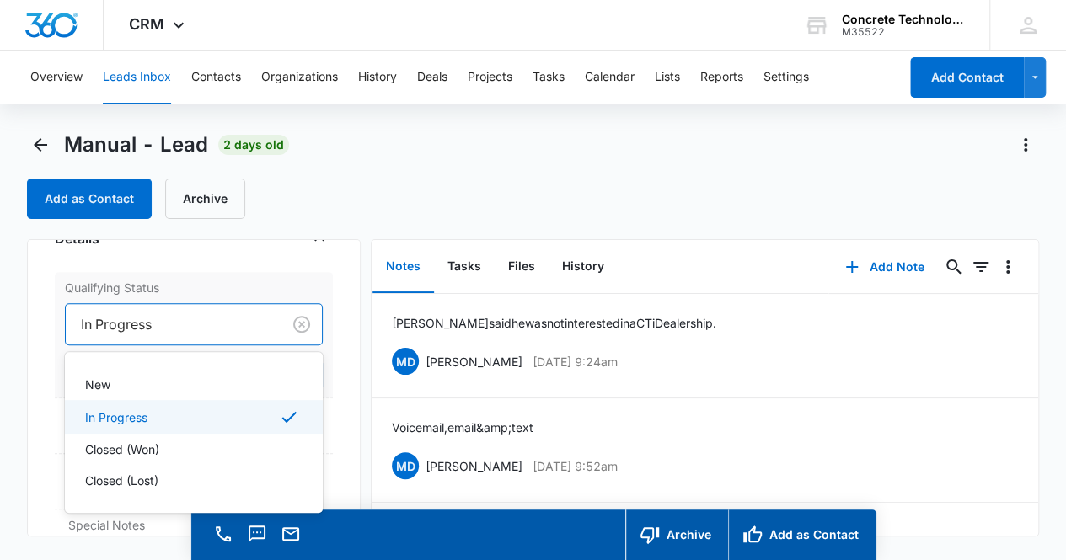
click at [183, 329] on div at bounding box center [170, 325] width 179 height 24
click at [165, 486] on div "Closed (Lost)" at bounding box center [194, 480] width 259 height 31
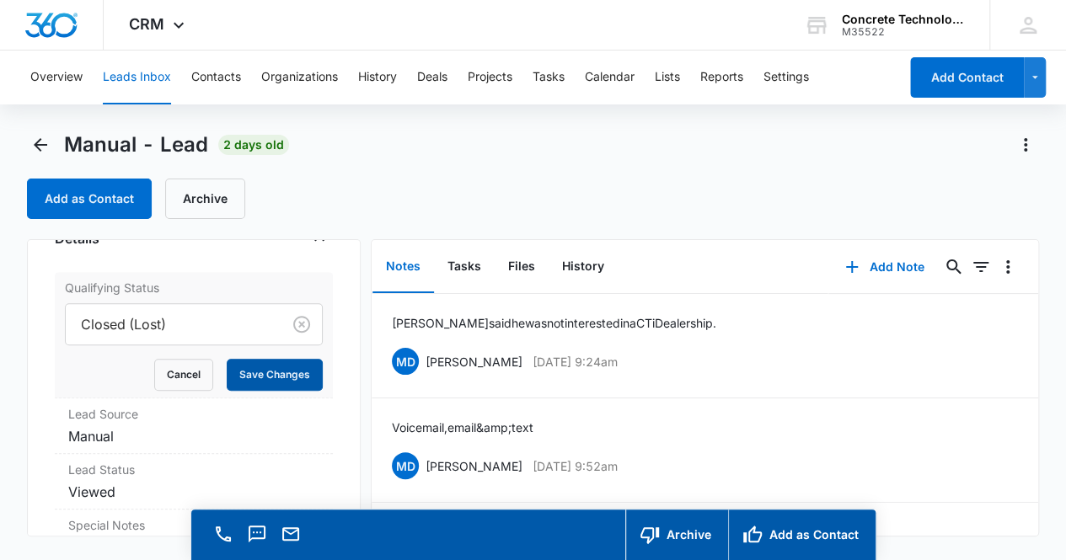
click at [273, 372] on button "Save Changes" at bounding box center [275, 375] width 96 height 32
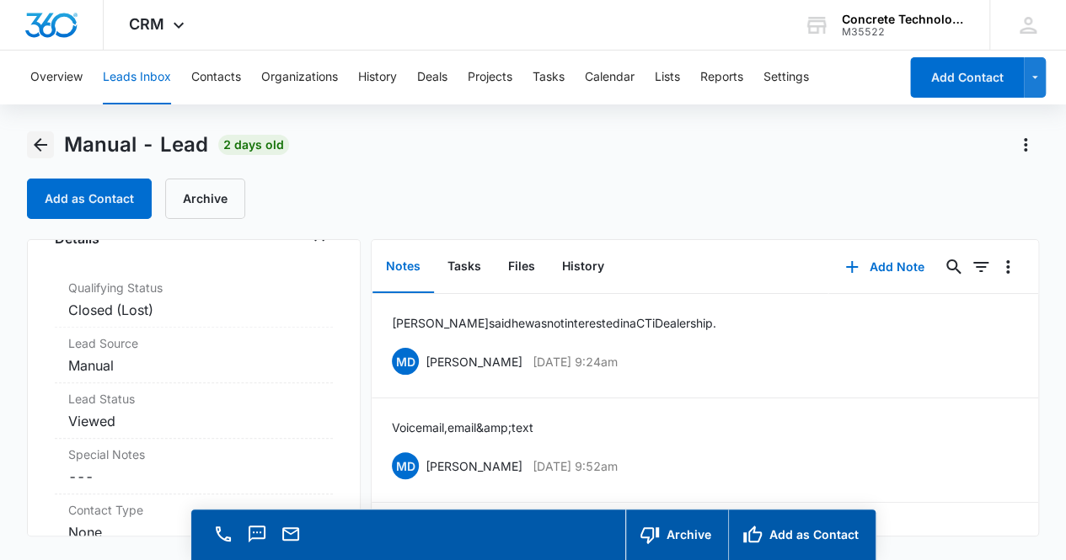
click at [39, 144] on icon "Back" at bounding box center [40, 144] width 13 height 13
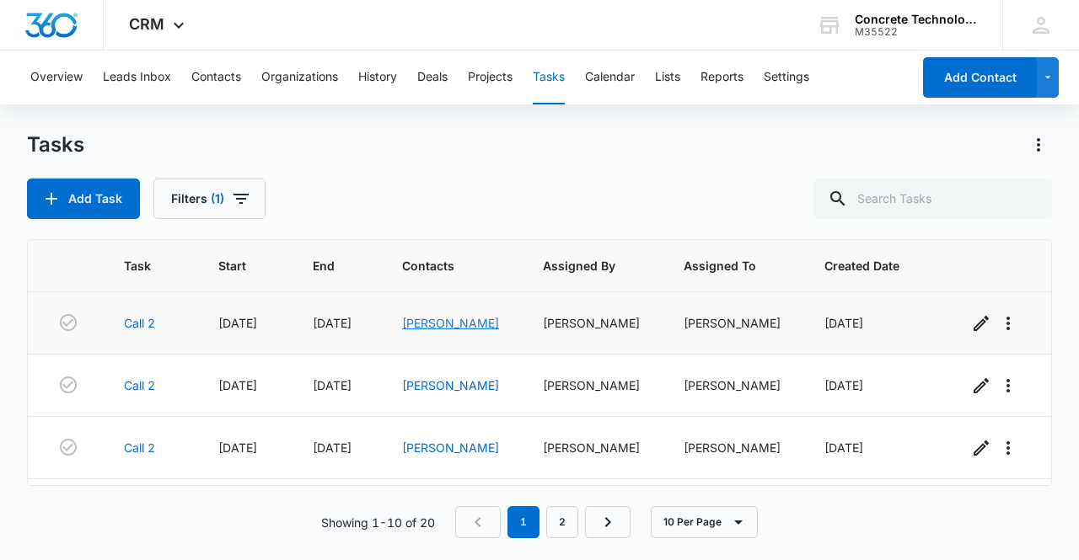
click at [453, 323] on link "Corey Knight" at bounding box center [450, 323] width 97 height 14
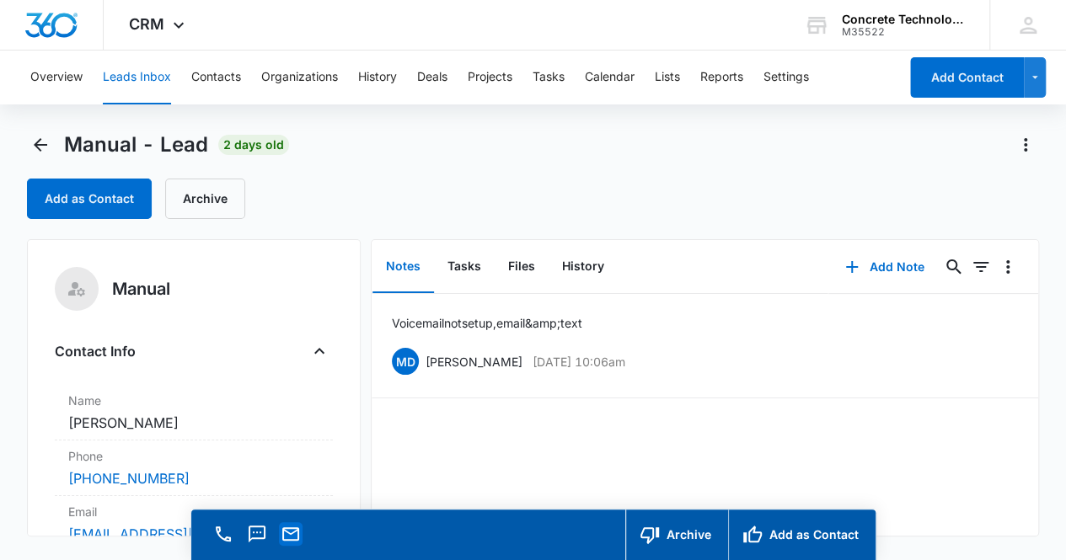
click at [290, 538] on icon "Email" at bounding box center [291, 534] width 20 height 20
click at [886, 266] on button "Add Note" at bounding box center [884, 267] width 112 height 40
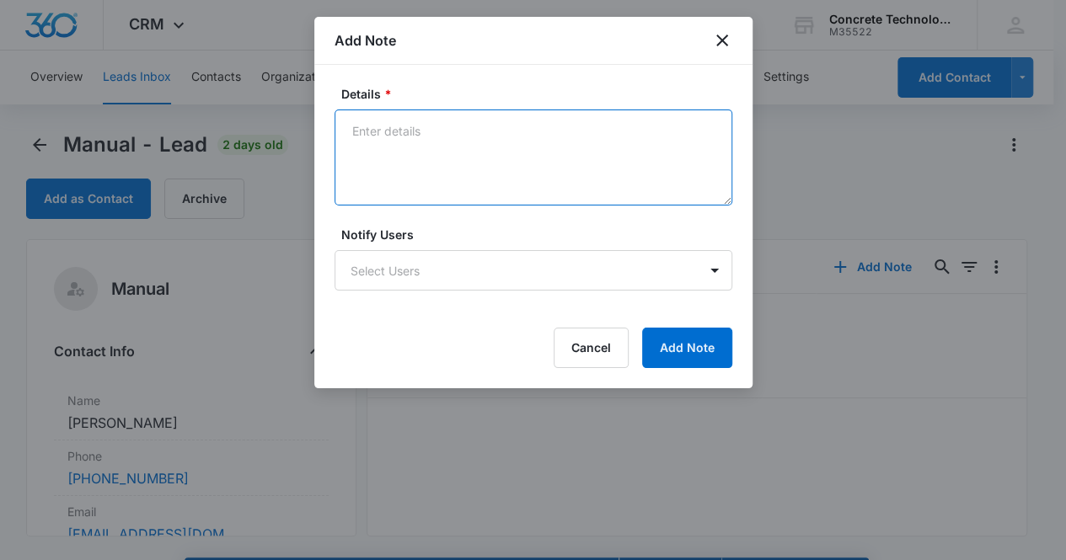
click at [396, 142] on textarea "Details *" at bounding box center [534, 158] width 398 height 96
type textarea "Voicemail not set up, email & text"
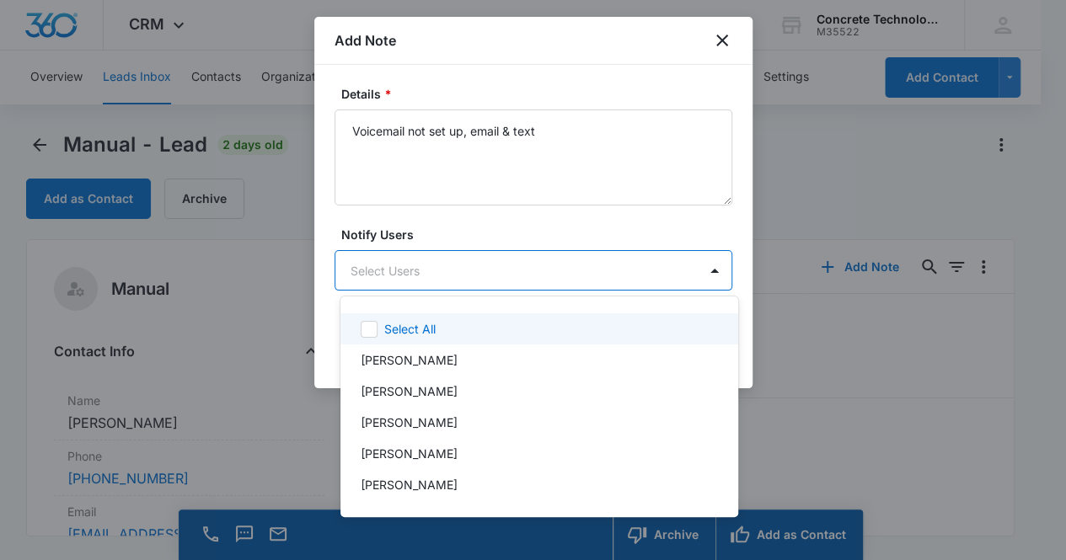
click at [530, 276] on body "CRM Apps Reputation Websites Forms CRM Email Social Content Ads Intelligence Fi…" at bounding box center [533, 280] width 1066 height 560
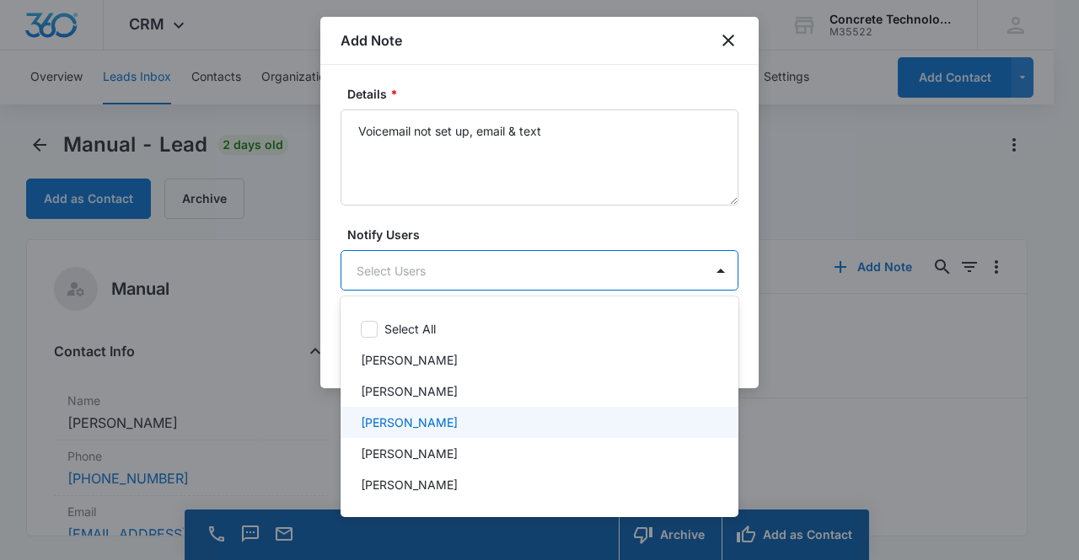
click at [480, 424] on div "Mike Delduca" at bounding box center [538, 423] width 354 height 18
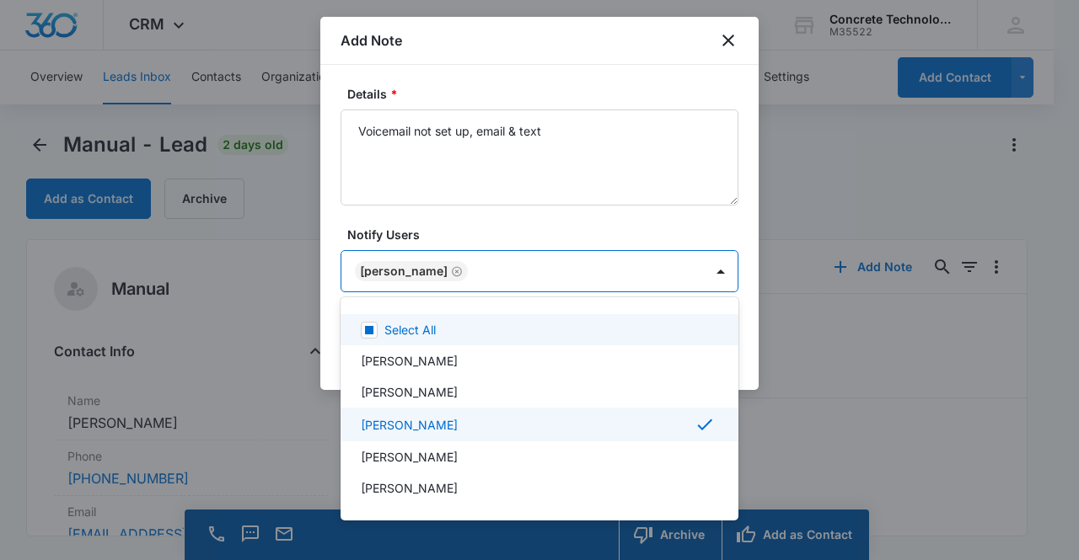
click at [415, 274] on div at bounding box center [539, 280] width 1079 height 560
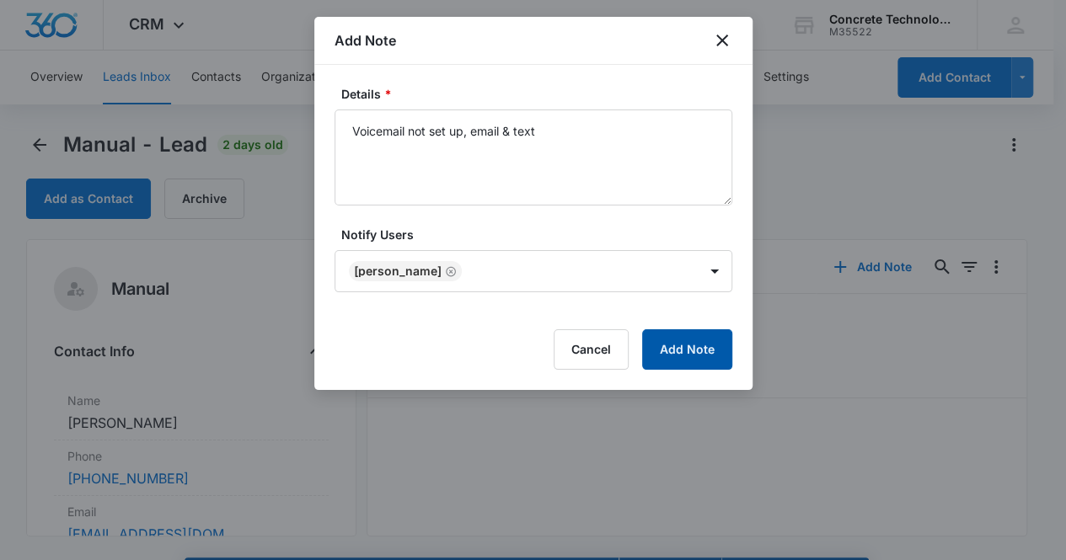
click at [688, 352] on button "Add Note" at bounding box center [687, 349] width 90 height 40
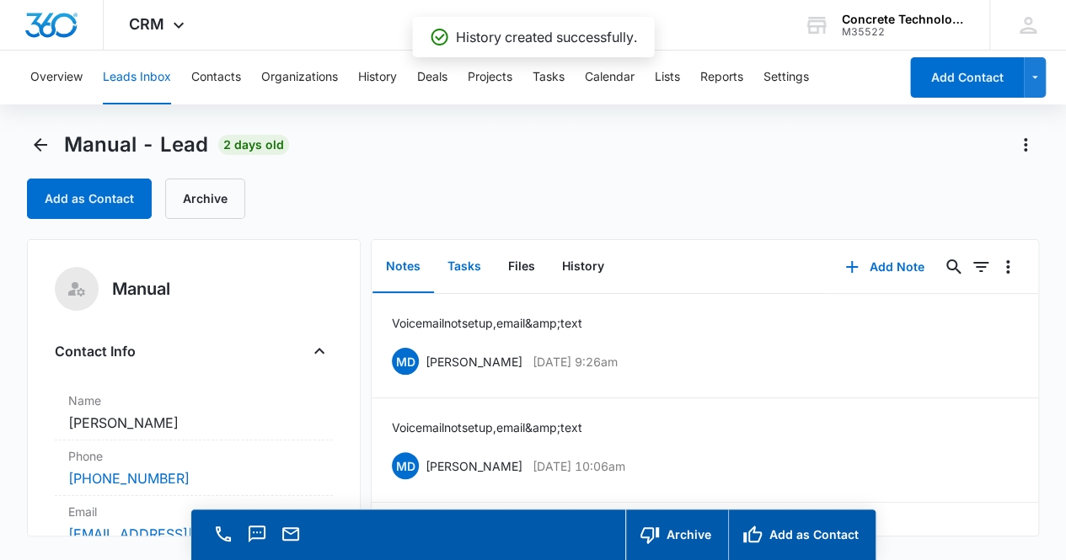
click at [462, 260] on button "Tasks" at bounding box center [464, 267] width 61 height 52
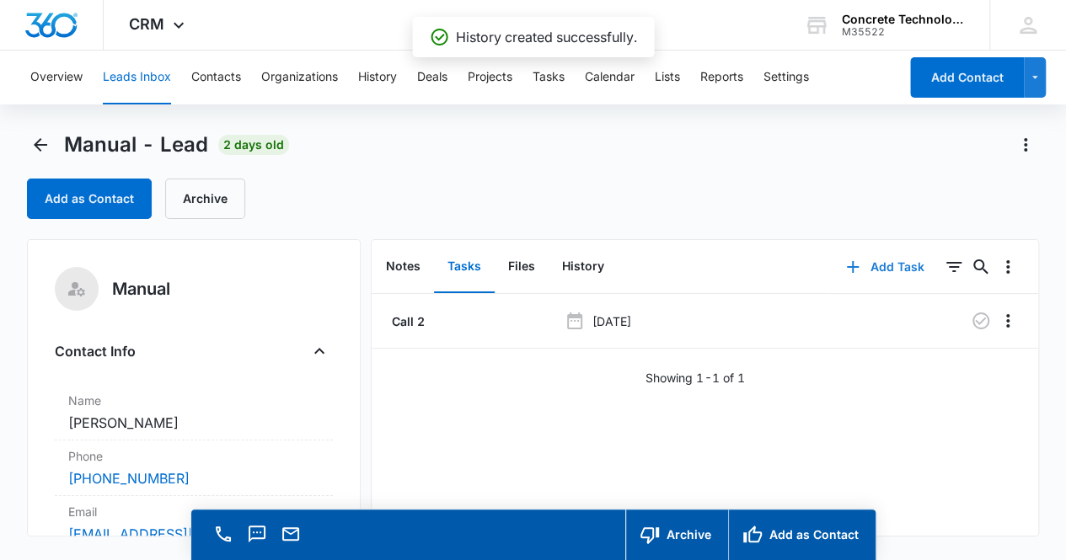
click at [880, 263] on button "Add Task" at bounding box center [884, 267] width 111 height 40
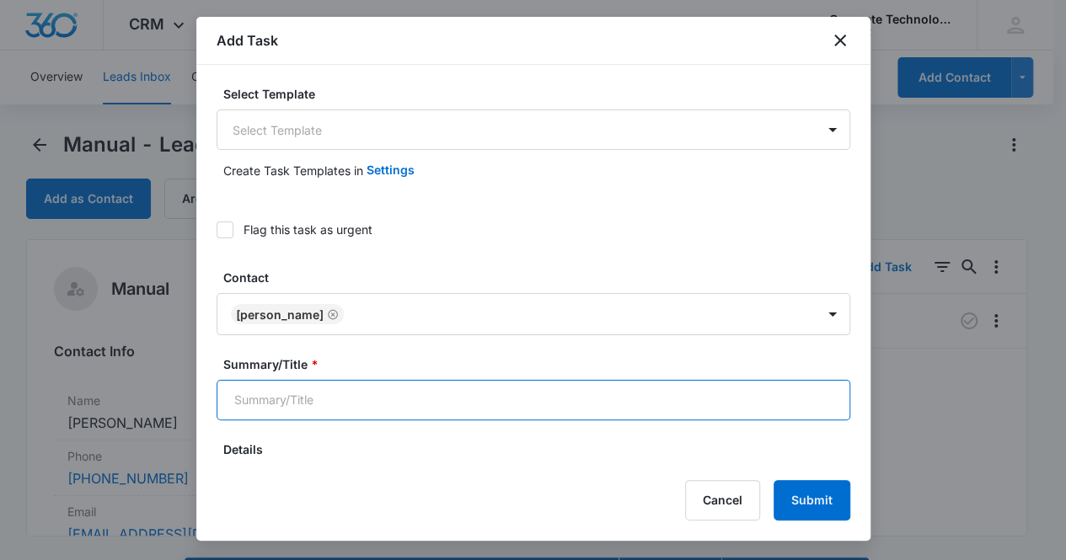
click at [416, 405] on input "Summary/Title *" at bounding box center [534, 400] width 634 height 40
type input "Call 3"
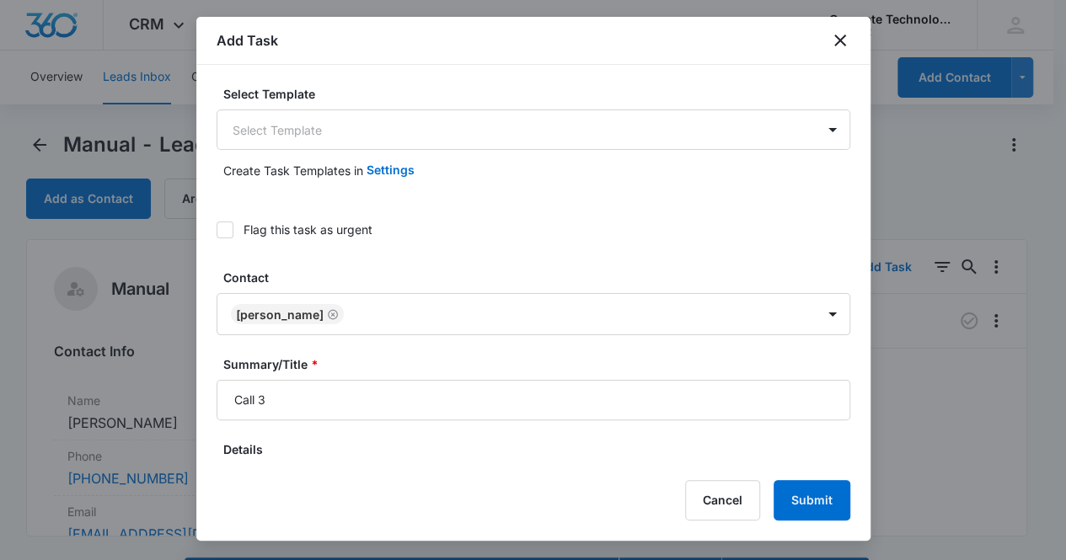
click at [865, 464] on div "Add Task Select Template Select Template Create Task Templates in Settings Flag…" at bounding box center [533, 279] width 674 height 524
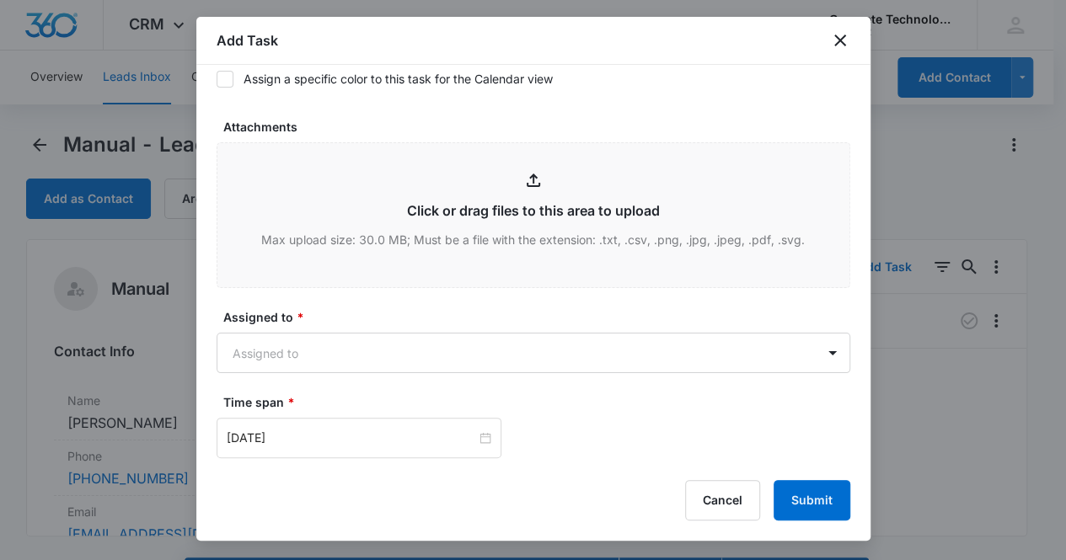
scroll to position [730, 0]
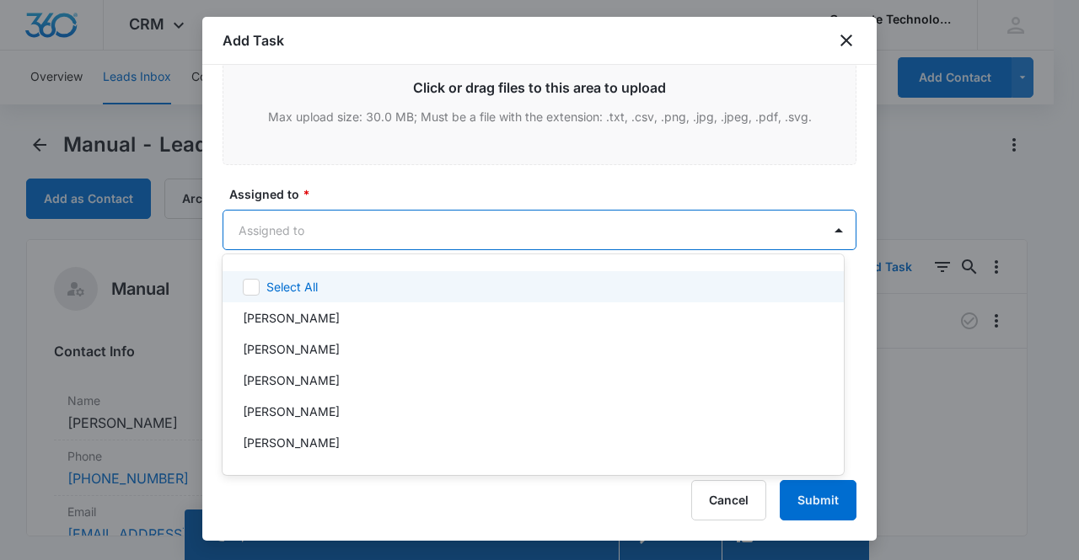
click at [352, 237] on body "CRM Apps Reputation Websites Forms CRM Email Social Content Ads Intelligence Fi…" at bounding box center [539, 280] width 1079 height 560
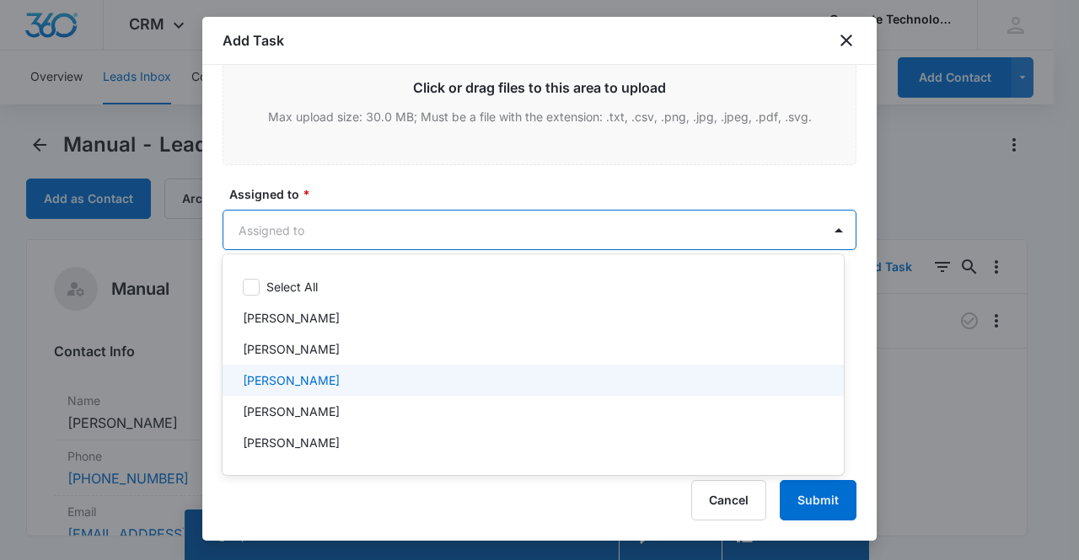
click at [321, 383] on div "Mike Delduca" at bounding box center [531, 381] width 577 height 18
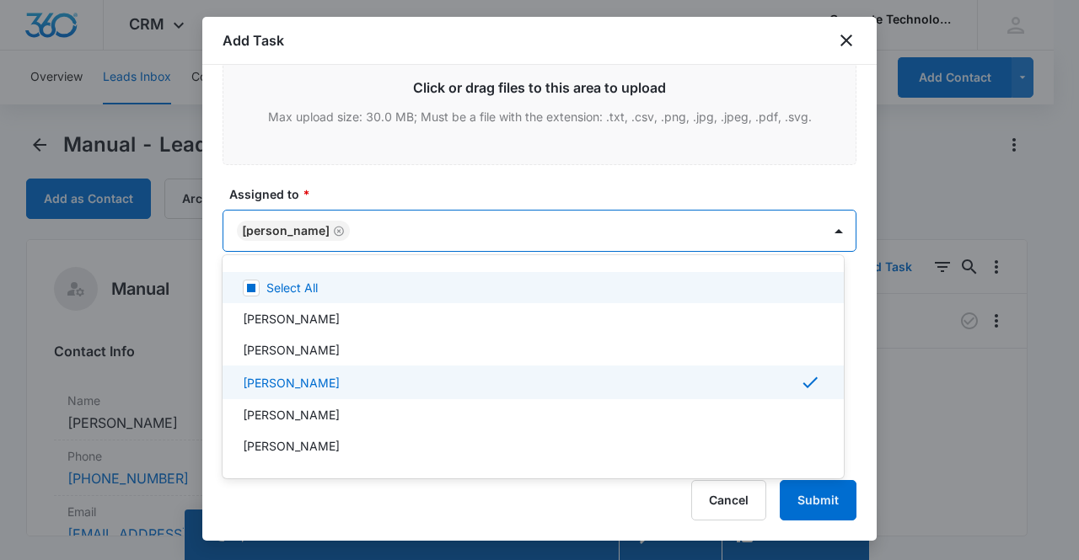
click at [290, 227] on div at bounding box center [539, 280] width 1079 height 560
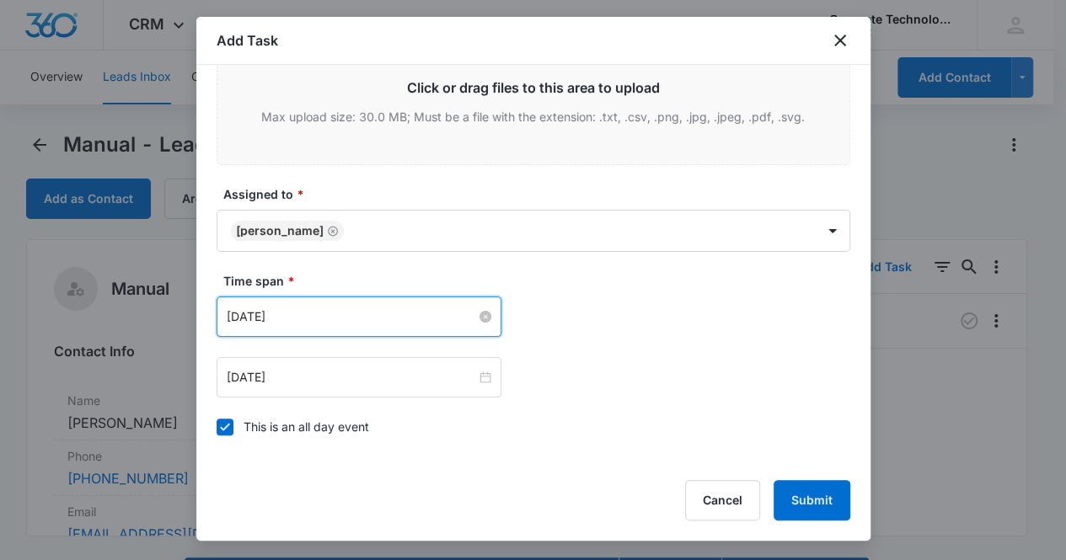
click at [344, 312] on input "Sep 15, 2025" at bounding box center [351, 317] width 249 height 19
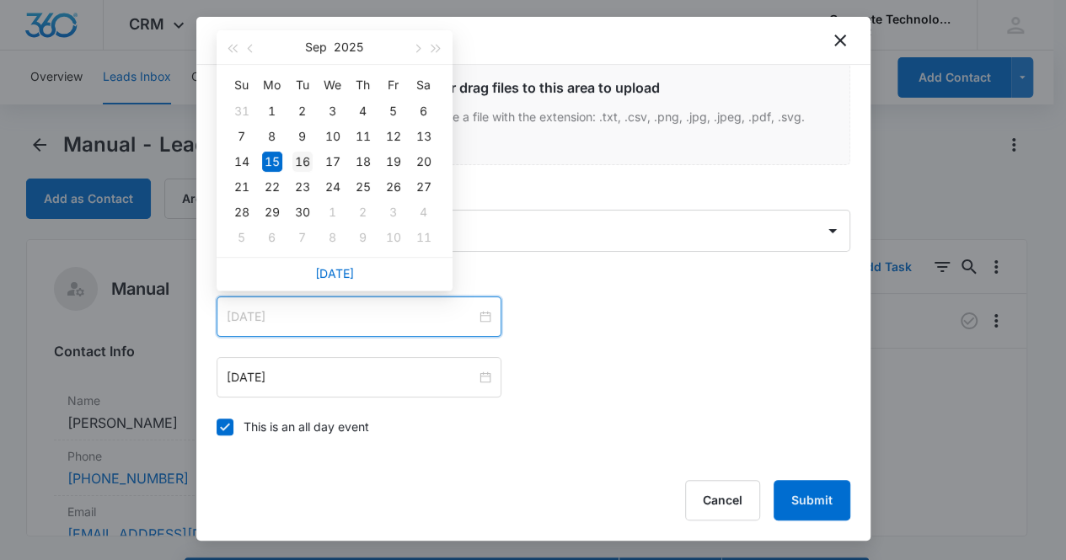
type input "Sep 16, 2025"
click at [303, 155] on div "16" at bounding box center [302, 162] width 20 height 20
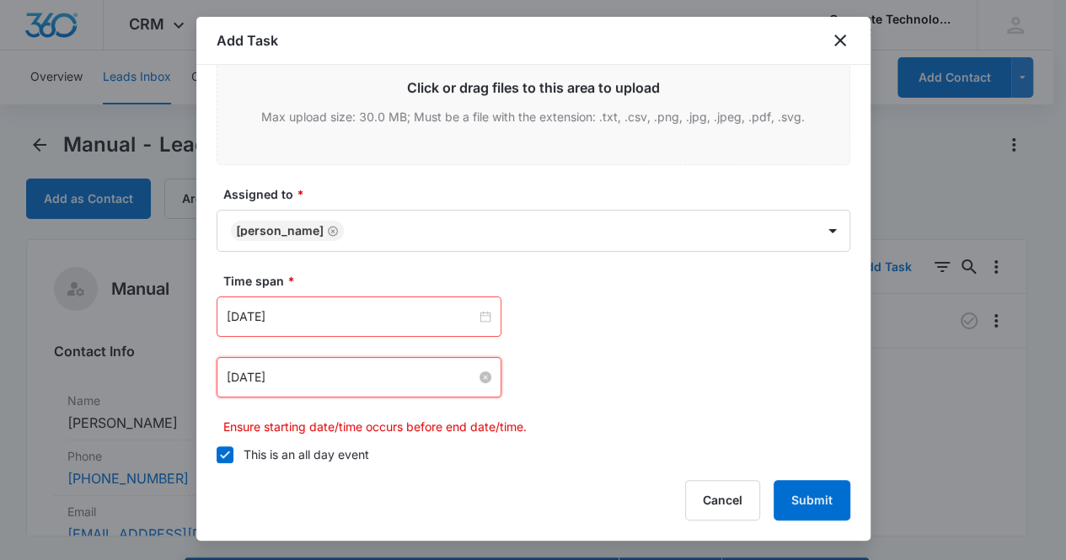
click at [342, 377] on input "Sep 15, 2025" at bounding box center [351, 377] width 249 height 19
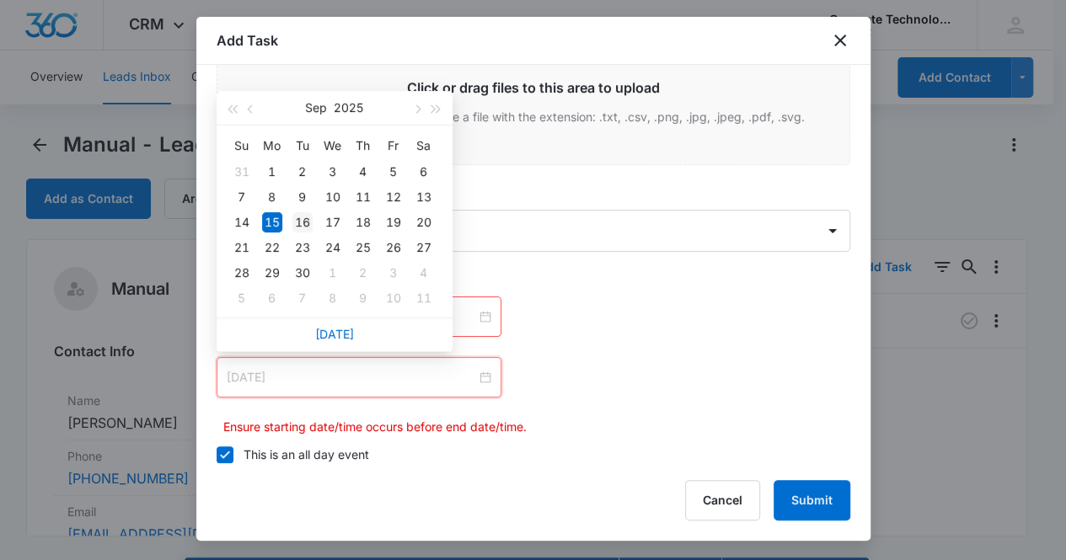
type input "Sep 16, 2025"
click at [307, 223] on div "16" at bounding box center [302, 222] width 20 height 20
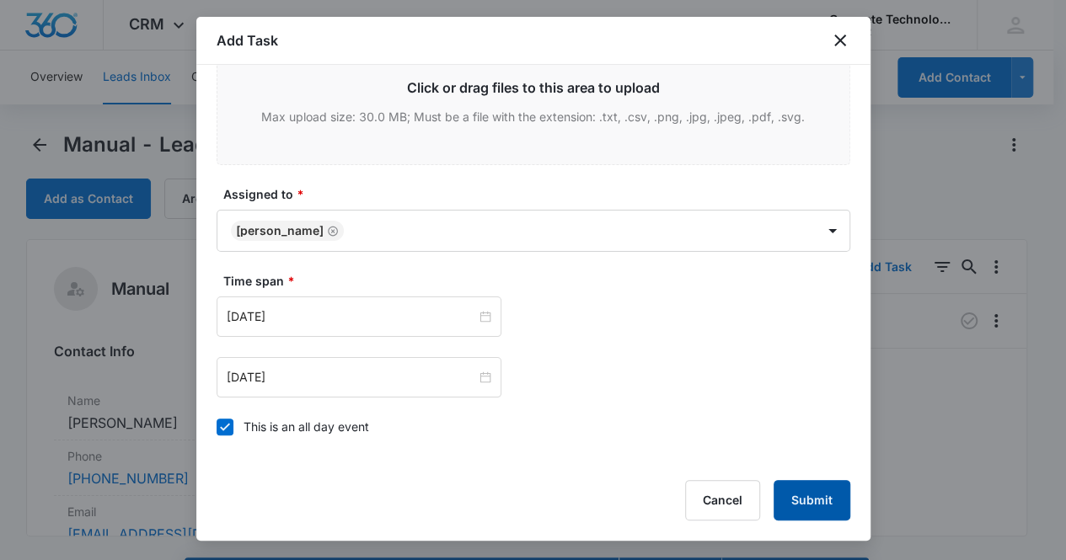
click at [812, 500] on button "Submit" at bounding box center [812, 500] width 77 height 40
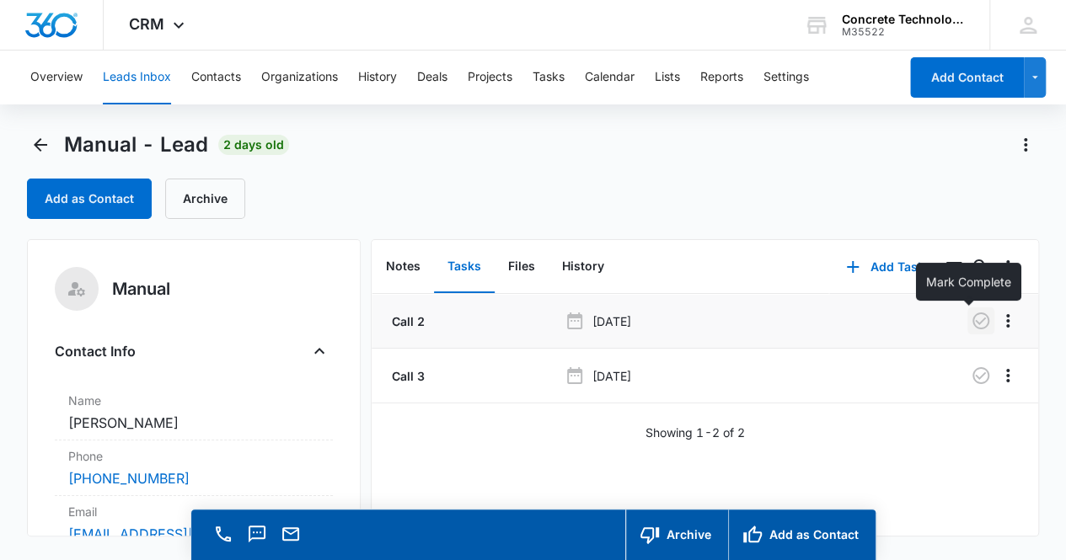
click at [972, 321] on icon "button" at bounding box center [981, 321] width 20 height 20
click at [405, 264] on button "Notes" at bounding box center [403, 267] width 62 height 52
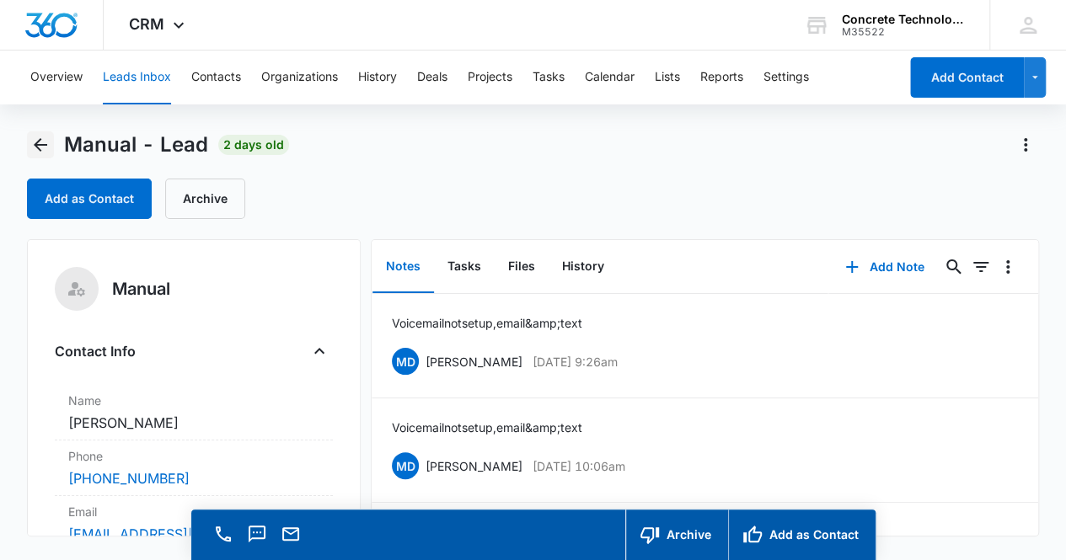
click at [47, 145] on icon "Back" at bounding box center [40, 145] width 20 height 20
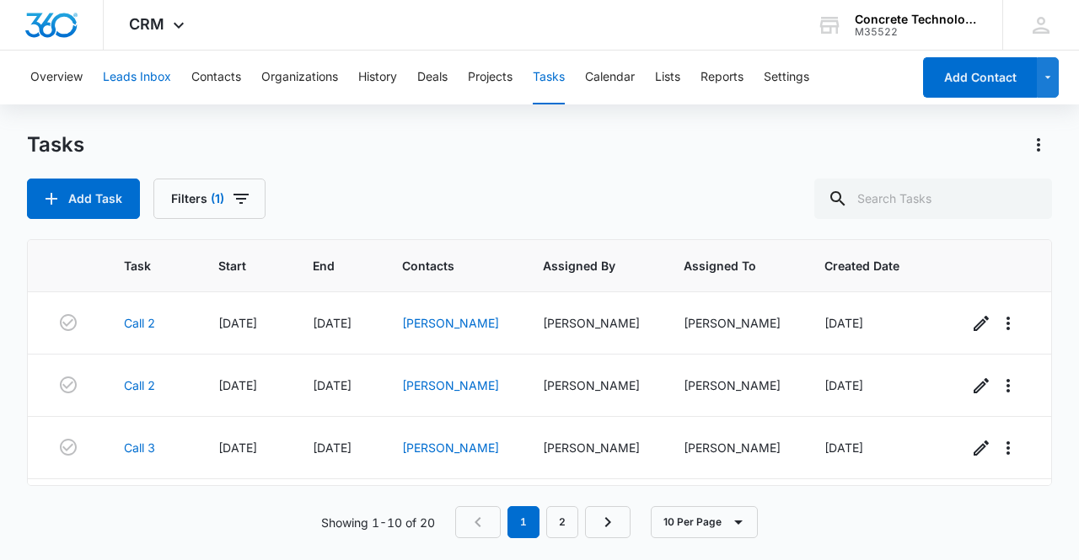
click at [149, 83] on button "Leads Inbox" at bounding box center [137, 78] width 68 height 54
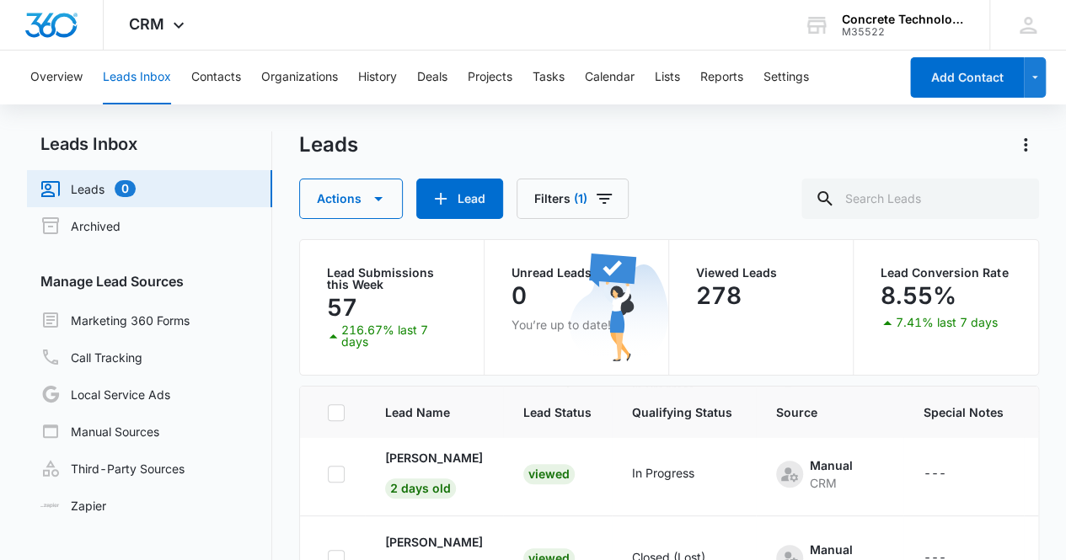
scroll to position [607, 0]
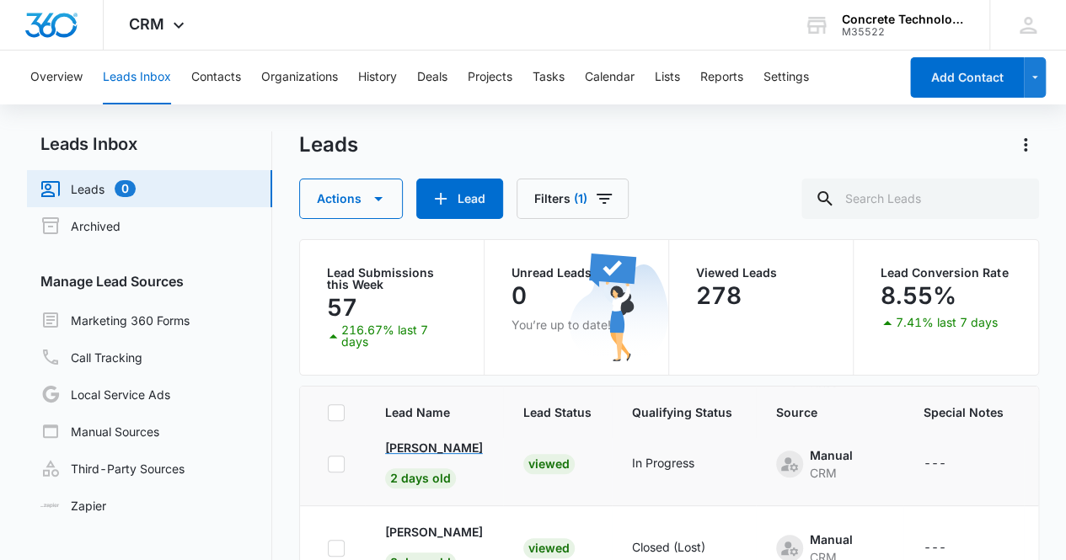
click at [435, 449] on p "Corey Knight" at bounding box center [434, 448] width 98 height 18
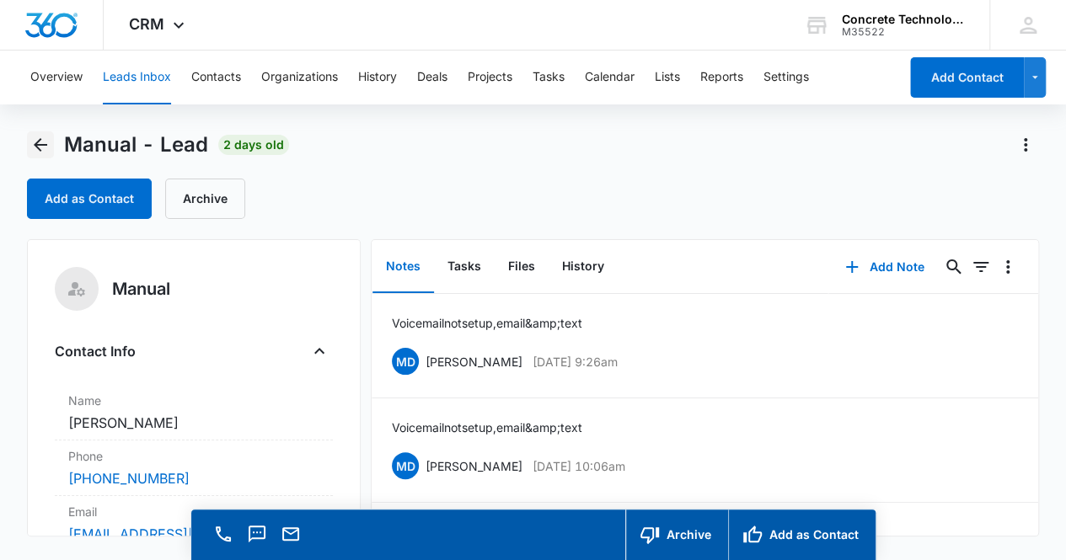
click at [39, 145] on icon "Back" at bounding box center [40, 144] width 13 height 13
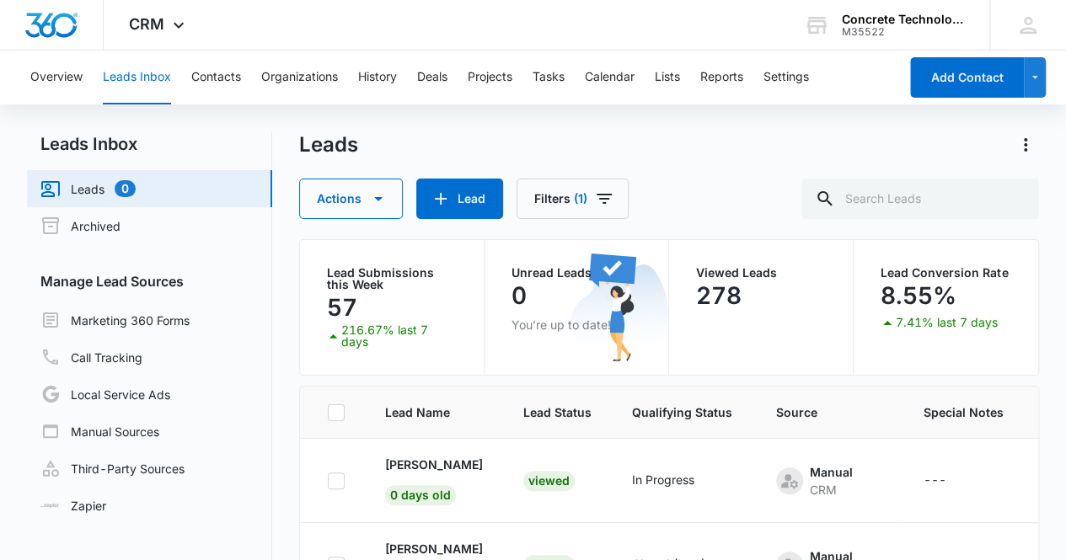
scroll to position [607, 0]
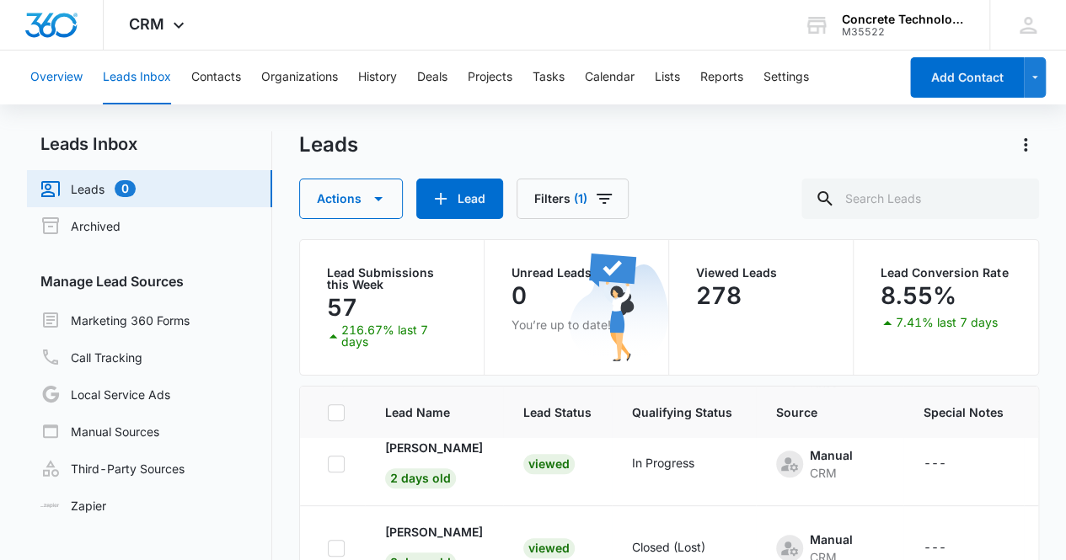
click at [49, 72] on button "Overview" at bounding box center [56, 78] width 52 height 54
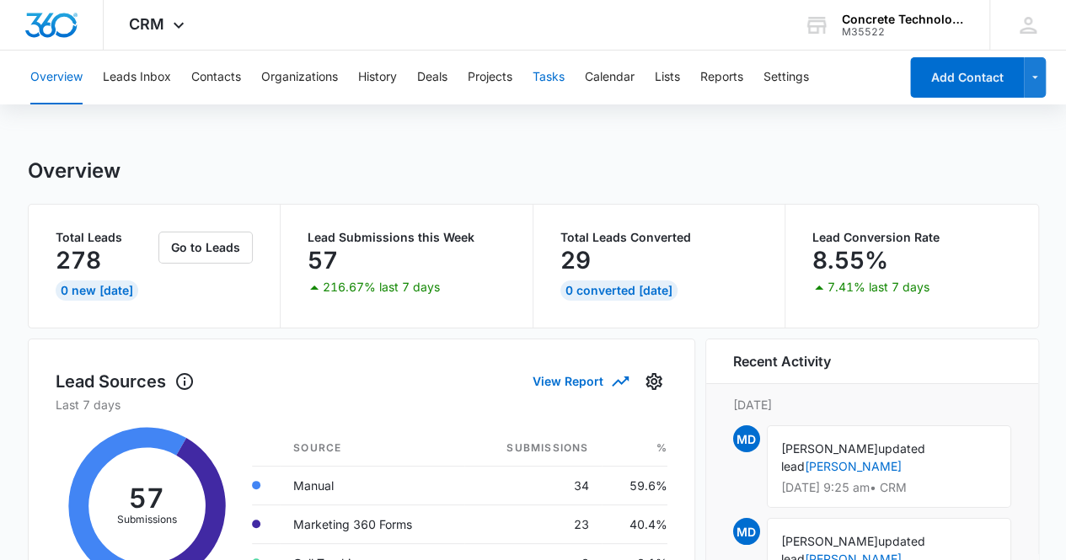
click at [554, 75] on button "Tasks" at bounding box center [549, 78] width 32 height 54
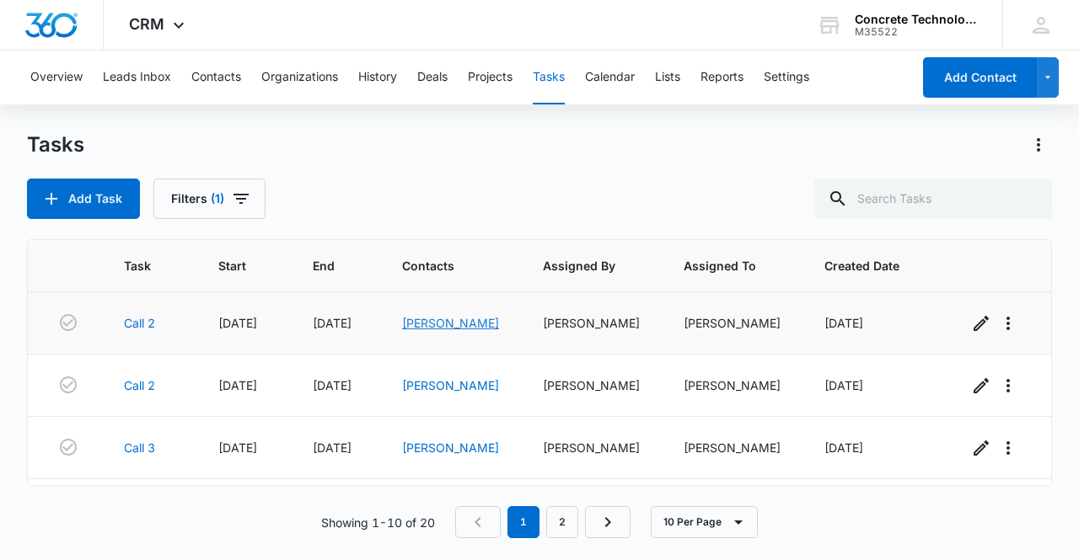
click at [428, 328] on link "Osama Abbas" at bounding box center [450, 323] width 97 height 14
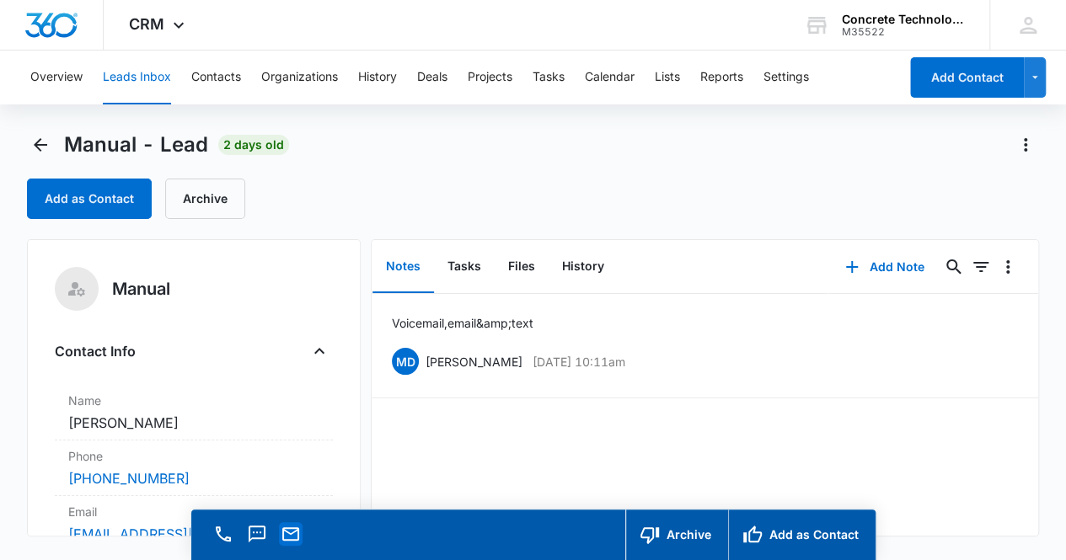
click at [285, 533] on icon "Email" at bounding box center [291, 534] width 20 height 20
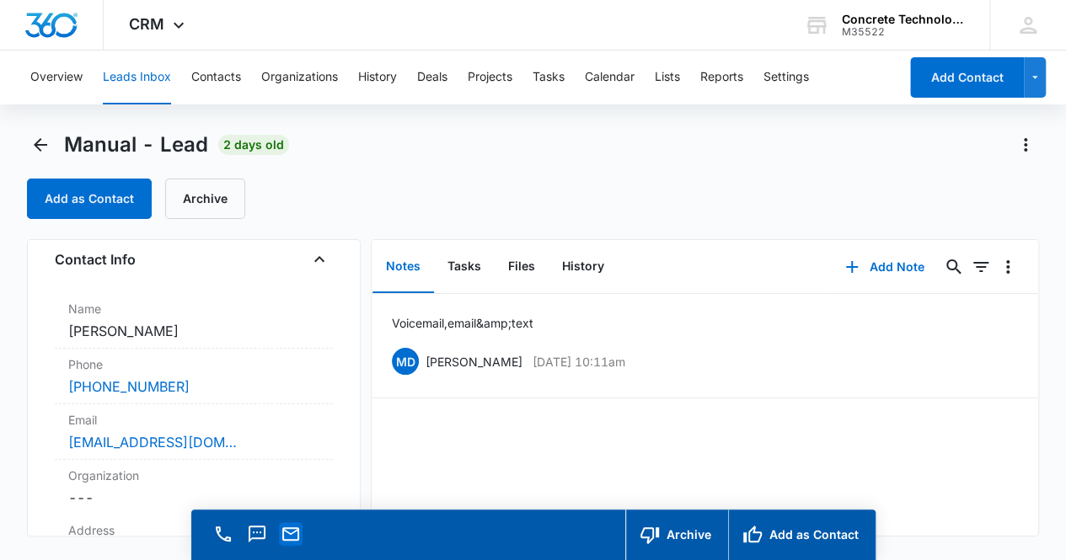
scroll to position [103, 0]
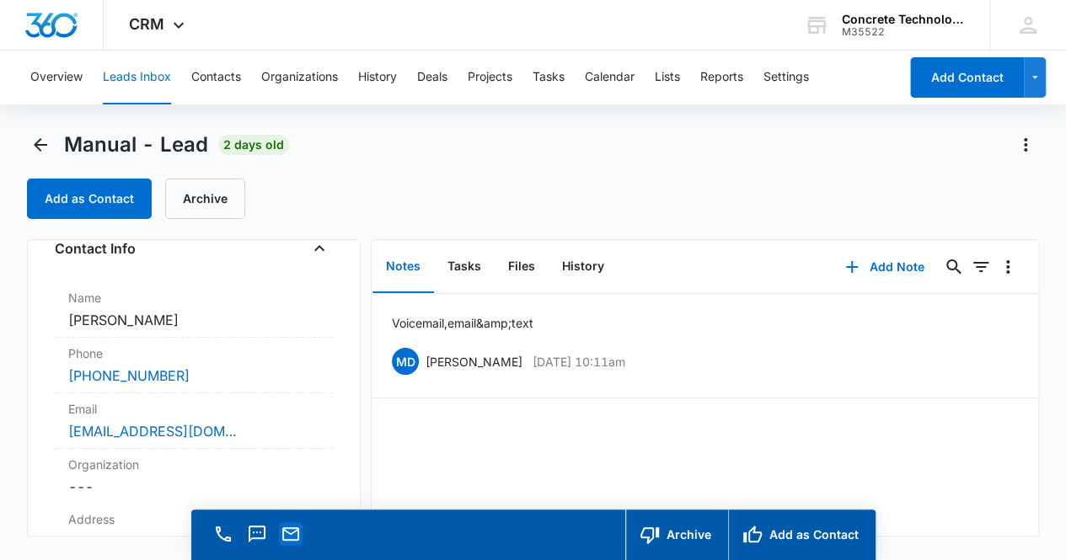
click at [297, 542] on icon "Email" at bounding box center [291, 534] width 20 height 20
click at [895, 267] on button "Add Note" at bounding box center [884, 267] width 112 height 40
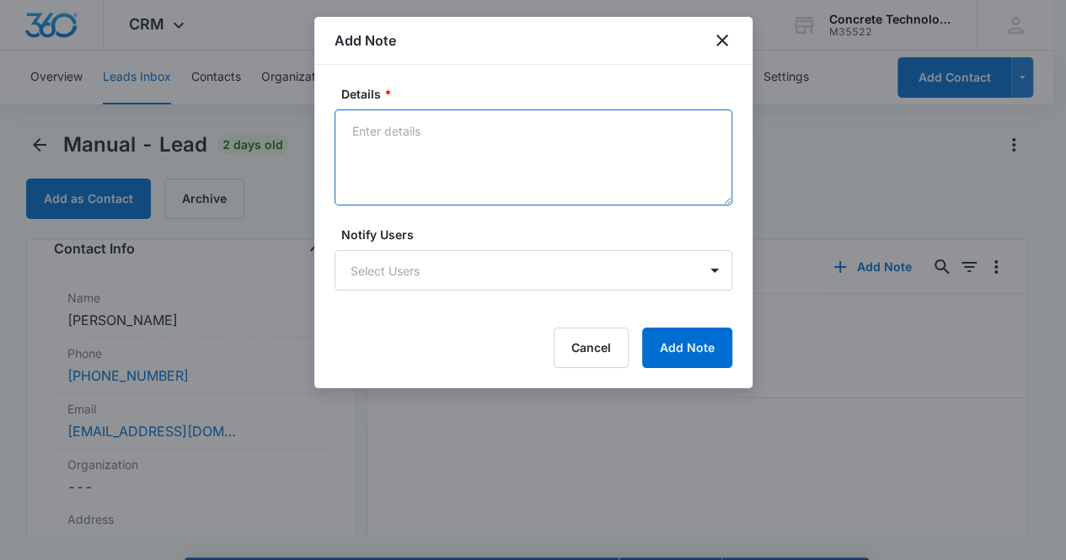
click at [490, 155] on textarea "Details *" at bounding box center [534, 158] width 398 height 96
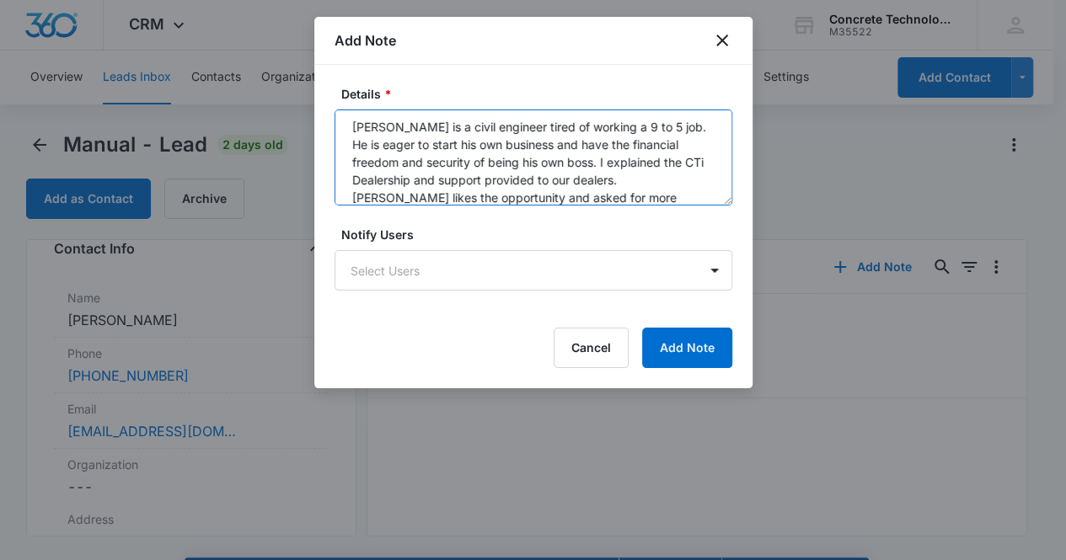
scroll to position [22, 0]
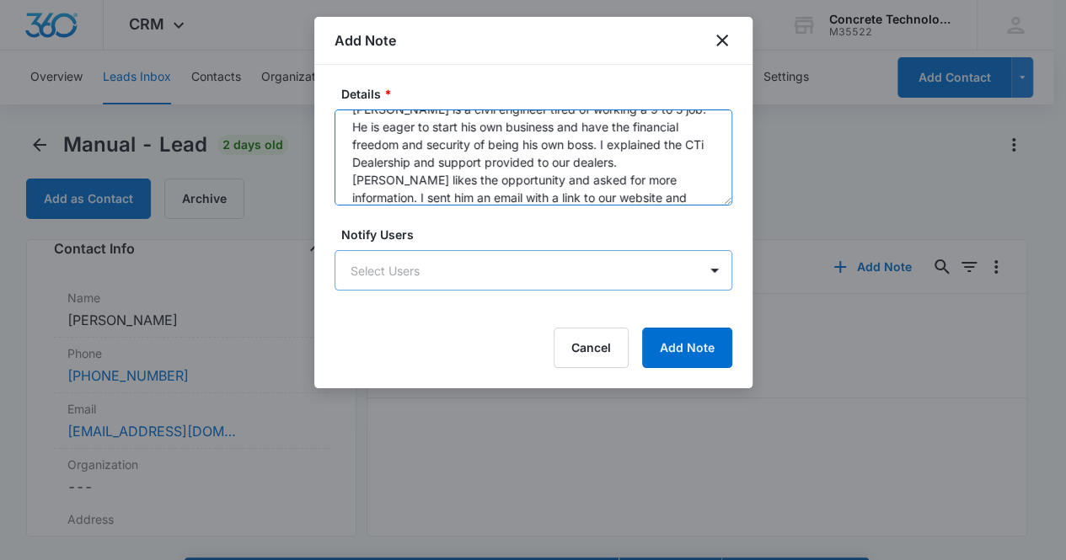
type textarea "Osama is a civil engineer tired of working a 9 to 5 job. He is eager to start h…"
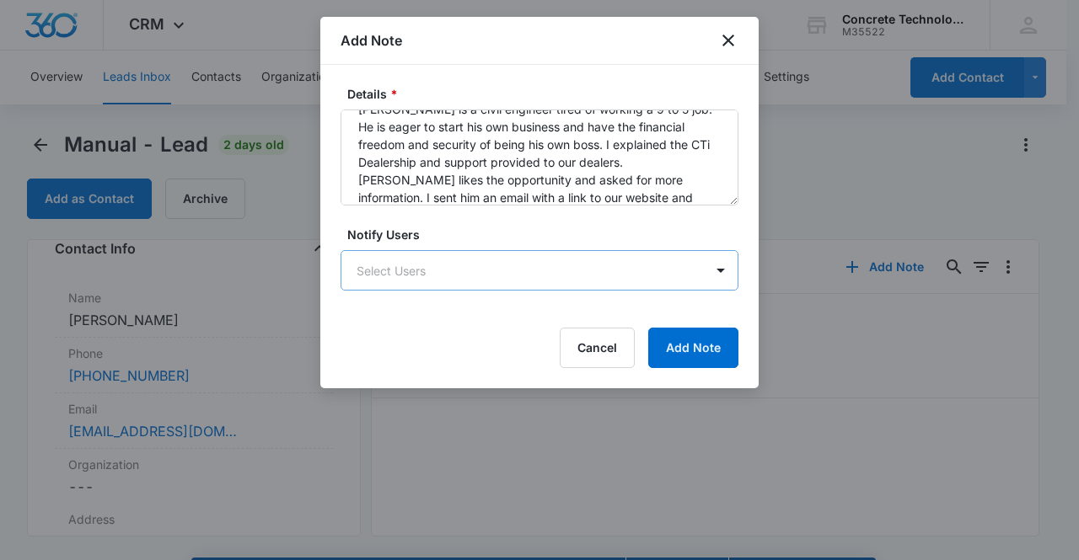
click at [472, 270] on body "CRM Apps Reputation Websites Forms CRM Email Social Content Ads Intelligence Fi…" at bounding box center [539, 304] width 1079 height 608
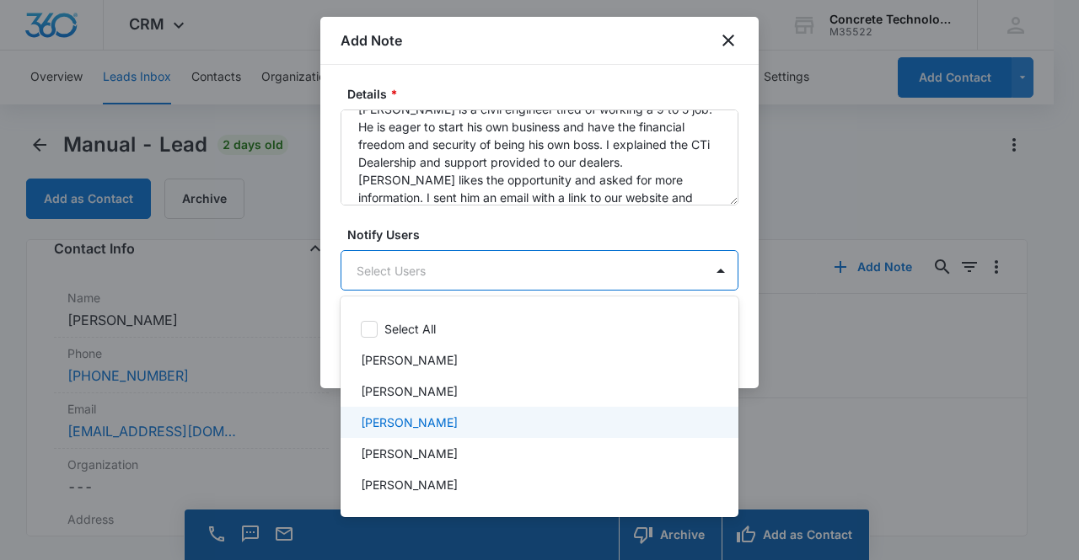
click at [427, 427] on p "Mike Delduca" at bounding box center [409, 423] width 97 height 18
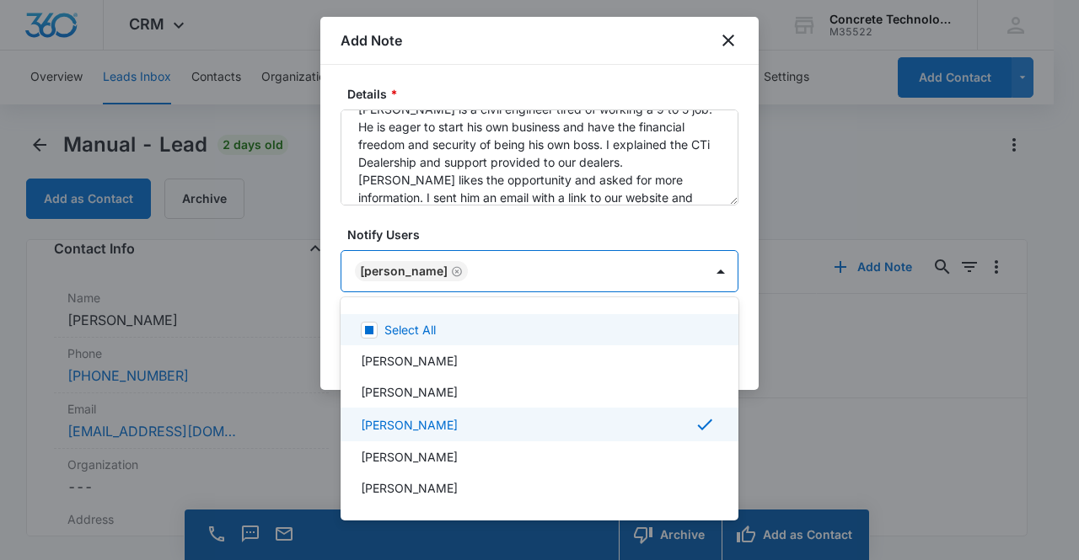
click at [406, 265] on div at bounding box center [539, 280] width 1079 height 560
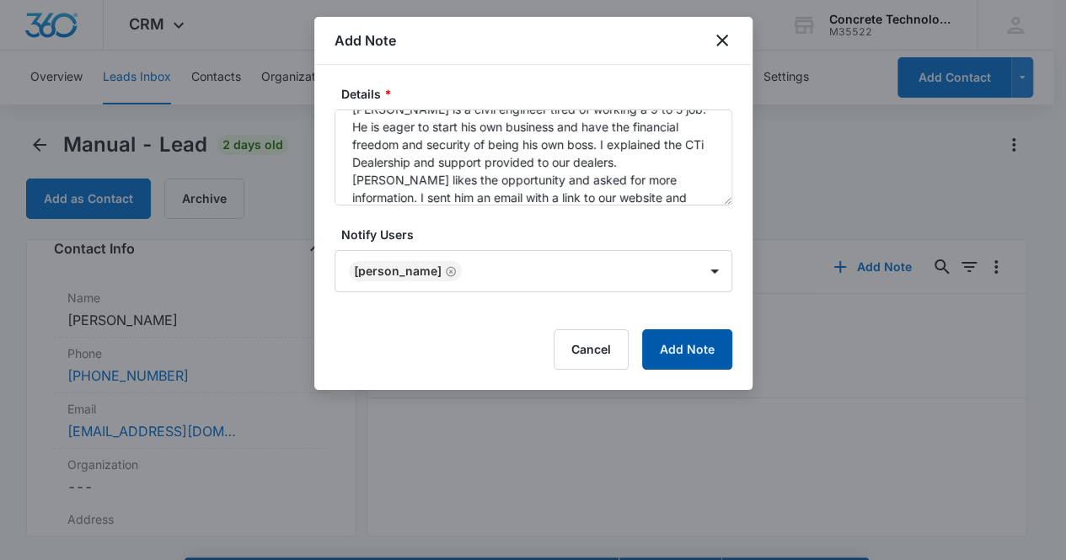
click at [686, 348] on button "Add Note" at bounding box center [687, 349] width 90 height 40
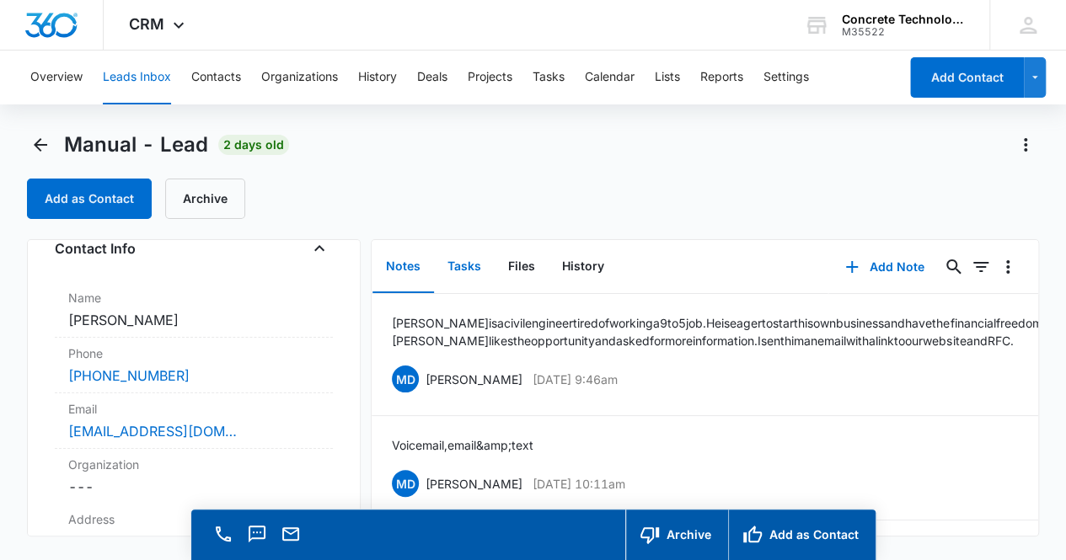
click at [466, 271] on button "Tasks" at bounding box center [464, 267] width 61 height 52
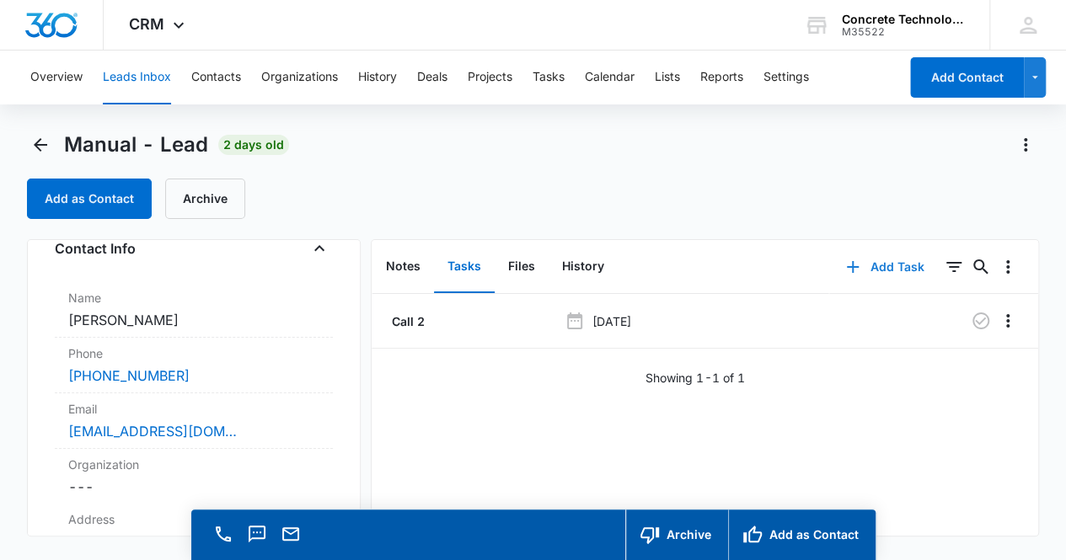
click at [877, 270] on button "Add Task" at bounding box center [884, 267] width 111 height 40
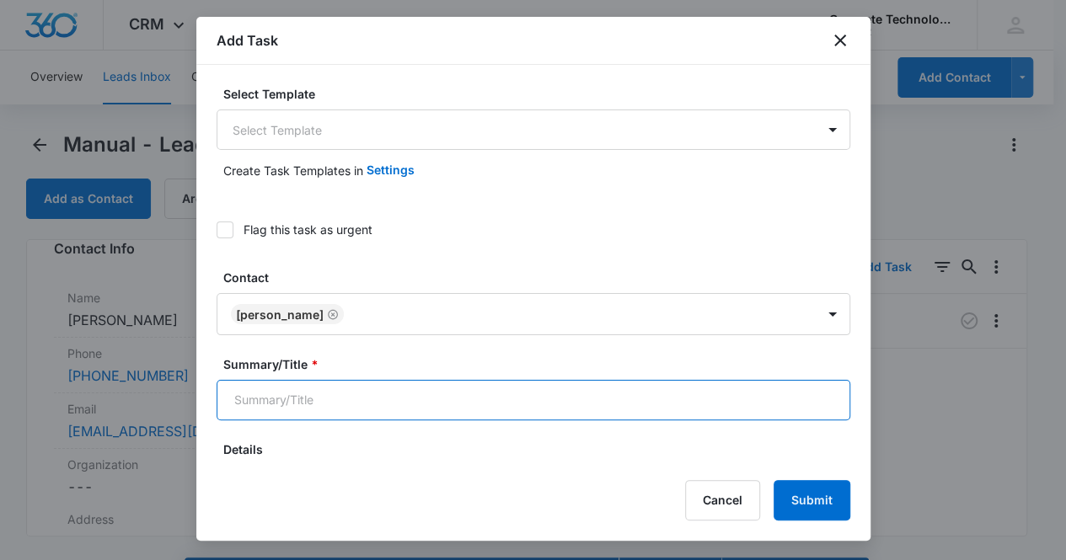
click at [448, 399] on input "Summary/Title *" at bounding box center [534, 400] width 634 height 40
type input "Follow up call"
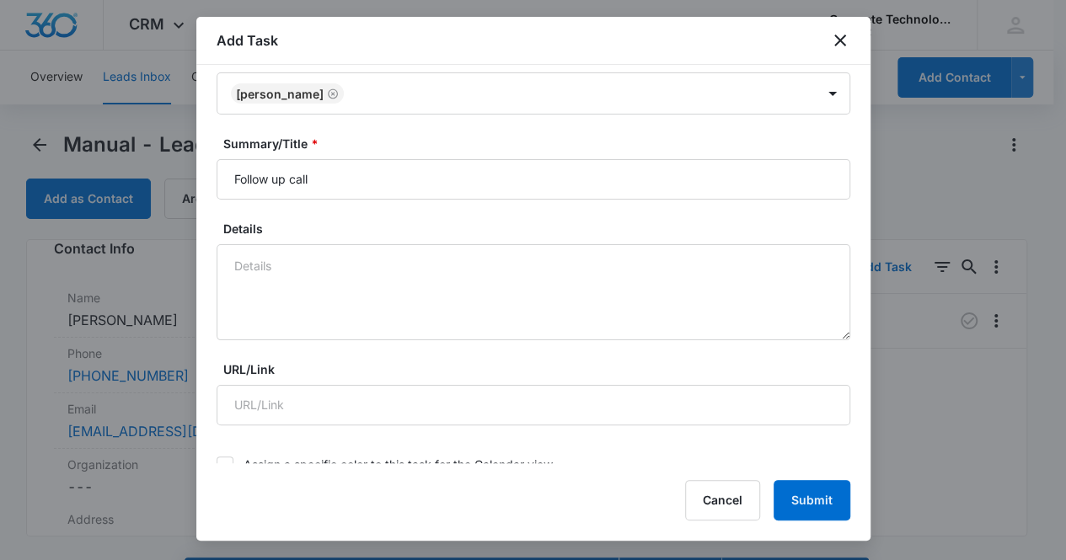
scroll to position [556, 0]
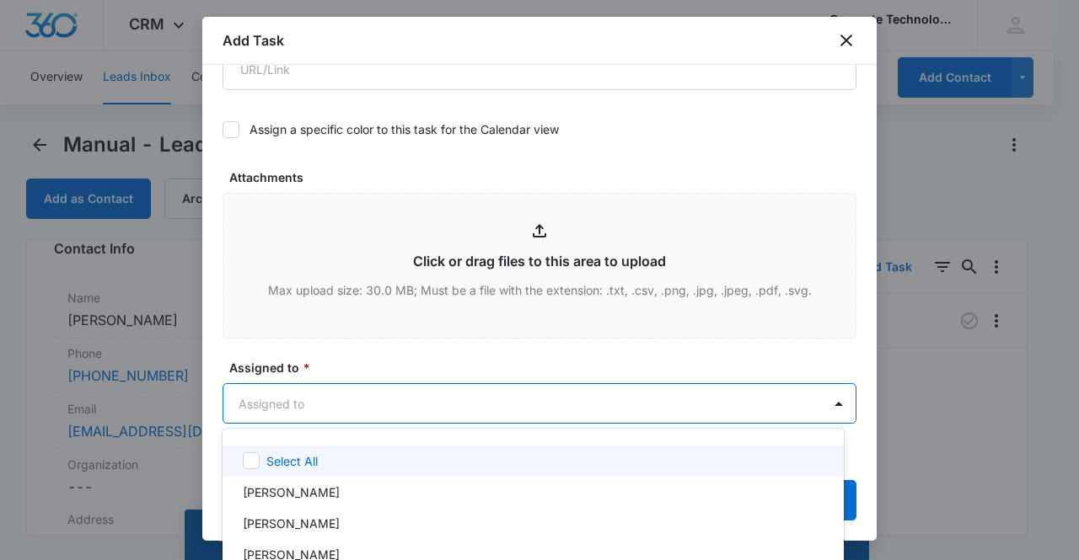
click at [362, 405] on body "CRM Apps Reputation Websites Forms CRM Email Social Content Ads Intelligence Fi…" at bounding box center [539, 280] width 1079 height 560
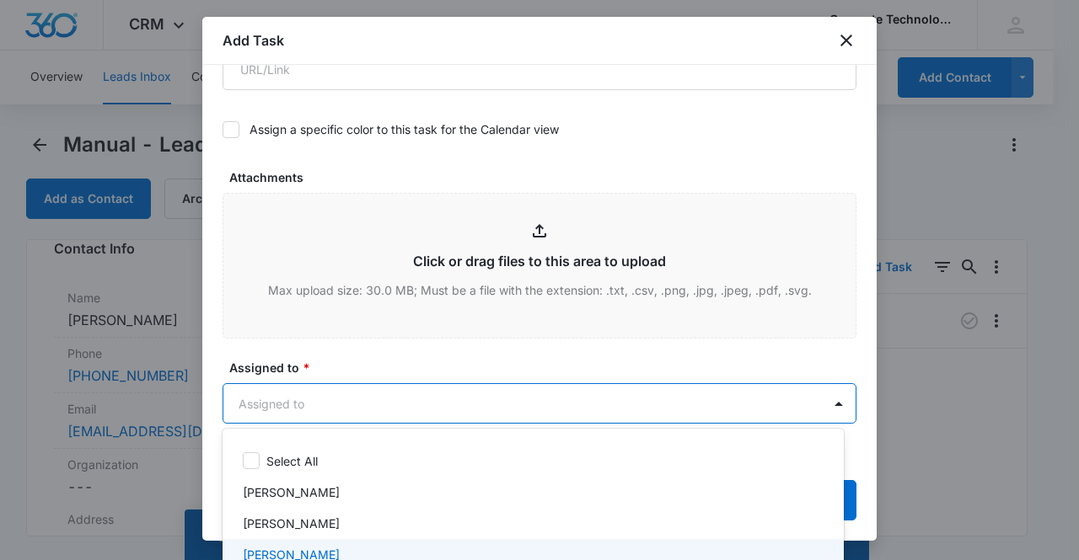
click at [349, 550] on div "Mike Delduca" at bounding box center [531, 555] width 577 height 18
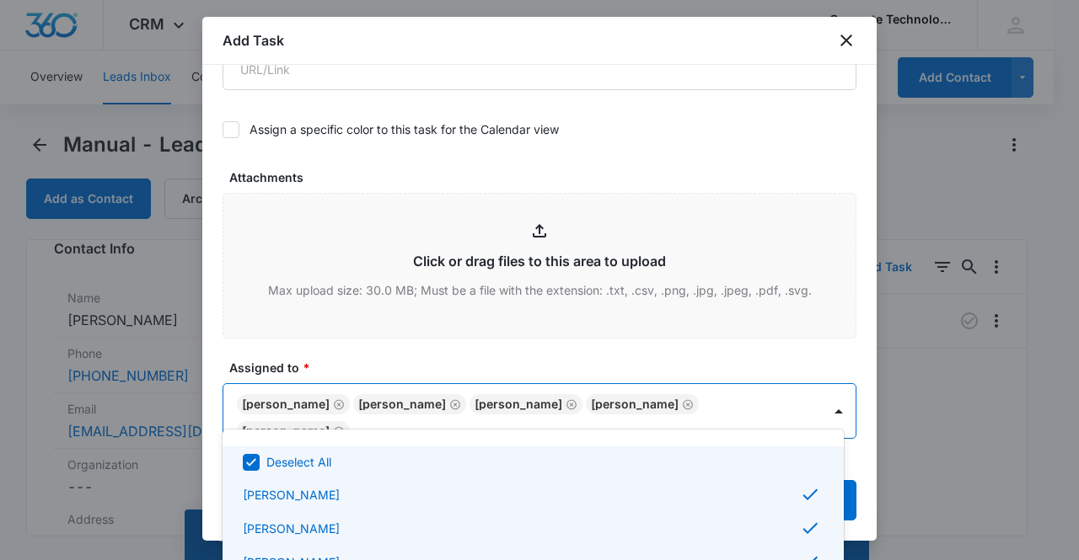
checkbox input "false"
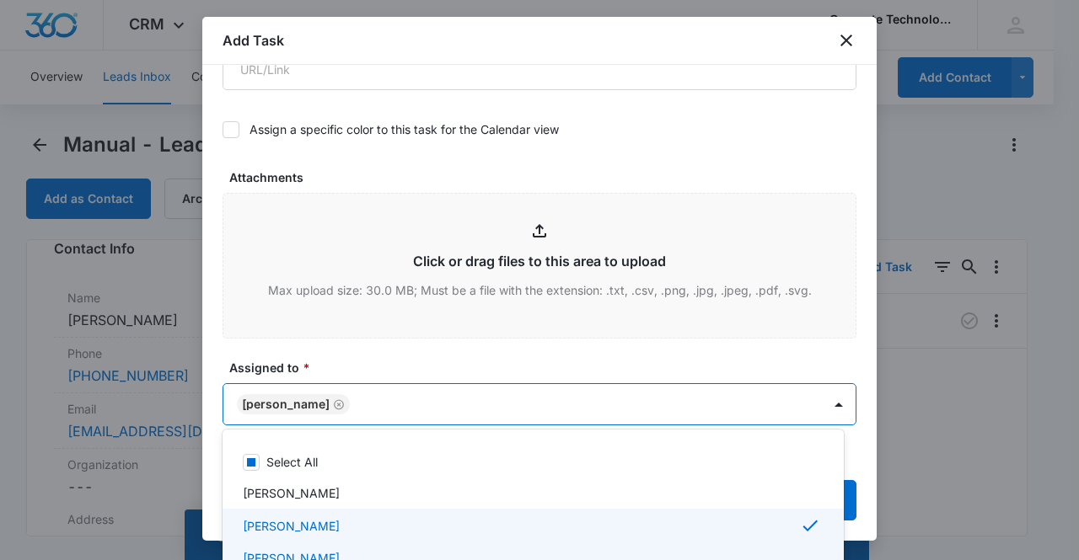
click at [324, 556] on div "Mike Delduca" at bounding box center [531, 558] width 577 height 18
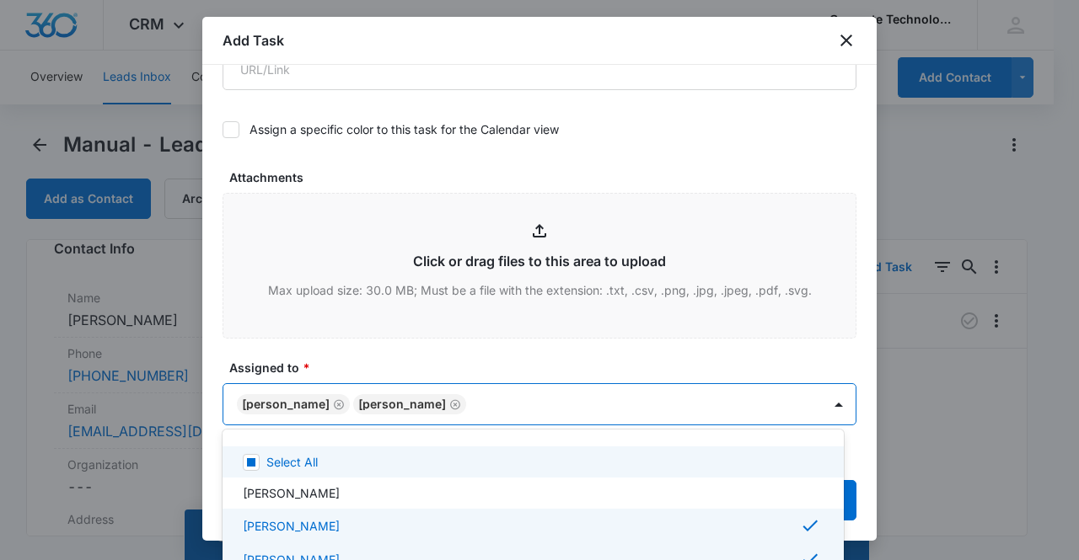
click at [334, 403] on div at bounding box center [539, 280] width 1079 height 560
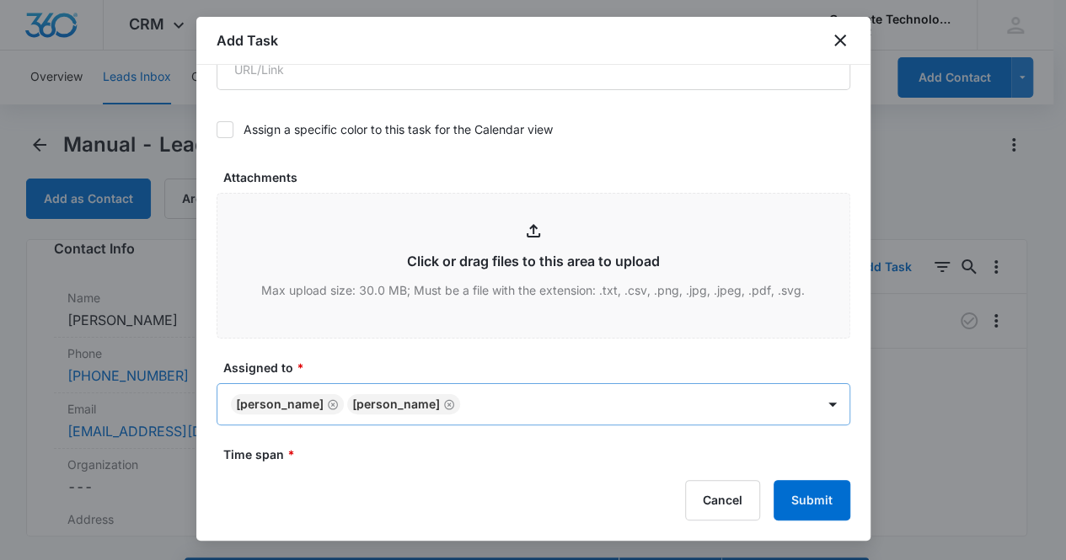
click at [328, 399] on icon "Remove Larry Cutsinger" at bounding box center [333, 404] width 10 height 10
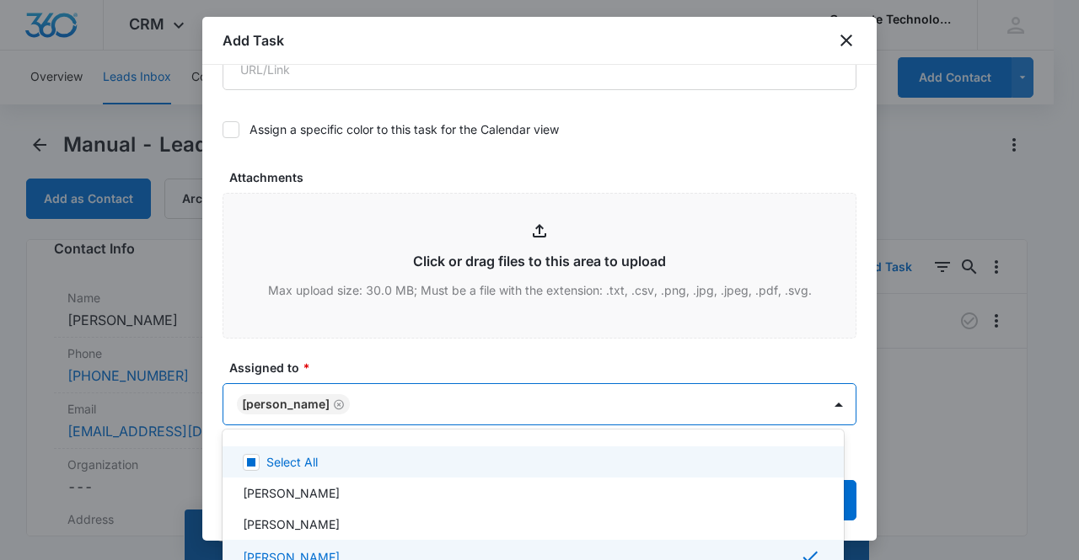
click at [293, 403] on body "CRM Apps Reputation Websites Forms CRM Email Social Content Ads Intelligence Fi…" at bounding box center [539, 280] width 1079 height 560
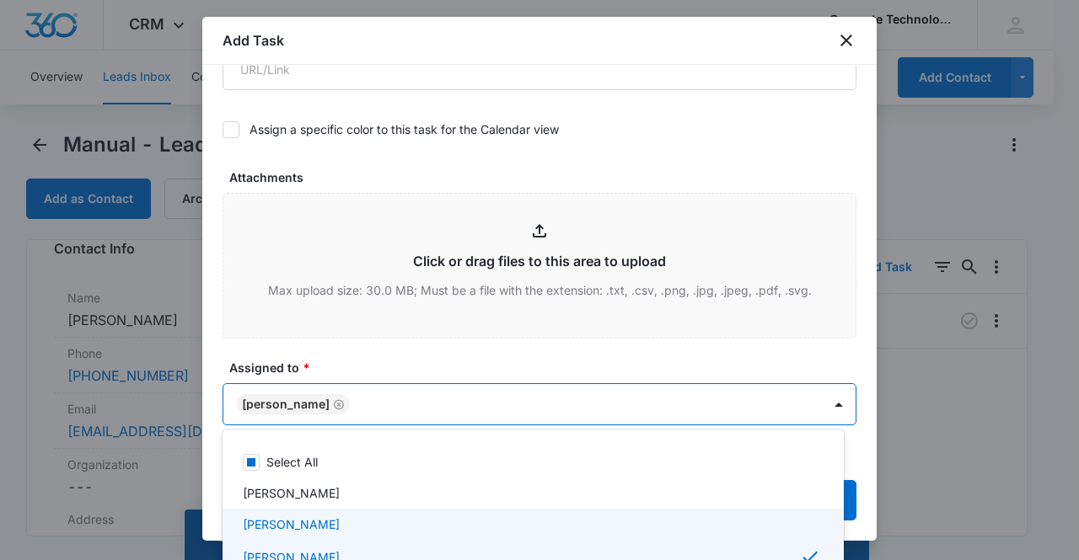
drag, startPoint x: 866, startPoint y: 453, endPoint x: 870, endPoint y: 468, distance: 14.7
click at [870, 468] on div at bounding box center [539, 280] width 1079 height 560
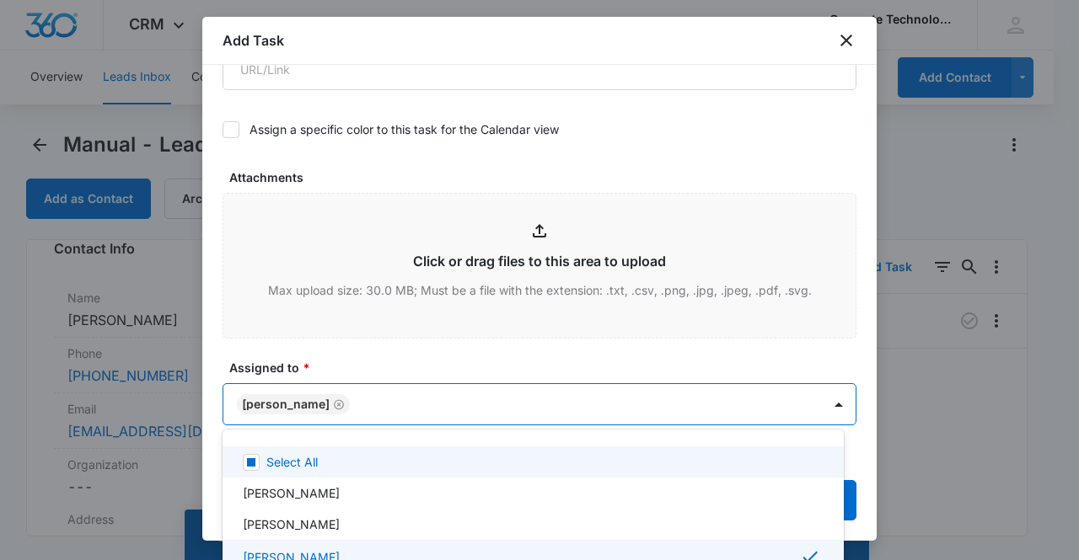
click at [268, 400] on body "CRM Apps Reputation Websites Forms CRM Email Social Content Ads Intelligence Fi…" at bounding box center [539, 280] width 1079 height 560
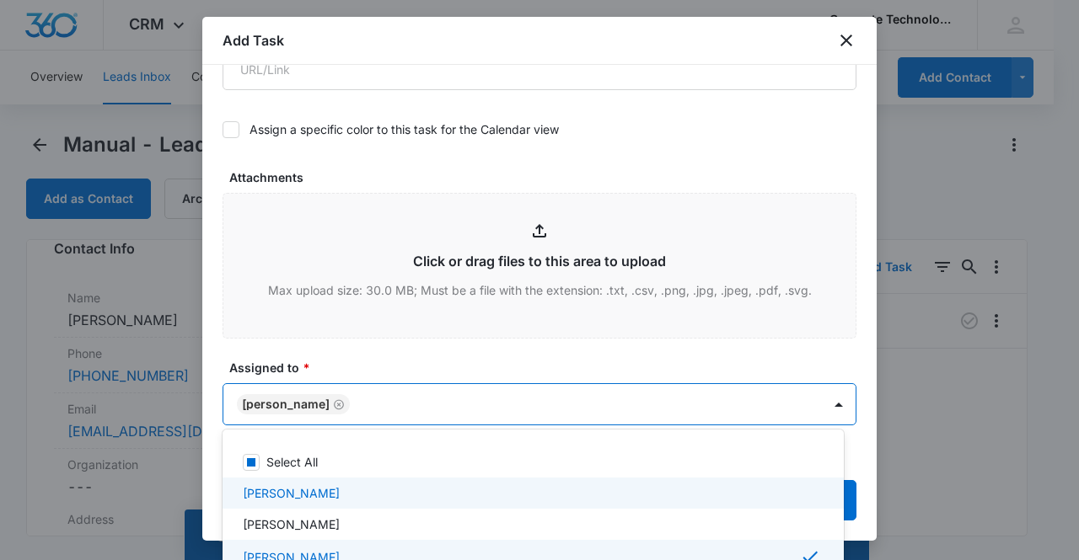
click at [871, 484] on div at bounding box center [539, 280] width 1079 height 560
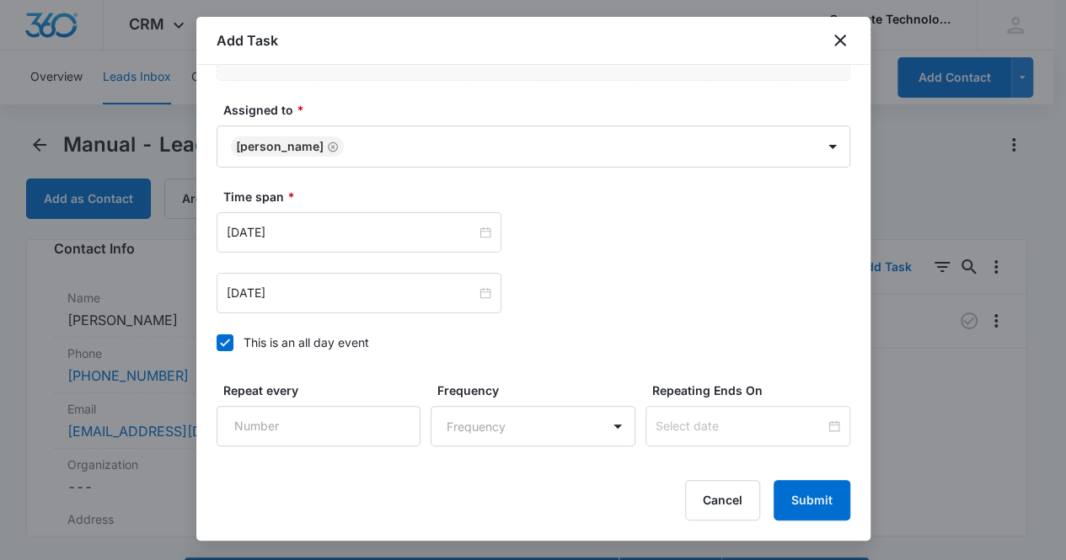
scroll to position [826, 0]
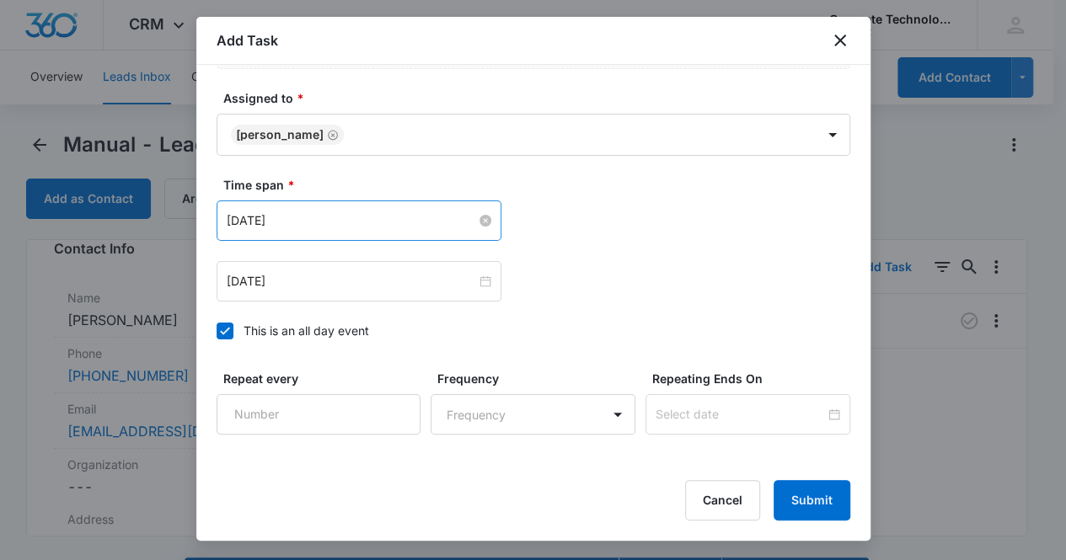
click at [362, 223] on input "Sep 15, 2025" at bounding box center [351, 220] width 249 height 19
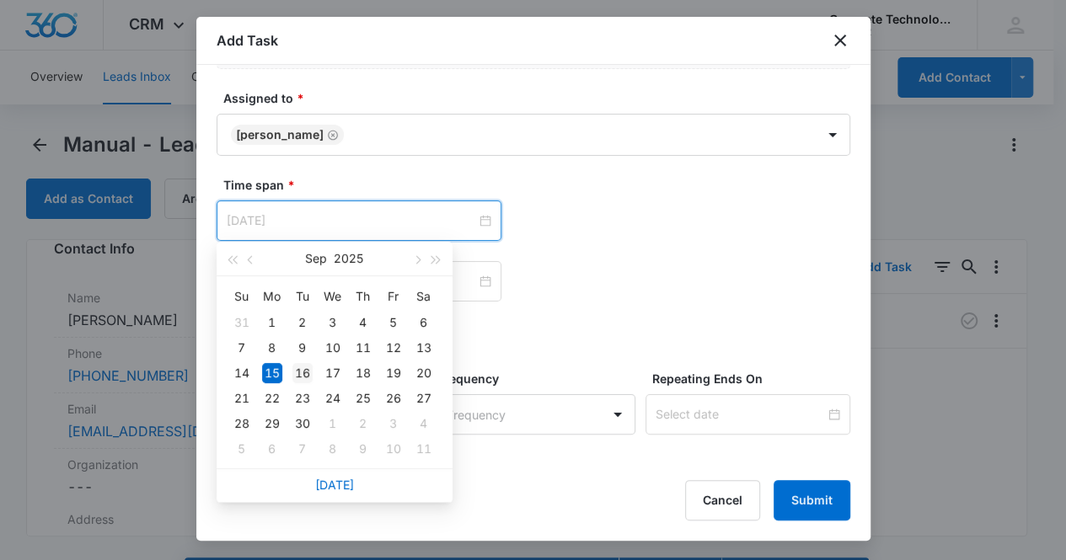
type input "Sep 16, 2025"
click at [305, 377] on div "16" at bounding box center [302, 373] width 20 height 20
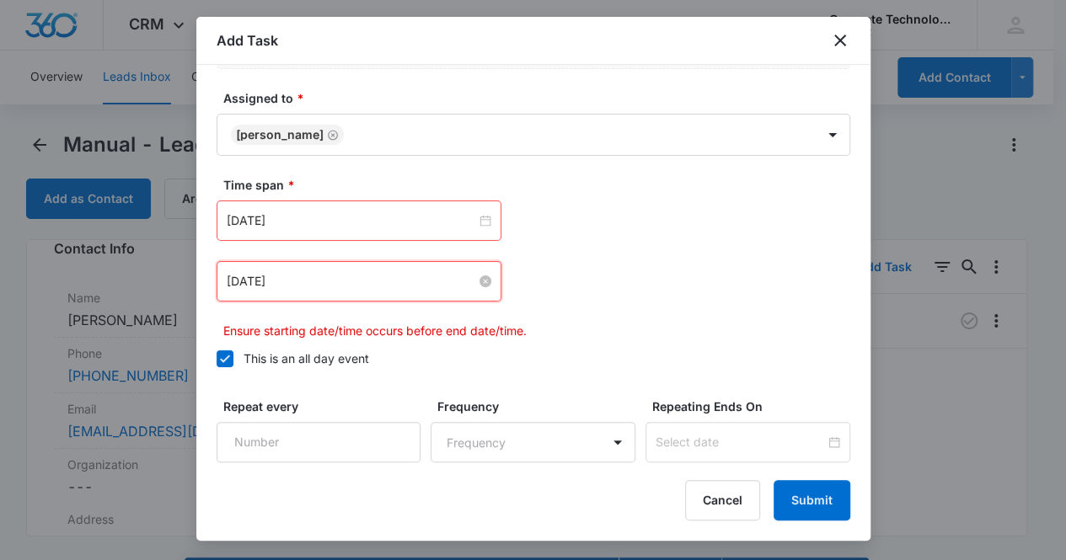
click at [297, 274] on input "Sep 15, 2025" at bounding box center [351, 281] width 249 height 19
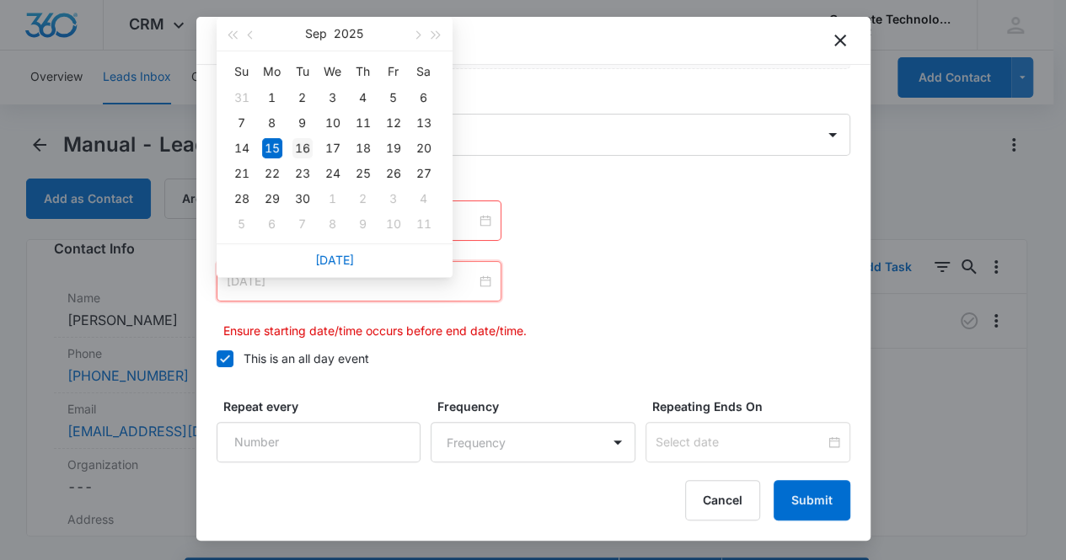
type input "Sep 16, 2025"
click at [305, 144] on div "16" at bounding box center [302, 148] width 20 height 20
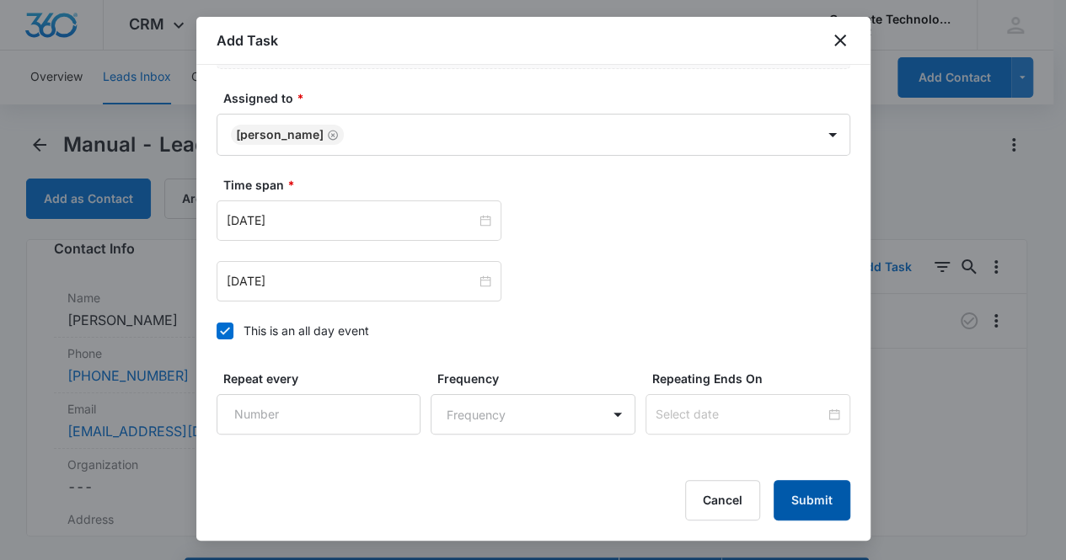
click at [820, 501] on button "Submit" at bounding box center [812, 500] width 77 height 40
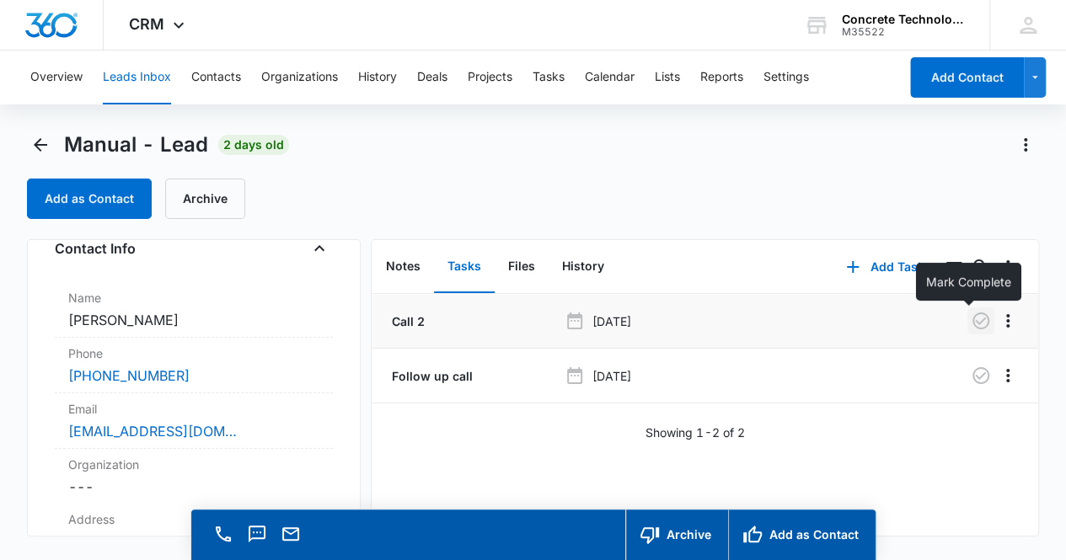
click at [972, 326] on icon "button" at bounding box center [980, 321] width 17 height 17
click at [405, 269] on button "Notes" at bounding box center [403, 267] width 62 height 52
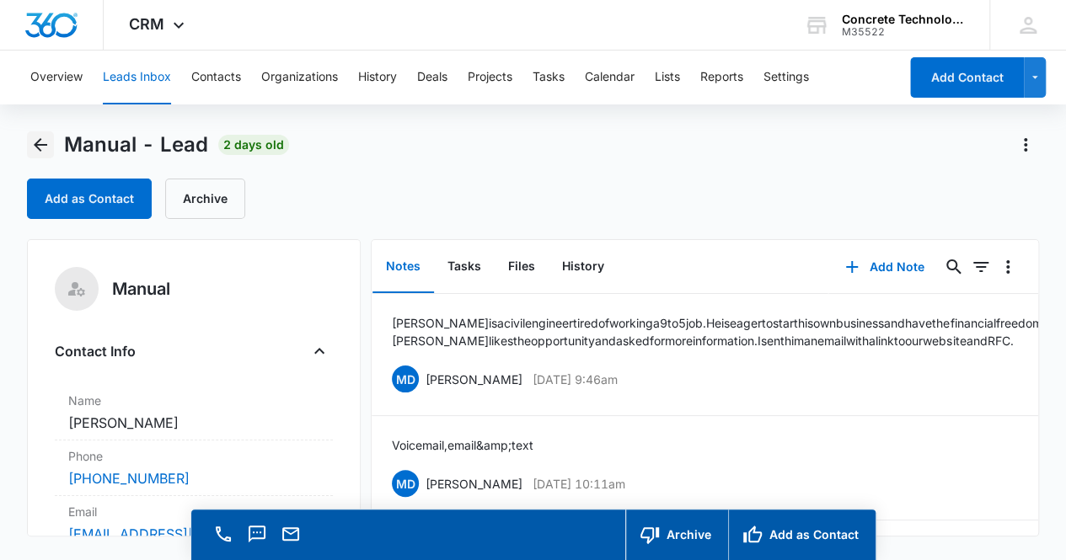
click at [38, 146] on icon "Back" at bounding box center [40, 144] width 13 height 13
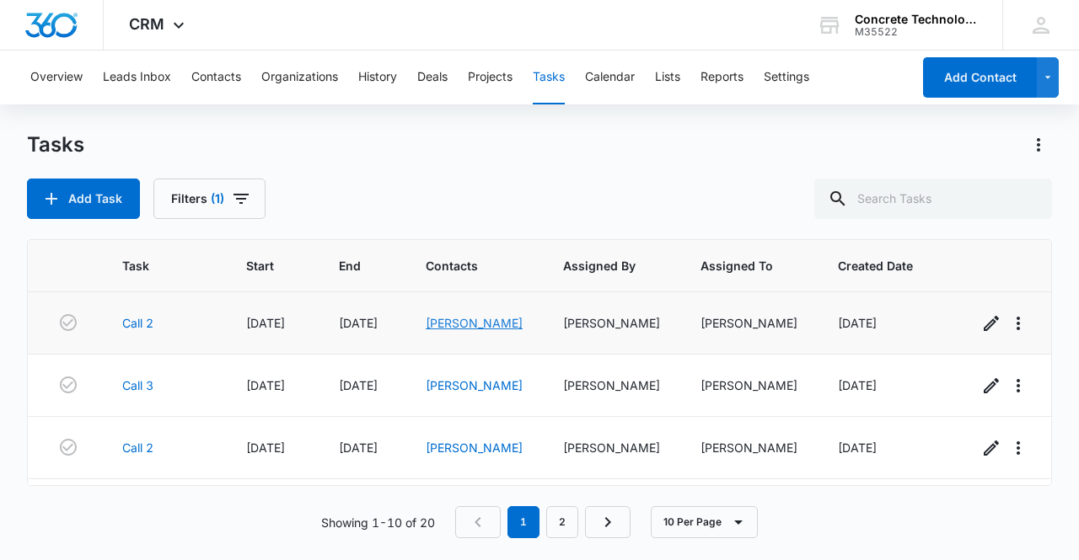
click at [468, 323] on link "Reginald Thurman" at bounding box center [474, 323] width 97 height 14
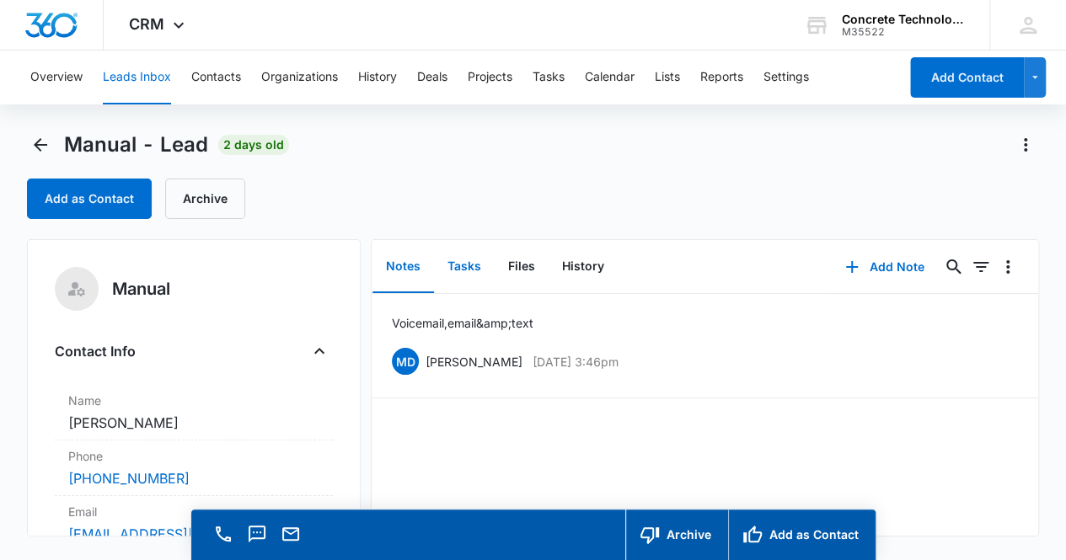
click at [454, 266] on button "Tasks" at bounding box center [464, 267] width 61 height 52
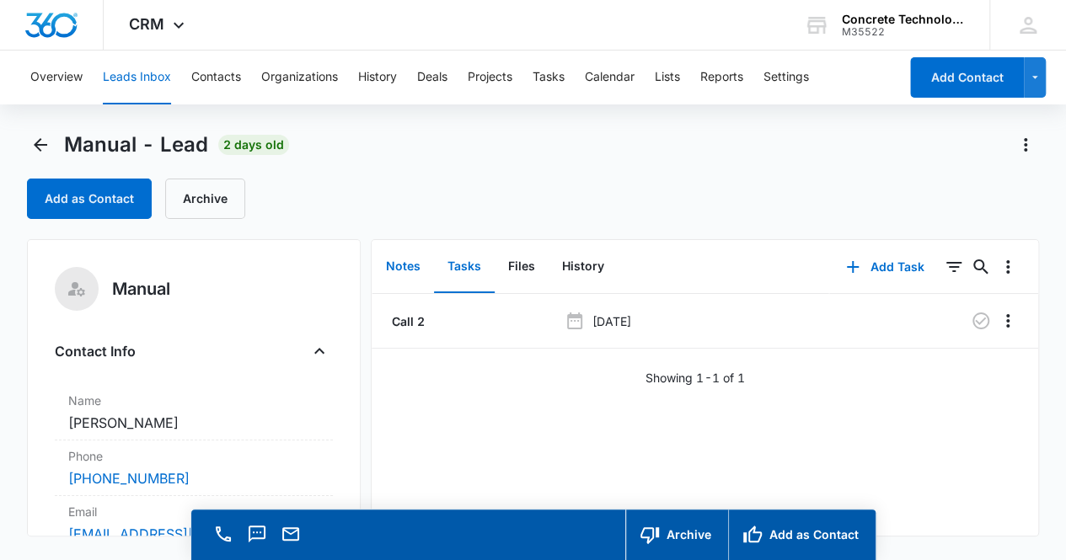
click at [403, 262] on button "Notes" at bounding box center [403, 267] width 62 height 52
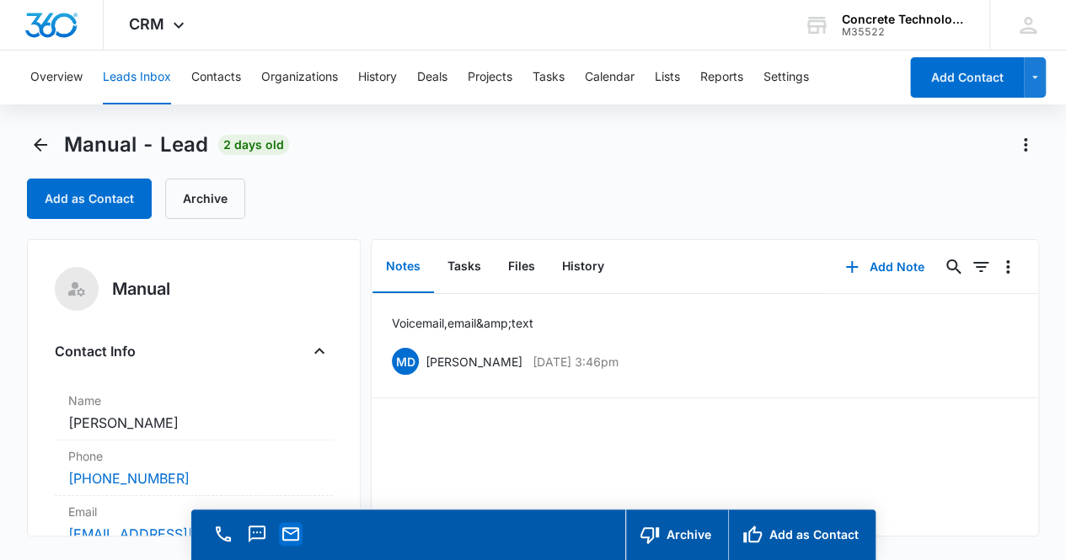
click at [286, 535] on icon "Email" at bounding box center [291, 534] width 20 height 20
click at [892, 270] on button "Add Note" at bounding box center [884, 267] width 112 height 40
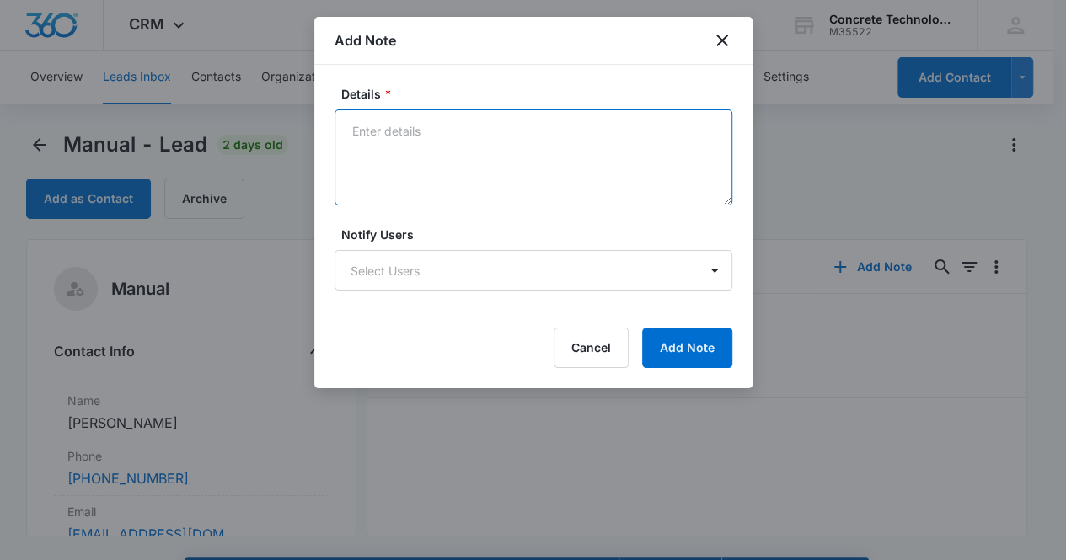
click at [459, 153] on textarea "Details *" at bounding box center [534, 158] width 398 height 96
type textarea "Voicemail, email & text"
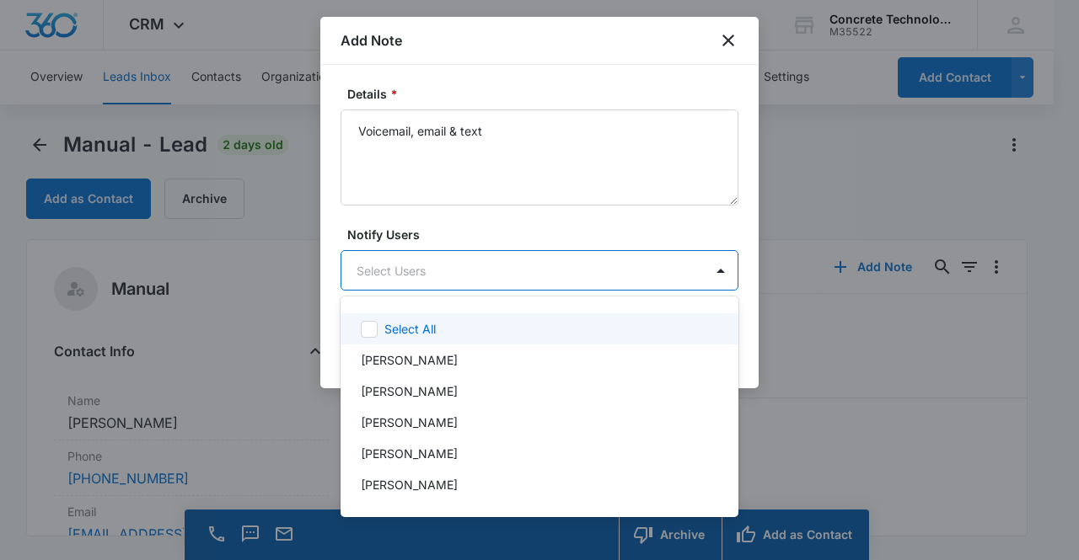
click at [512, 280] on body "CRM Apps Reputation Websites Forms CRM Email Social Content Ads Intelligence Fi…" at bounding box center [539, 280] width 1079 height 560
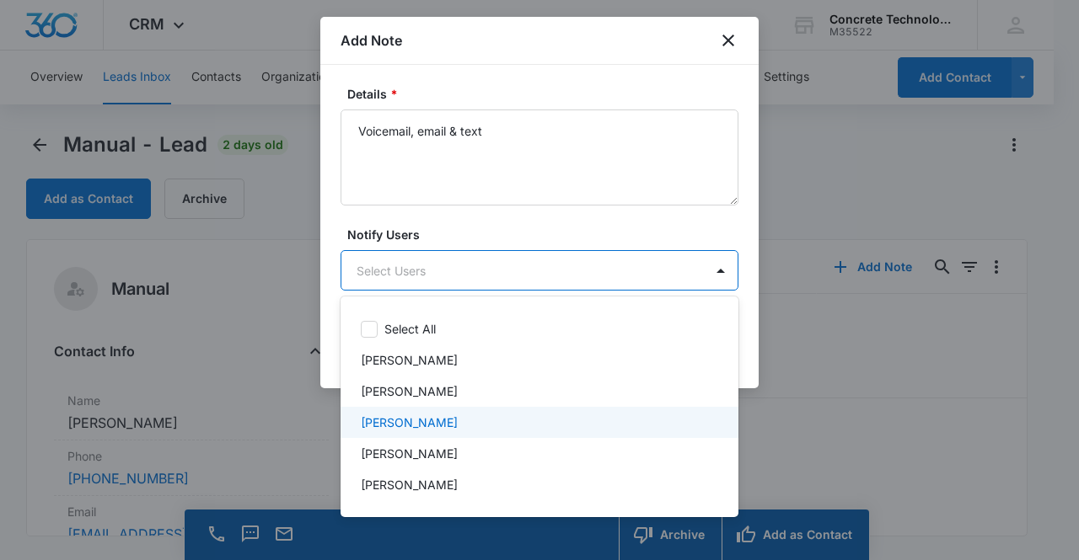
click at [443, 420] on div "Mike Delduca" at bounding box center [538, 423] width 354 height 18
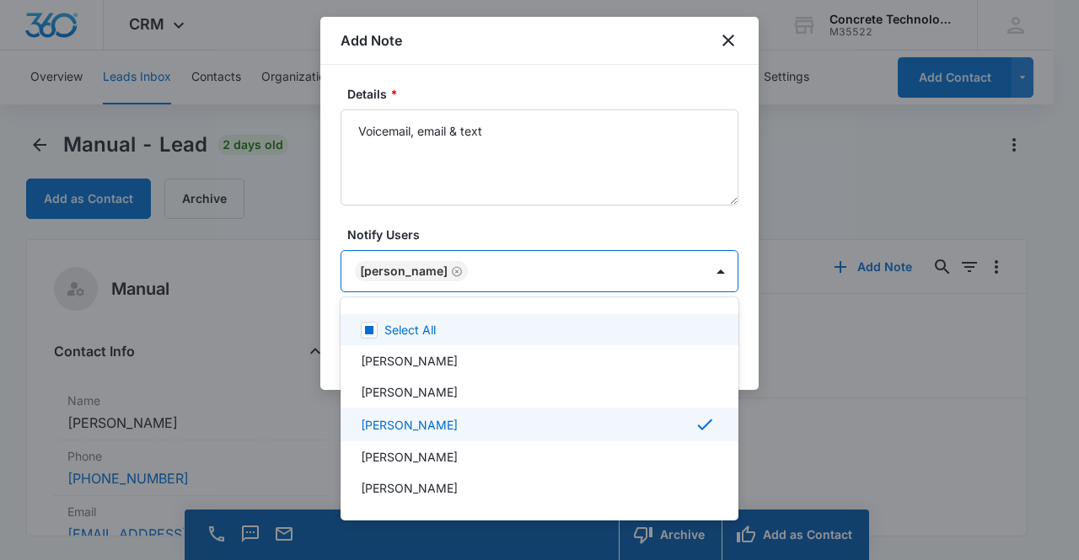
click at [409, 275] on div at bounding box center [539, 280] width 1079 height 560
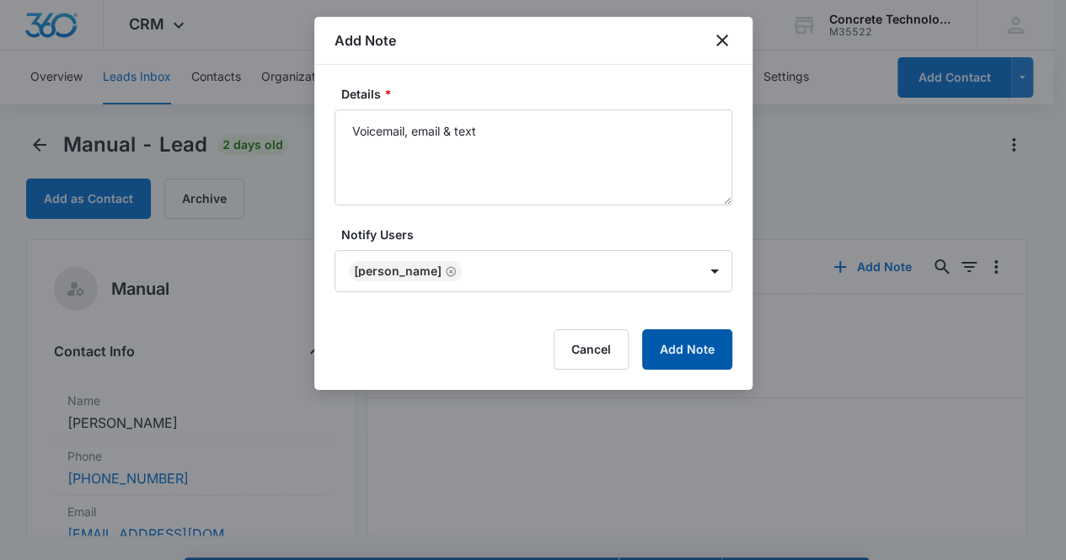
click at [663, 340] on button "Add Note" at bounding box center [687, 349] width 90 height 40
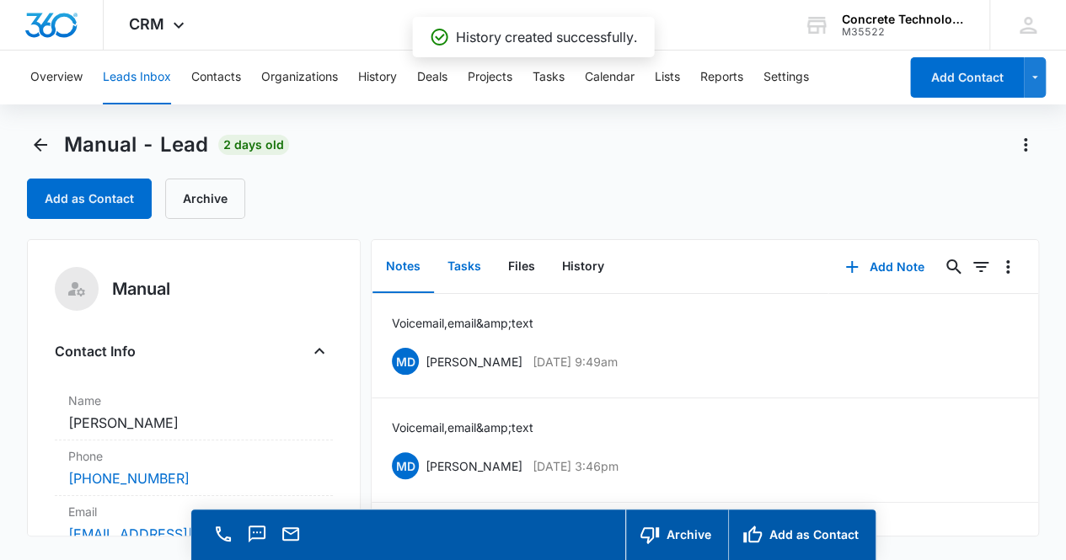
click at [474, 269] on button "Tasks" at bounding box center [464, 267] width 61 height 52
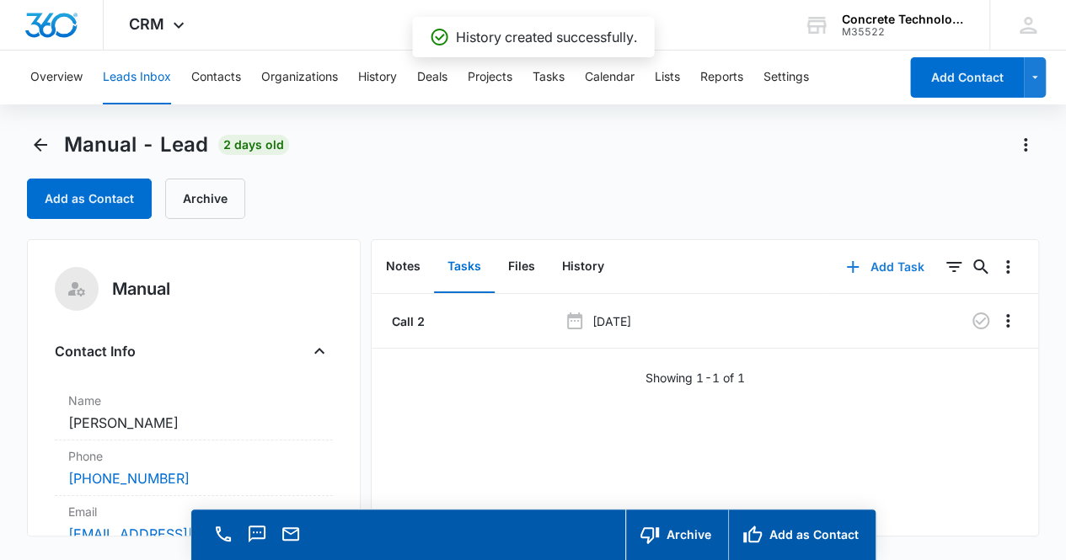
click at [878, 265] on button "Add Task" at bounding box center [884, 267] width 111 height 40
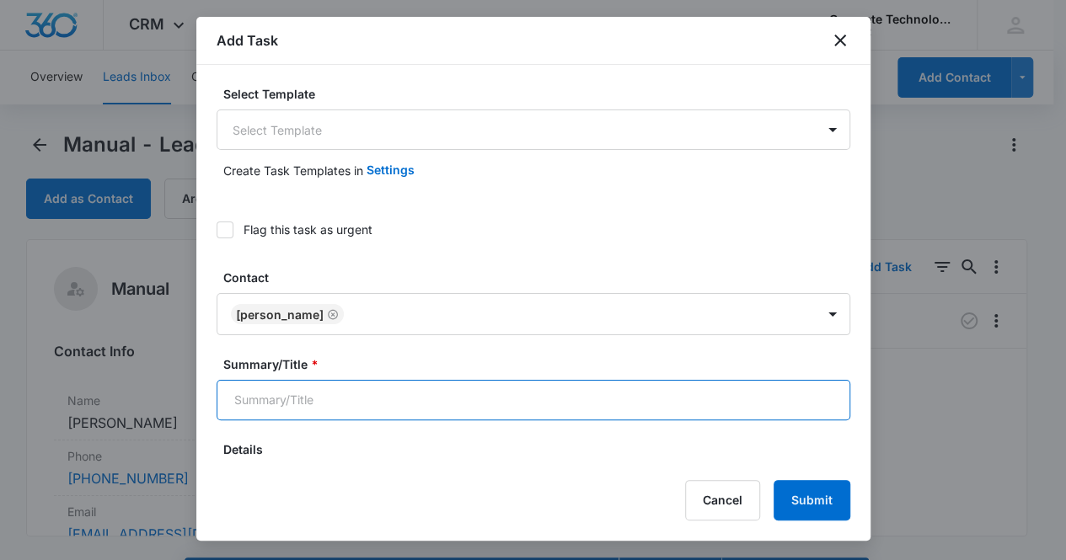
click at [340, 399] on input "Summary/Title *" at bounding box center [534, 400] width 634 height 40
type input "Call 3"
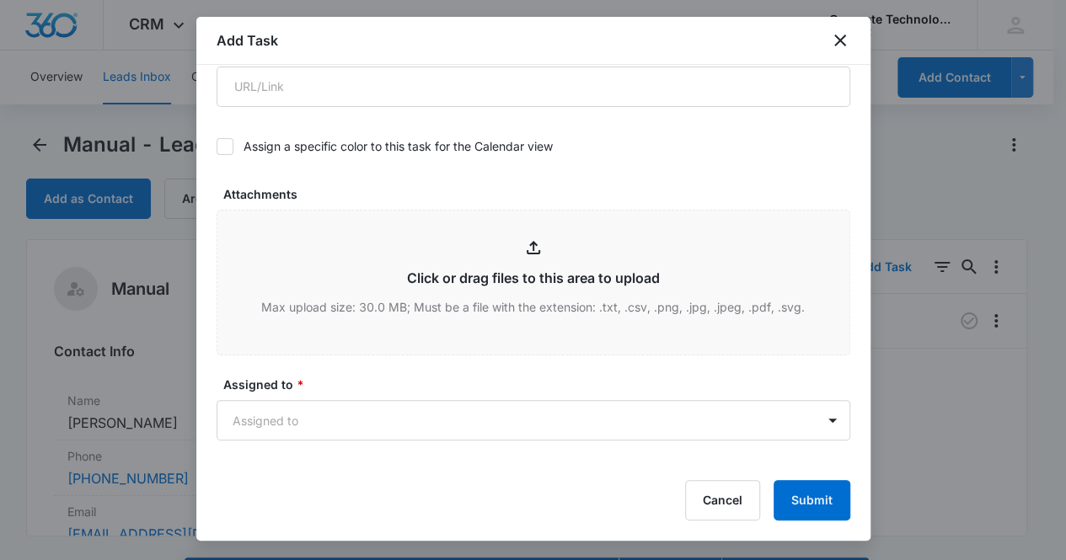
scroll to position [640, 0]
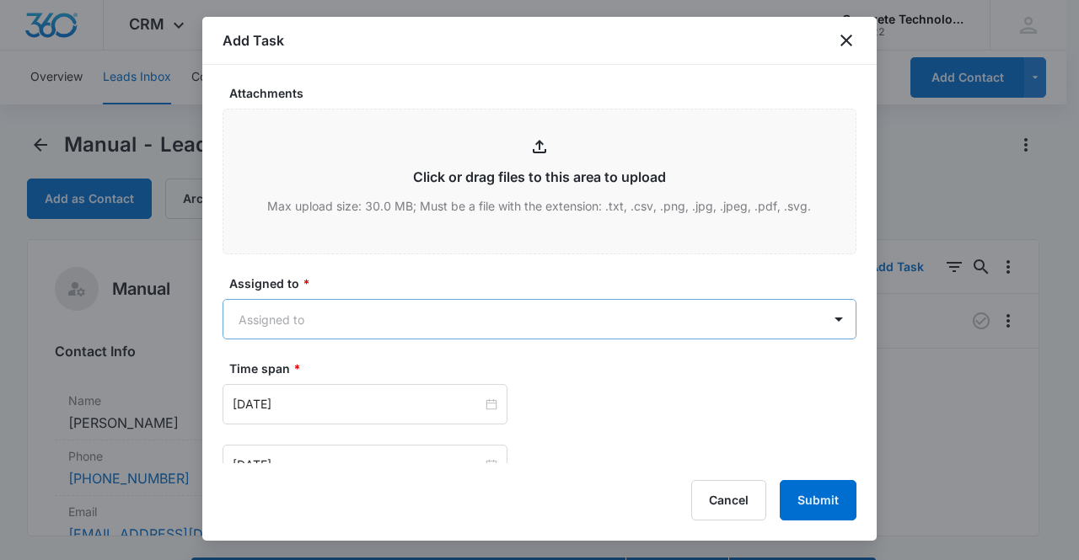
click at [349, 313] on body "CRM Apps Reputation Websites Forms CRM Email Social Content Ads Intelligence Fi…" at bounding box center [539, 304] width 1079 height 608
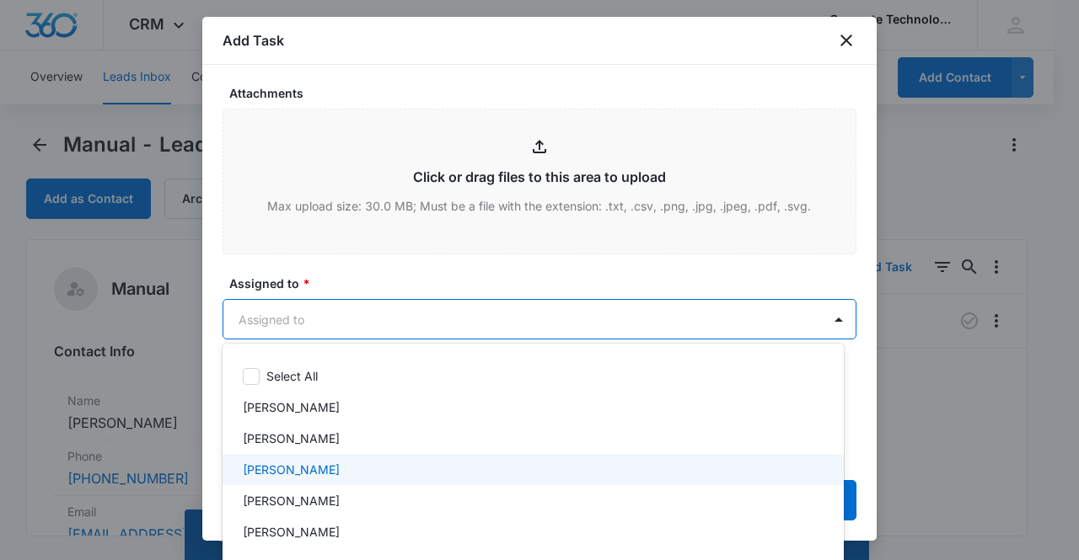
click at [277, 469] on p "Mike Delduca" at bounding box center [291, 470] width 97 height 18
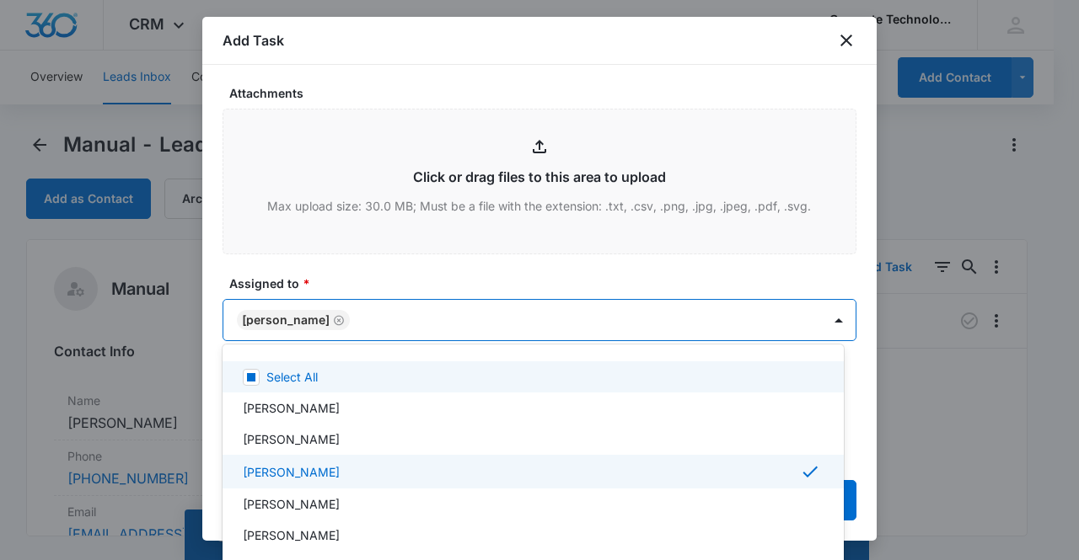
click at [289, 314] on div at bounding box center [539, 280] width 1079 height 560
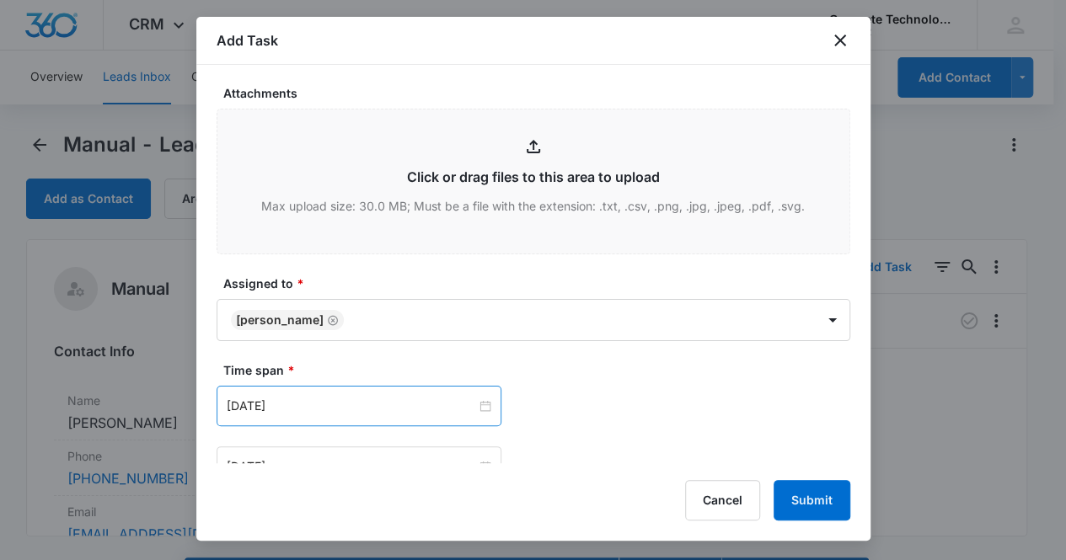
click at [382, 392] on div "Sep 15, 2025" at bounding box center [359, 406] width 285 height 40
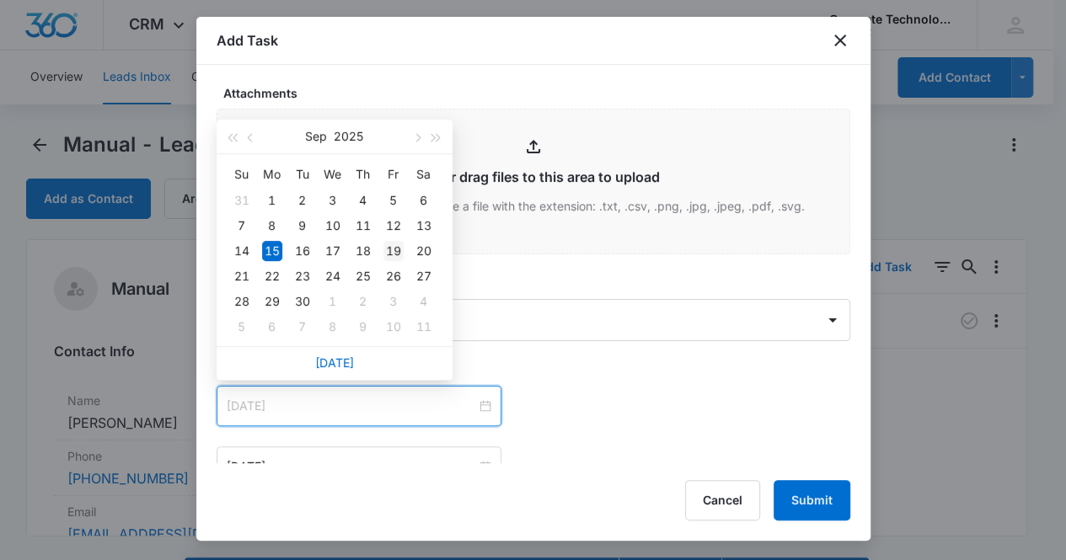
type input "Sep 19, 2025"
click at [396, 254] on div "19" at bounding box center [393, 251] width 20 height 20
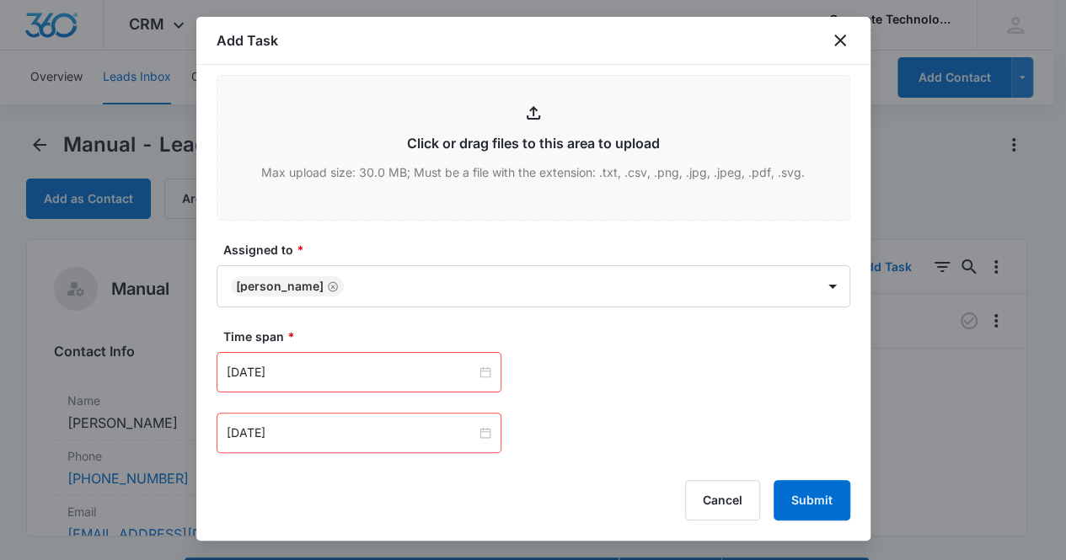
scroll to position [741, 0]
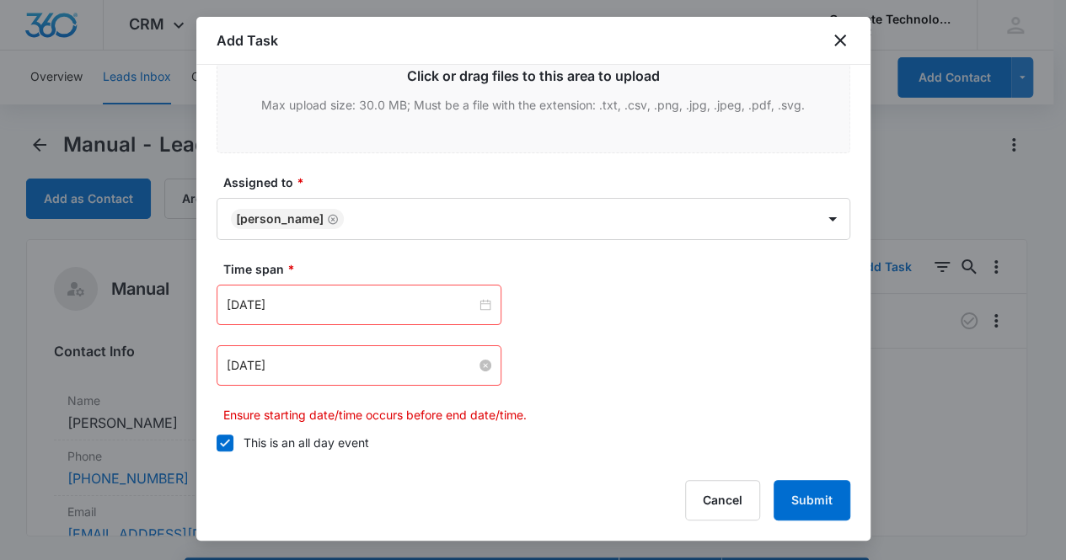
click at [327, 365] on input "Sep 15, 2025" at bounding box center [351, 365] width 249 height 19
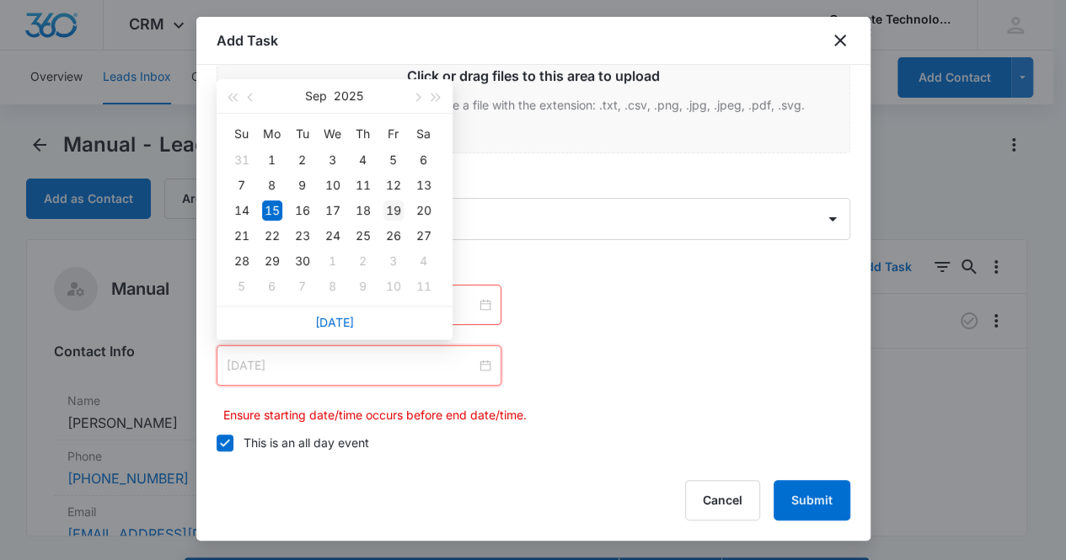
type input "Sep 19, 2025"
click at [391, 210] on div "19" at bounding box center [393, 211] width 20 height 20
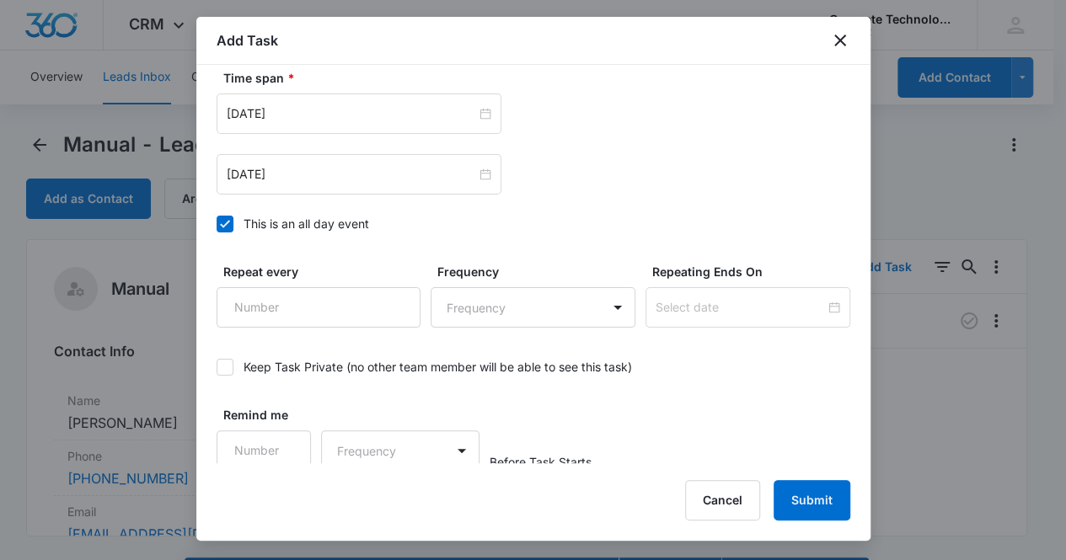
scroll to position [938, 0]
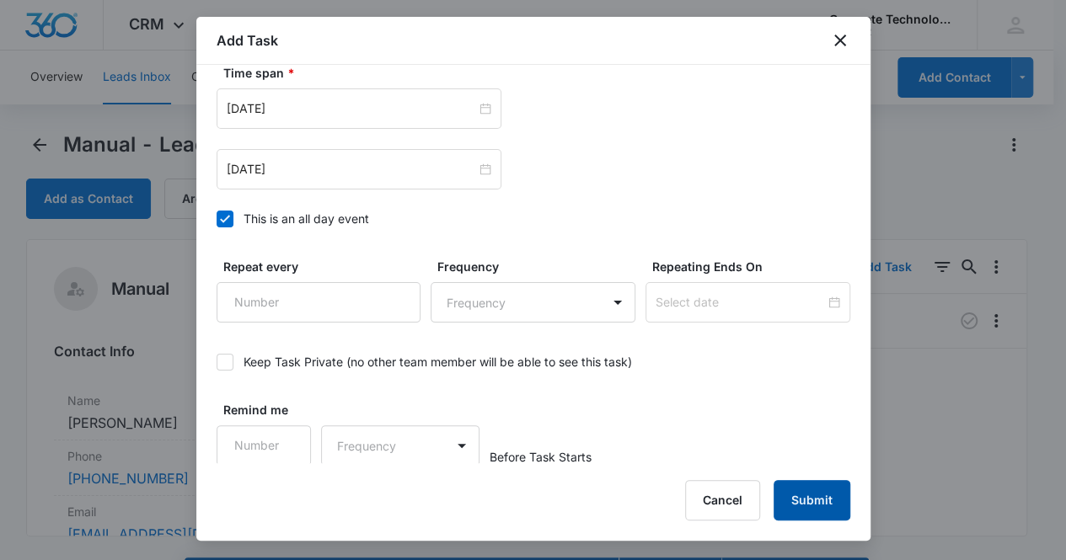
click at [815, 493] on button "Submit" at bounding box center [812, 500] width 77 height 40
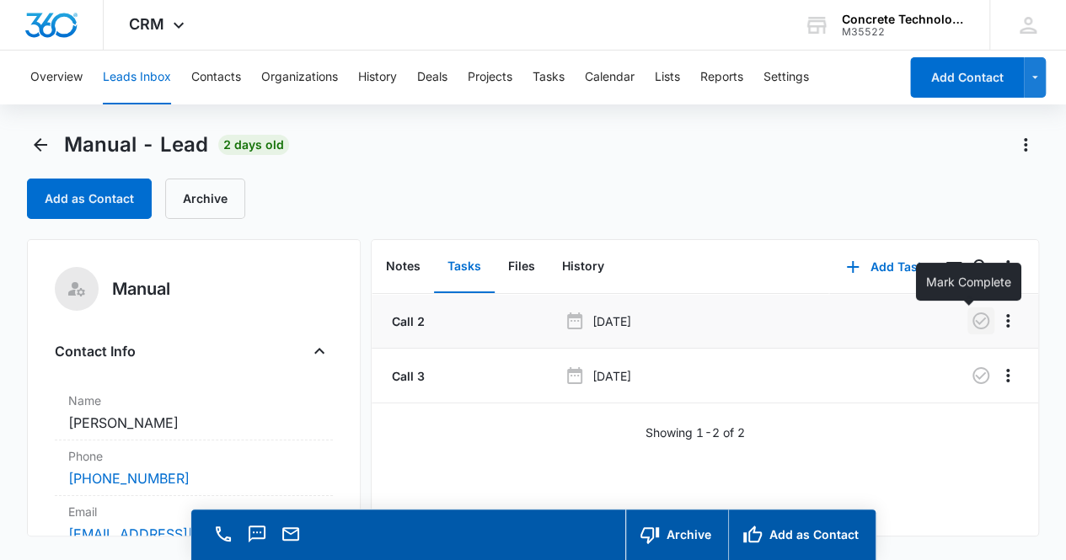
click at [971, 324] on icon "button" at bounding box center [981, 321] width 20 height 20
click at [403, 262] on button "Notes" at bounding box center [403, 267] width 62 height 52
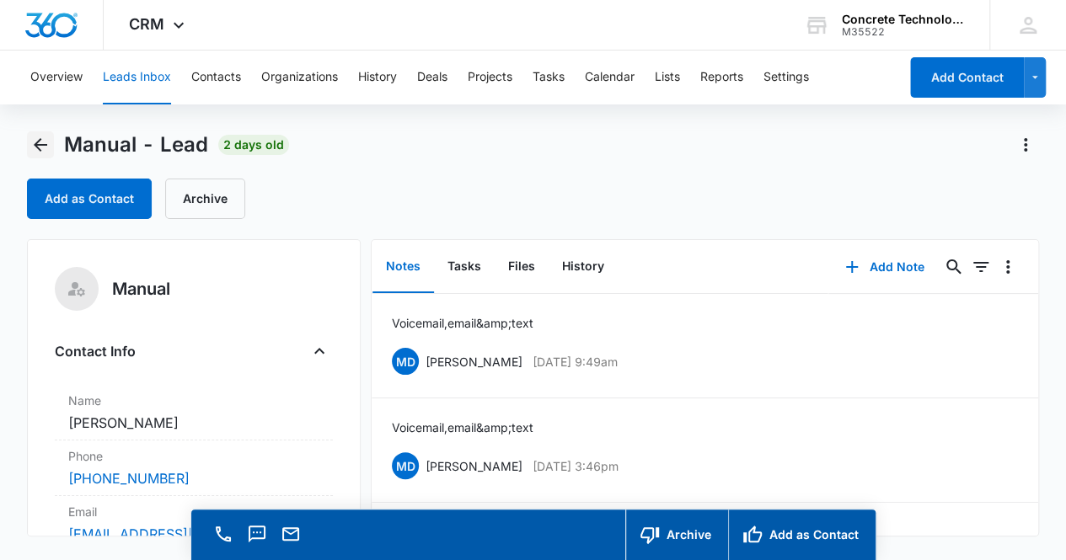
click at [46, 147] on icon "Back" at bounding box center [40, 145] width 20 height 20
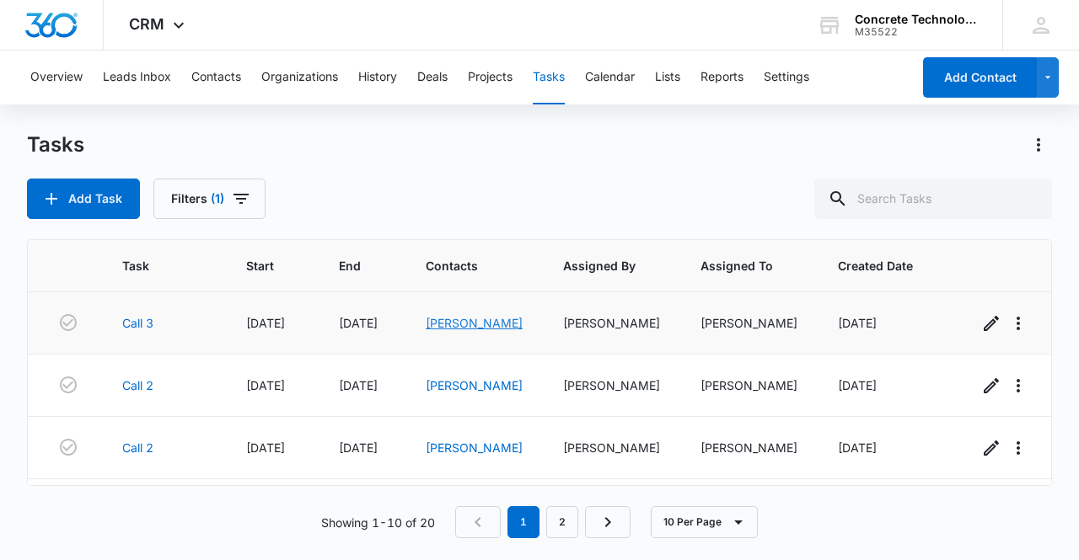
click at [469, 319] on link "Matthew Terranova" at bounding box center [474, 323] width 97 height 14
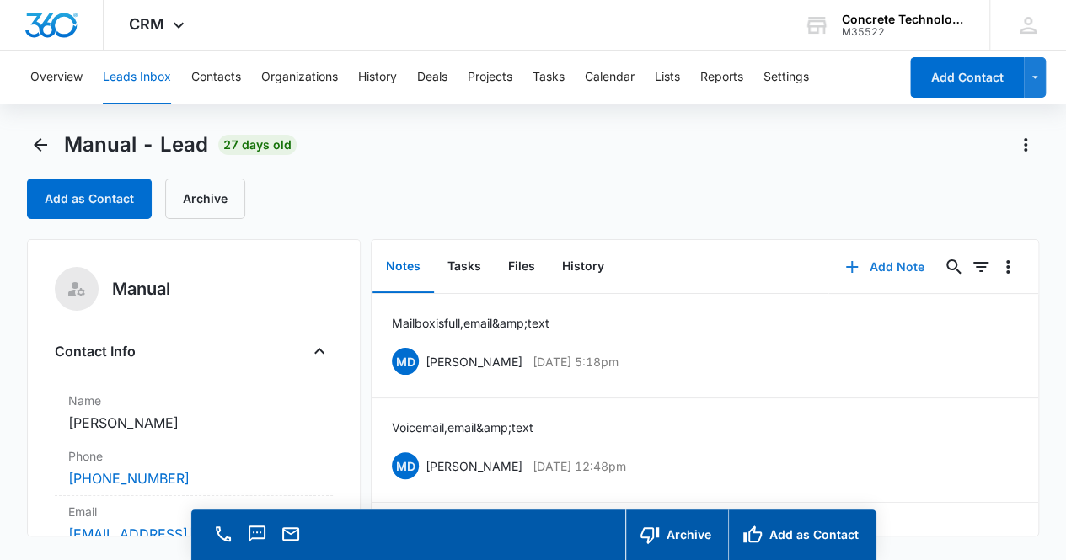
click at [871, 270] on button "Add Note" at bounding box center [884, 267] width 112 height 40
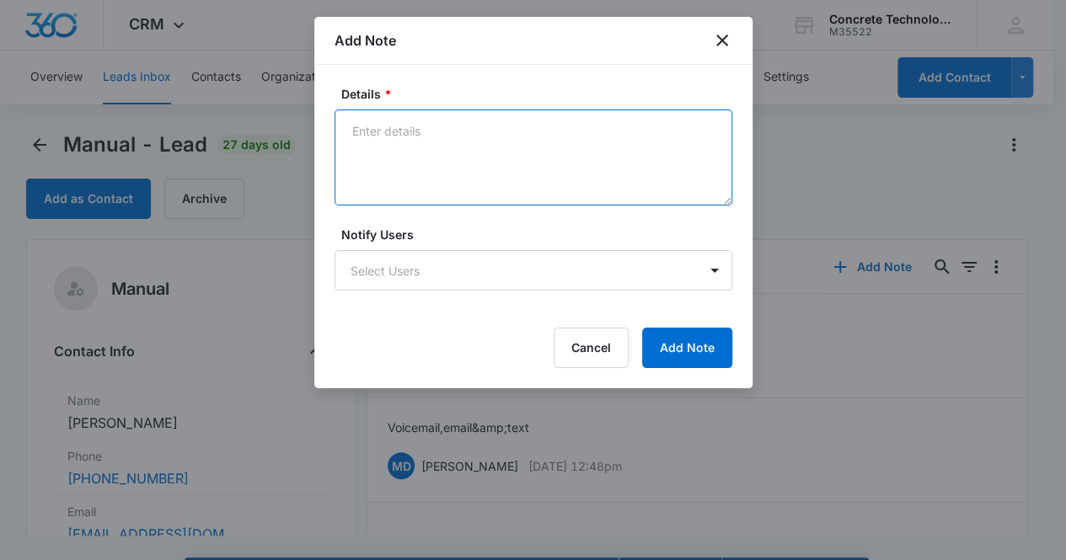
click at [391, 150] on textarea "Details *" at bounding box center [534, 158] width 398 height 96
type textarea "Mailbox is full, email & text"
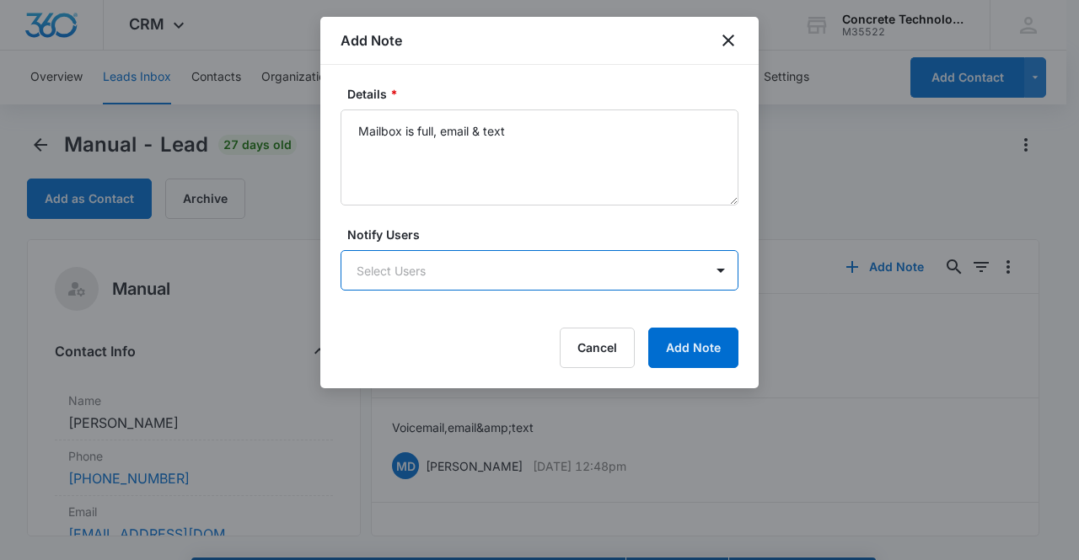
click at [431, 270] on body "CRM Apps Reputation Websites Forms CRM Email Social Content Ads Intelligence Fi…" at bounding box center [539, 304] width 1079 height 608
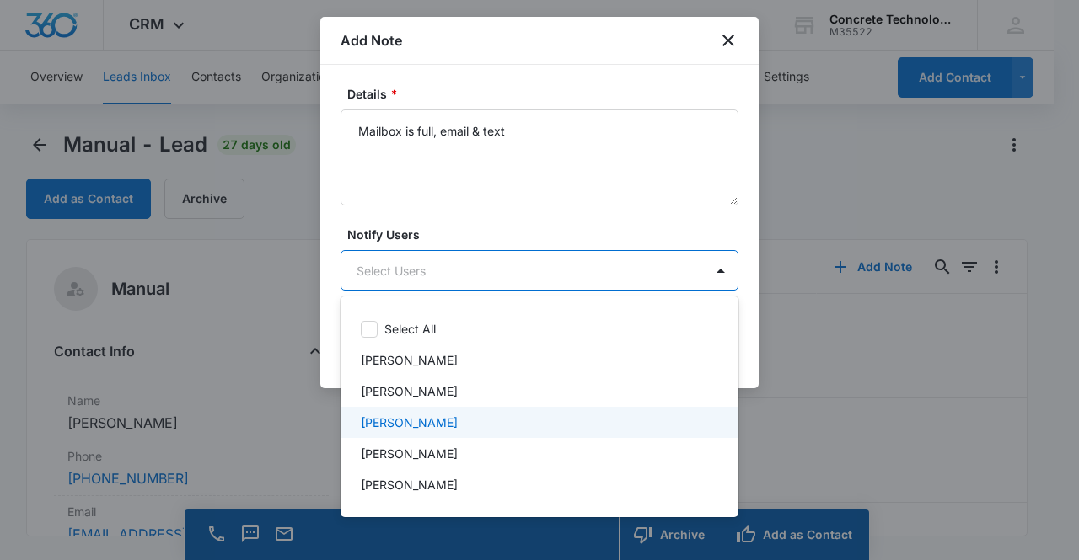
click at [413, 428] on p "Mike Delduca" at bounding box center [409, 423] width 97 height 18
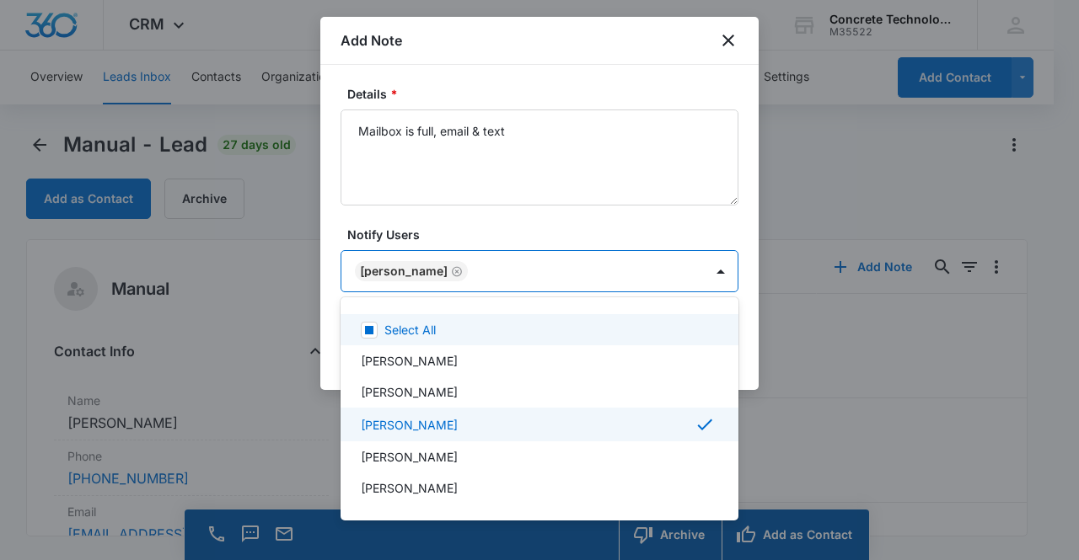
click at [402, 276] on div at bounding box center [539, 280] width 1079 height 560
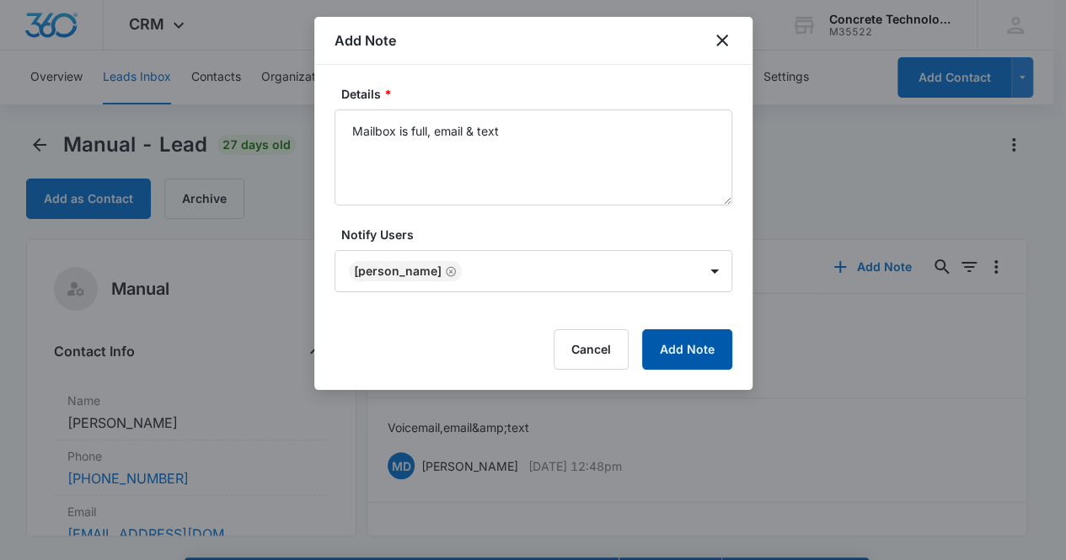
click at [677, 355] on button "Add Note" at bounding box center [687, 349] width 90 height 40
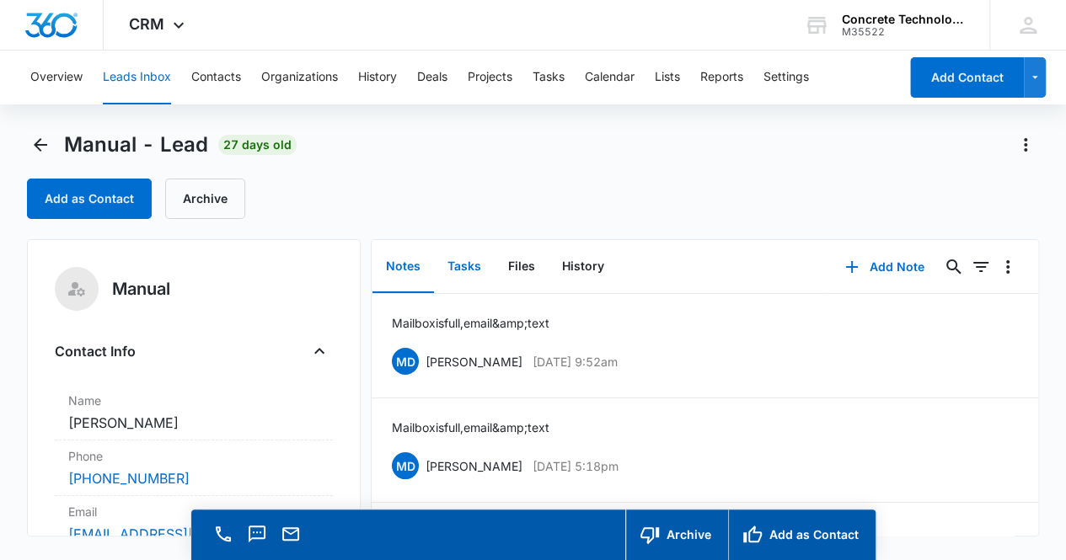
click at [468, 272] on button "Tasks" at bounding box center [464, 267] width 61 height 52
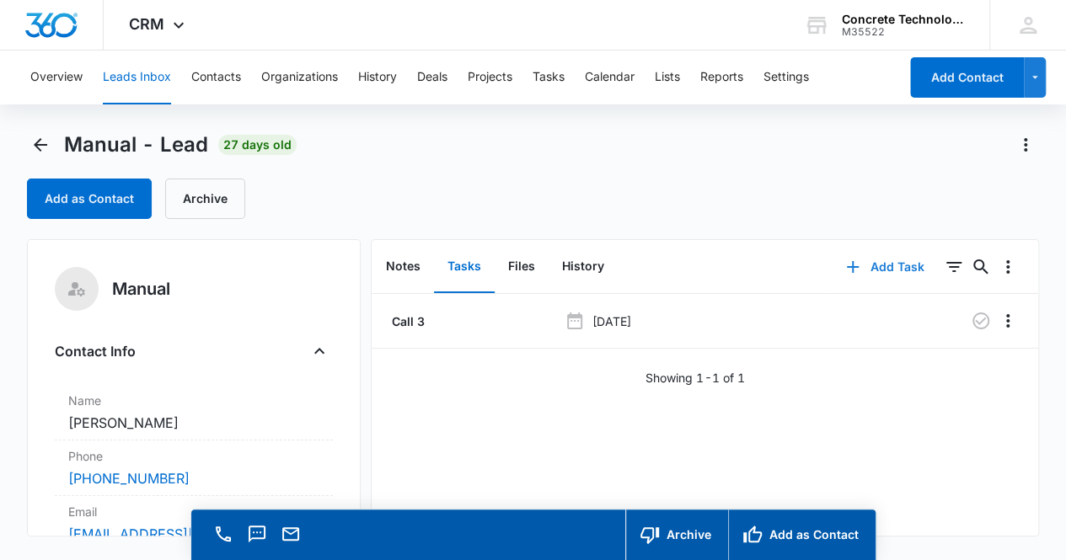
click at [891, 272] on button "Add Task" at bounding box center [884, 267] width 111 height 40
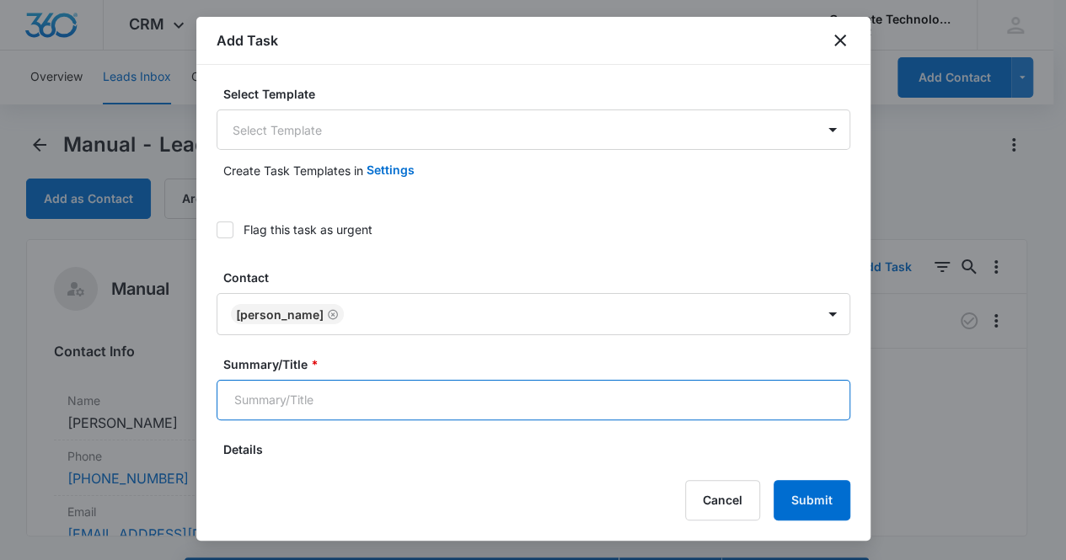
click at [406, 406] on input "Summary/Title *" at bounding box center [534, 400] width 634 height 40
type input "Call 4"
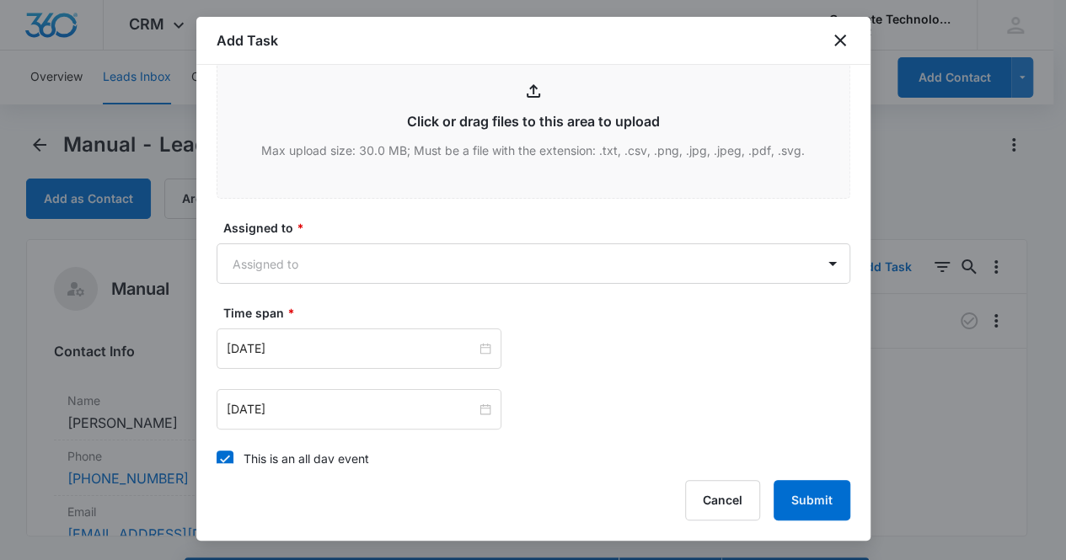
scroll to position [708, 0]
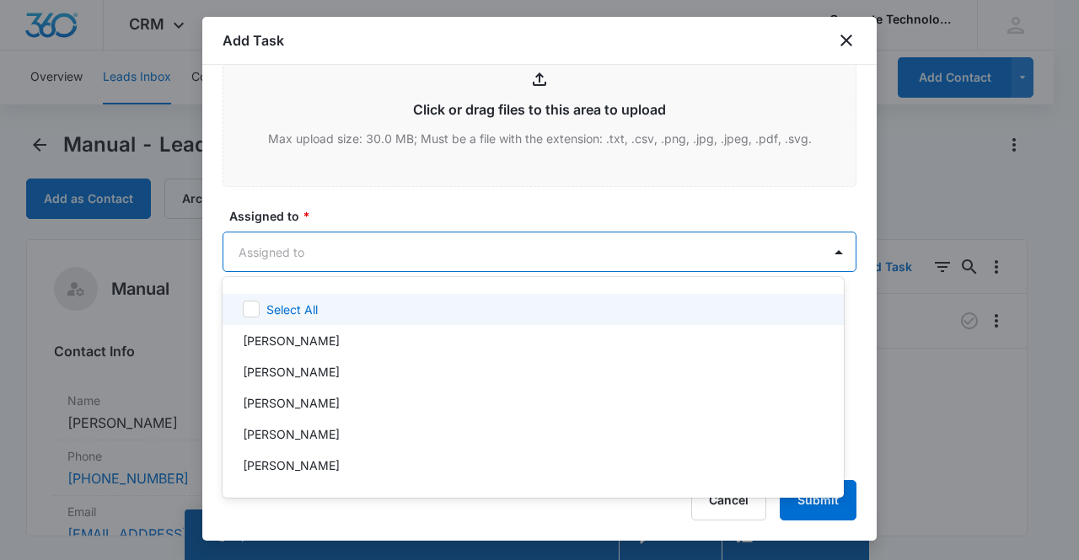
click at [280, 254] on body "CRM Apps Reputation Websites Forms CRM Email Social Content Ads Intelligence Fi…" at bounding box center [539, 280] width 1079 height 560
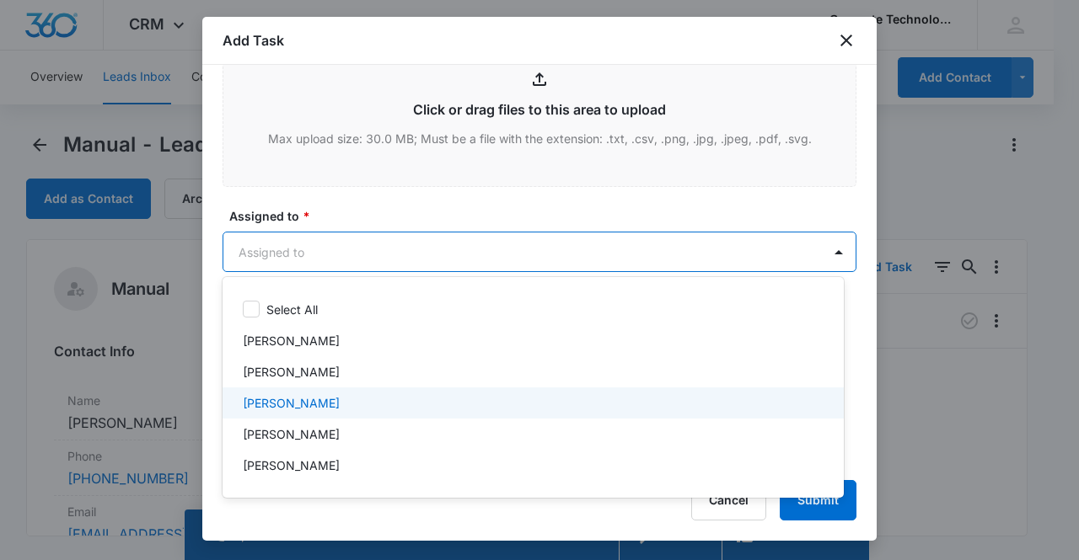
click at [290, 400] on p "Mike Delduca" at bounding box center [291, 403] width 97 height 18
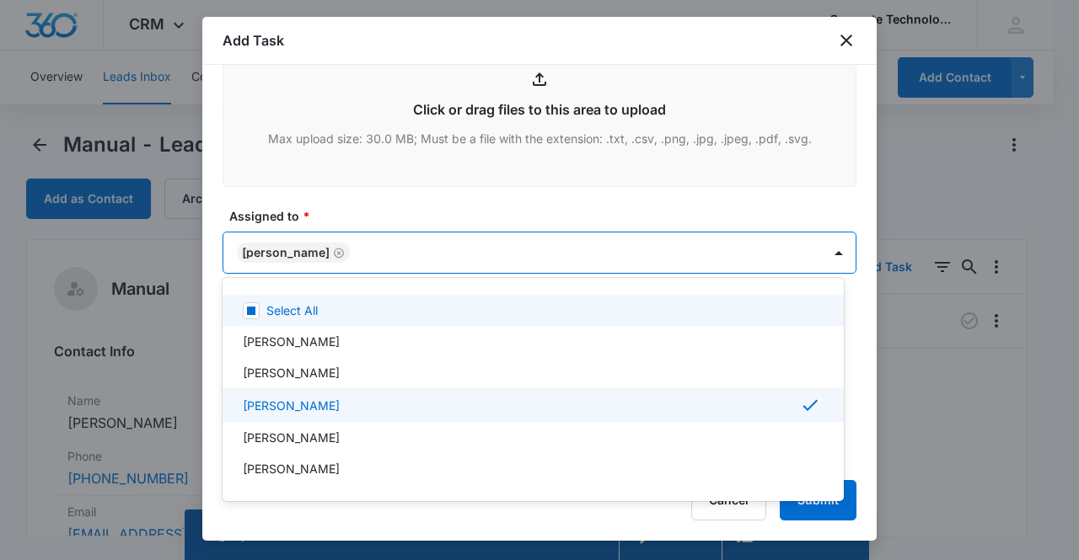
click at [268, 249] on div at bounding box center [539, 280] width 1079 height 560
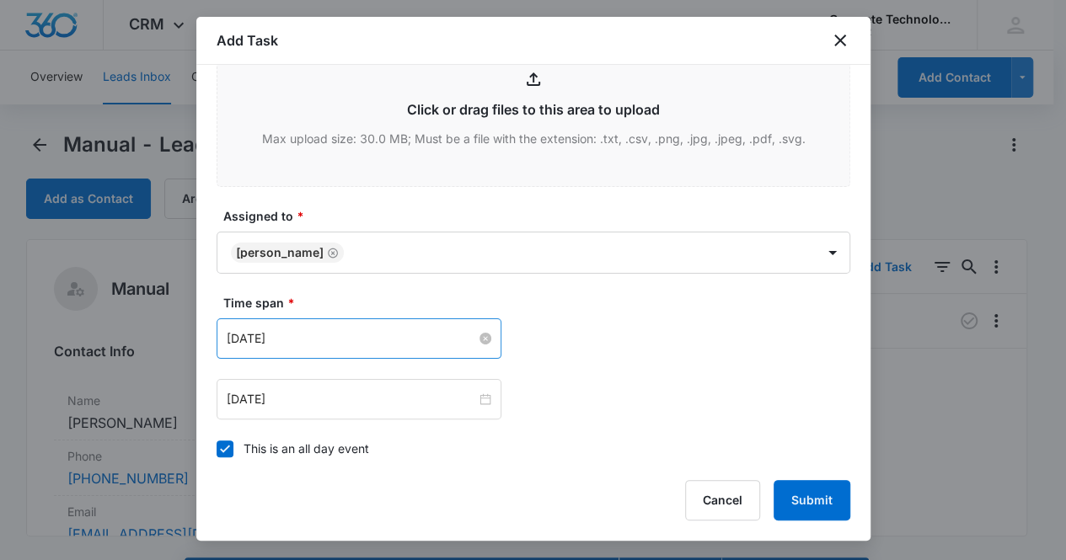
click at [337, 337] on input "Sep 15, 2025" at bounding box center [351, 338] width 249 height 19
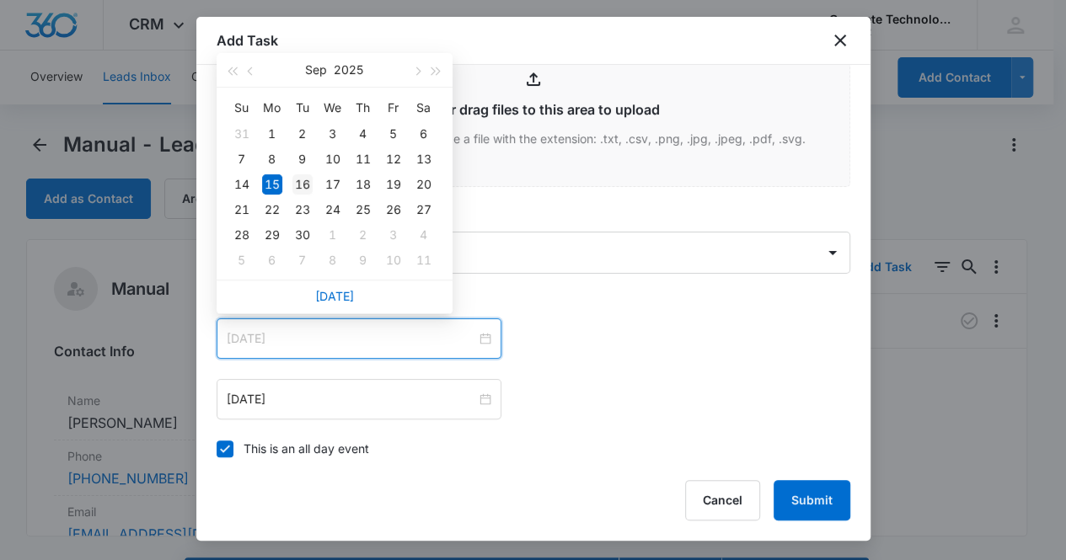
type input "Sep 16, 2025"
click at [298, 183] on div "16" at bounding box center [302, 184] width 20 height 20
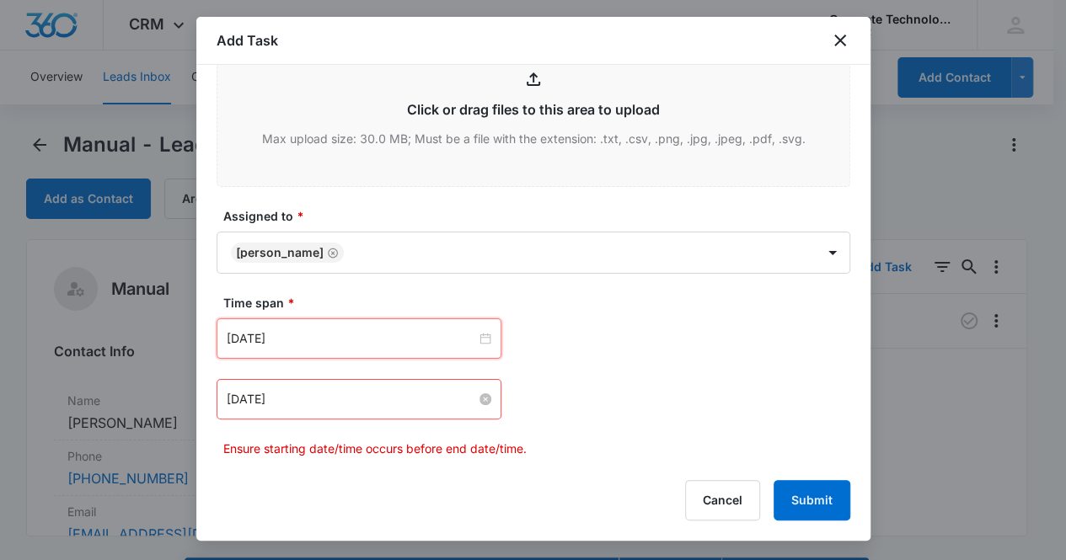
click at [317, 399] on input "Sep 15, 2025" at bounding box center [351, 399] width 249 height 19
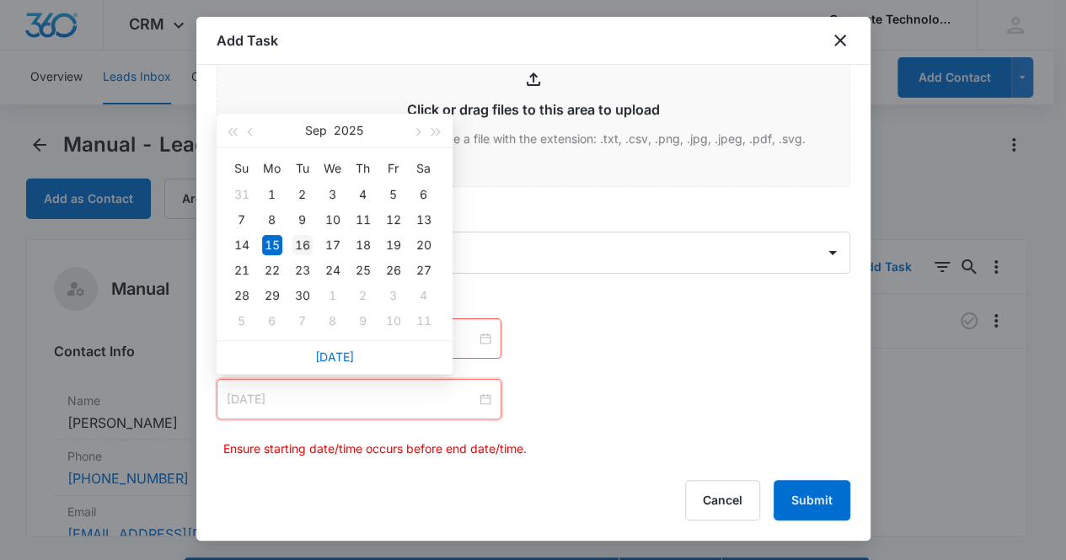
type input "Sep 16, 2025"
click at [298, 244] on div "16" at bounding box center [302, 245] width 20 height 20
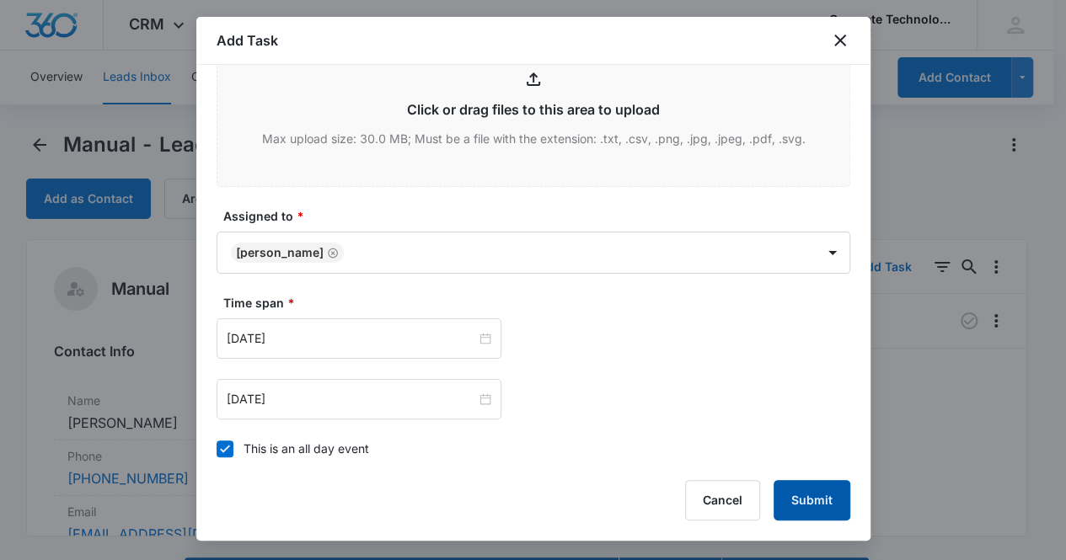
click at [816, 507] on button "Submit" at bounding box center [812, 500] width 77 height 40
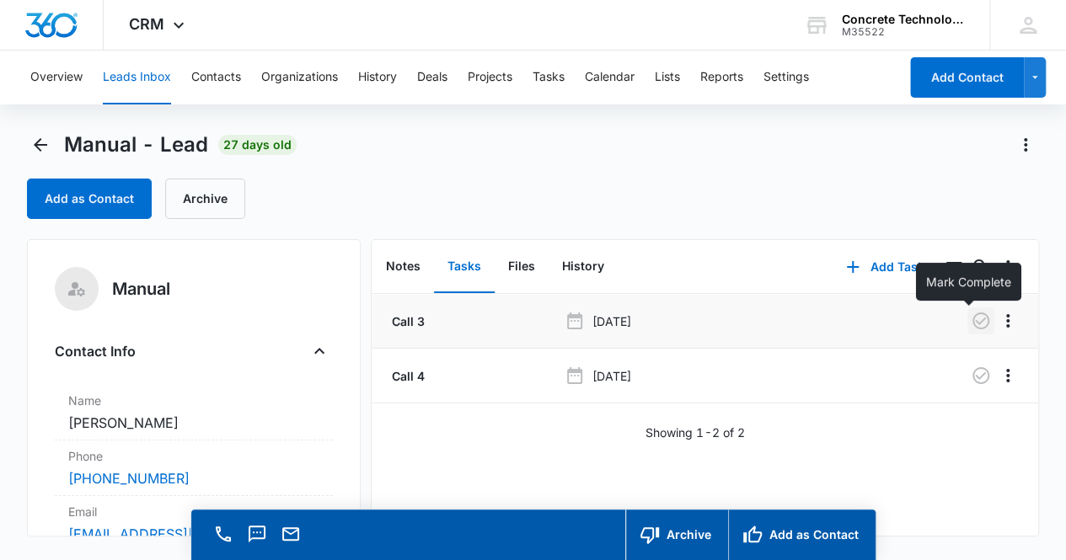
click at [971, 323] on icon "button" at bounding box center [981, 321] width 20 height 20
click at [388, 269] on button "Notes" at bounding box center [403, 267] width 62 height 52
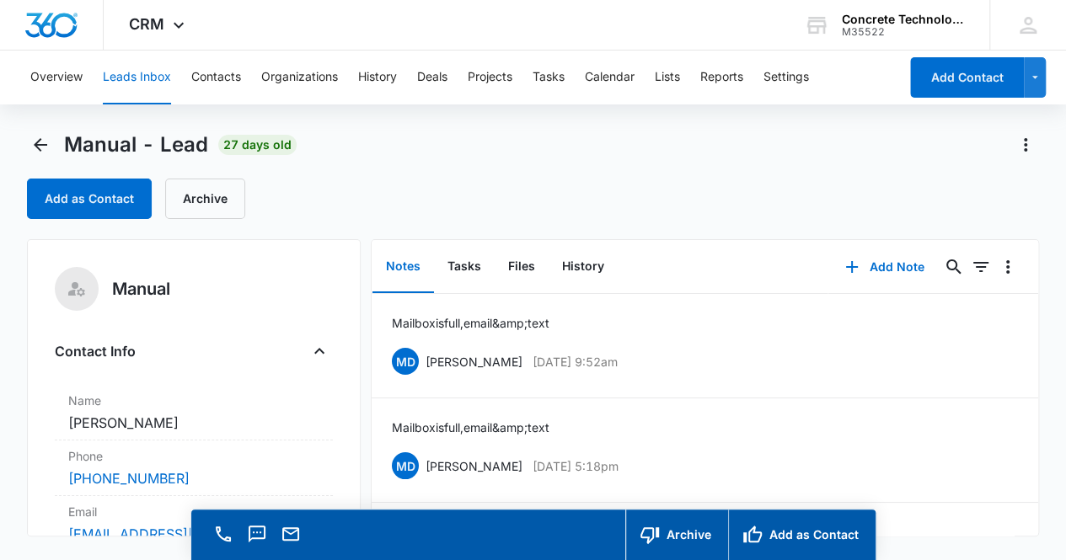
click at [295, 547] on div at bounding box center [291, 535] width 24 height 26
click at [295, 532] on icon "Email" at bounding box center [291, 534] width 20 height 20
click at [38, 144] on icon "Back" at bounding box center [40, 144] width 13 height 13
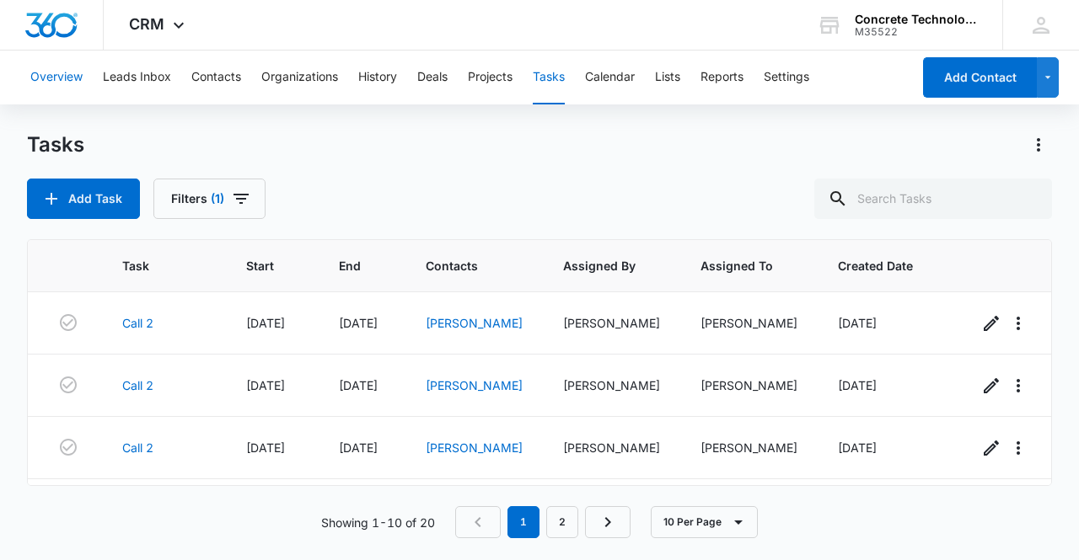
click at [58, 78] on button "Overview" at bounding box center [56, 78] width 52 height 54
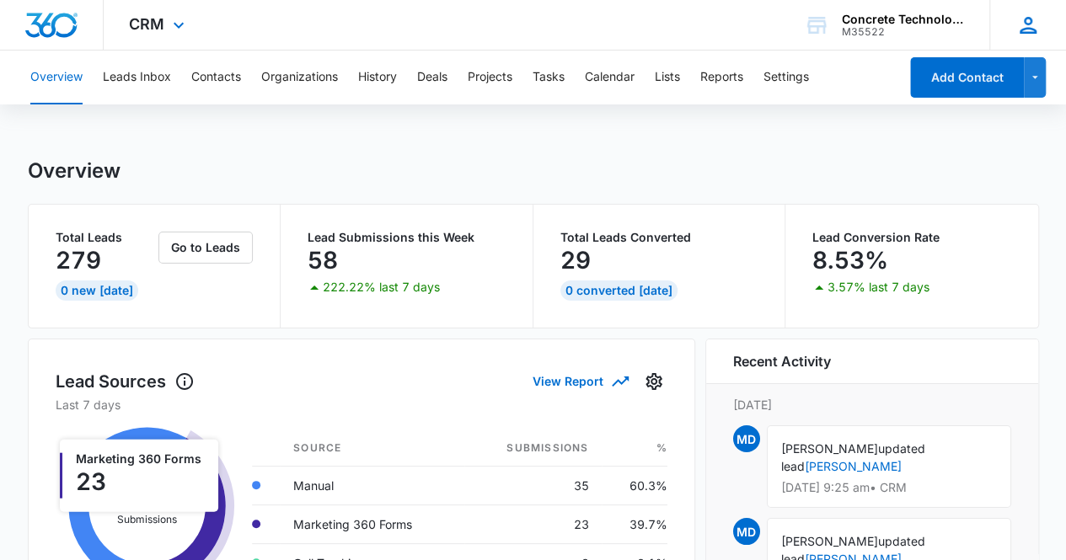
click at [1035, 26] on icon at bounding box center [1027, 25] width 25 height 25
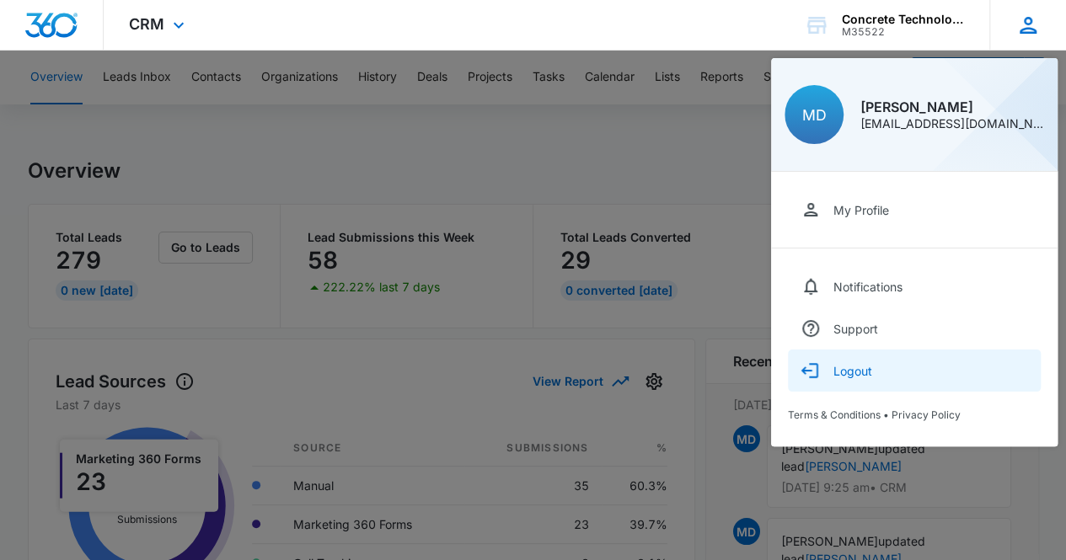
click at [881, 378] on button "Logout" at bounding box center [914, 371] width 253 height 42
